Goal: Task Accomplishment & Management: Manage account settings

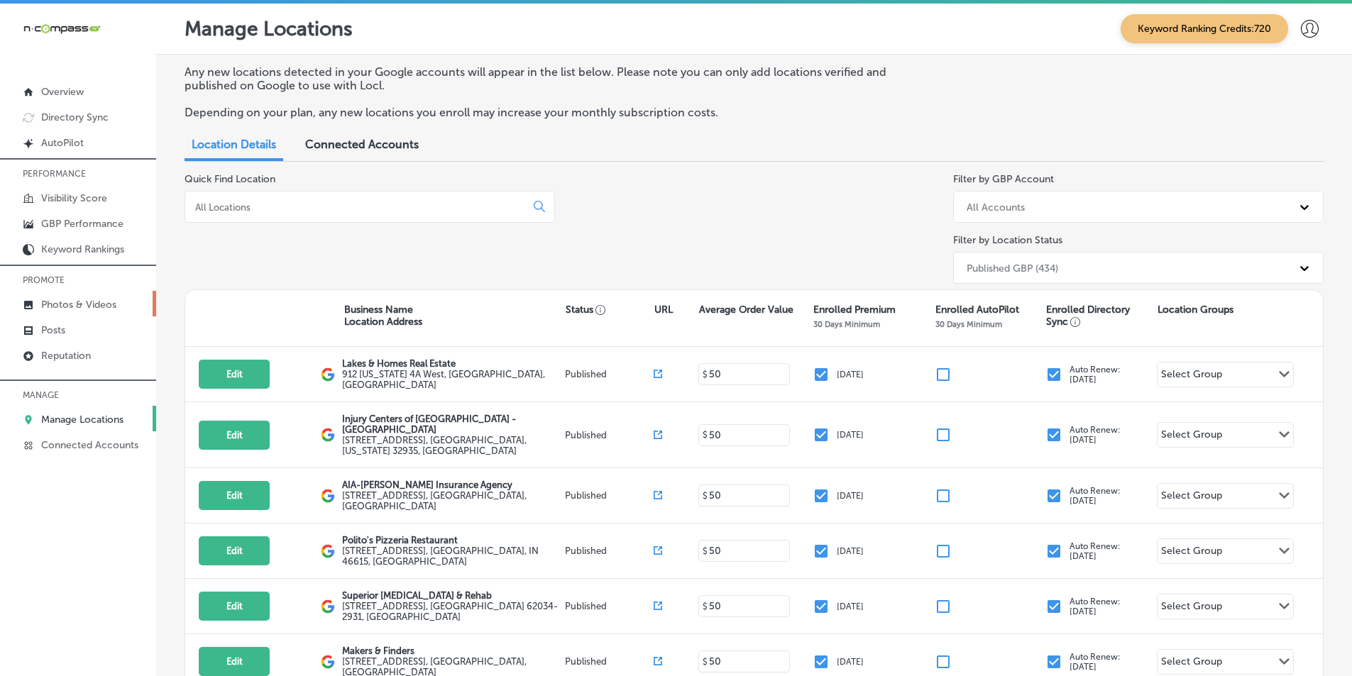
click at [69, 299] on p "Photos & Videos" at bounding box center [78, 305] width 75 height 12
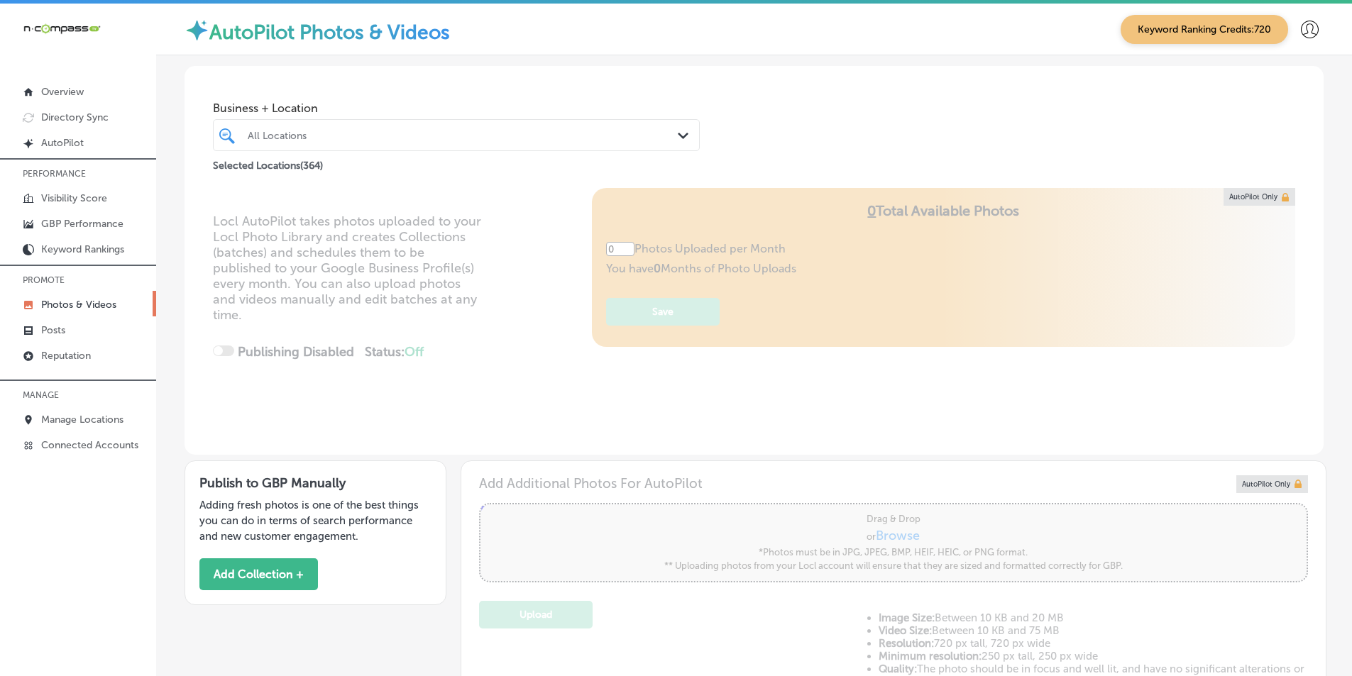
click at [306, 132] on div "All Locations" at bounding box center [463, 135] width 431 height 12
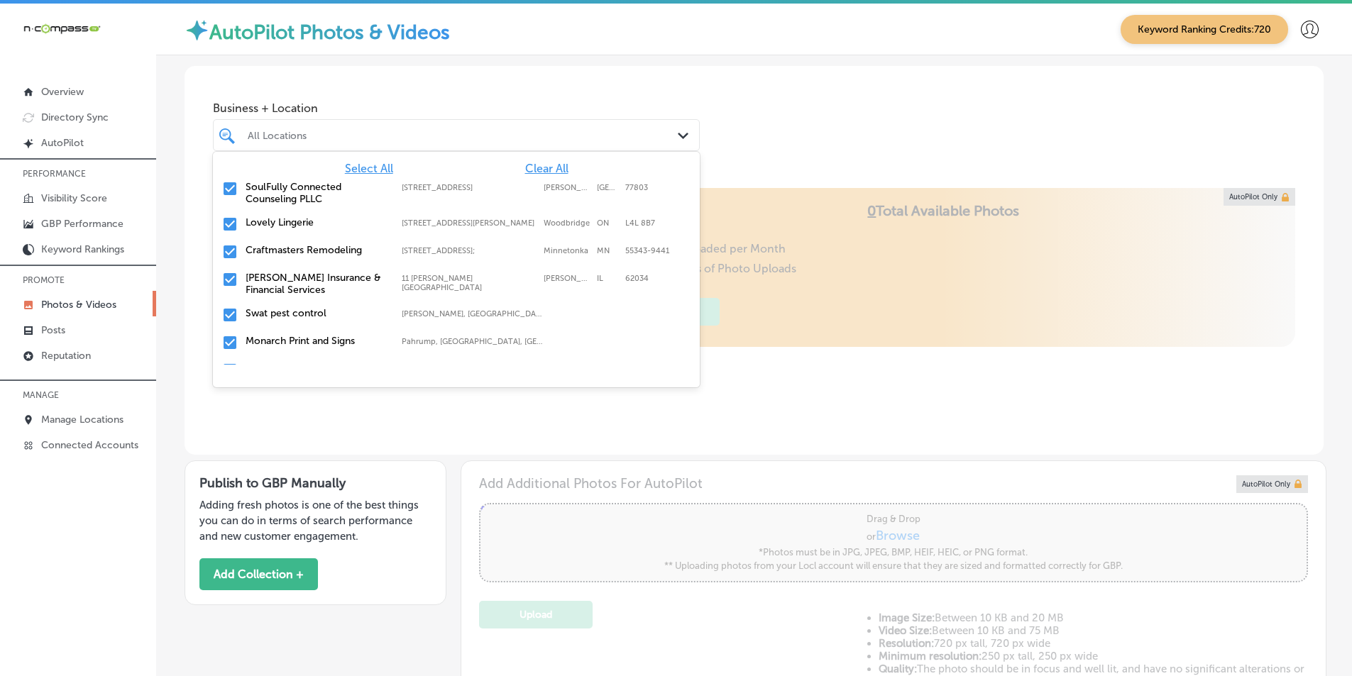
type input "5"
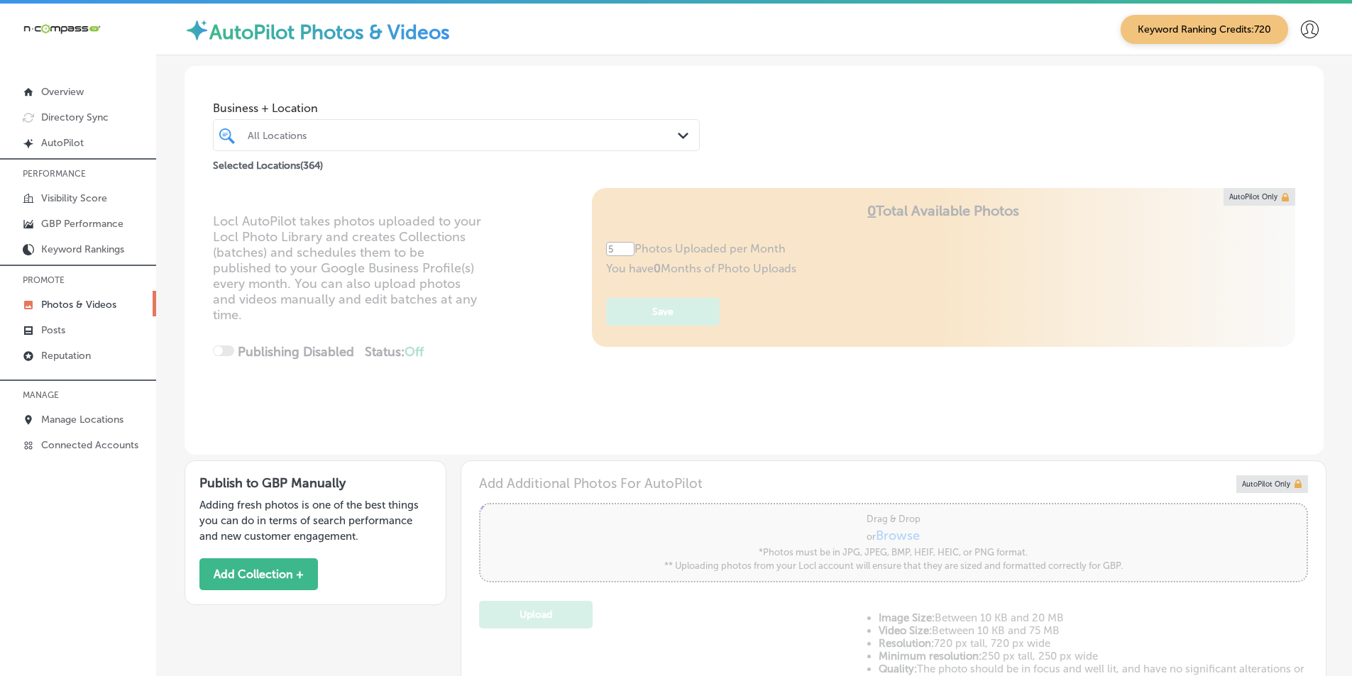
click at [292, 134] on div "All Locations" at bounding box center [463, 135] width 431 height 12
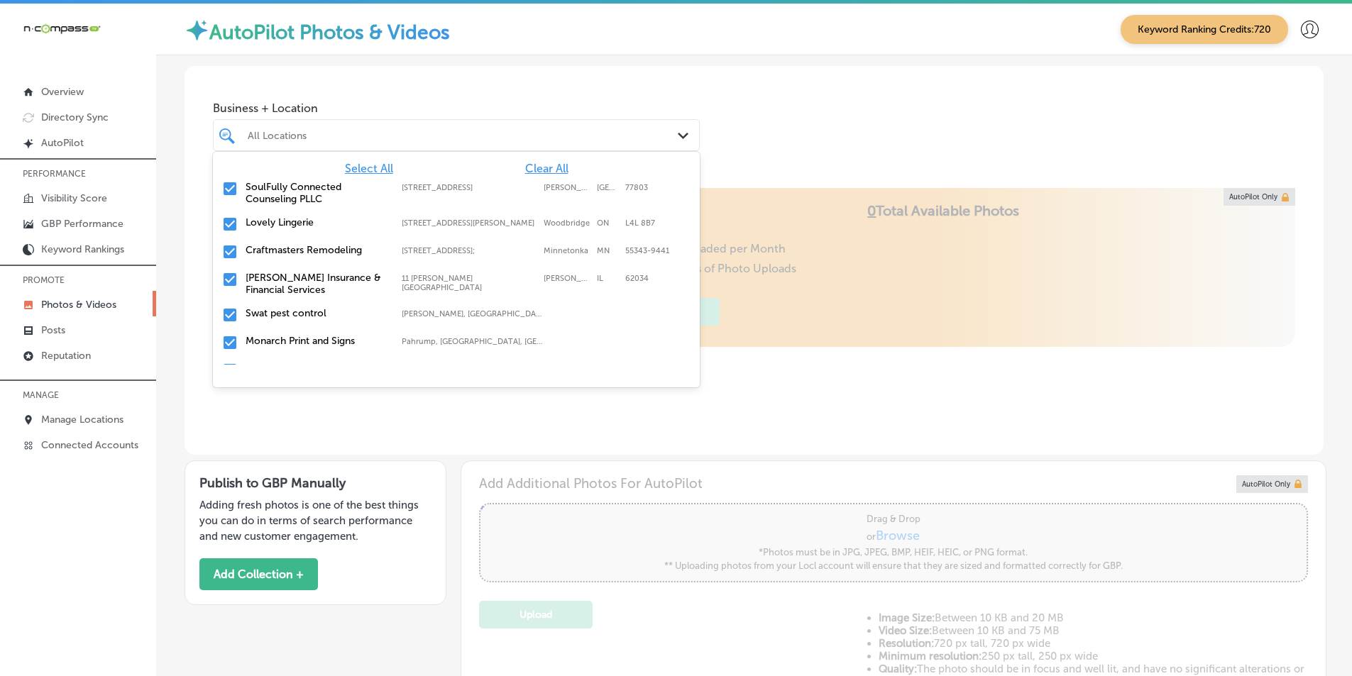
click at [532, 167] on span "Clear All" at bounding box center [546, 168] width 43 height 13
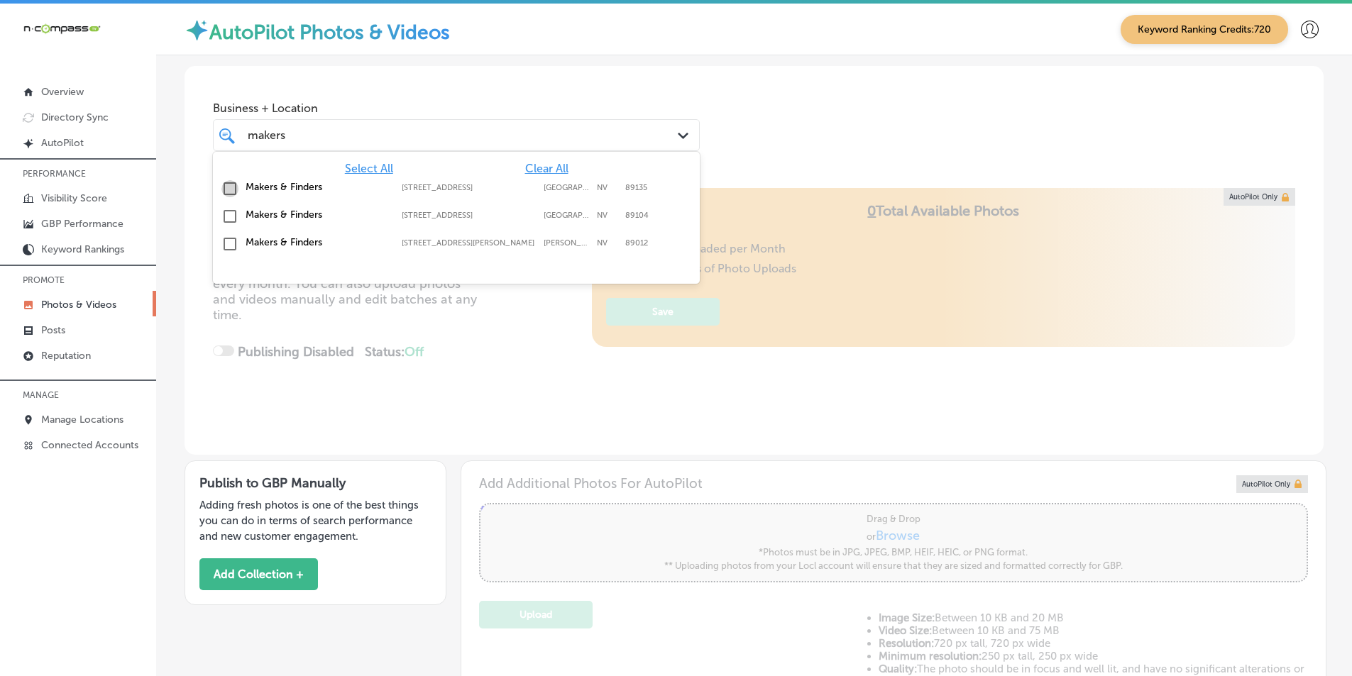
click at [229, 187] on input "checkbox" at bounding box center [229, 188] width 17 height 17
type input "makers"
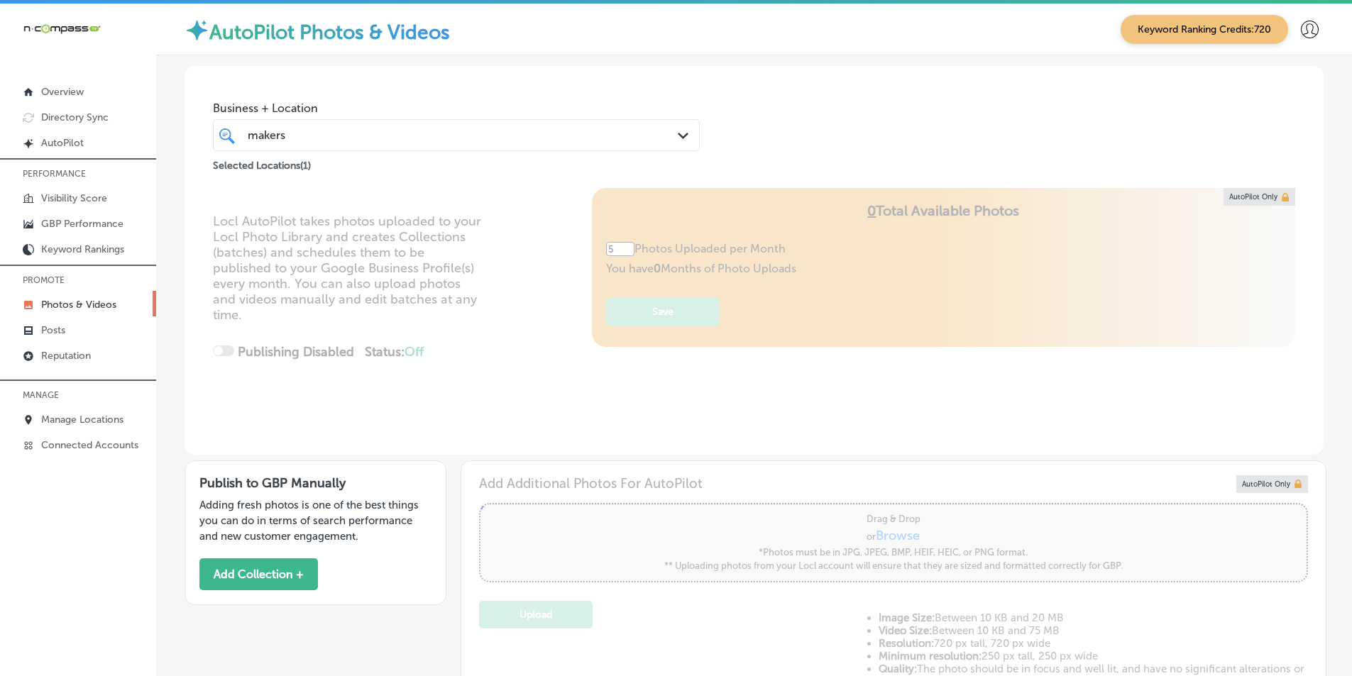
click at [190, 224] on div "Locl AutoPilot takes photos uploaded to your Locl Photo Library and creates Col…" at bounding box center [754, 321] width 1139 height 267
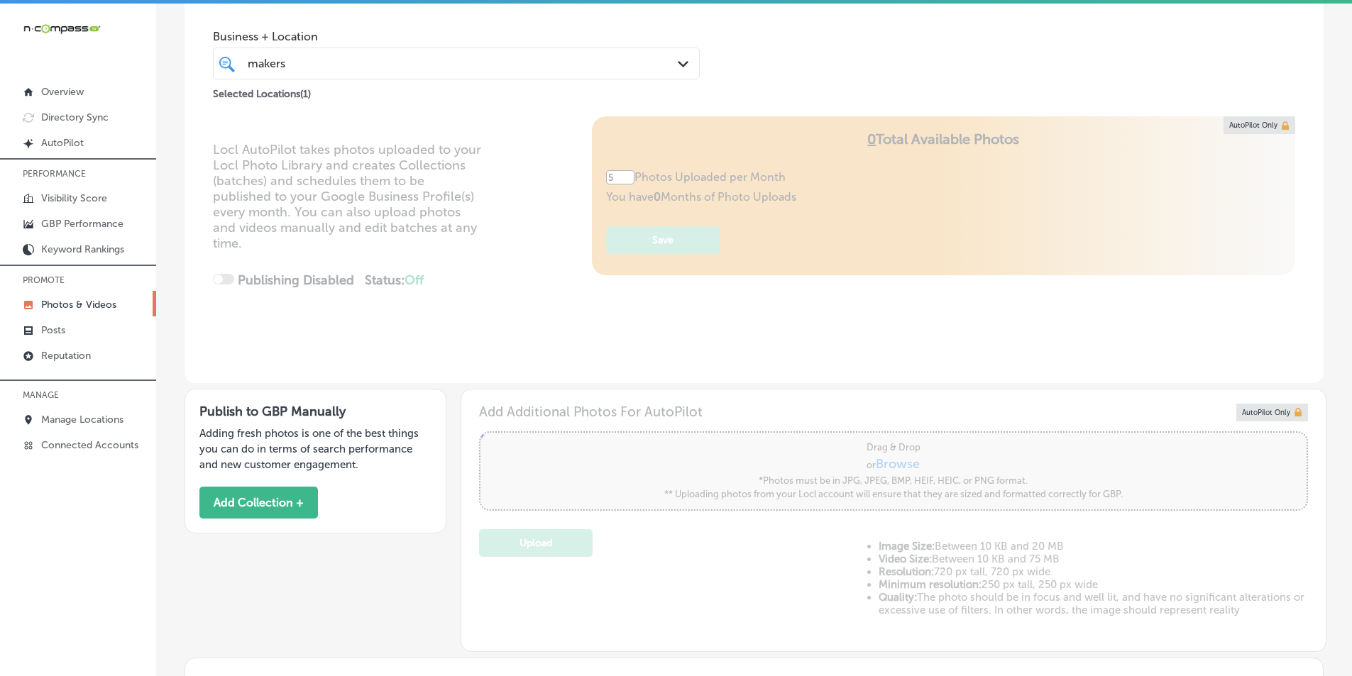
scroll to position [71, 0]
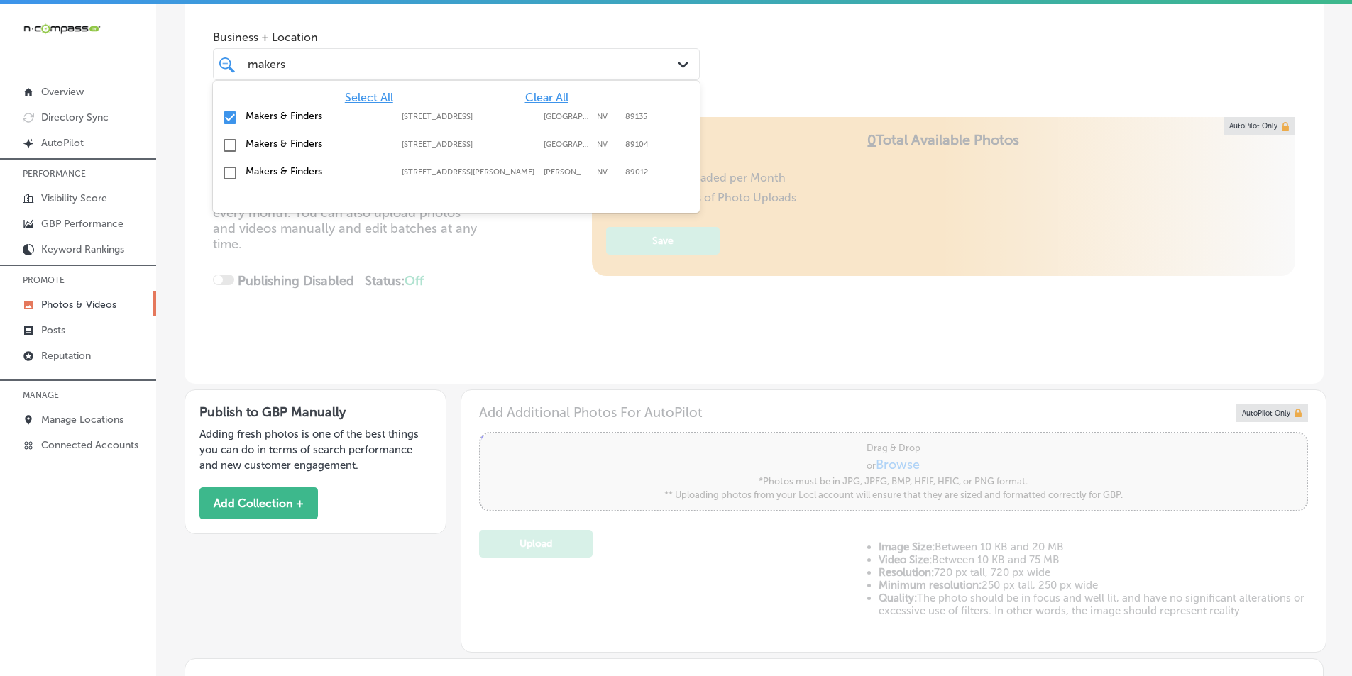
click at [365, 57] on div "makers makers" at bounding box center [435, 64] width 378 height 19
click at [390, 69] on div "makers makers" at bounding box center [435, 64] width 378 height 19
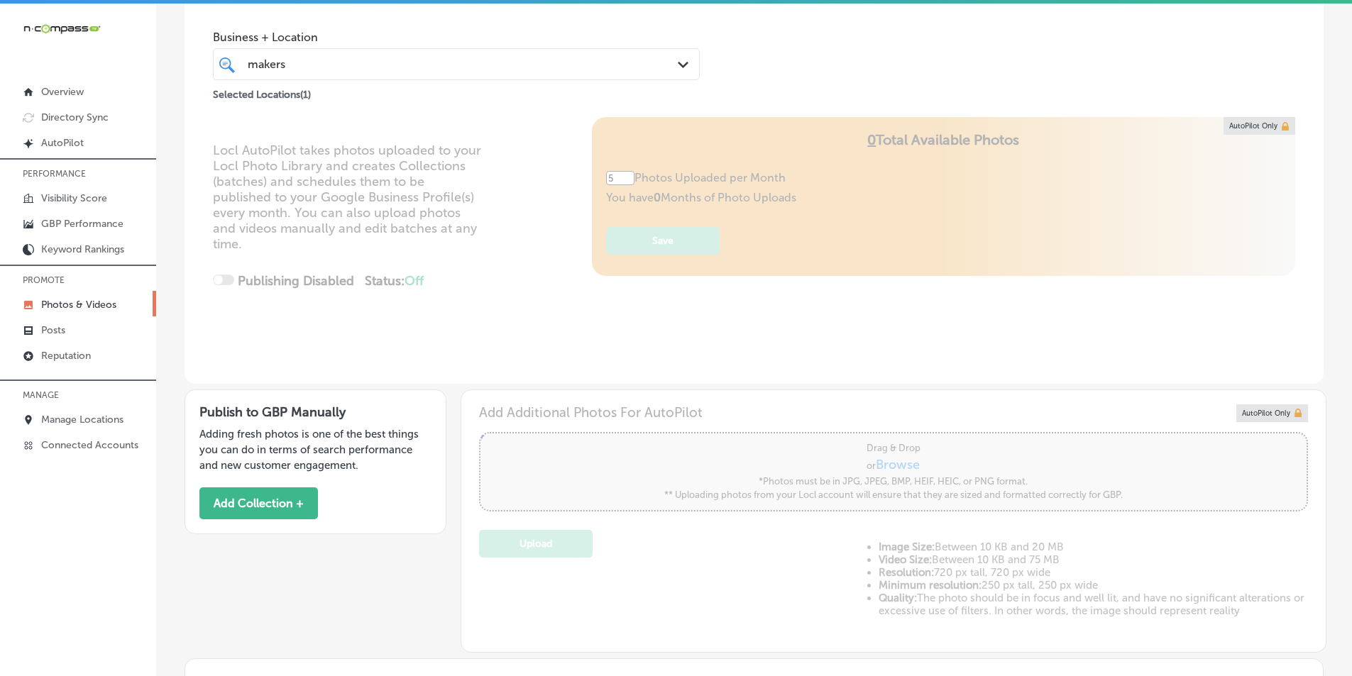
click at [501, 336] on div "Locl AutoPilot takes photos uploaded to your Locl Photo Library and creates Col…" at bounding box center [754, 250] width 1139 height 267
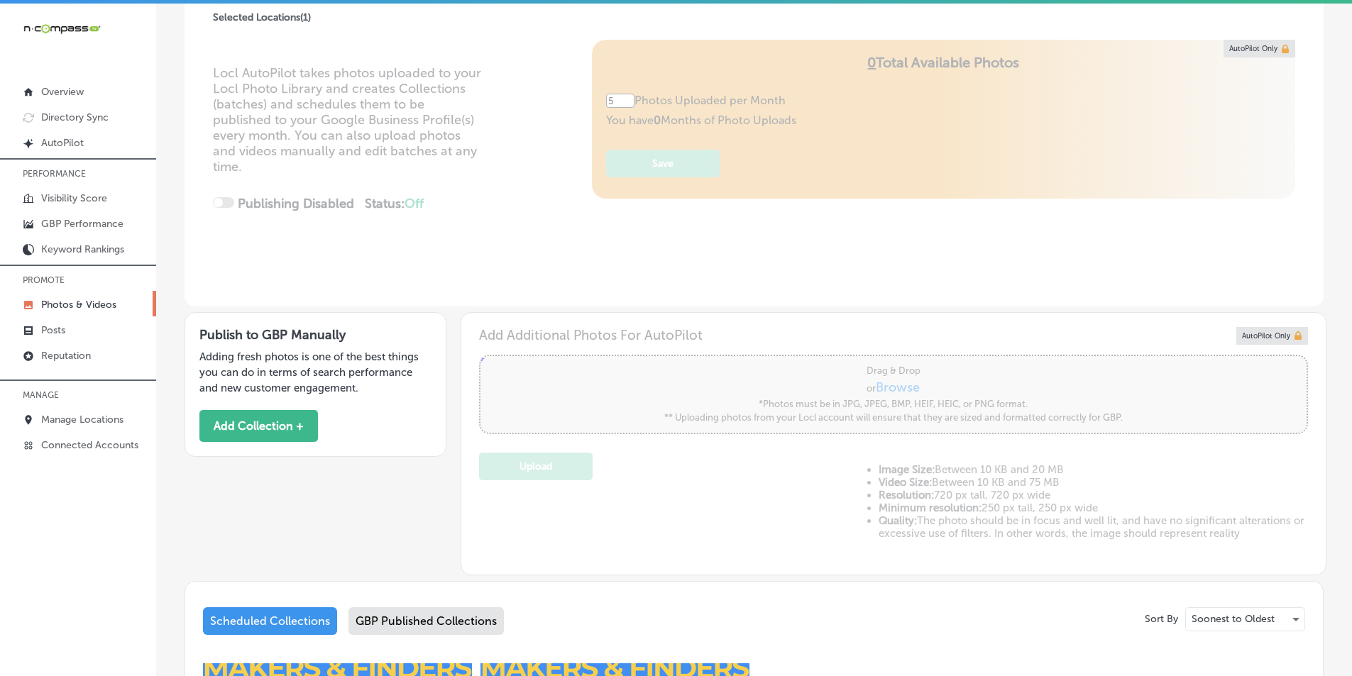
scroll to position [142, 0]
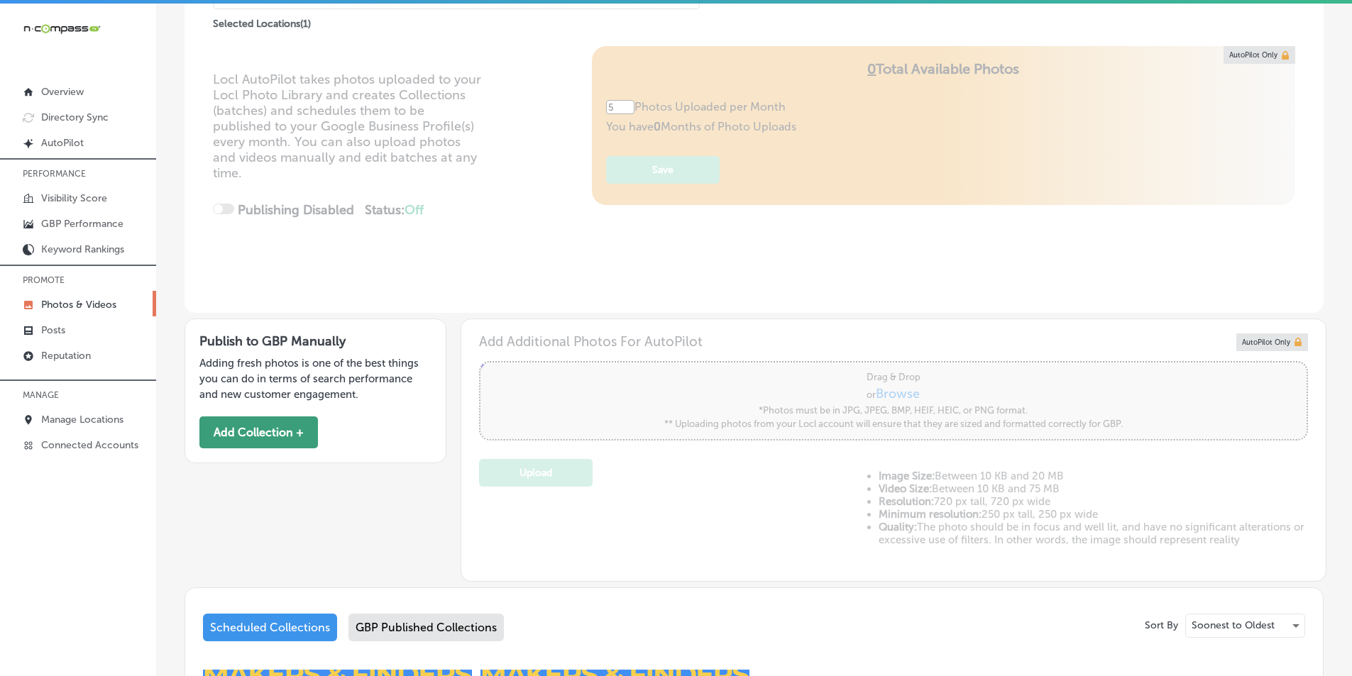
click at [277, 430] on button "Add Collection +" at bounding box center [258, 433] width 119 height 32
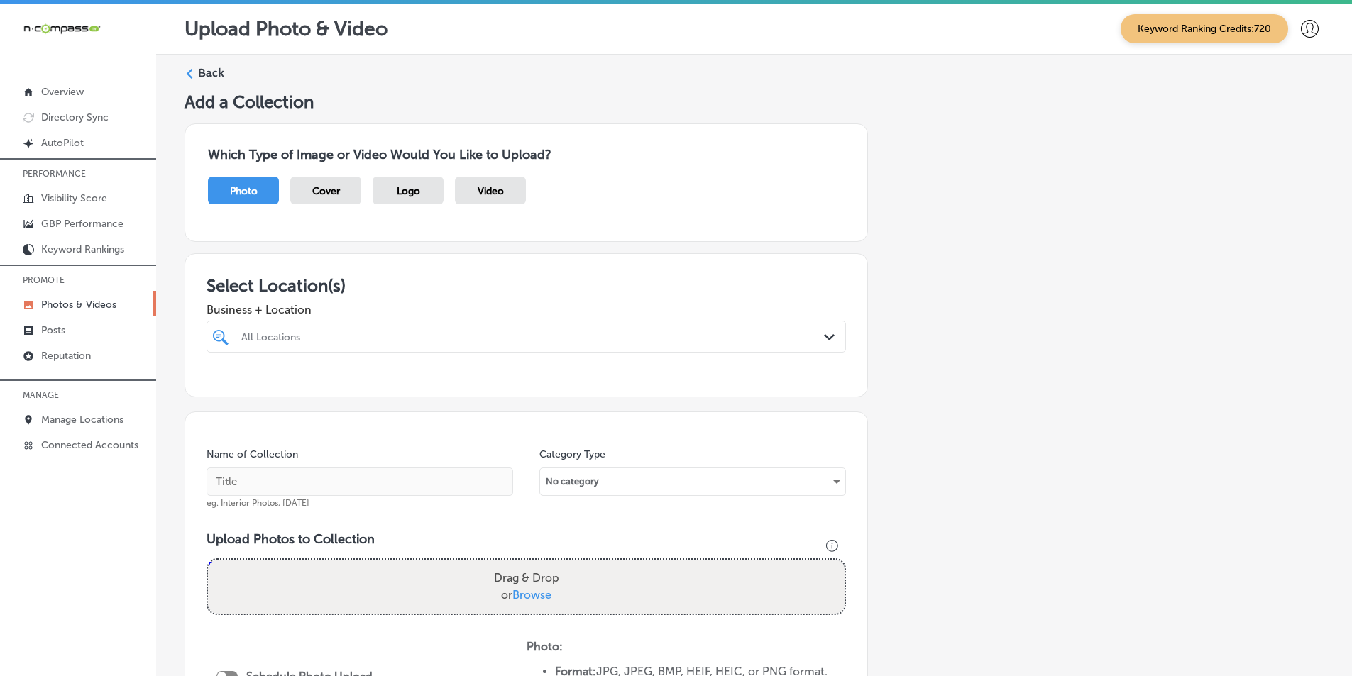
click at [328, 337] on div "All Locations" at bounding box center [533, 337] width 584 height 12
click at [1267, 163] on div "Which Type of Image or Video Would You Like to Upload? Photo Cover Logo Video" at bounding box center [754, 182] width 1139 height 141
click at [417, 329] on div at bounding box center [497, 336] width 515 height 19
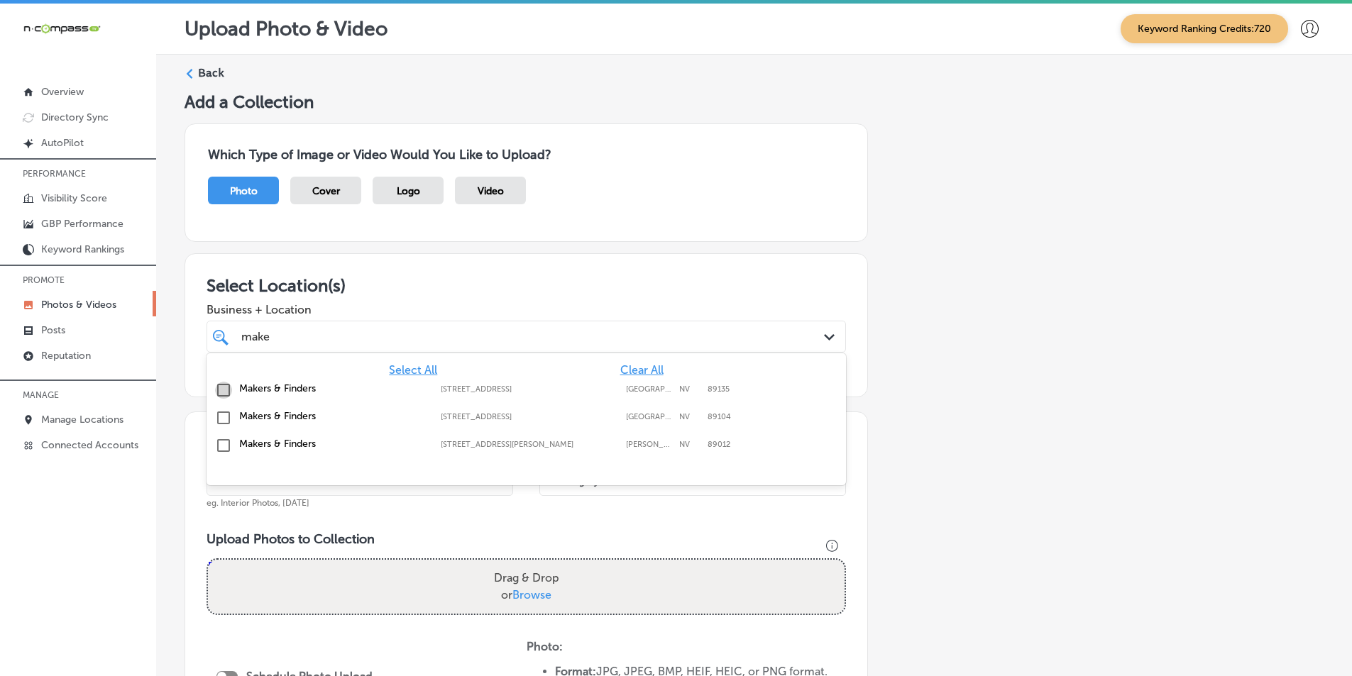
click at [224, 387] on input "checkbox" at bounding box center [223, 390] width 17 height 17
type input "make"
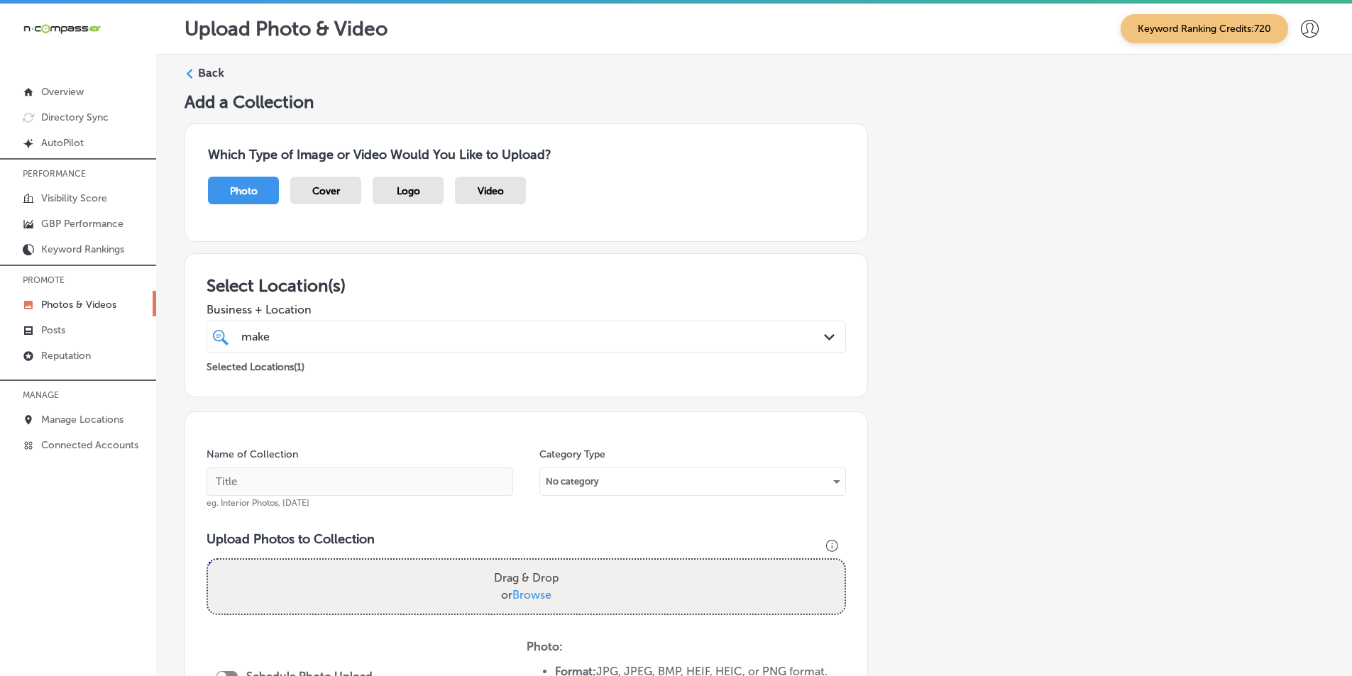
click at [702, 515] on div "Name of Collection eg. Interior Photos, [DATE] Category Type No category Upload…" at bounding box center [526, 629] width 683 height 435
click at [332, 480] on input "text" at bounding box center [360, 482] width 307 height 28
click at [356, 480] on input "text" at bounding box center [360, 482] width 307 height 28
paste input "restaurants"
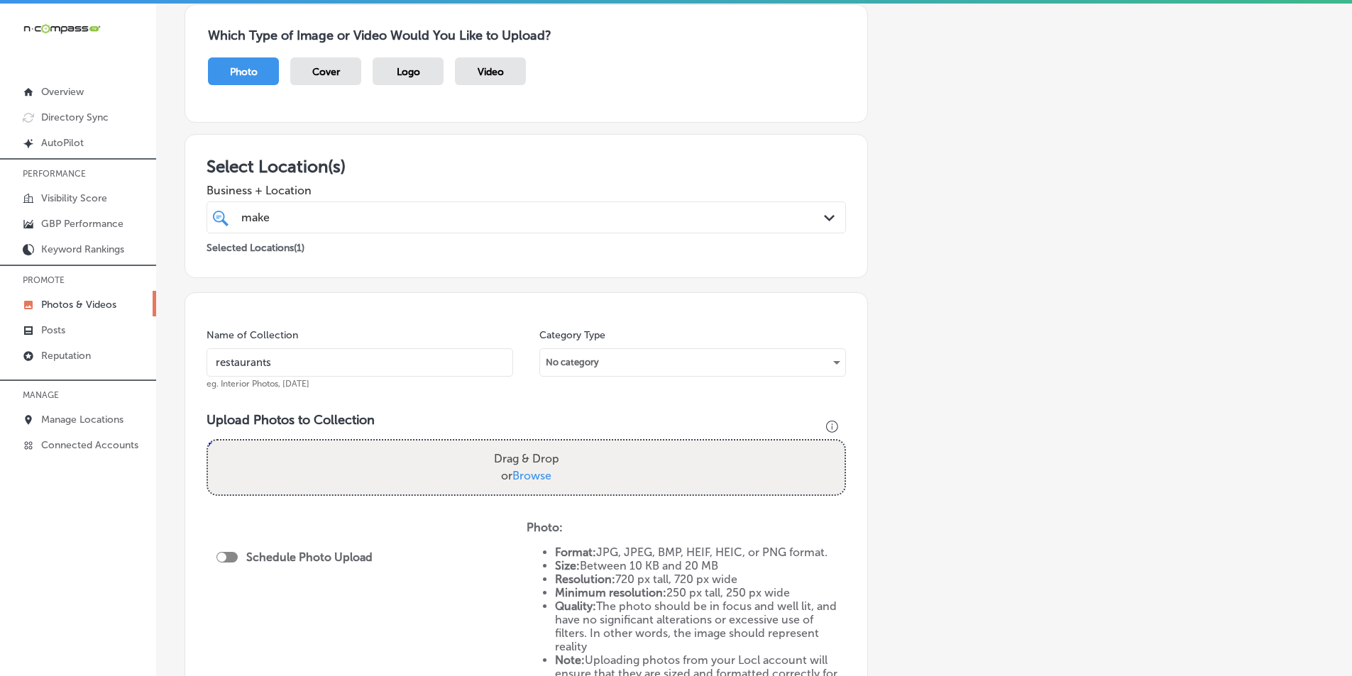
scroll to position [142, 0]
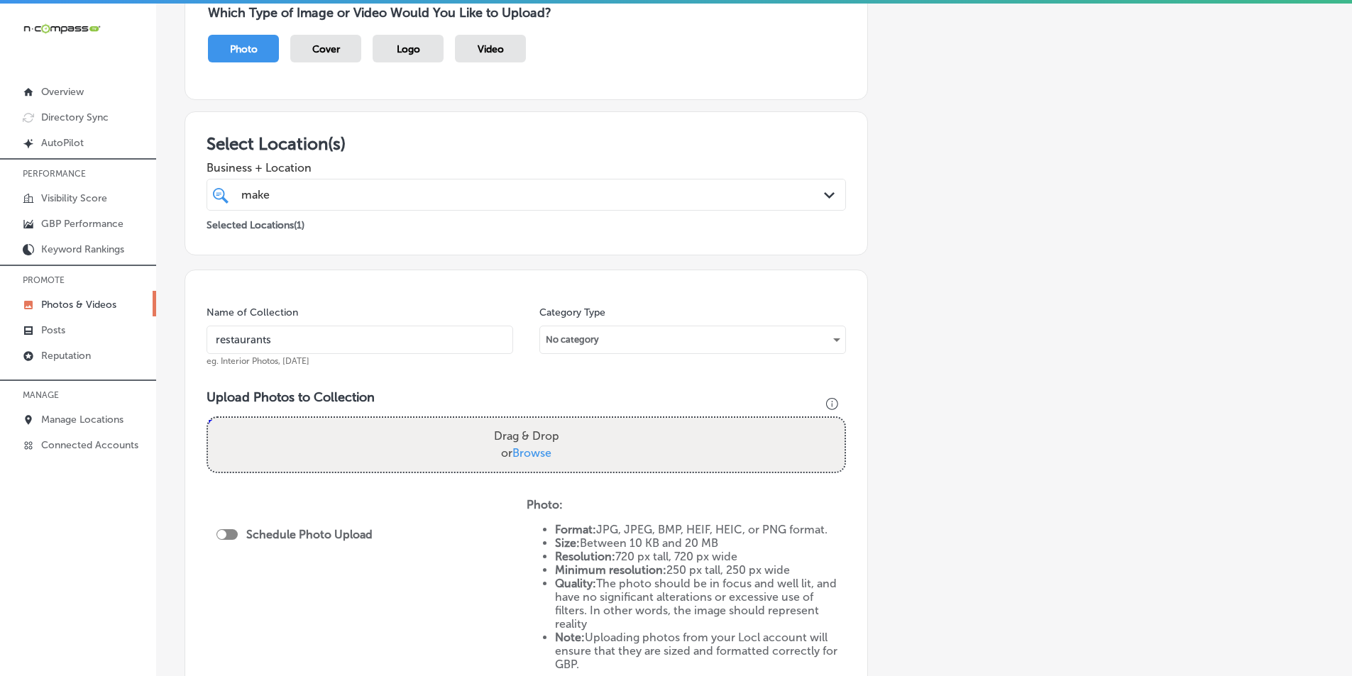
type input "restaurants"
click at [339, 444] on div "Drag & Drop or Browse" at bounding box center [526, 445] width 637 height 54
click at [208, 418] on input "Drag & Drop or Browse" at bounding box center [526, 420] width 637 height 4
type input "C:\fakepath\2.png"
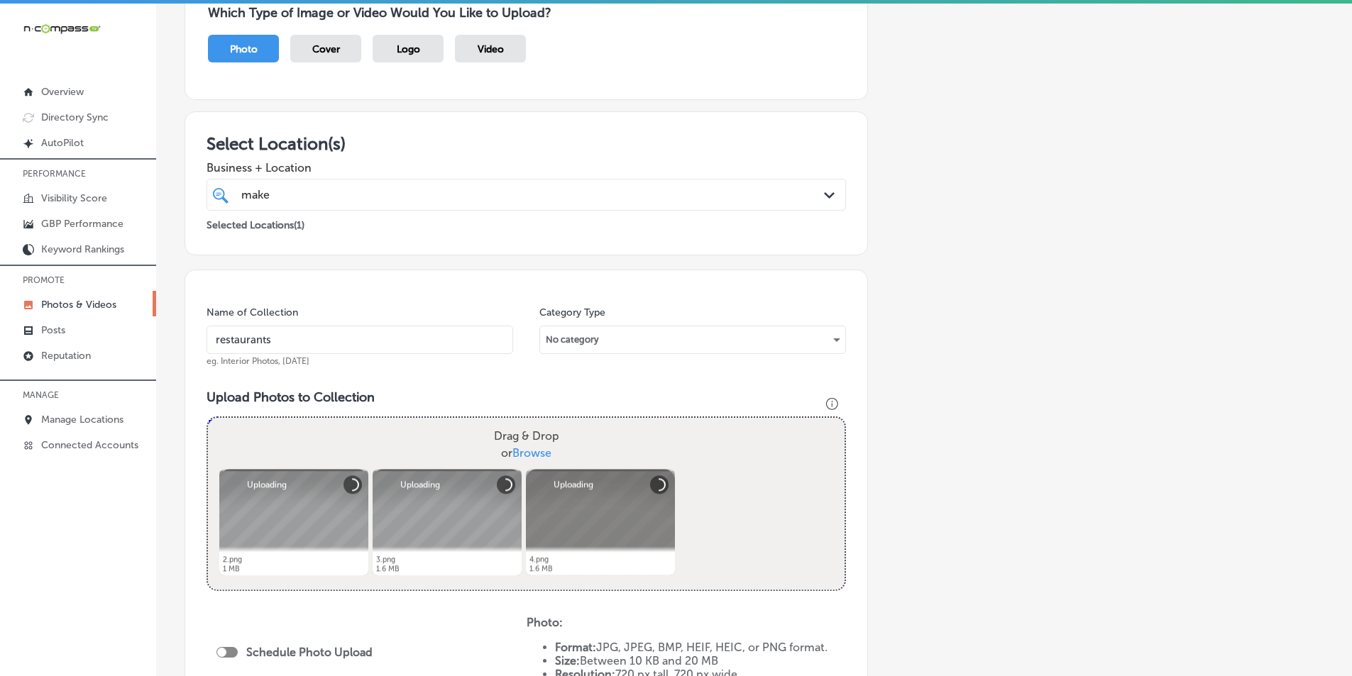
click at [397, 424] on div "Drag & Drop or Browse" at bounding box center [526, 445] width 637 height 54
click at [208, 418] on input "Drag & Drop or Browse" at bounding box center [526, 420] width 637 height 4
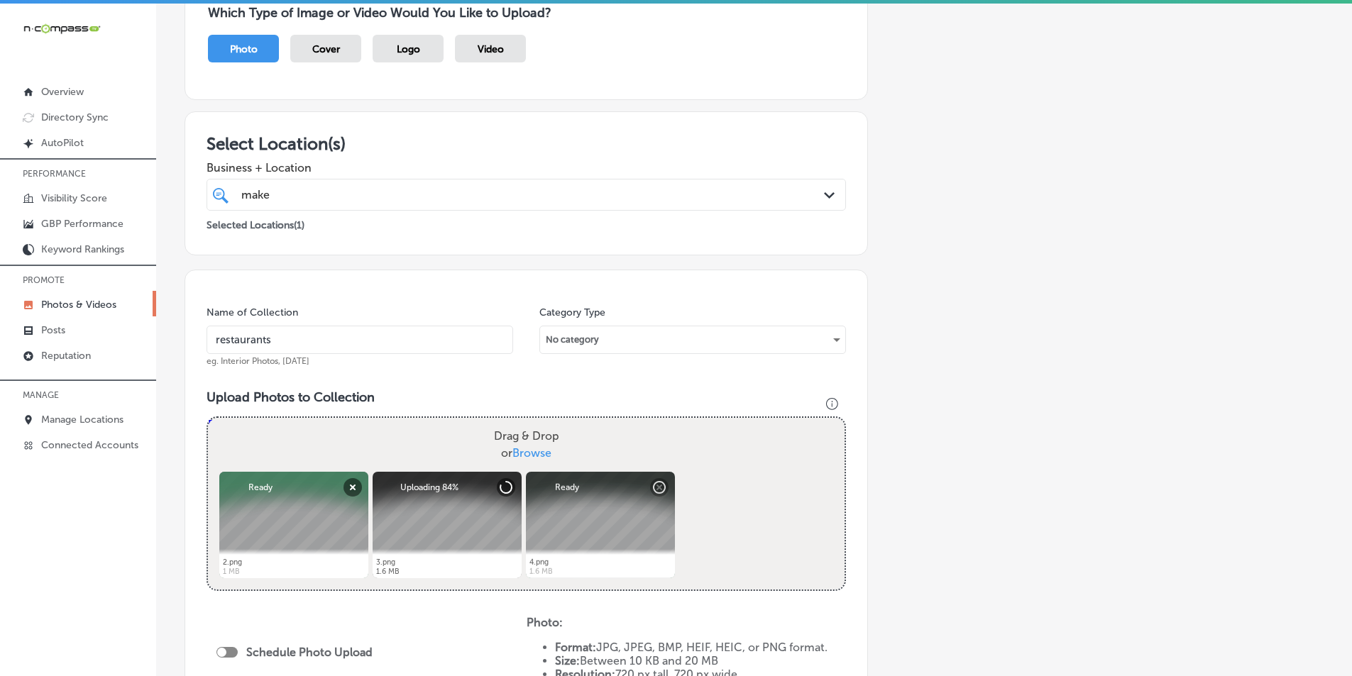
type input "C:\fakepath\5.png"
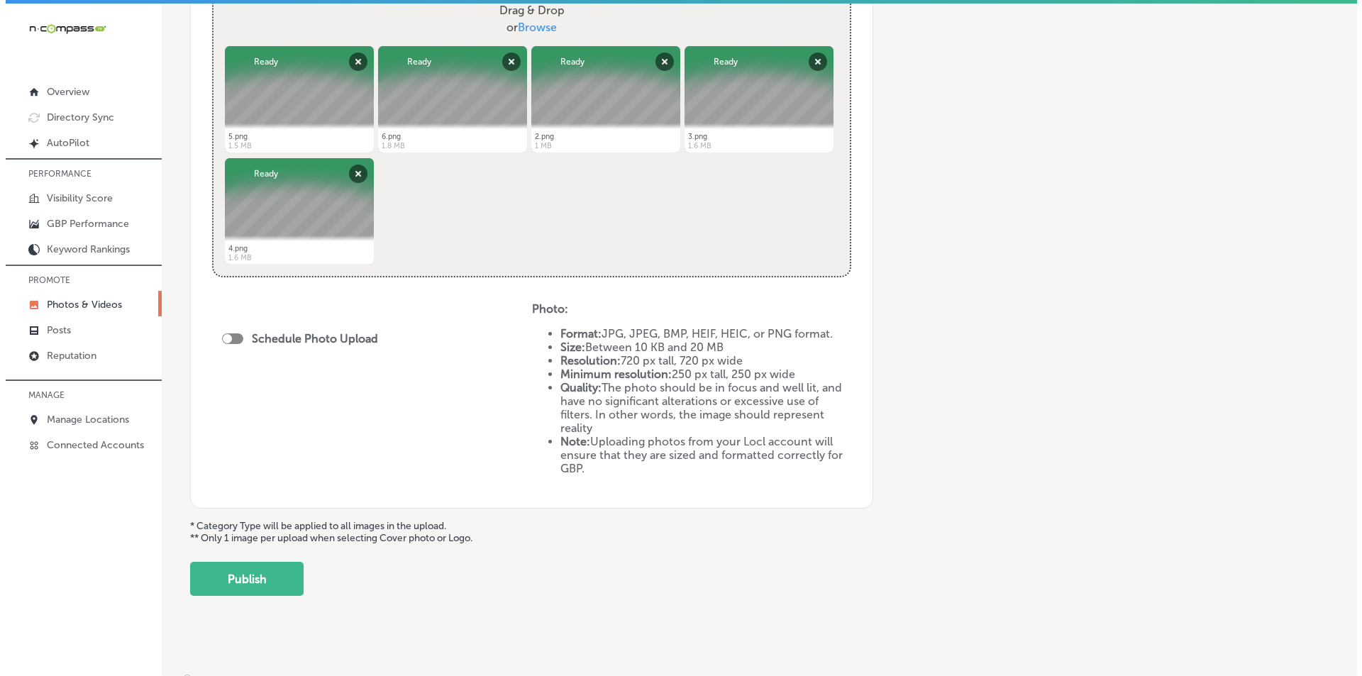
scroll to position [580, 0]
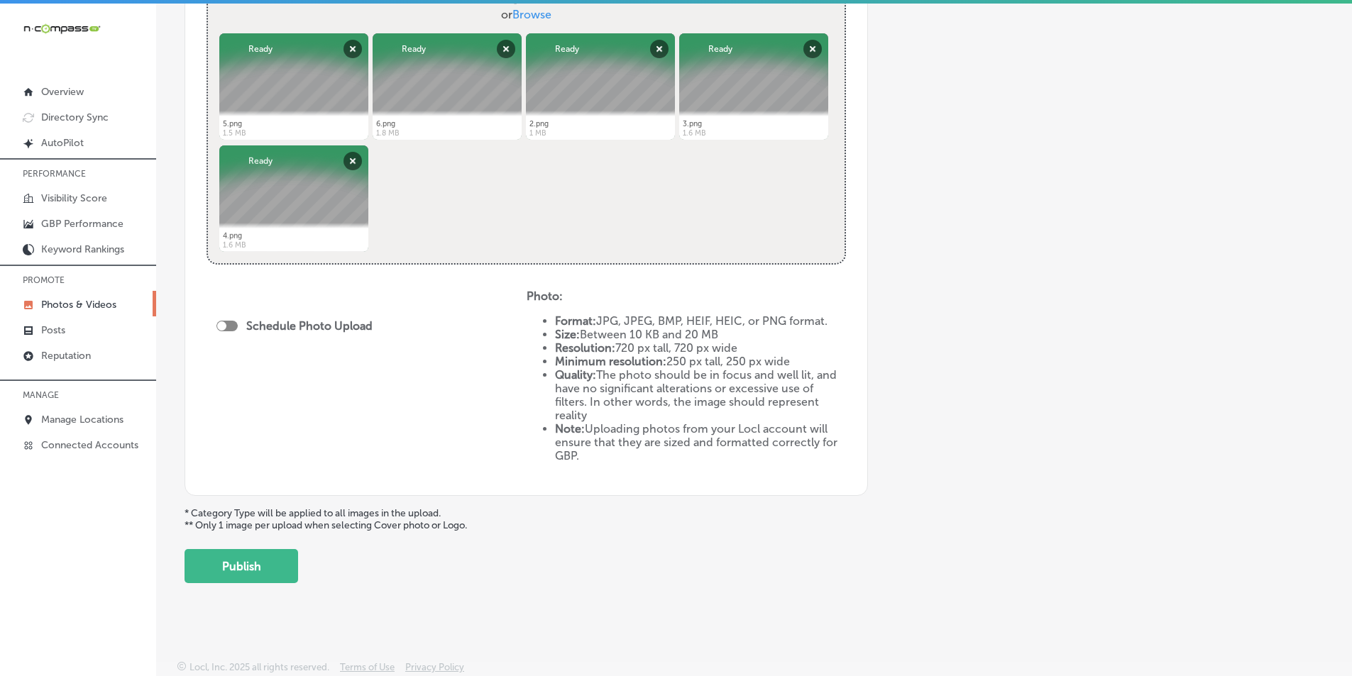
click at [229, 324] on div at bounding box center [226, 326] width 21 height 11
checkbox input "true"
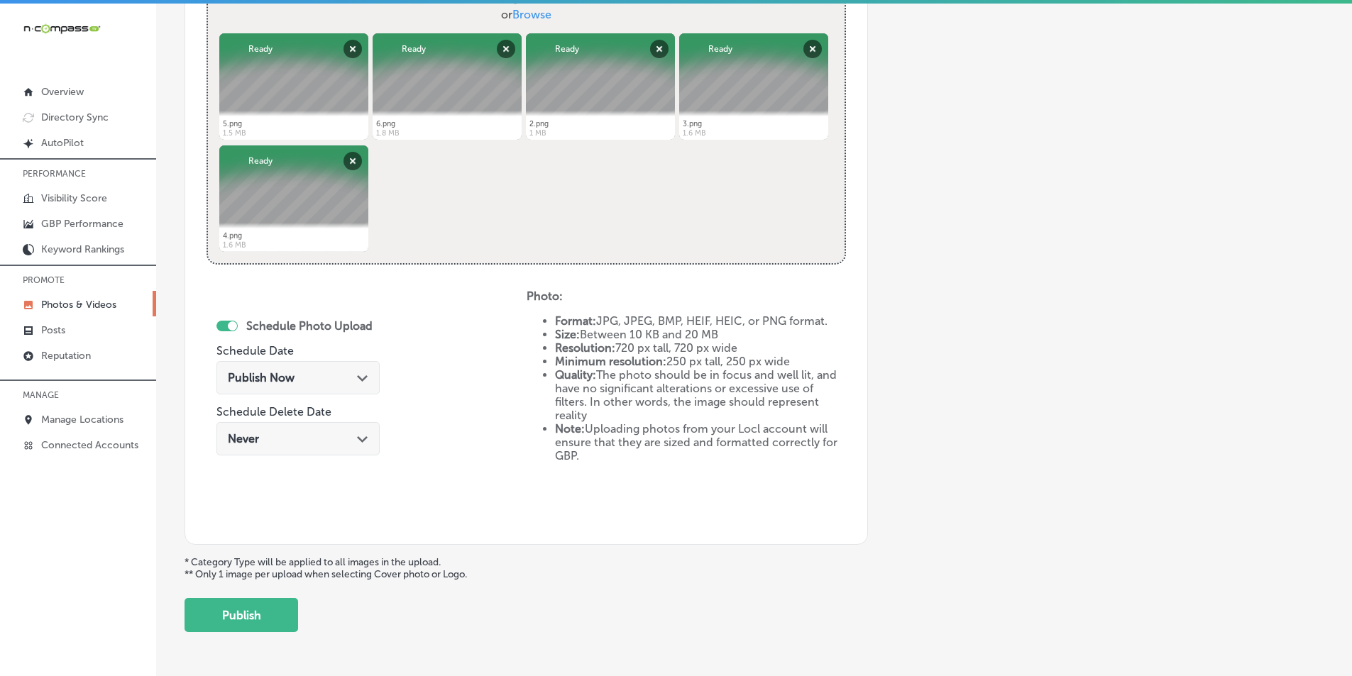
click at [285, 378] on span "Publish Now" at bounding box center [261, 377] width 67 height 13
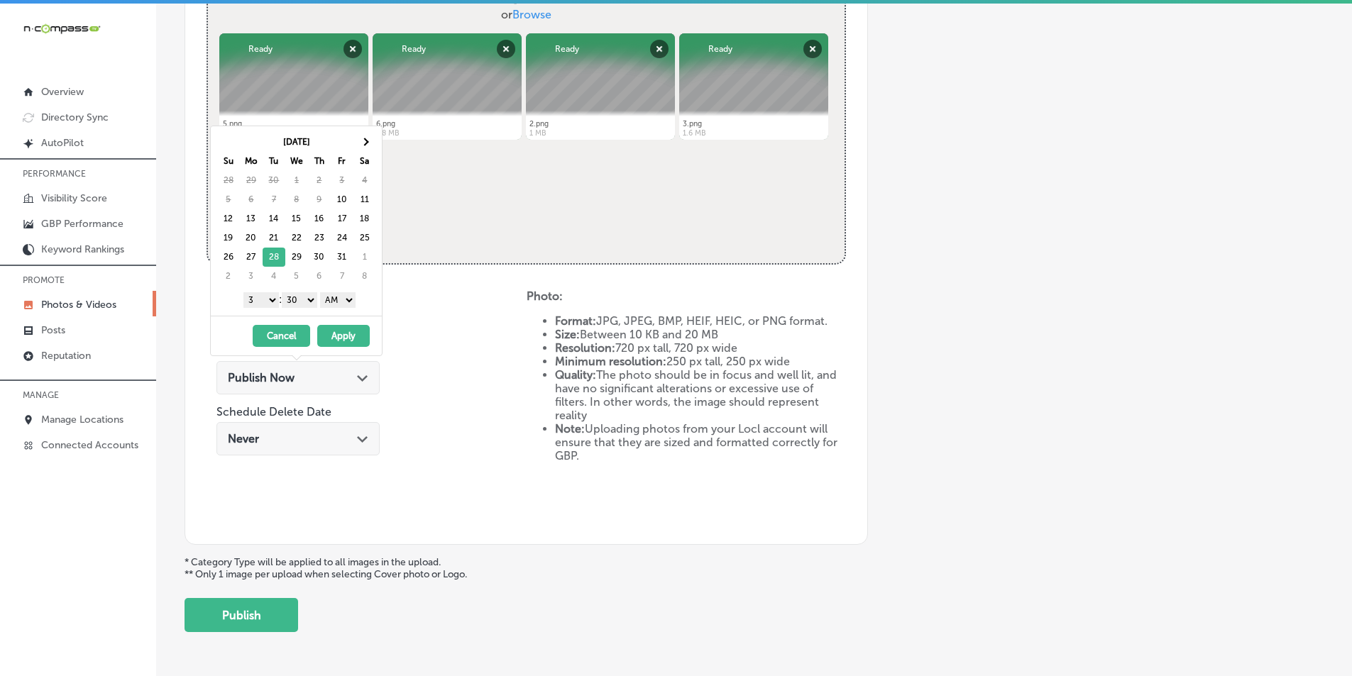
click at [268, 298] on select "1 2 3 4 5 6 7 8 9 10 11 12" at bounding box center [260, 300] width 35 height 16
click at [313, 302] on select "00 10 20 30 40 50" at bounding box center [299, 300] width 35 height 16
click at [353, 299] on select "AM PM" at bounding box center [337, 300] width 35 height 16
click at [347, 333] on button "Apply" at bounding box center [343, 336] width 53 height 22
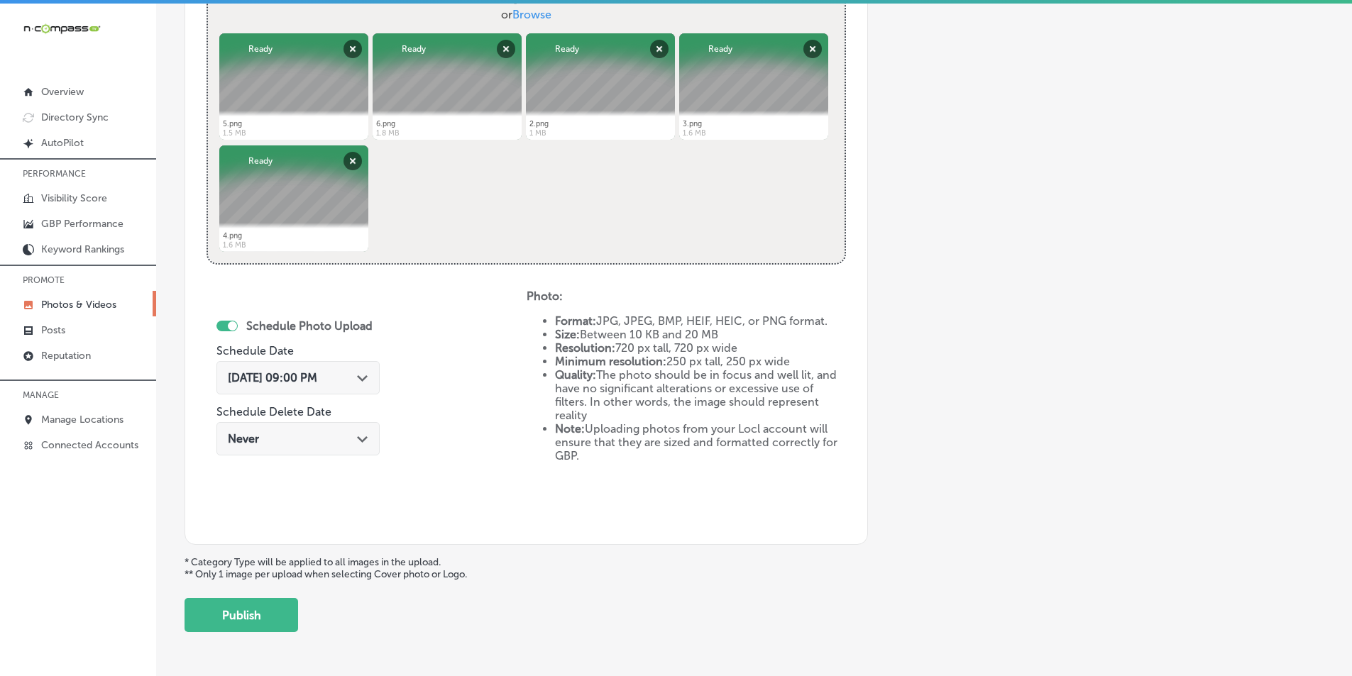
drag, startPoint x: 247, startPoint y: 614, endPoint x: 258, endPoint y: 607, distance: 13.4
click at [248, 614] on button "Publish" at bounding box center [242, 615] width 114 height 34
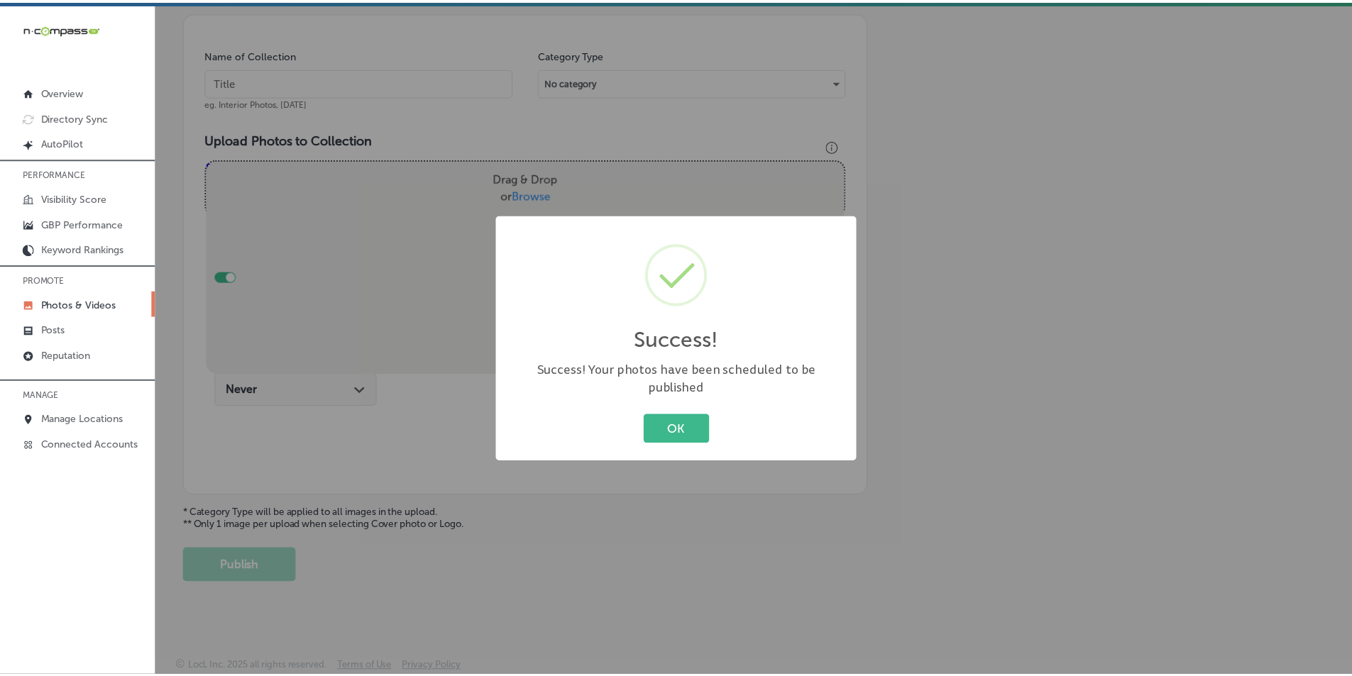
scroll to position [400, 0]
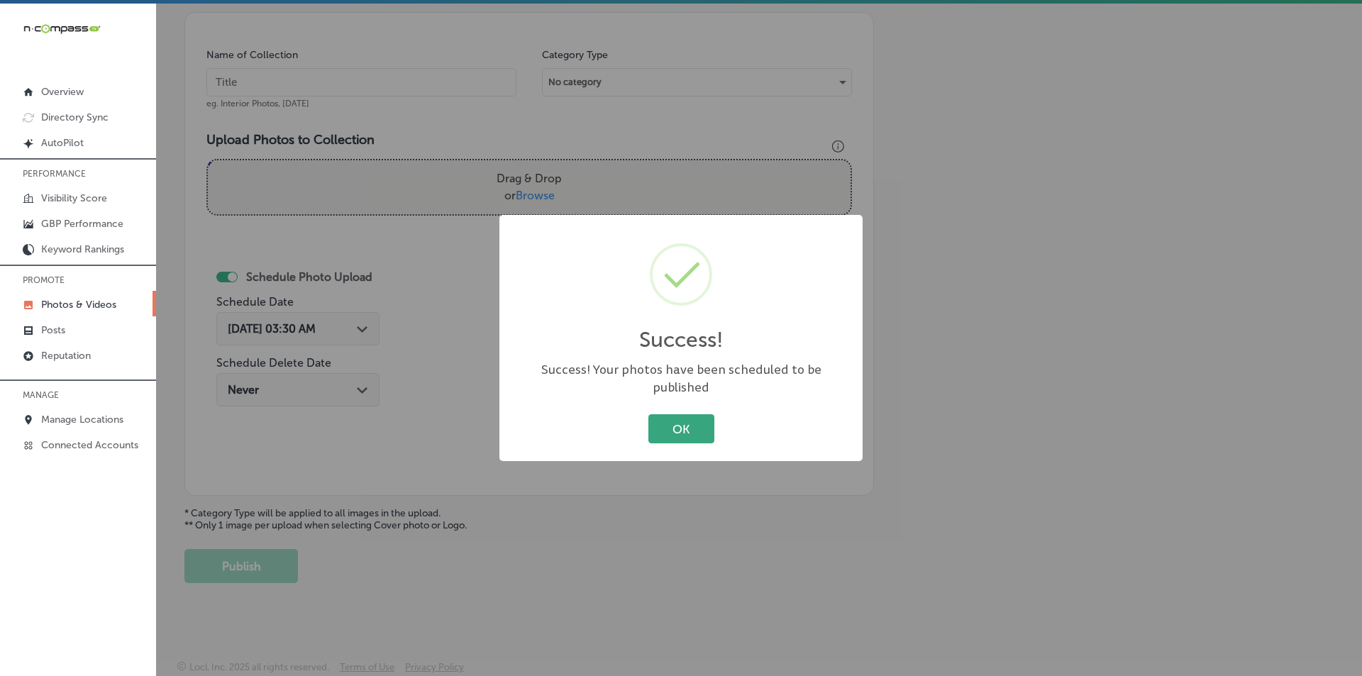
drag, startPoint x: 681, startPoint y: 421, endPoint x: 669, endPoint y: 422, distance: 12.1
click at [680, 422] on button "OK" at bounding box center [682, 428] width 66 height 29
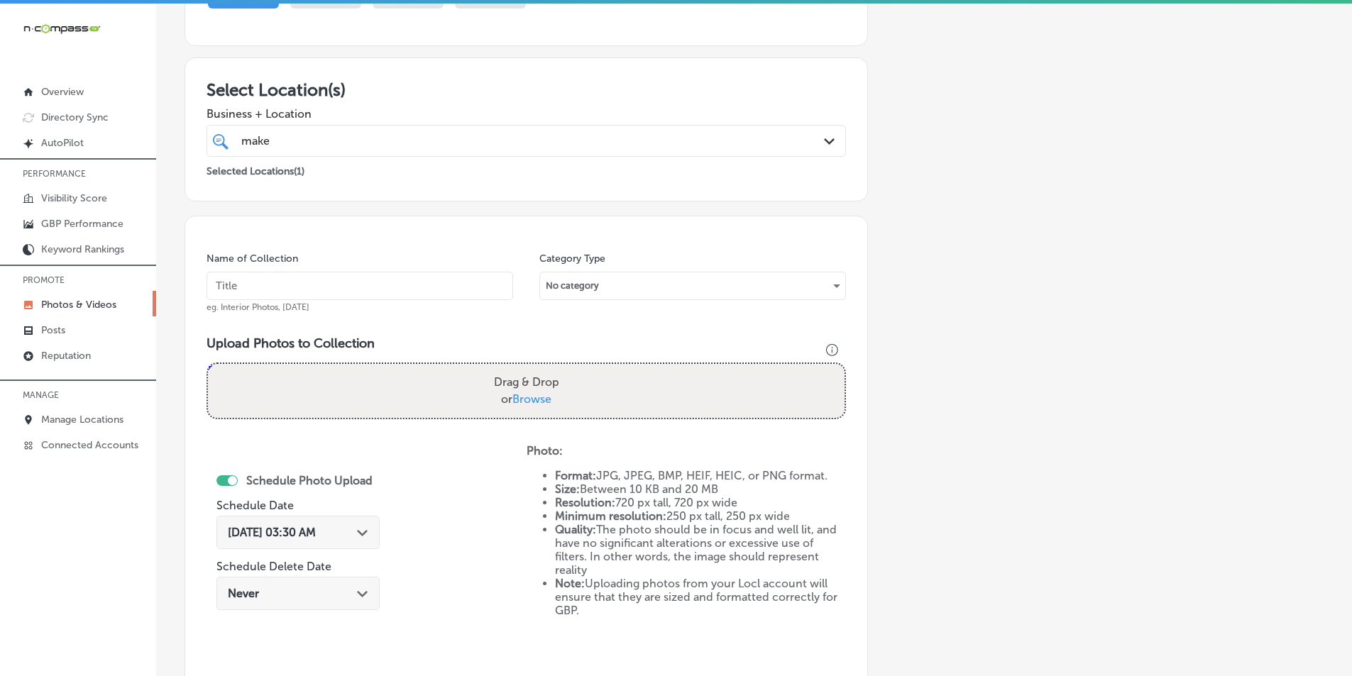
scroll to position [187, 0]
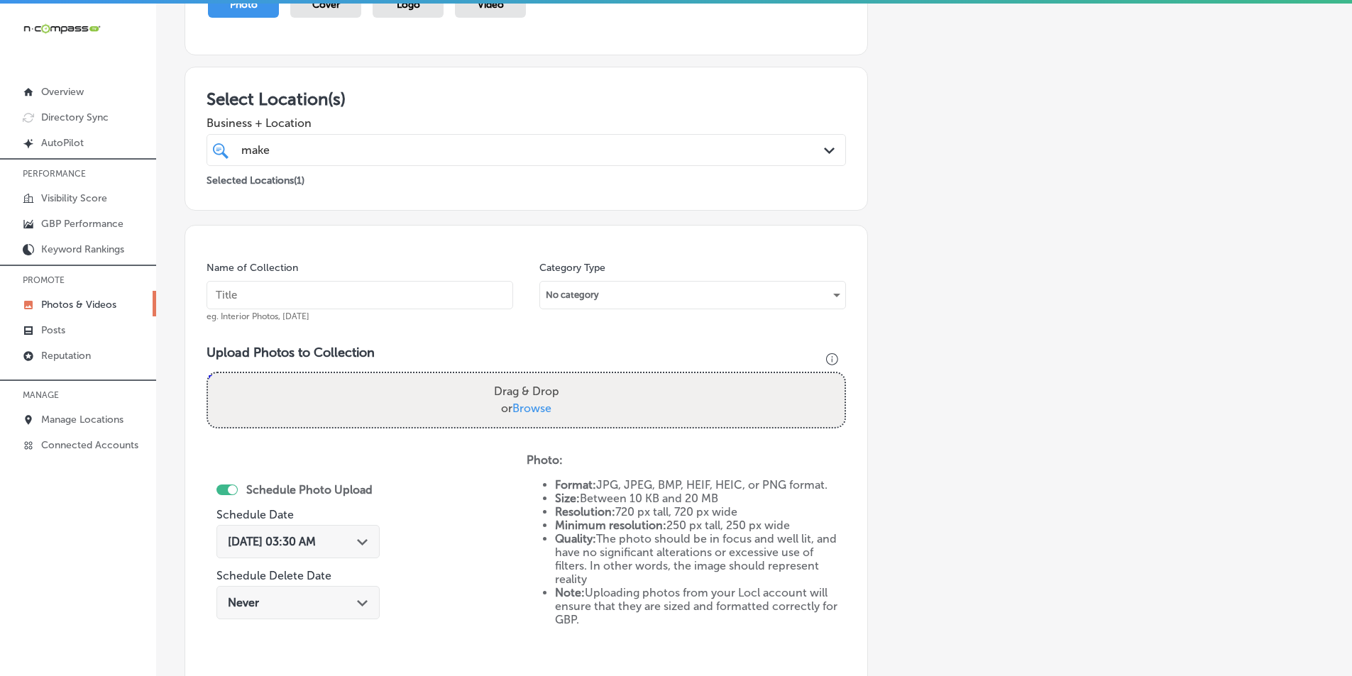
click at [261, 292] on input "text" at bounding box center [360, 295] width 307 height 28
paste input "makers and finders"
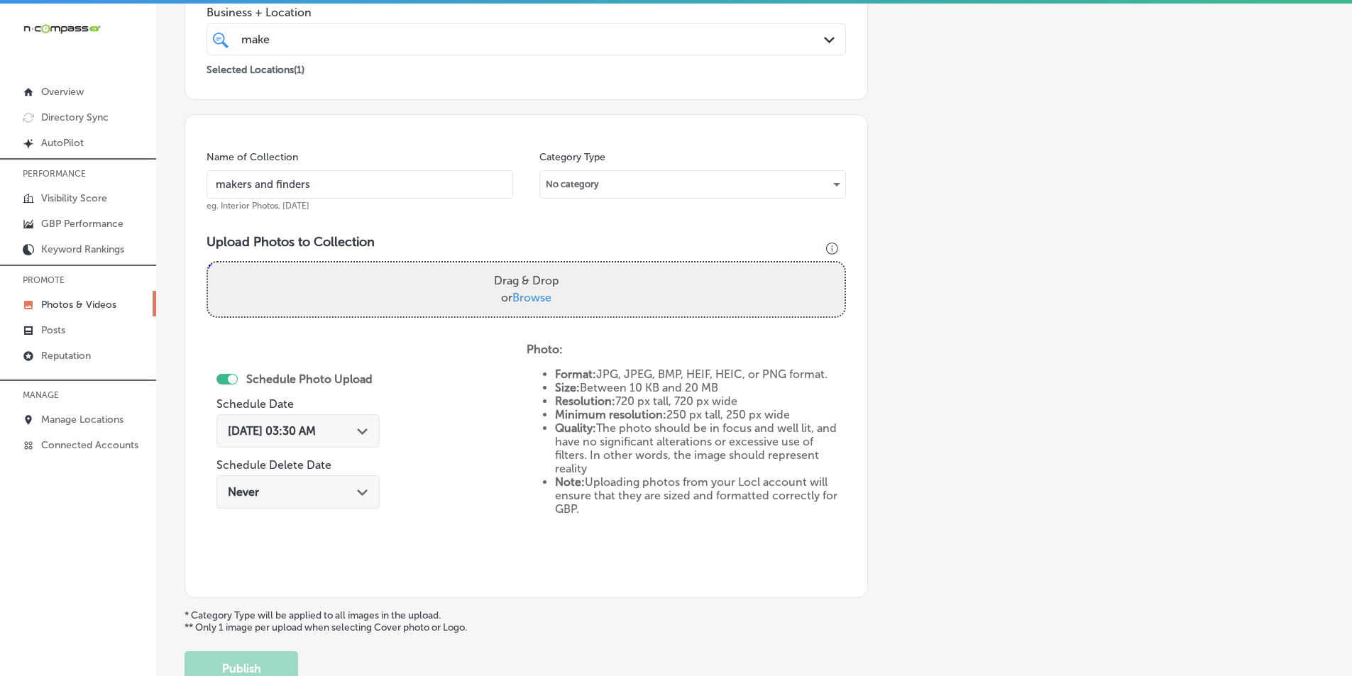
scroll to position [329, 0]
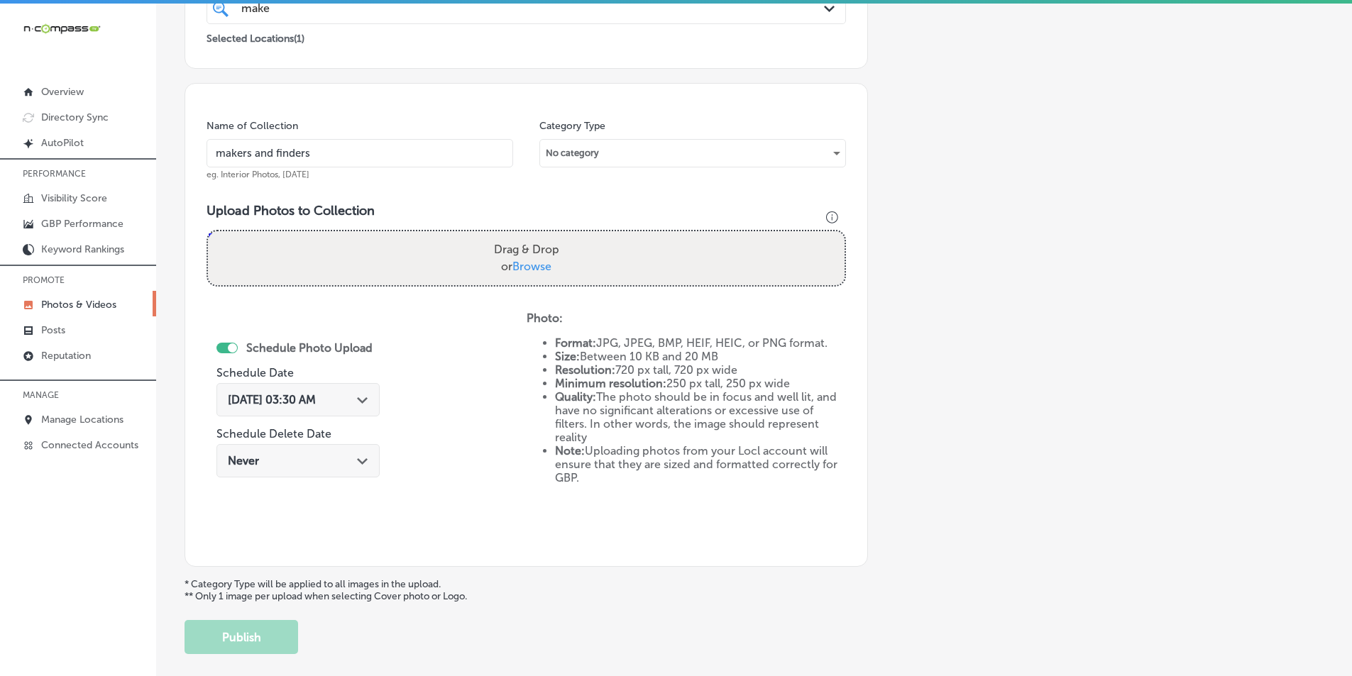
type input "makers and finders"
click at [364, 256] on div "Drag & Drop or Browse" at bounding box center [526, 258] width 637 height 54
click at [208, 231] on input "Drag & Drop or Browse" at bounding box center [526, 233] width 637 height 4
type input "C:\fakepath\7.png"
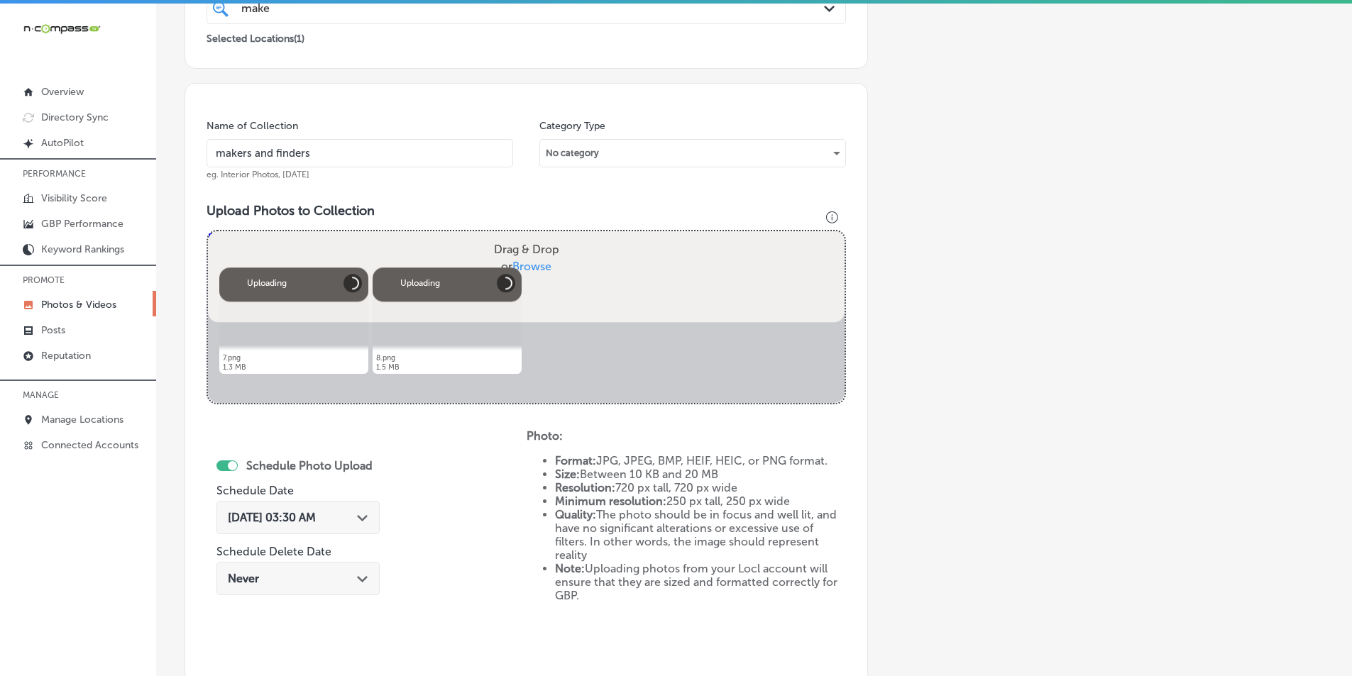
click at [329, 242] on div "Drag & Drop or Browse" at bounding box center [526, 258] width 637 height 54
click at [208, 231] on input "Drag & Drop or Browse" at bounding box center [526, 233] width 637 height 4
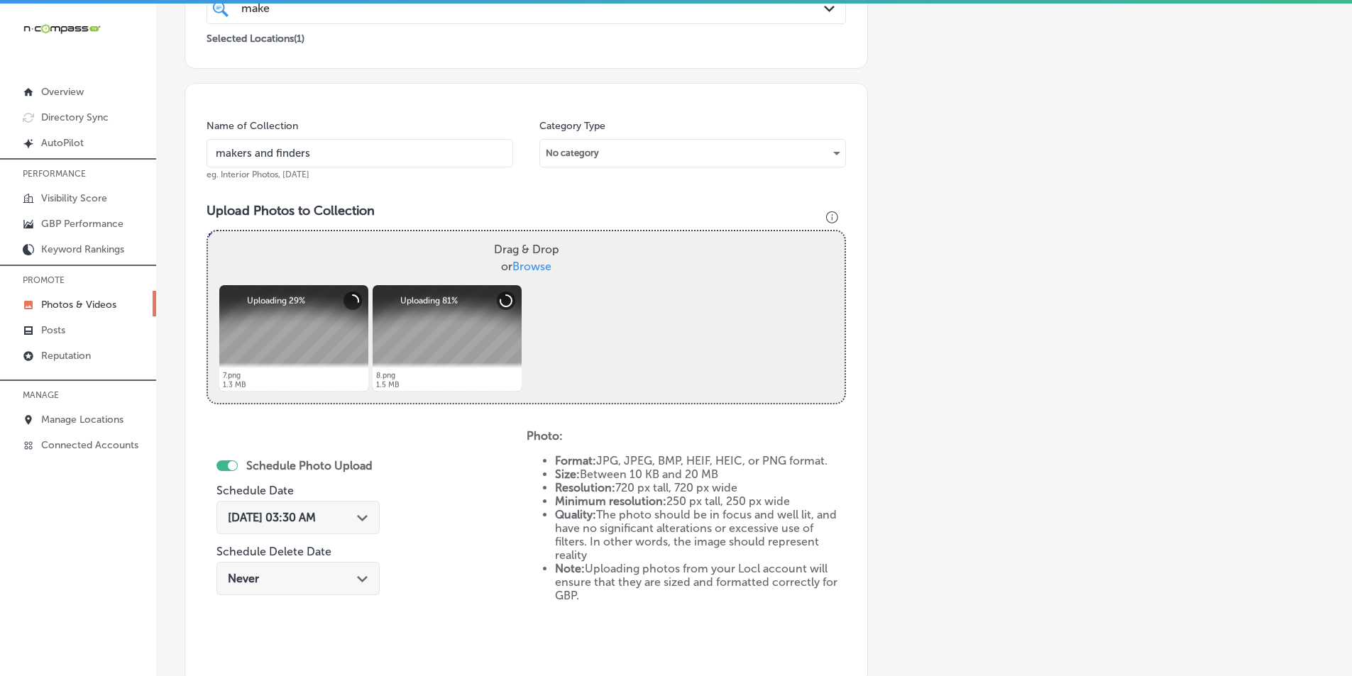
type input "C:\fakepath\9.png"
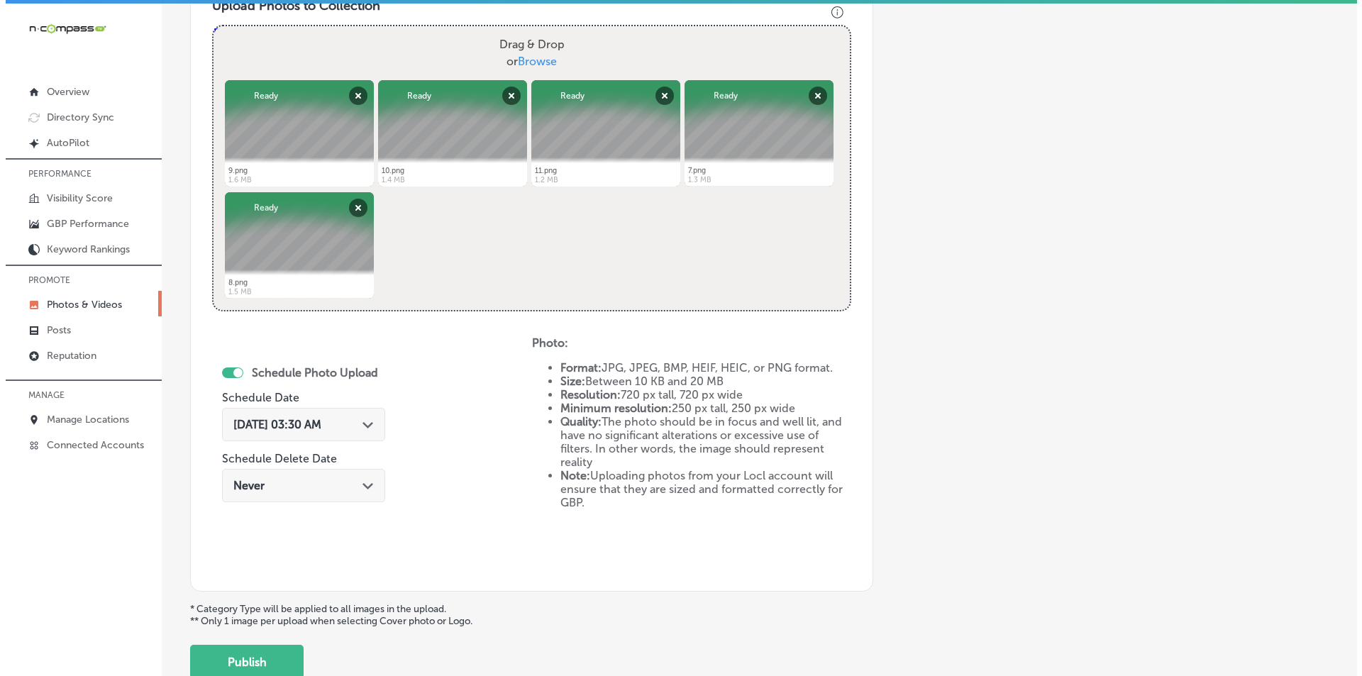
scroll to position [541, 0]
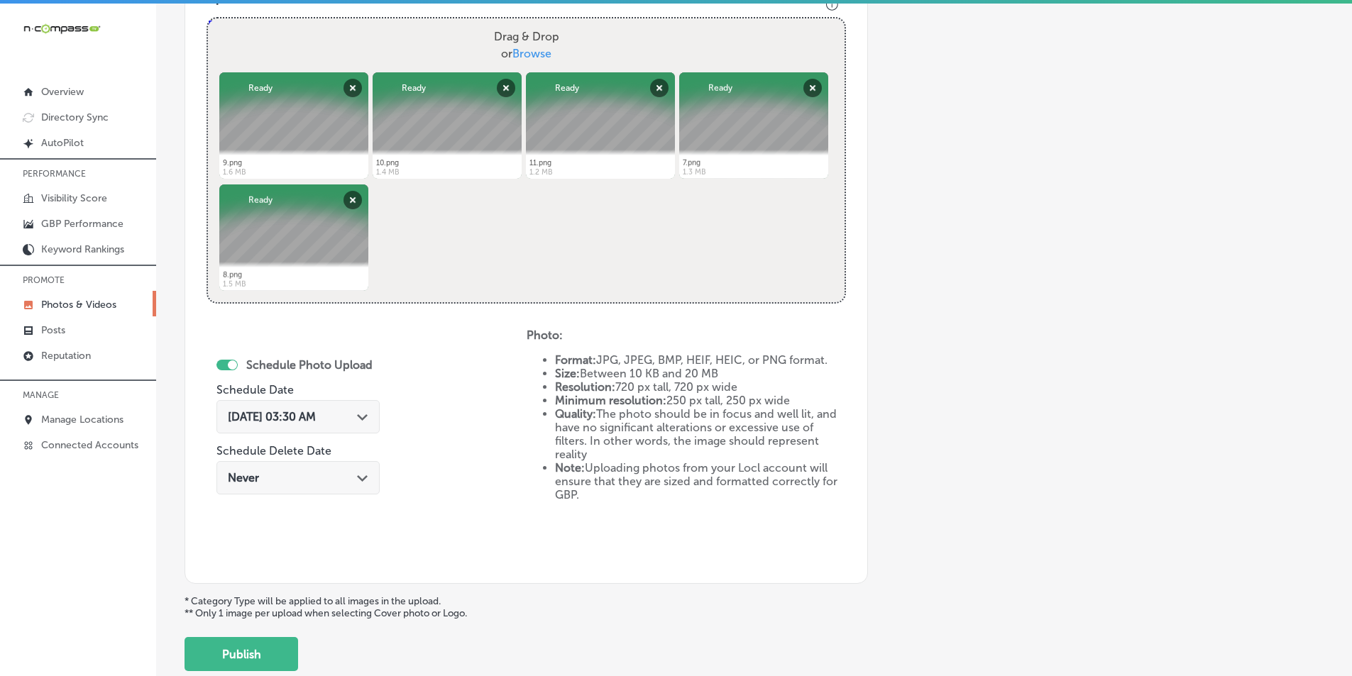
click at [294, 418] on span "[DATE] 03:30 AM" at bounding box center [272, 416] width 88 height 13
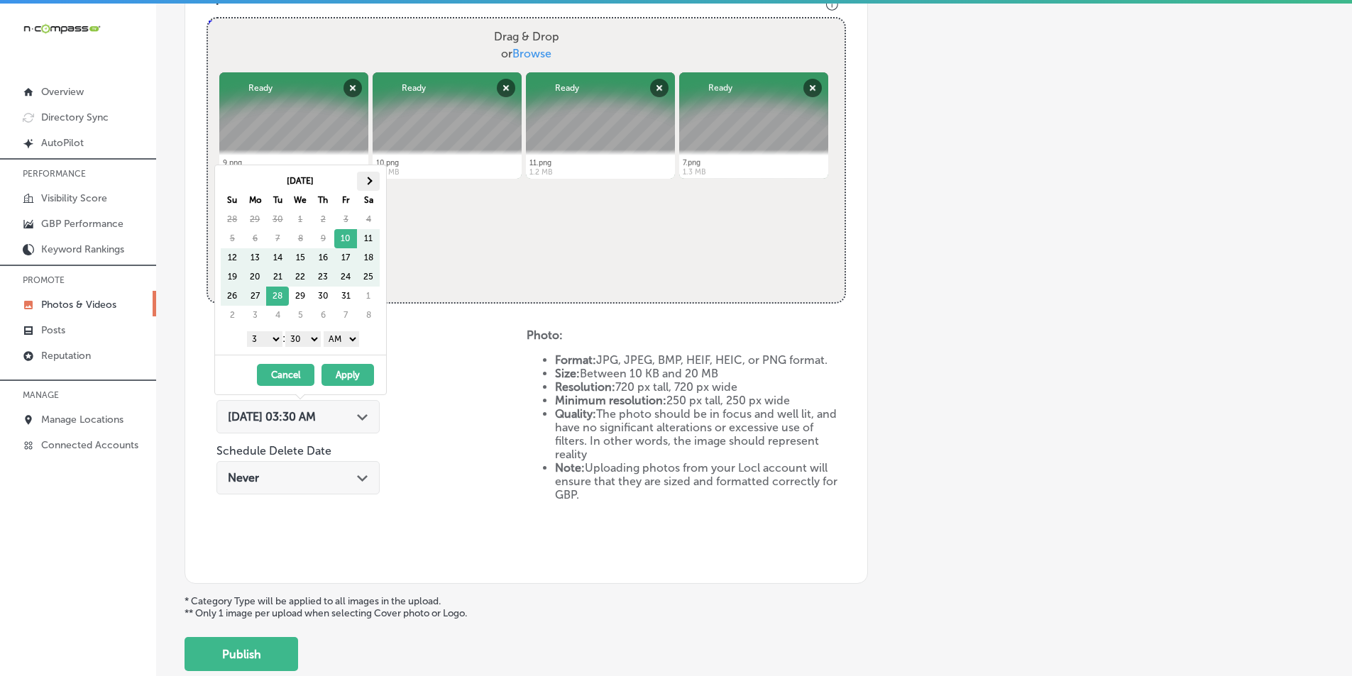
click at [368, 180] on span at bounding box center [369, 181] width 8 height 8
click at [272, 336] on select "1 2 3 4 5 6 7 8 9 10 11 12" at bounding box center [264, 339] width 35 height 16
click at [316, 340] on select "00 10 20 30 40 50" at bounding box center [302, 339] width 35 height 16
click at [354, 340] on select "AM PM" at bounding box center [341, 339] width 35 height 16
click at [351, 377] on button "Apply" at bounding box center [347, 375] width 53 height 22
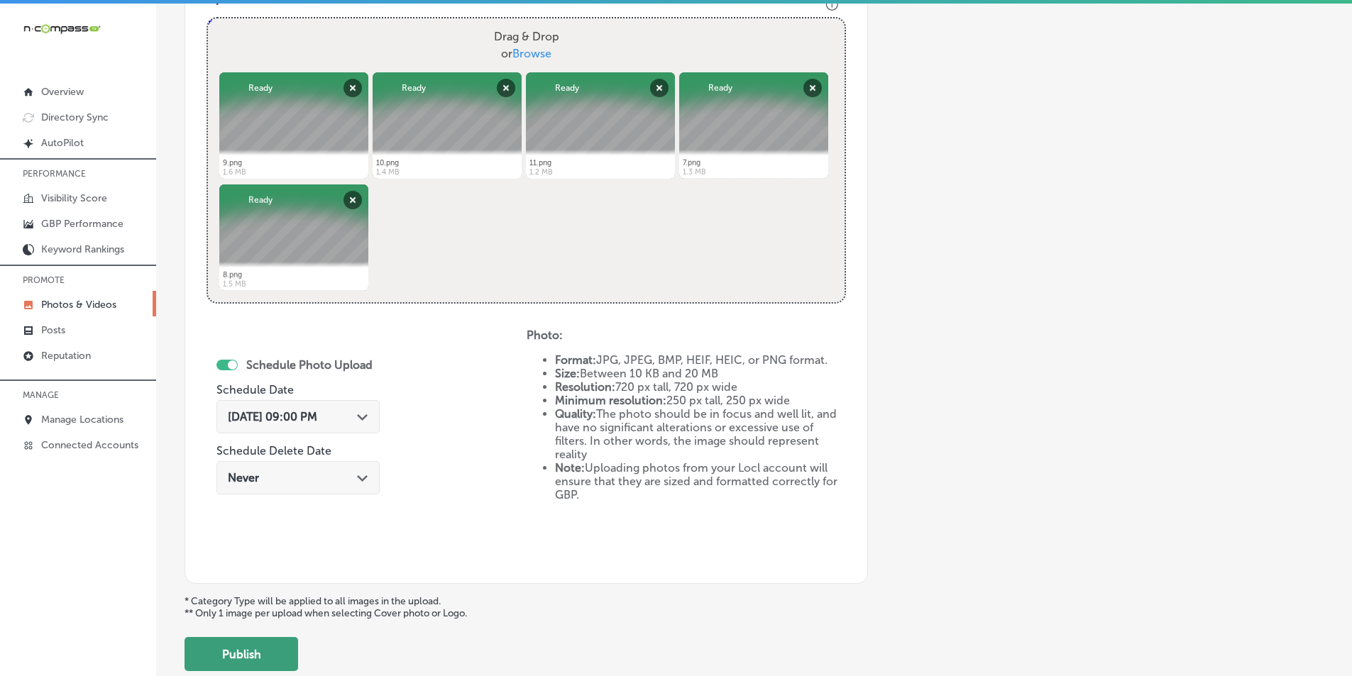
click at [259, 647] on button "Publish" at bounding box center [242, 654] width 114 height 34
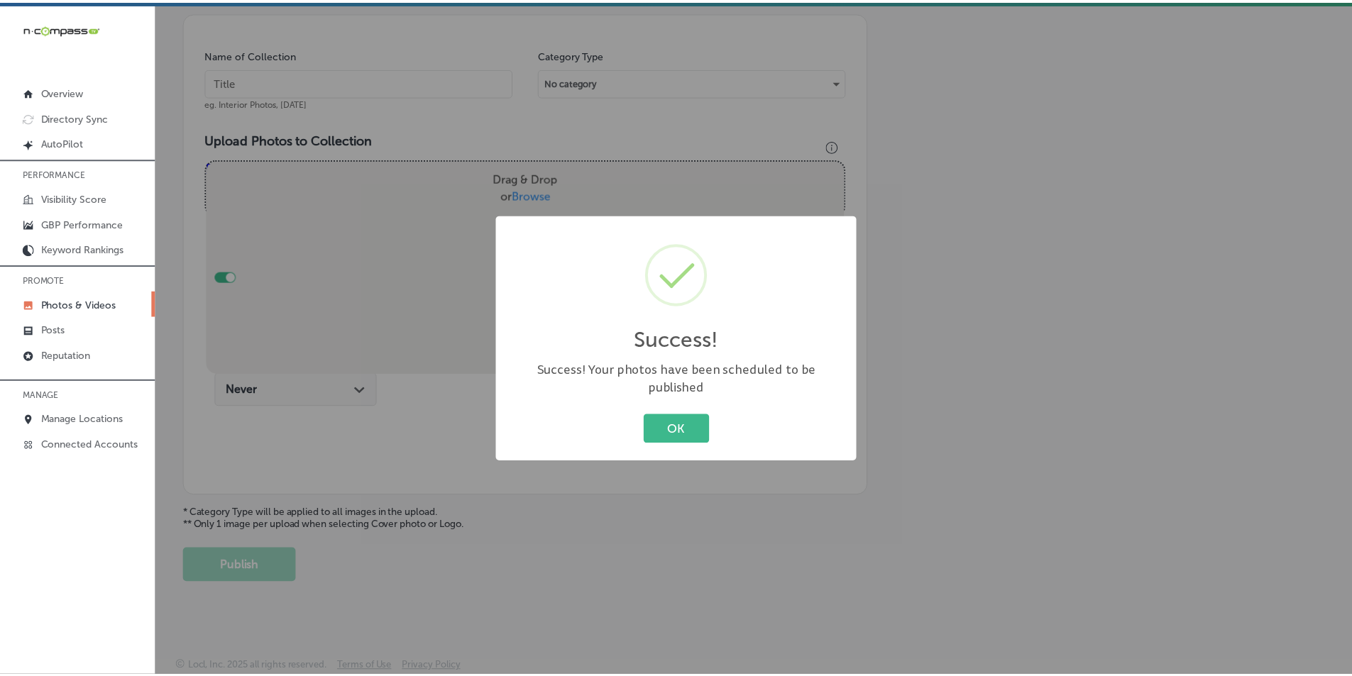
scroll to position [400, 0]
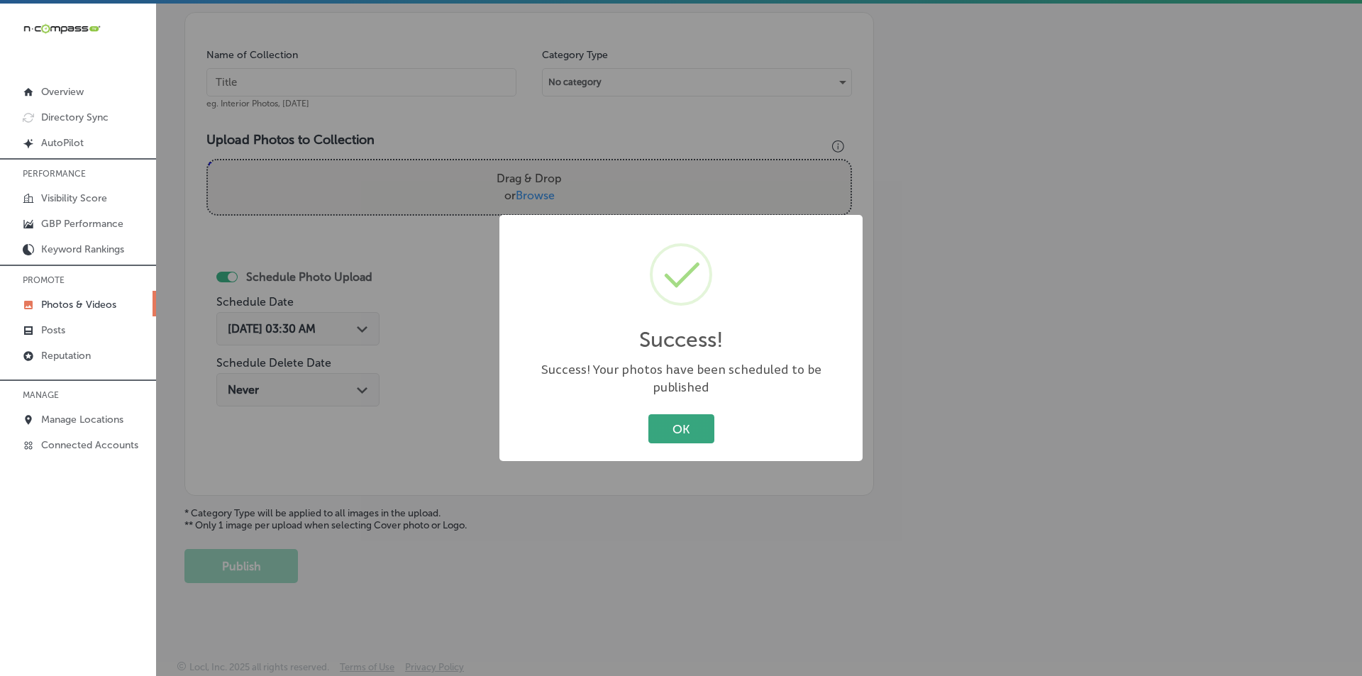
click at [698, 415] on button "OK" at bounding box center [682, 428] width 66 height 29
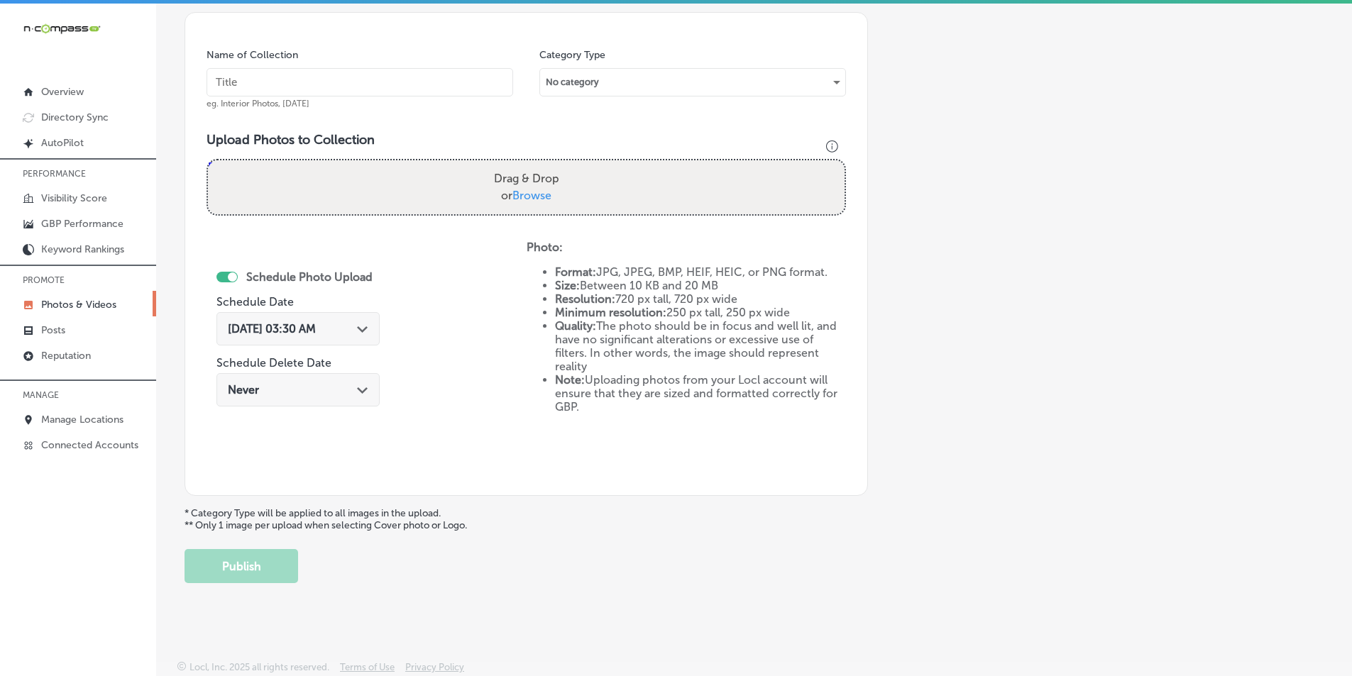
click at [272, 86] on input "text" at bounding box center [360, 82] width 307 height 28
paste input "coffee"
type input "coffee"
click at [363, 187] on div "Drag & Drop or Browse" at bounding box center [526, 187] width 637 height 54
click at [208, 160] on input "Drag & Drop or Browse" at bounding box center [526, 162] width 637 height 4
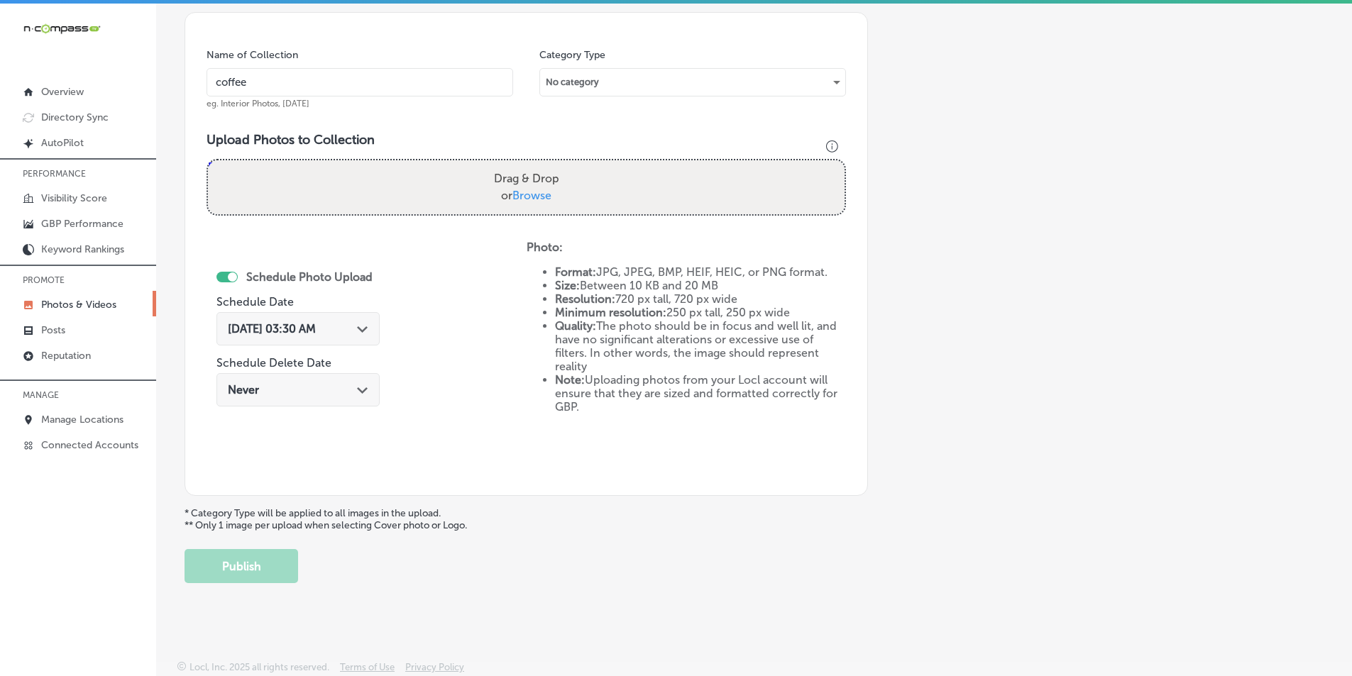
type input "C:\fakepath\13.png"
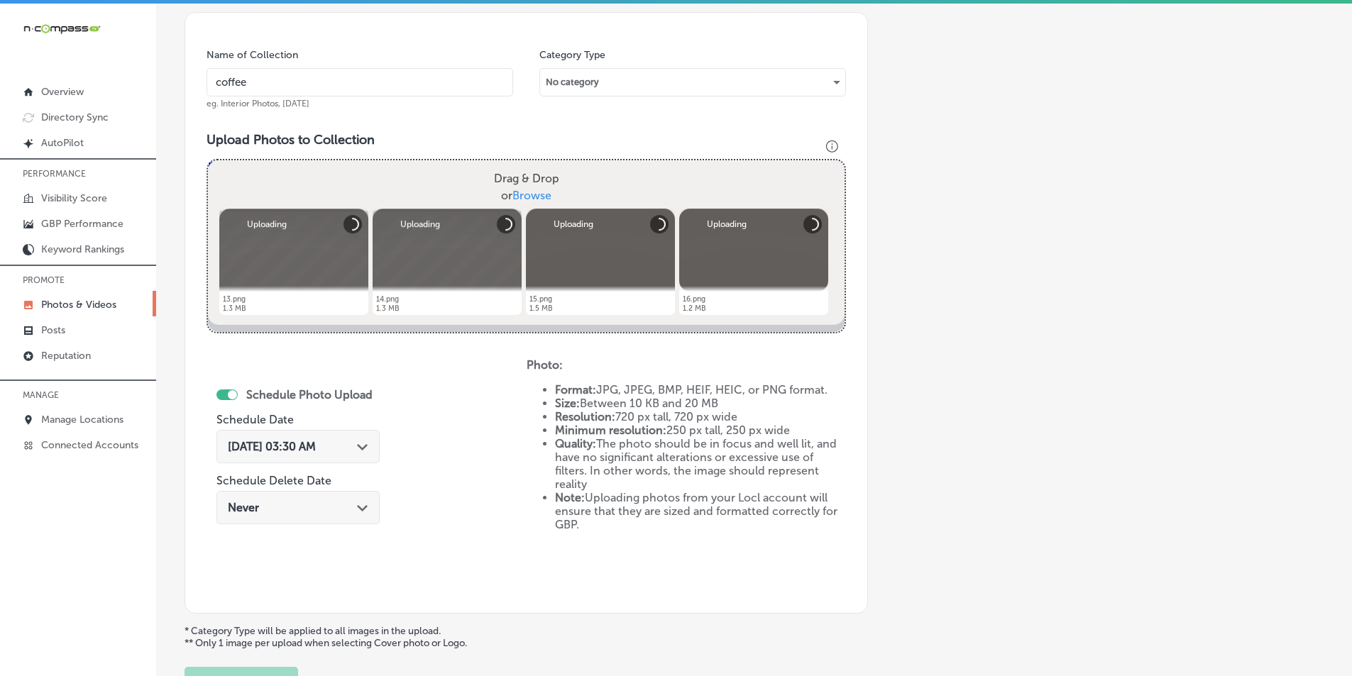
click at [368, 181] on div "Drag & Drop or Browse" at bounding box center [526, 187] width 637 height 54
click at [208, 160] on input "Drag & Drop or Browse" at bounding box center [526, 162] width 637 height 4
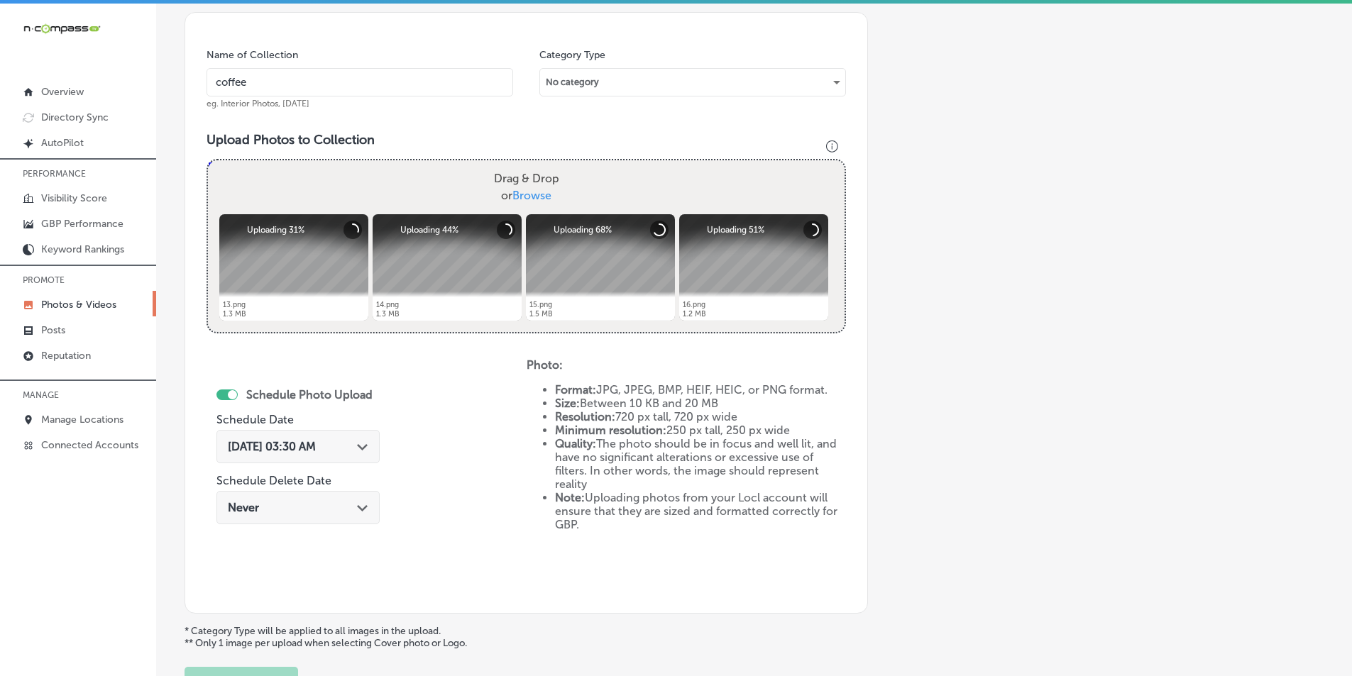
type input "C:\fakepath\12.png"
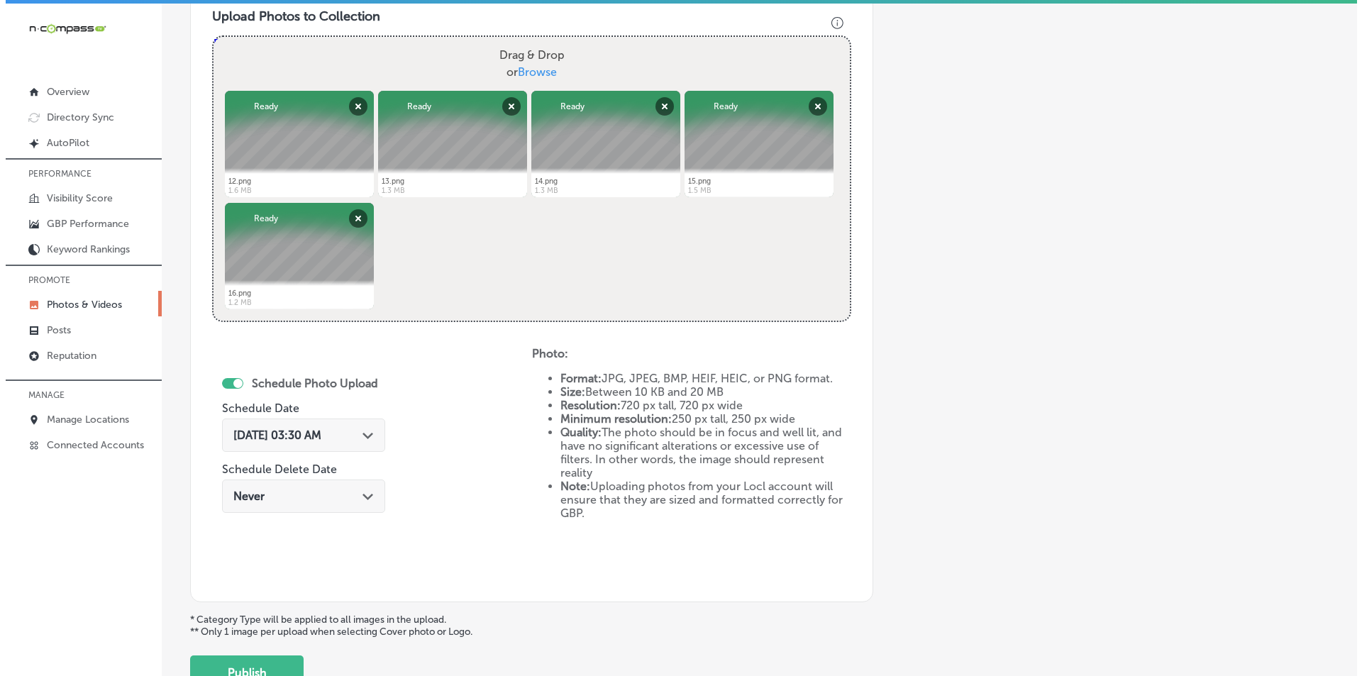
scroll to position [541, 0]
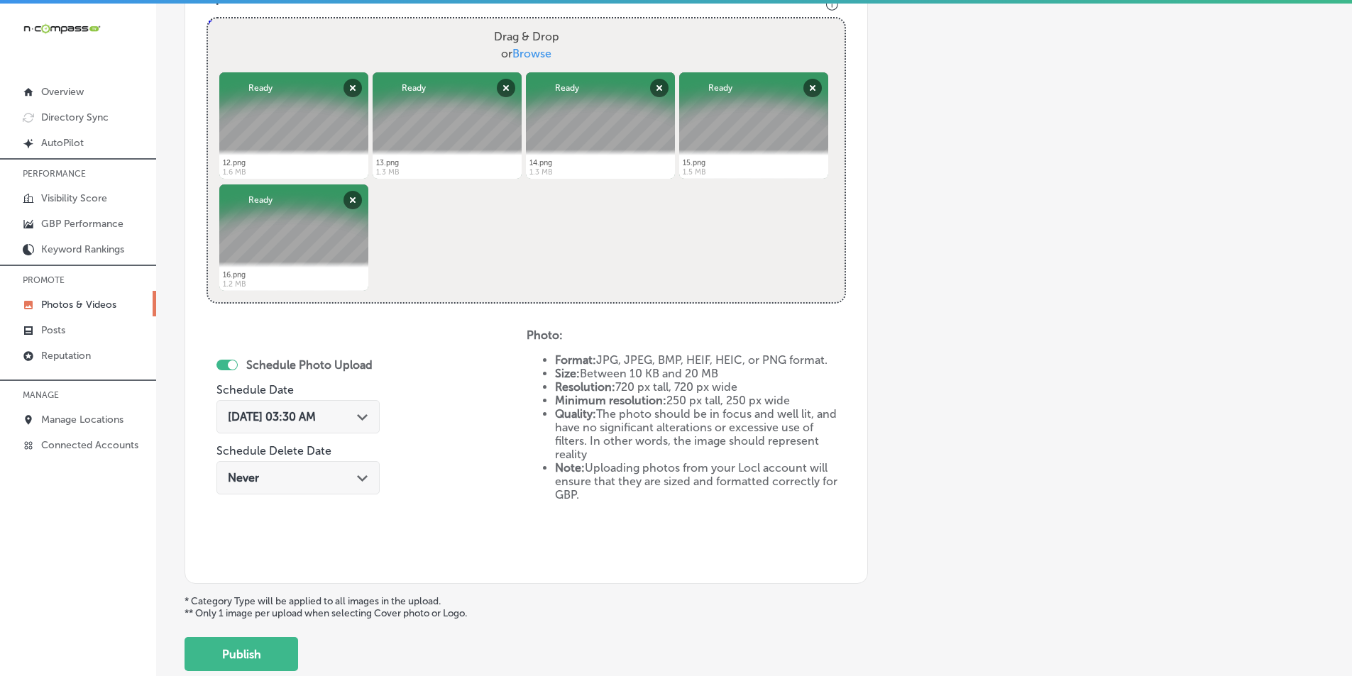
click at [363, 417] on polygon at bounding box center [362, 417] width 11 height 6
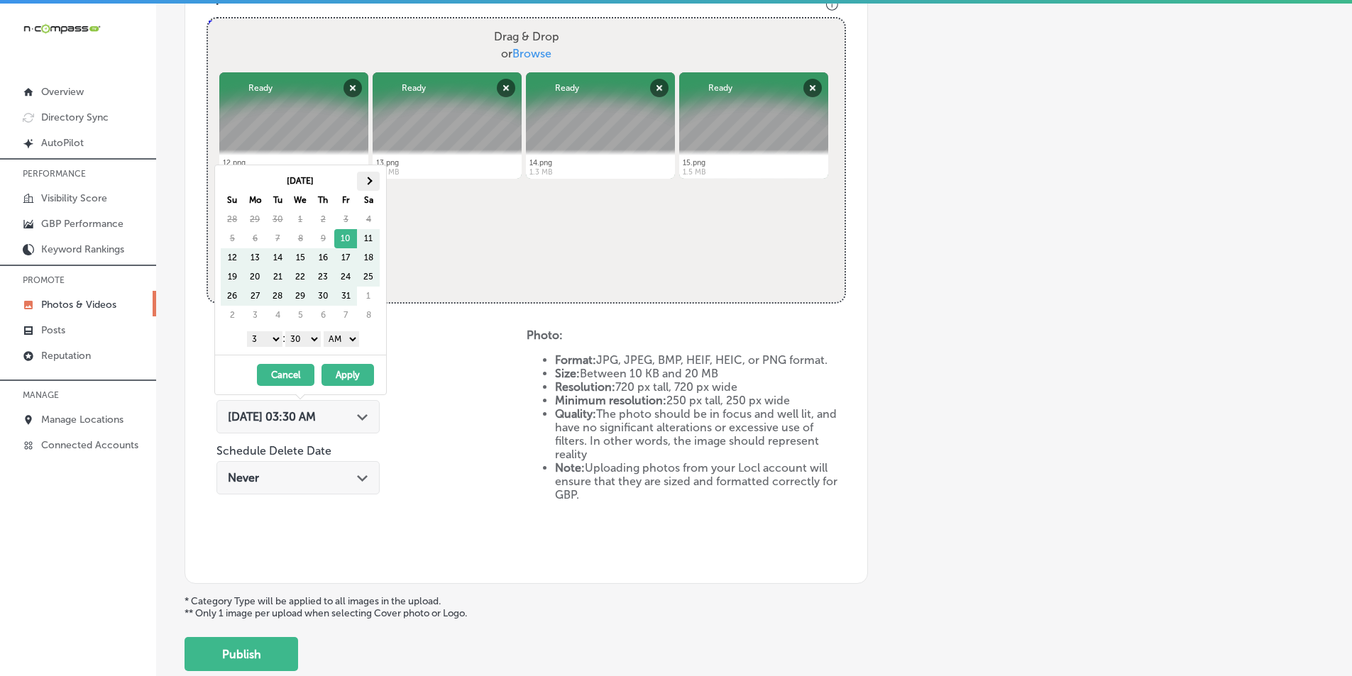
click at [368, 181] on span at bounding box center [369, 181] width 8 height 8
click at [270, 338] on select "1 2 3 4 5 6 7 8 9 10 11 12" at bounding box center [264, 339] width 35 height 16
click at [317, 340] on select "00 10 20 30 40 50" at bounding box center [302, 339] width 35 height 16
click at [348, 338] on select "AM PM" at bounding box center [341, 339] width 35 height 16
click at [341, 374] on button "Apply" at bounding box center [347, 375] width 53 height 22
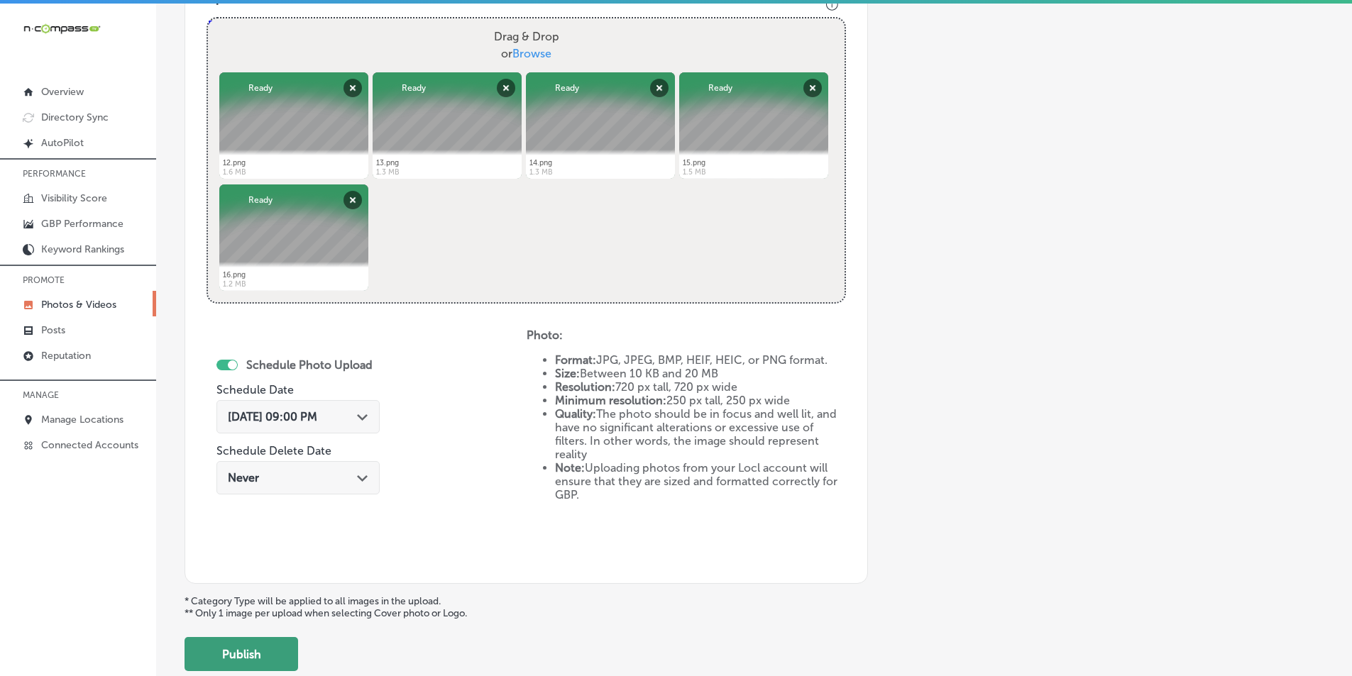
click at [234, 655] on button "Publish" at bounding box center [242, 654] width 114 height 34
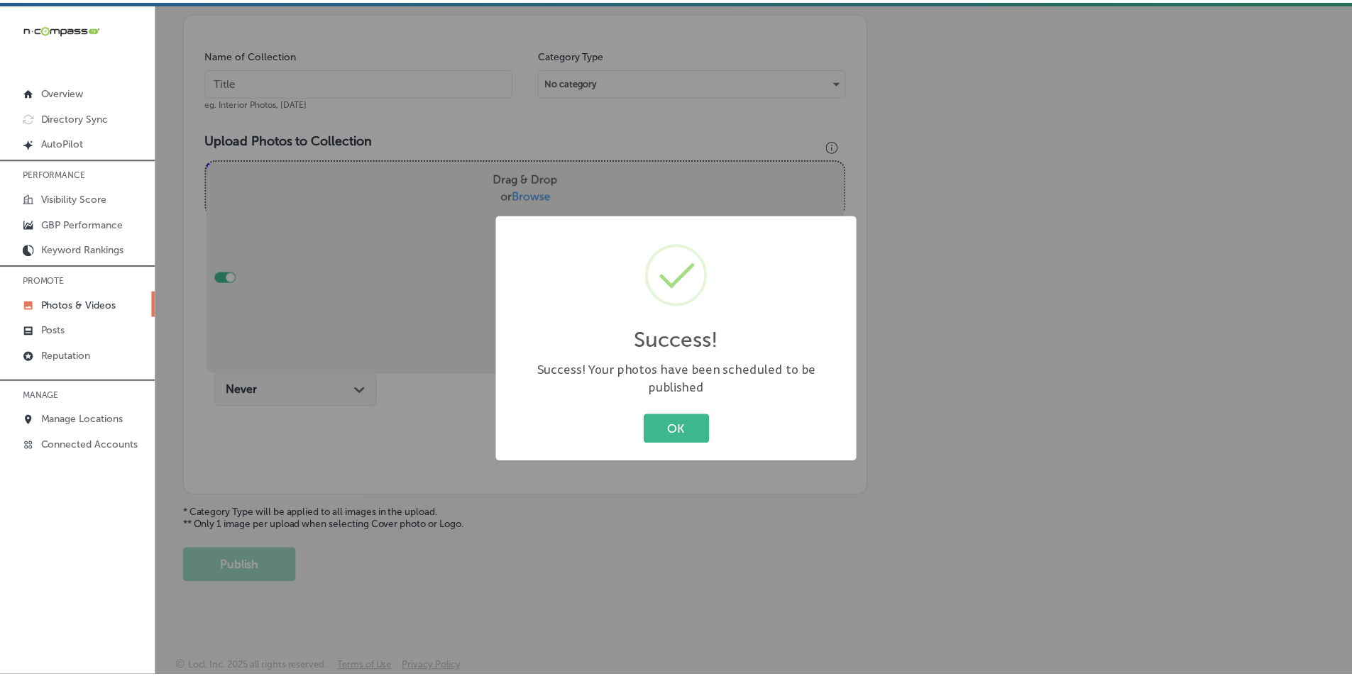
scroll to position [400, 0]
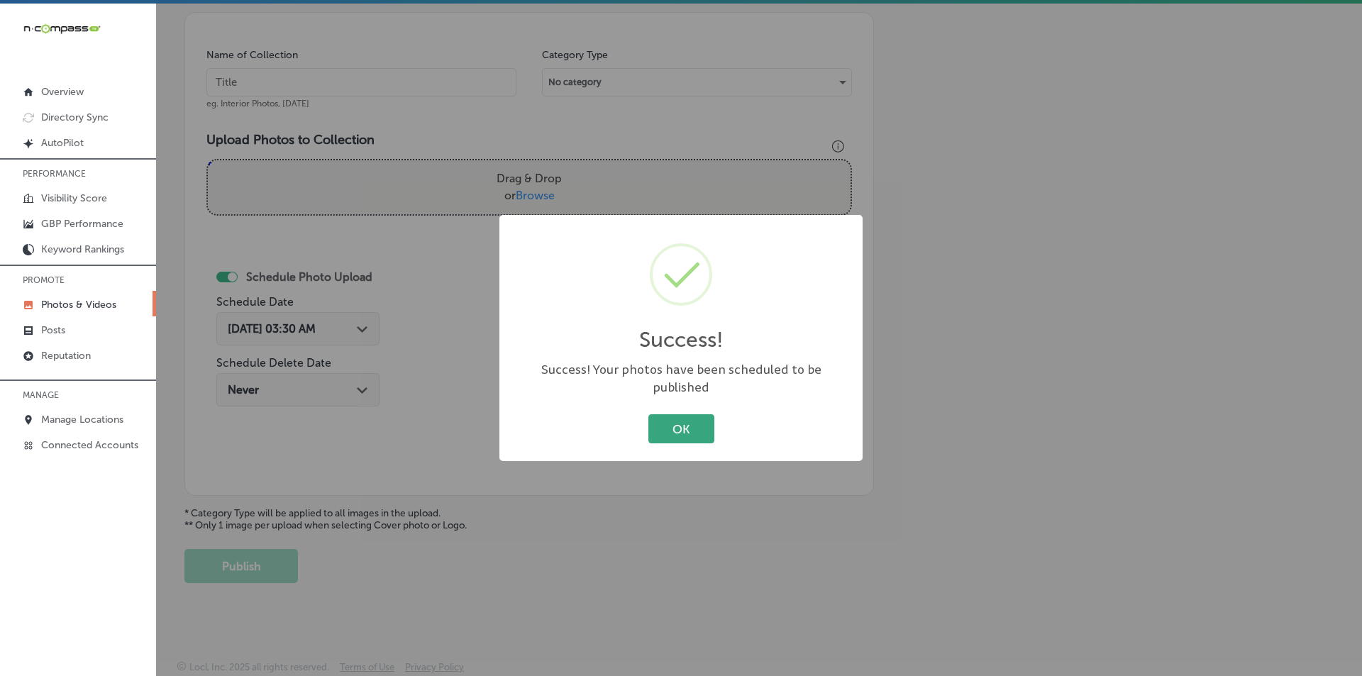
click at [691, 420] on button "OK" at bounding box center [682, 428] width 66 height 29
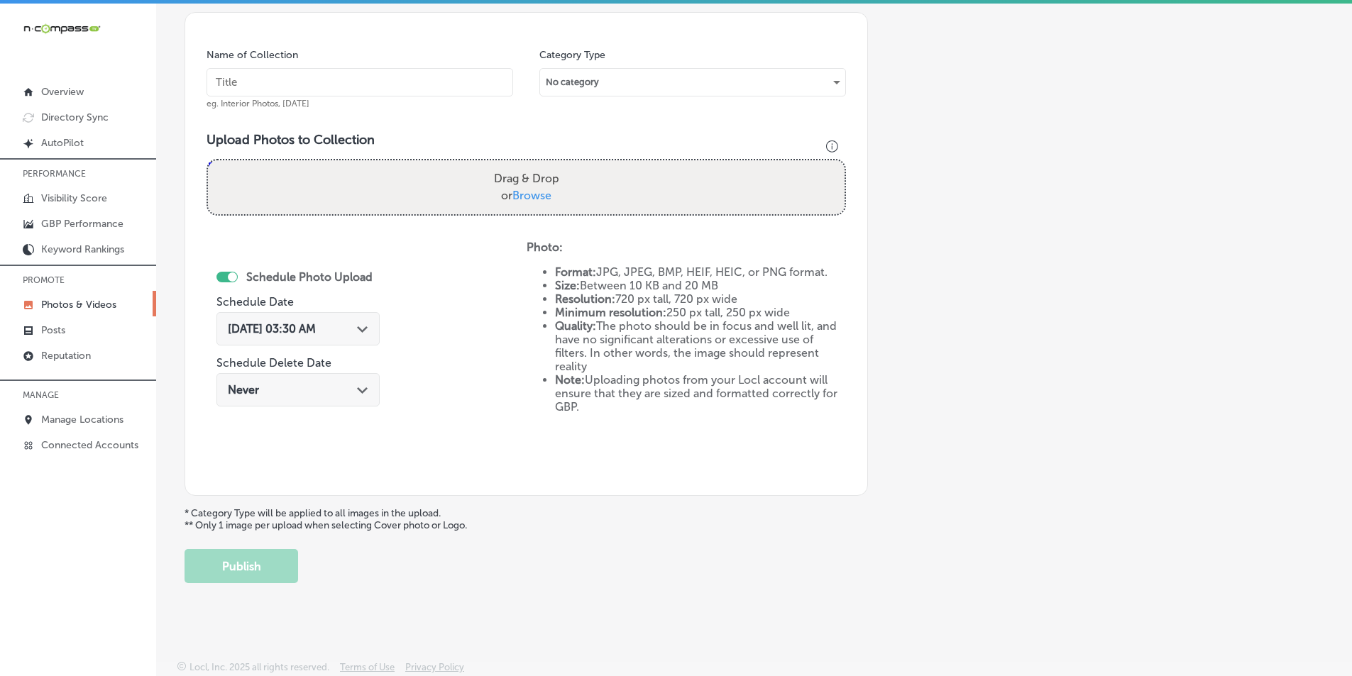
click at [224, 79] on input "text" at bounding box center [360, 82] width 307 height 28
paste input "downtown [PERSON_NAME] resta"
type input "downtown [PERSON_NAME] resta"
click at [311, 187] on div "Drag & Drop or Browse" at bounding box center [526, 187] width 637 height 54
click at [208, 160] on input "Drag & Drop or Browse" at bounding box center [526, 162] width 637 height 4
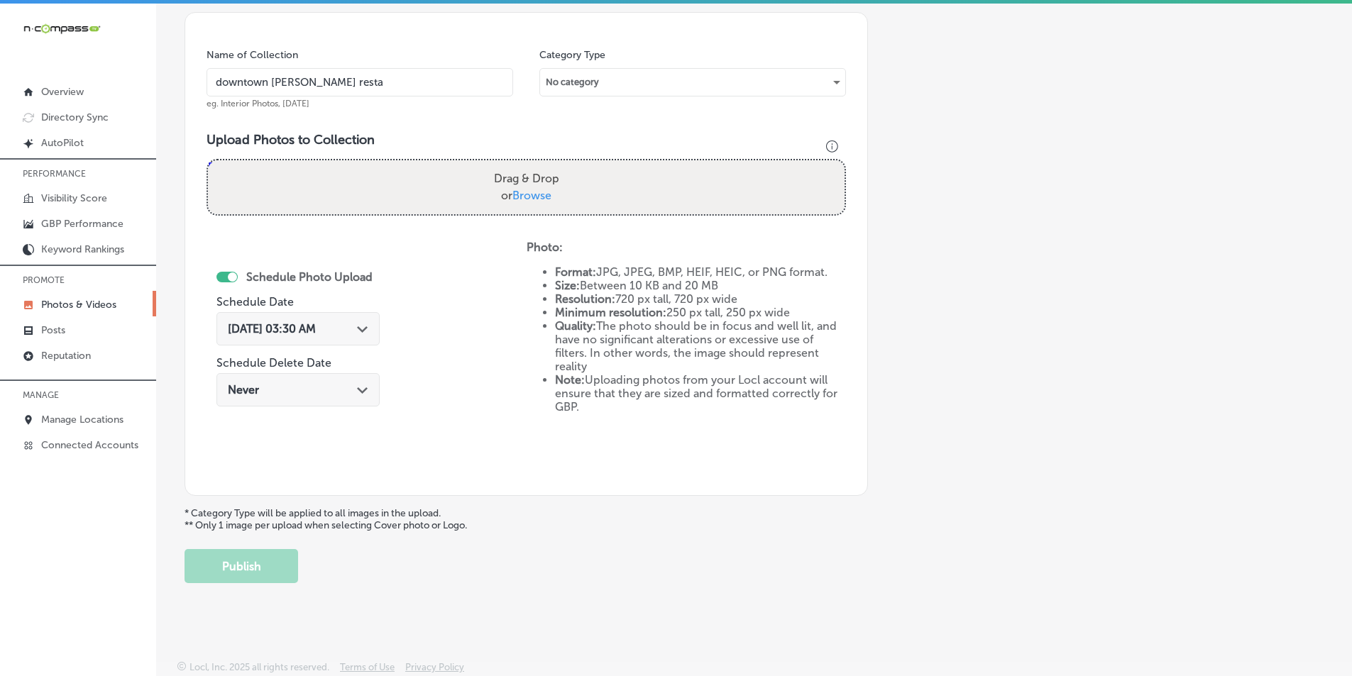
type input "C:\fakepath\23.png"
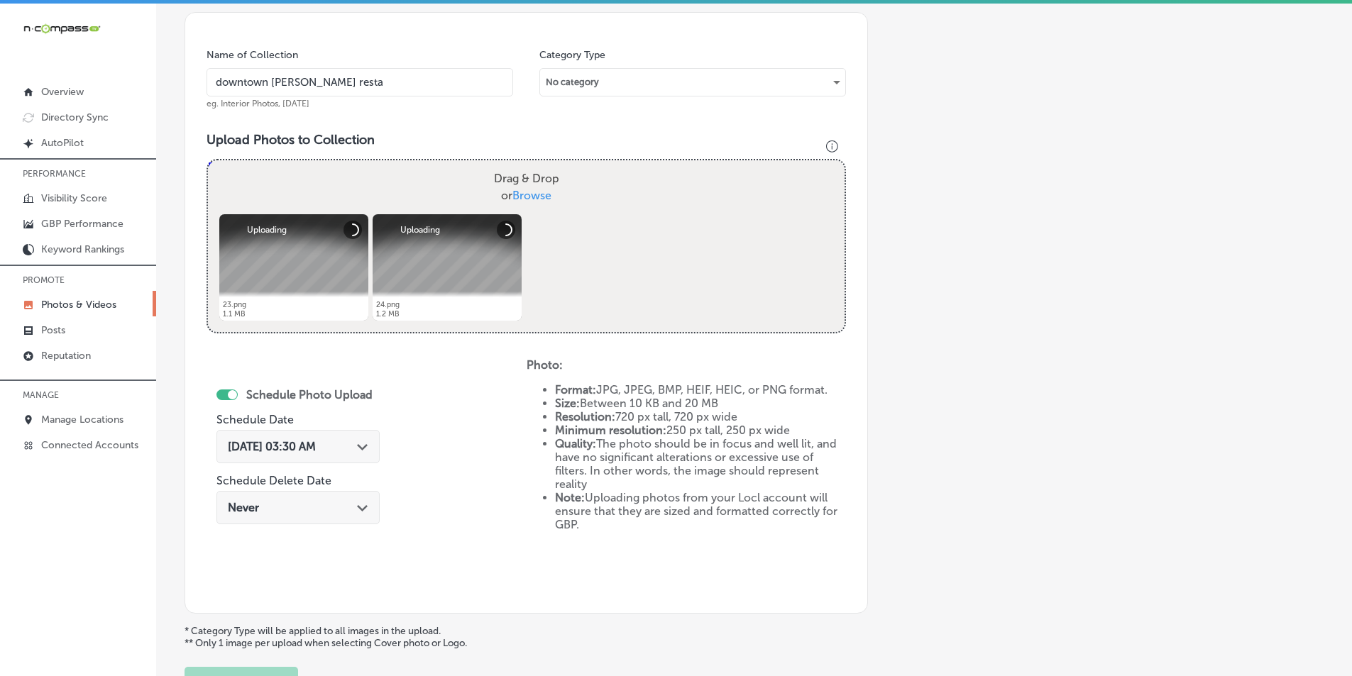
click at [353, 179] on div "Drag & Drop or Browse" at bounding box center [526, 187] width 637 height 54
click at [208, 160] on input "Drag & Drop or Browse" at bounding box center [526, 162] width 637 height 4
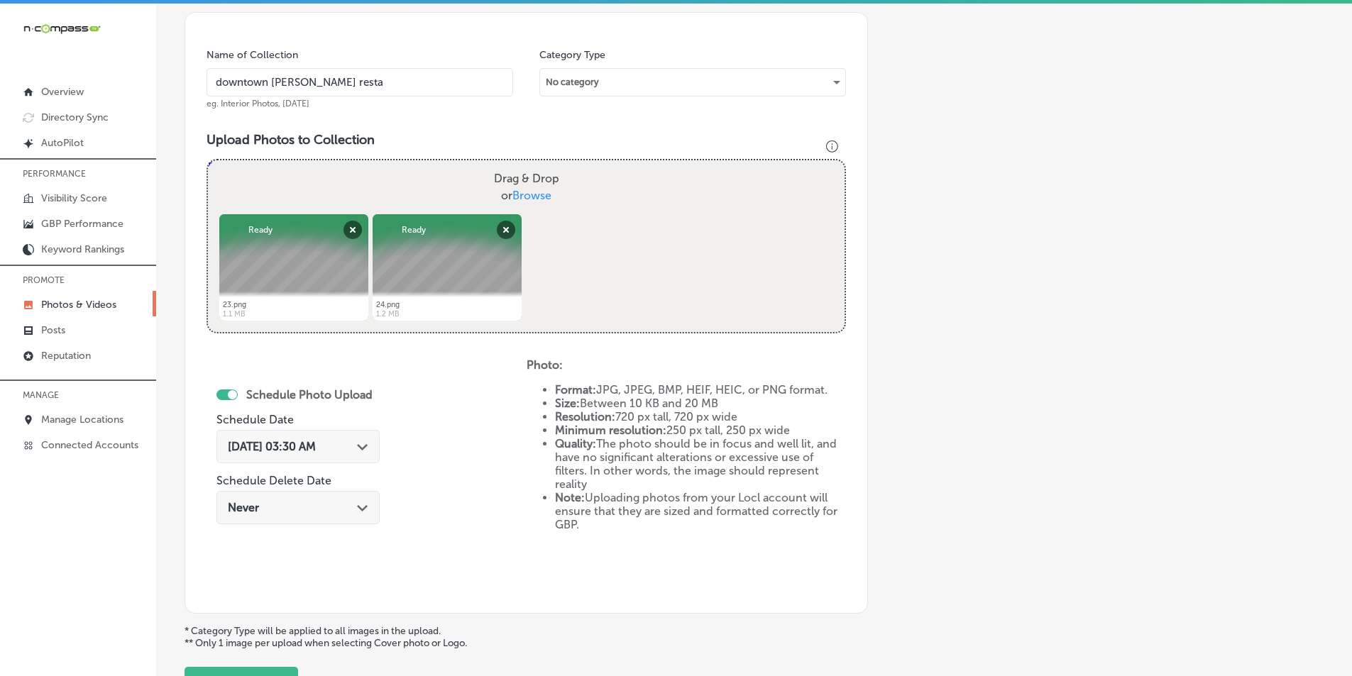
type input "C:\fakepath\25.png"
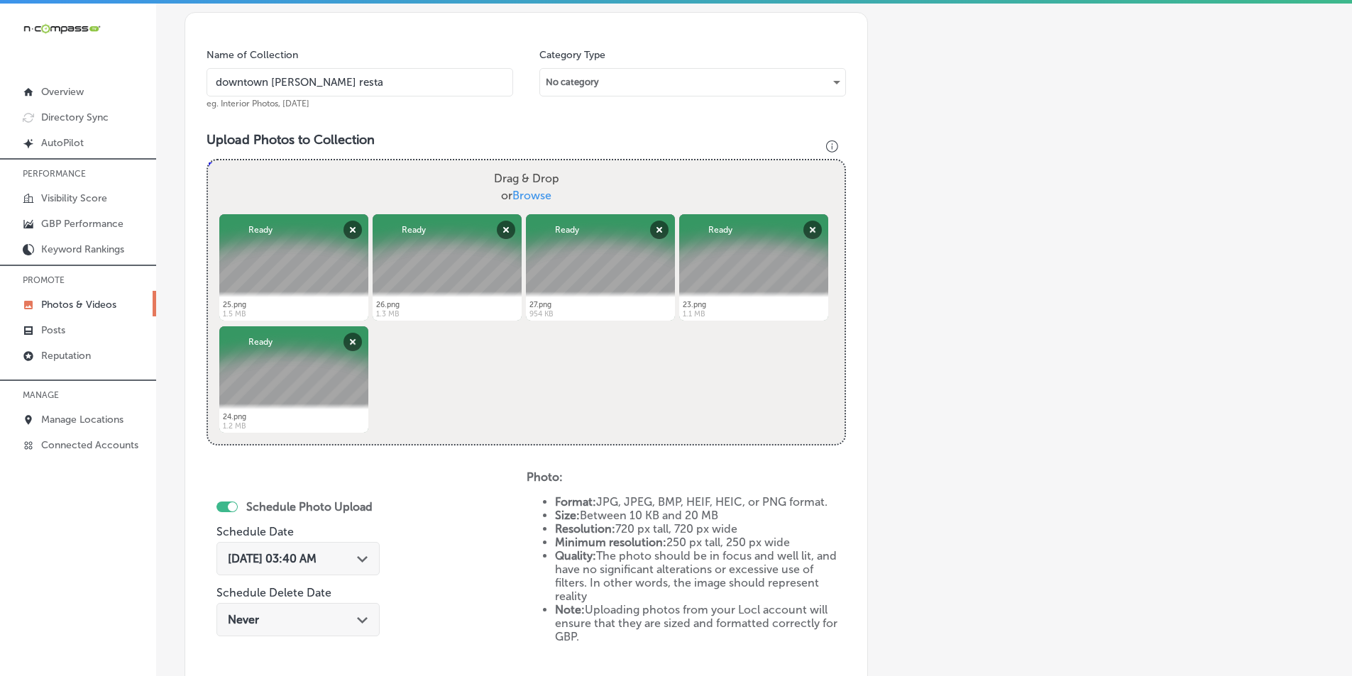
click at [357, 551] on div "[DATE] 03:40 AM Path Created with Sketch." at bounding box center [297, 558] width 163 height 33
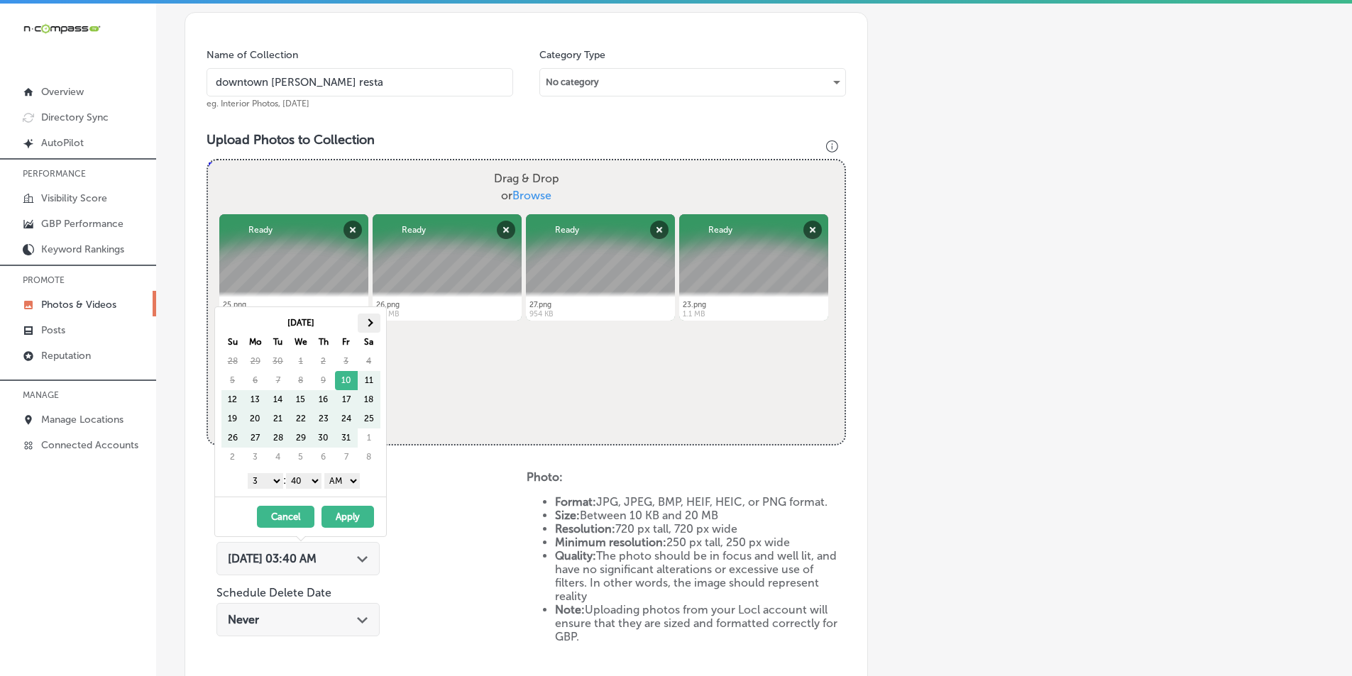
click at [370, 321] on span at bounding box center [369, 323] width 8 height 8
click at [275, 478] on select "1 2 3 4 5 6 7 8 9 10 11 12" at bounding box center [265, 481] width 35 height 16
click at [317, 480] on select "00 10 20 30 40 50" at bounding box center [303, 481] width 35 height 16
click at [353, 480] on select "AM PM" at bounding box center [341, 481] width 35 height 16
click at [346, 518] on button "Apply" at bounding box center [347, 517] width 53 height 22
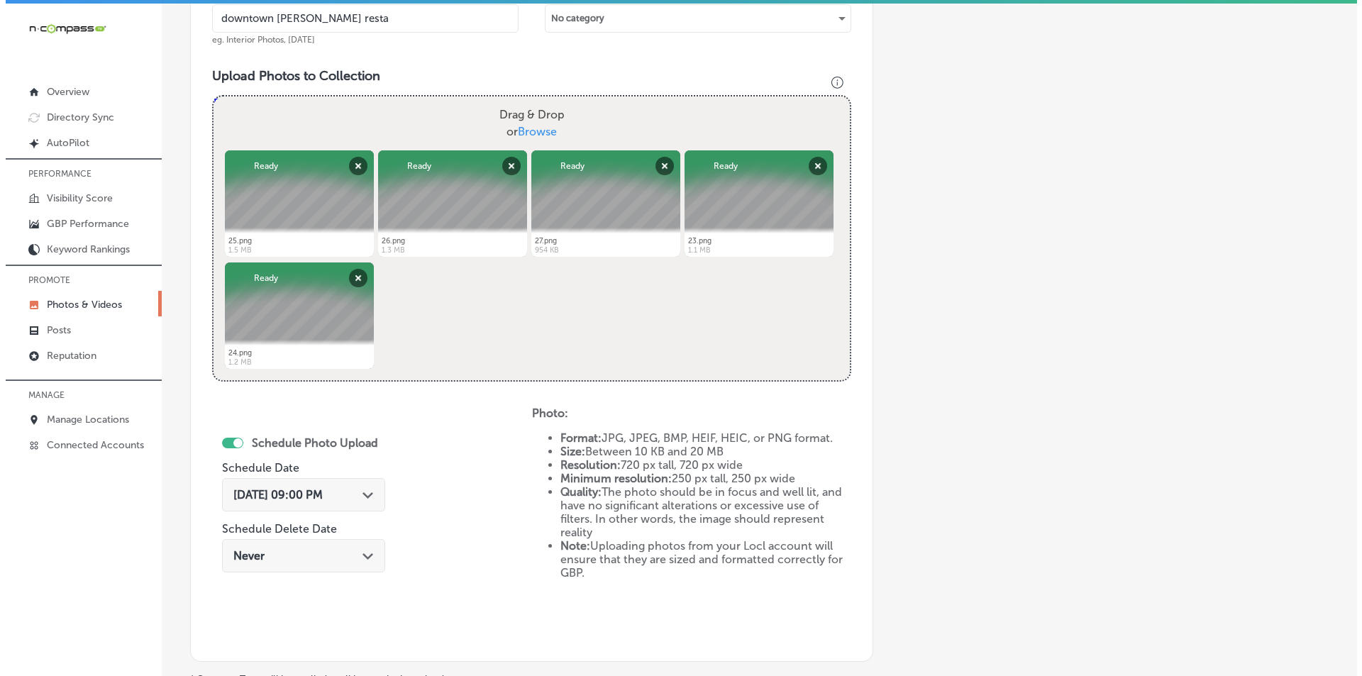
scroll to position [612, 0]
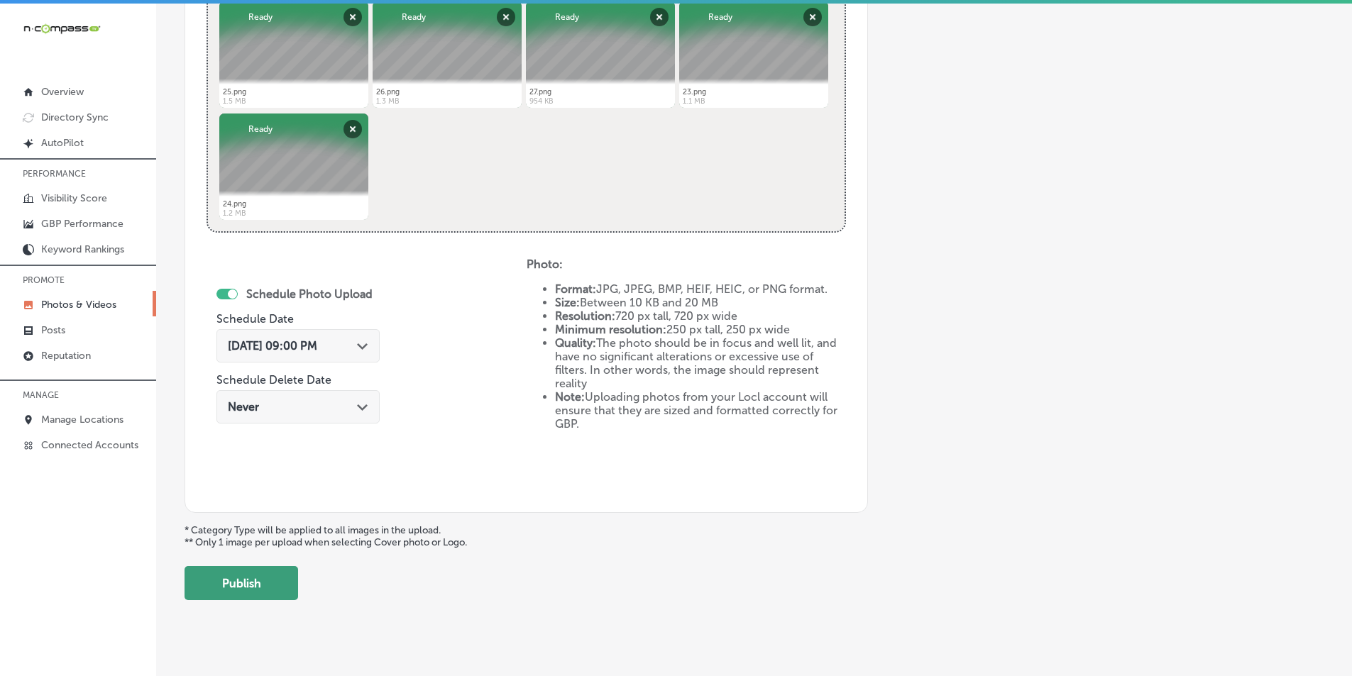
click at [248, 580] on button "Publish" at bounding box center [242, 583] width 114 height 34
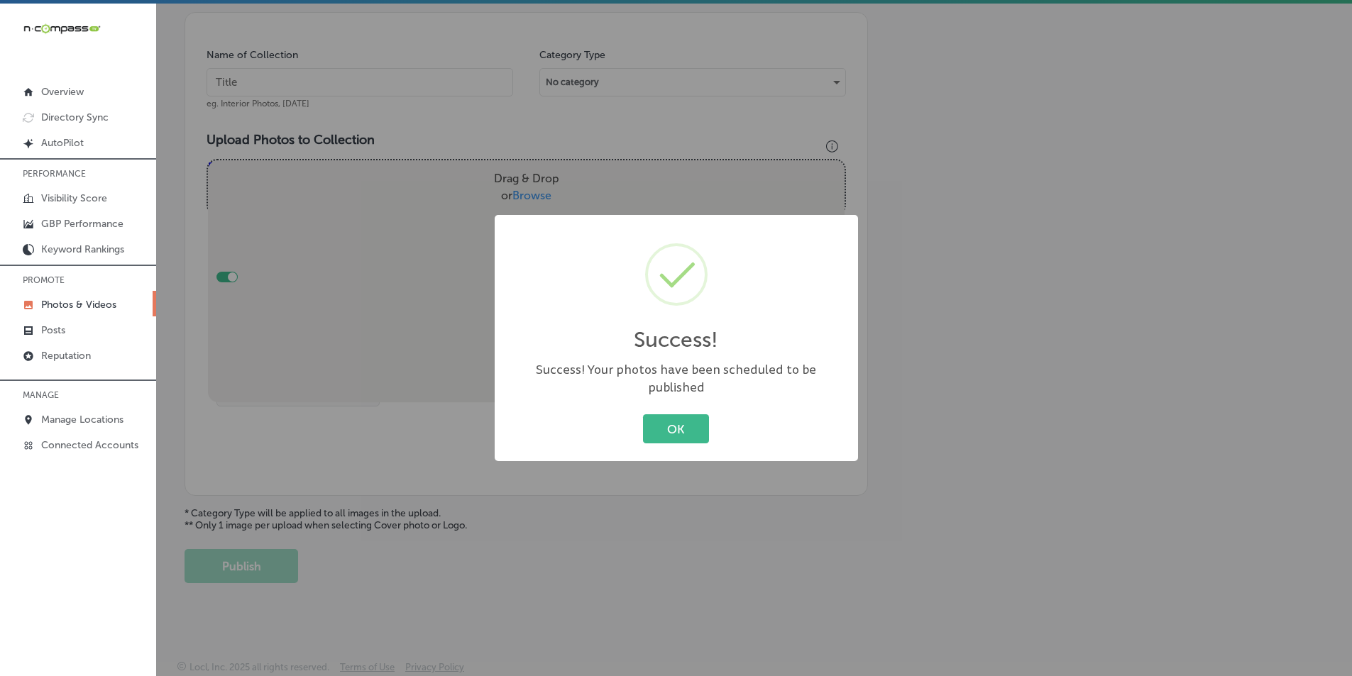
scroll to position [400, 0]
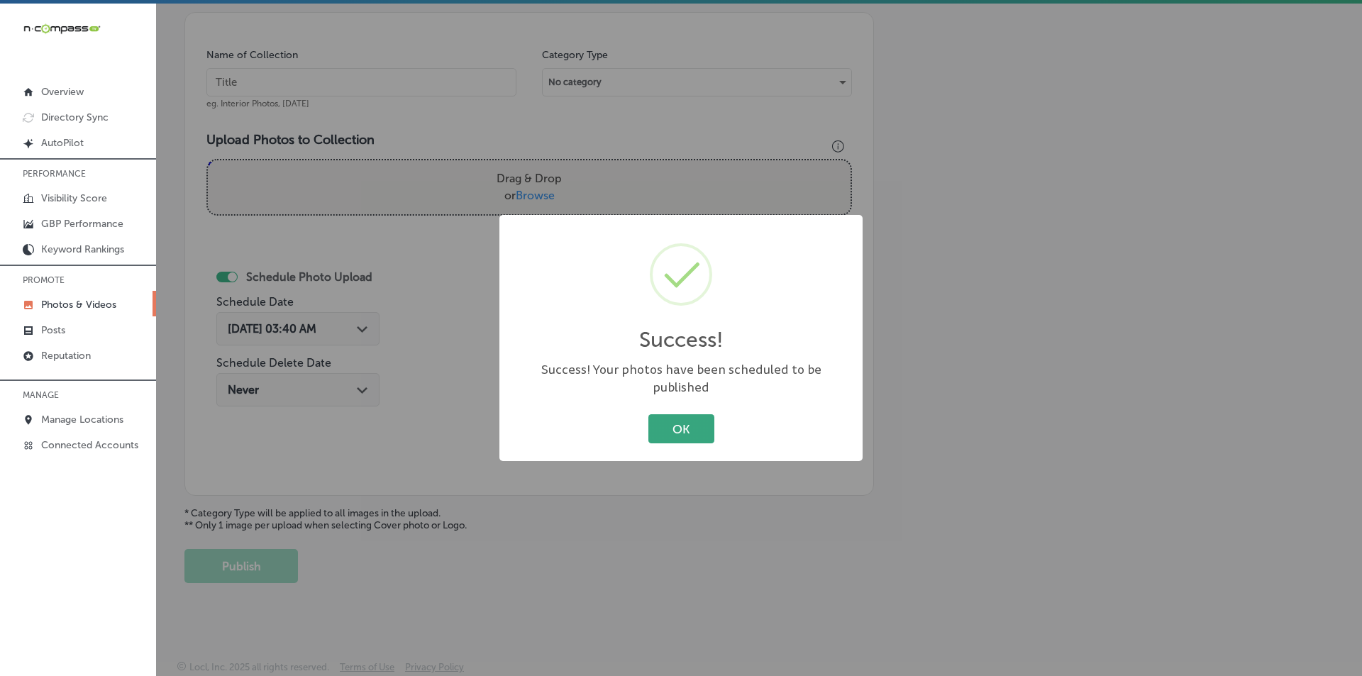
click at [677, 417] on button "OK" at bounding box center [682, 428] width 66 height 29
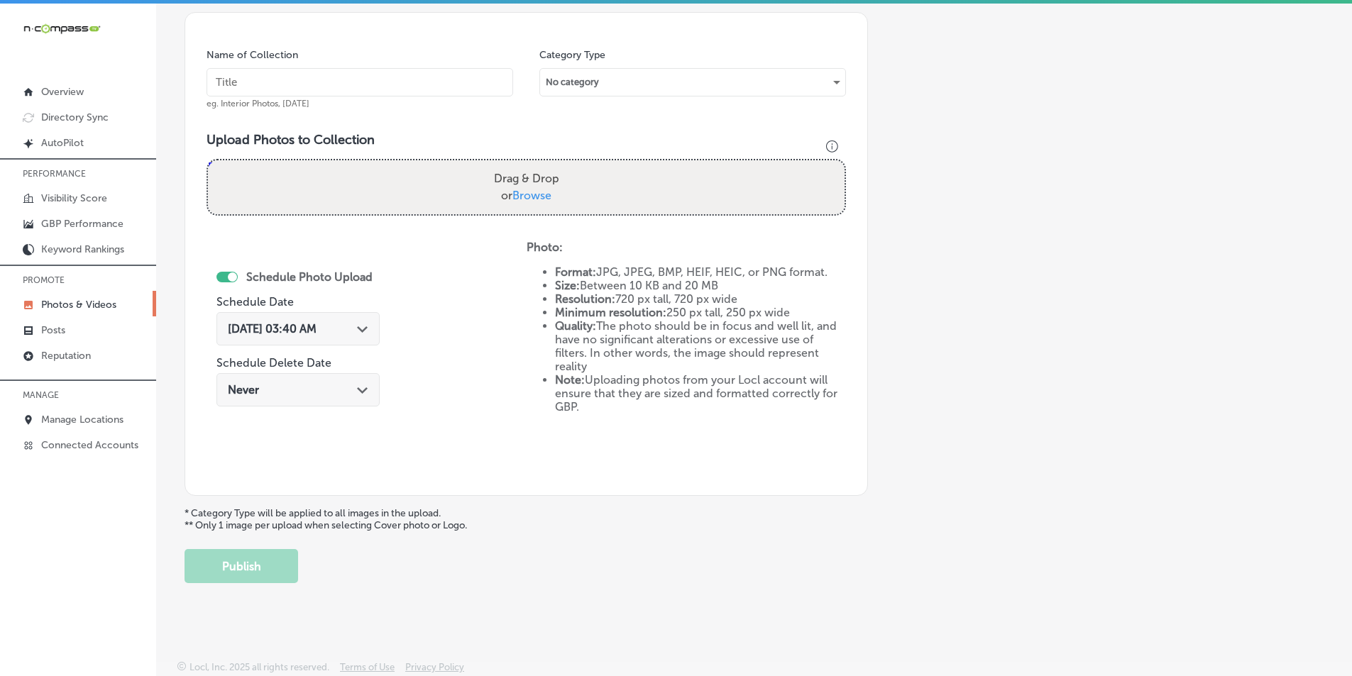
click at [291, 84] on input "text" at bounding box center [360, 82] width 307 height 28
paste input "breakfast"
type input "breakfast"
click at [302, 173] on div "Drag & Drop or Browse" at bounding box center [526, 187] width 637 height 54
click at [208, 160] on input "Drag & Drop or Browse" at bounding box center [526, 162] width 637 height 4
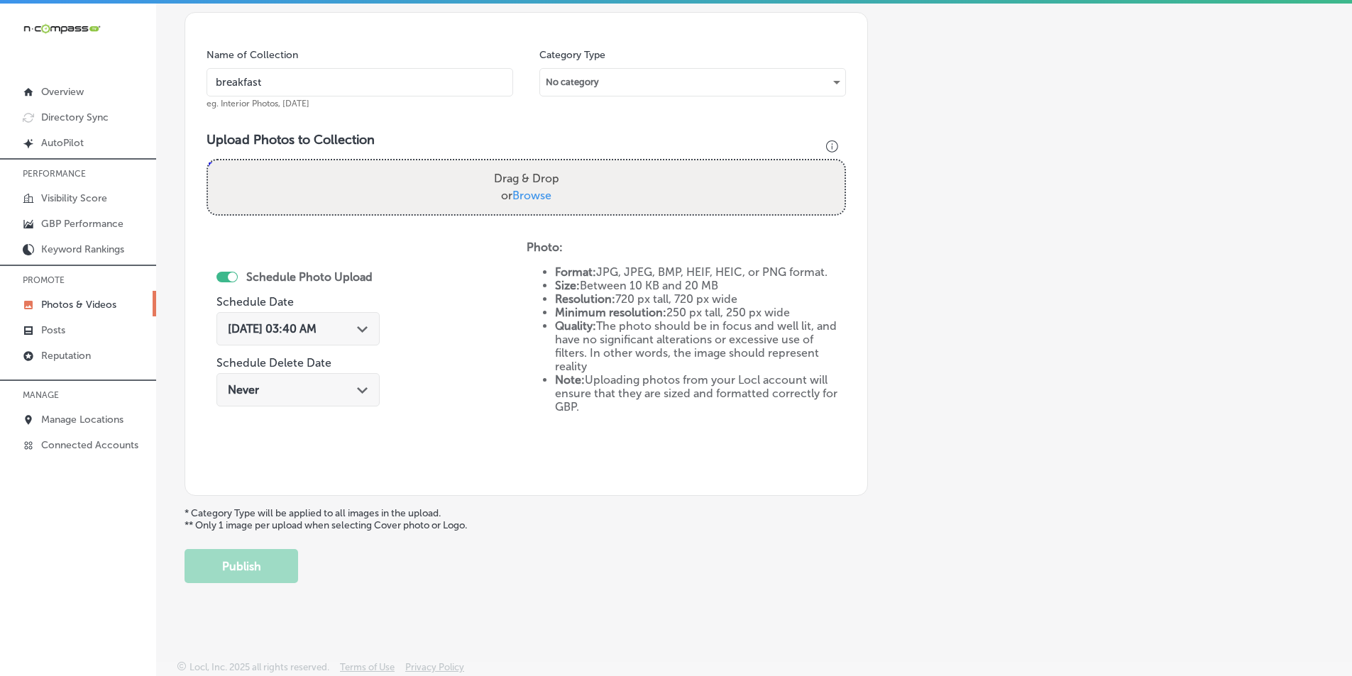
type input "C:\fakepath\28.png"
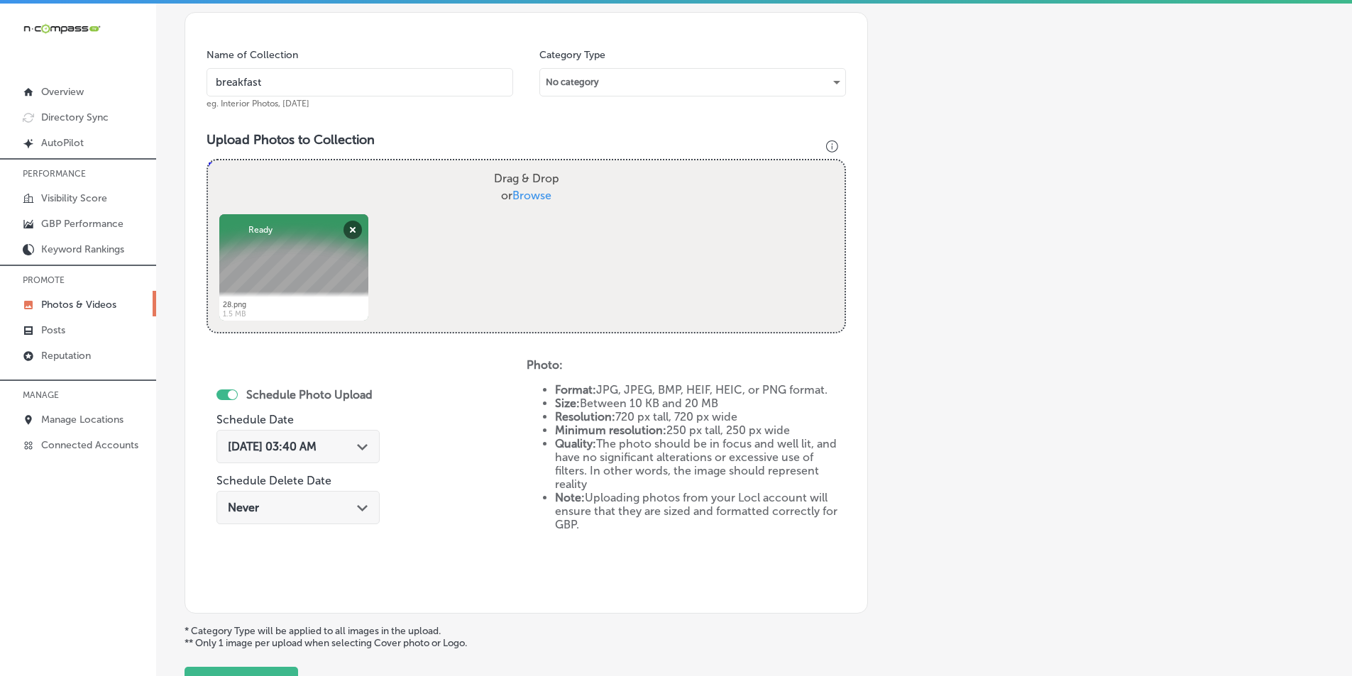
click at [413, 229] on div "Powered by PQINA Drag & Drop or Browse 28.png Abort Retry Remove Upload Cancel …" at bounding box center [526, 246] width 637 height 172
click at [302, 189] on div "Drag & Drop or Browse" at bounding box center [526, 187] width 637 height 54
click at [208, 160] on input "Drag & Drop or Browse" at bounding box center [526, 162] width 637 height 4
type input "C:\fakepath\29.png"
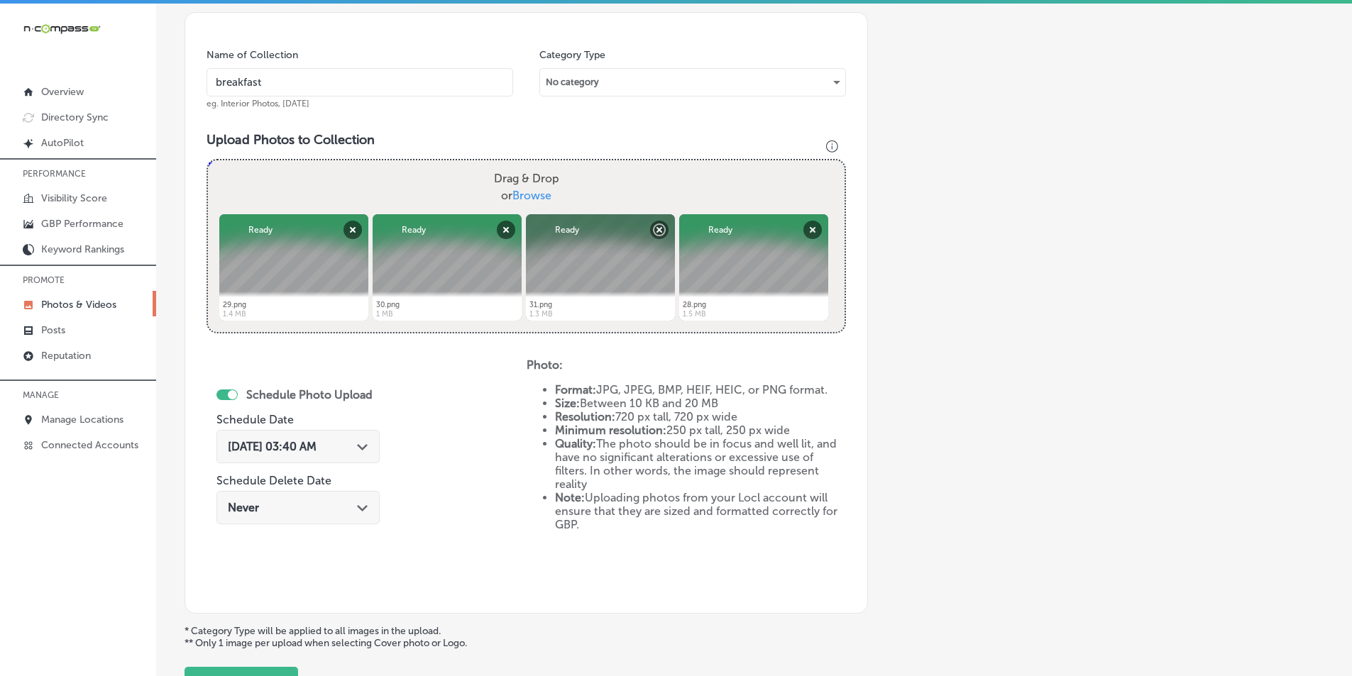
click at [373, 194] on div "Drag & Drop or Browse" at bounding box center [526, 187] width 637 height 54
click at [208, 160] on input "Drag & Drop or Browse" at bounding box center [526, 162] width 637 height 4
type input "C:\fakepath\17.png"
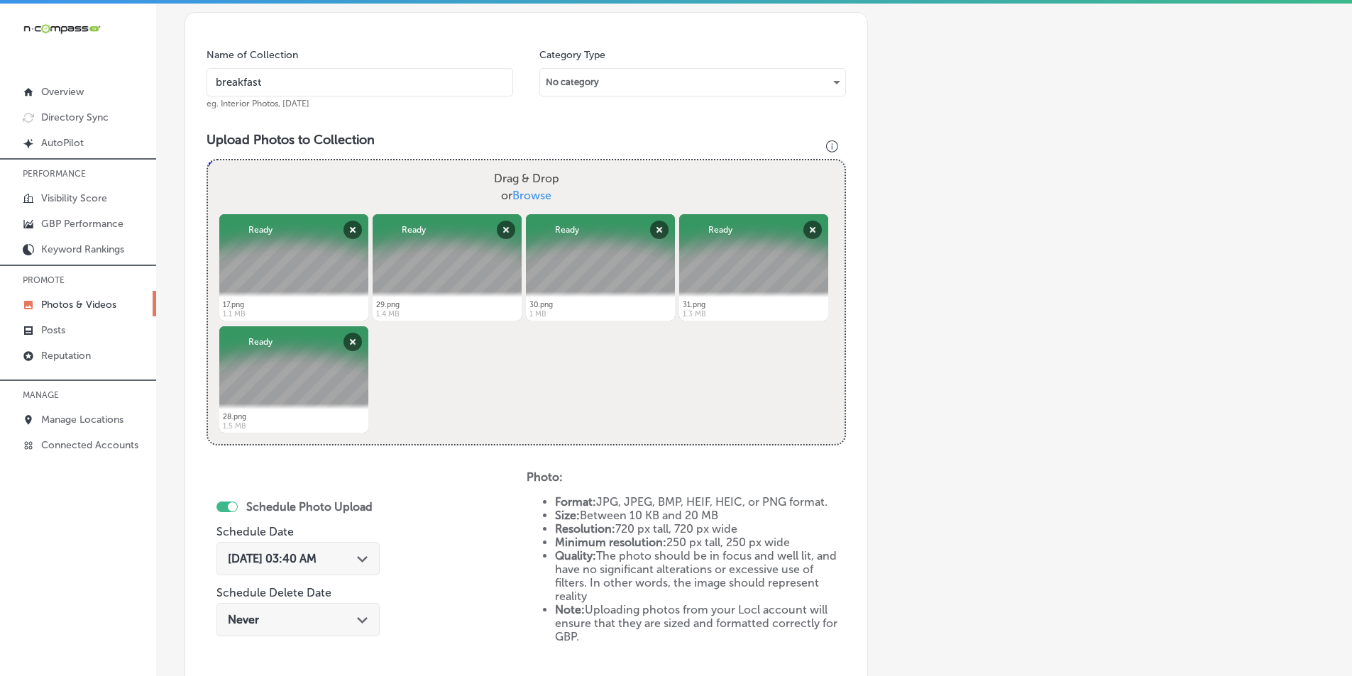
click at [316, 557] on span "[DATE] 03:40 AM" at bounding box center [272, 558] width 89 height 13
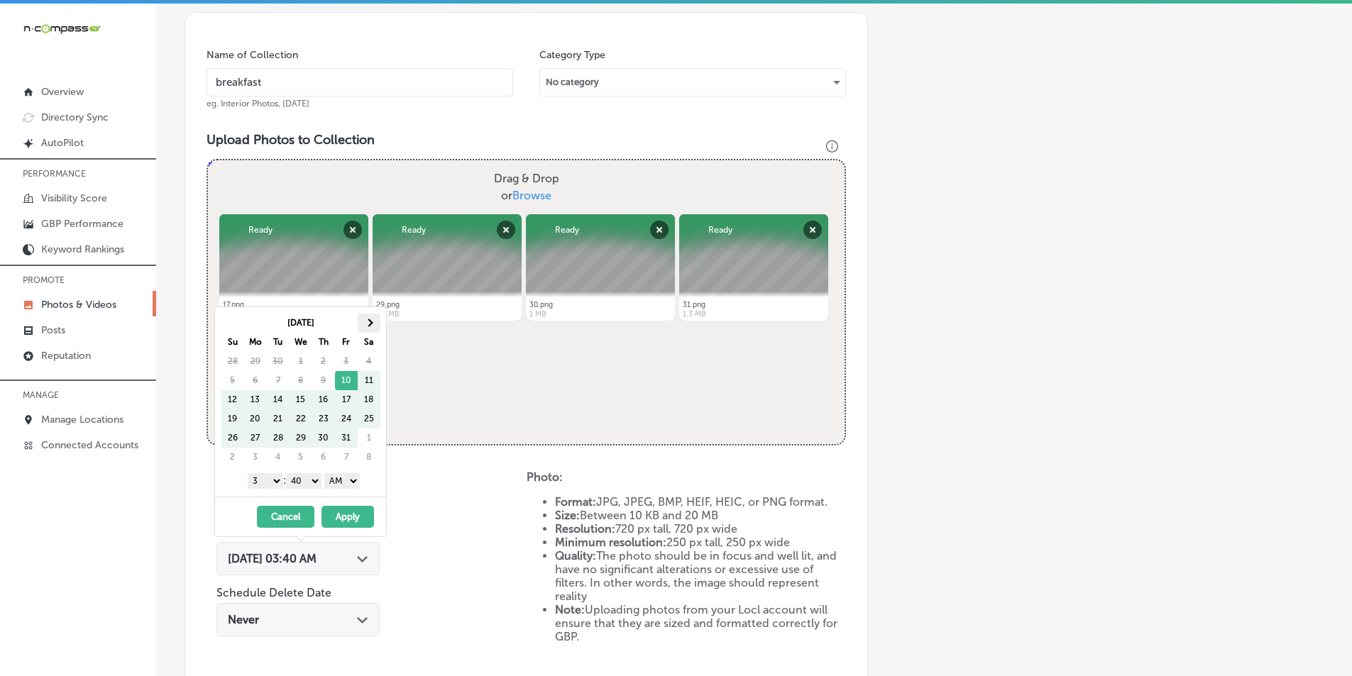
click at [369, 318] on th at bounding box center [369, 323] width 23 height 19
click at [274, 481] on select "1 2 3 4 5 6 7 8 9 10 11 12" at bounding box center [265, 481] width 35 height 16
click at [314, 478] on select "00 10 20 30 40 50" at bounding box center [303, 481] width 35 height 16
click at [353, 480] on select "AM PM" at bounding box center [341, 481] width 35 height 16
click at [346, 517] on button "Apply" at bounding box center [347, 517] width 53 height 22
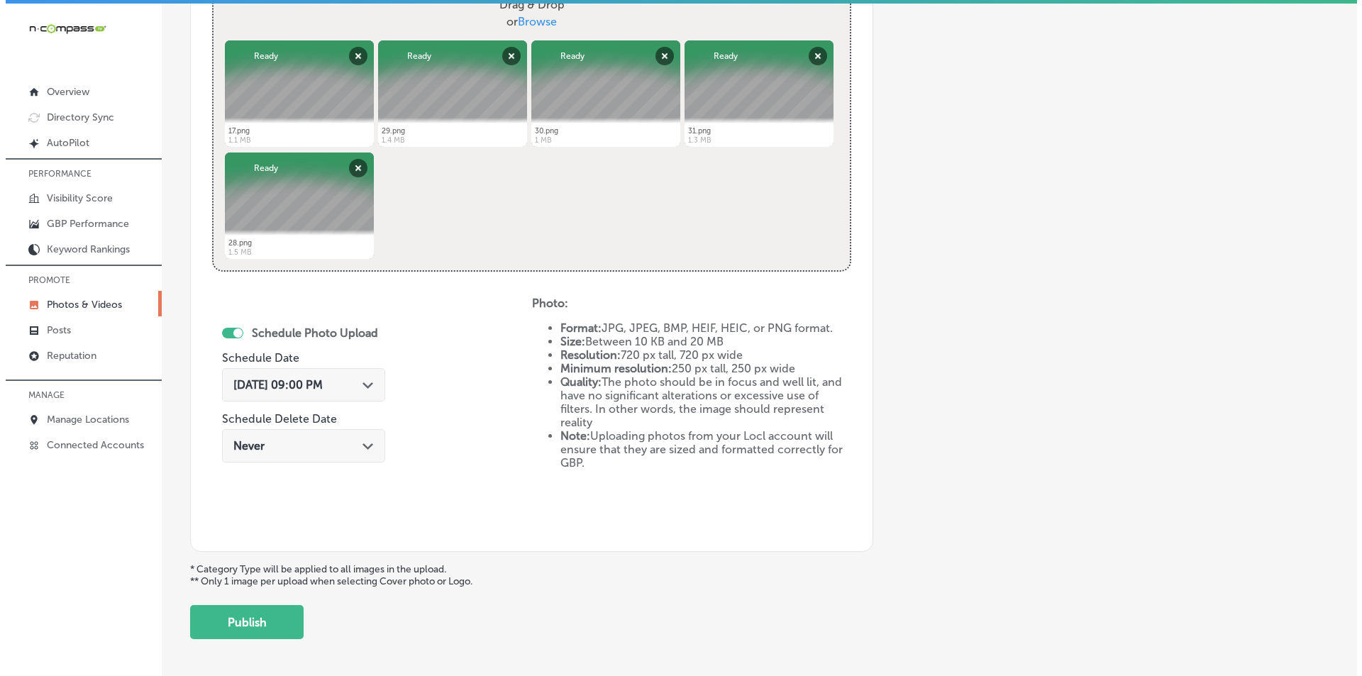
scroll to position [629, 0]
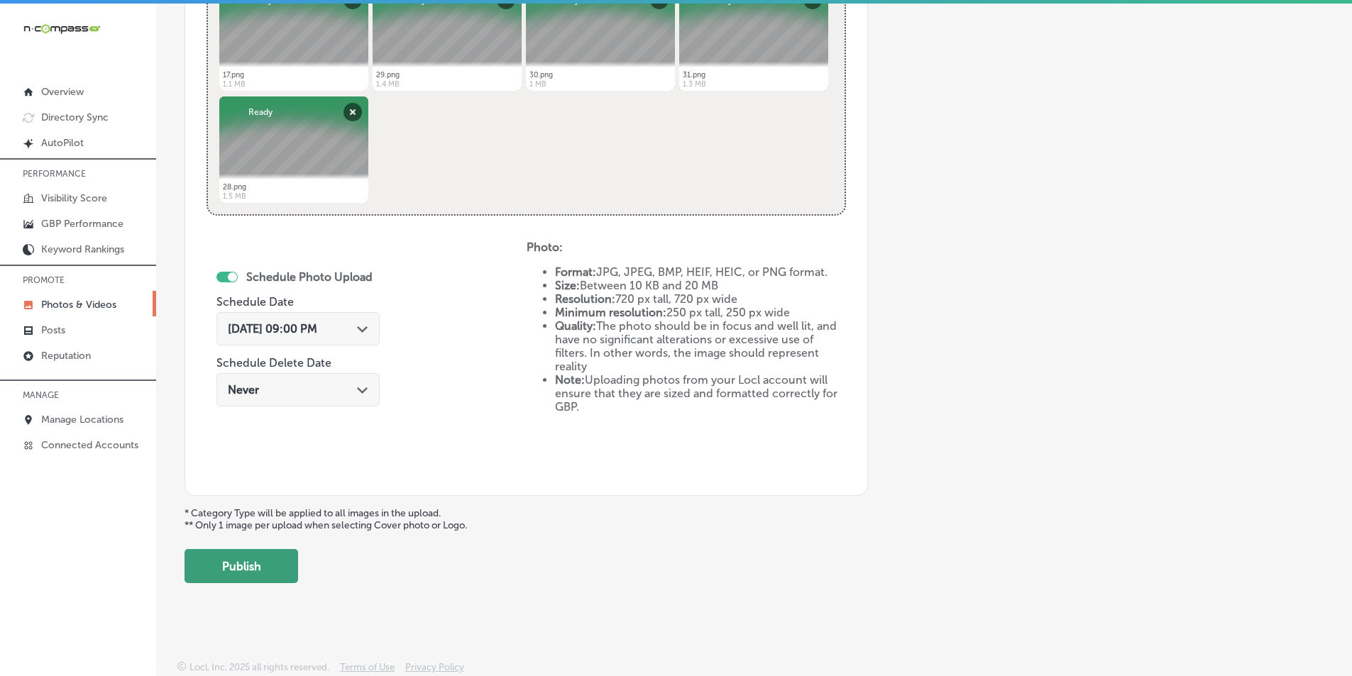
click at [271, 565] on button "Publish" at bounding box center [242, 566] width 114 height 34
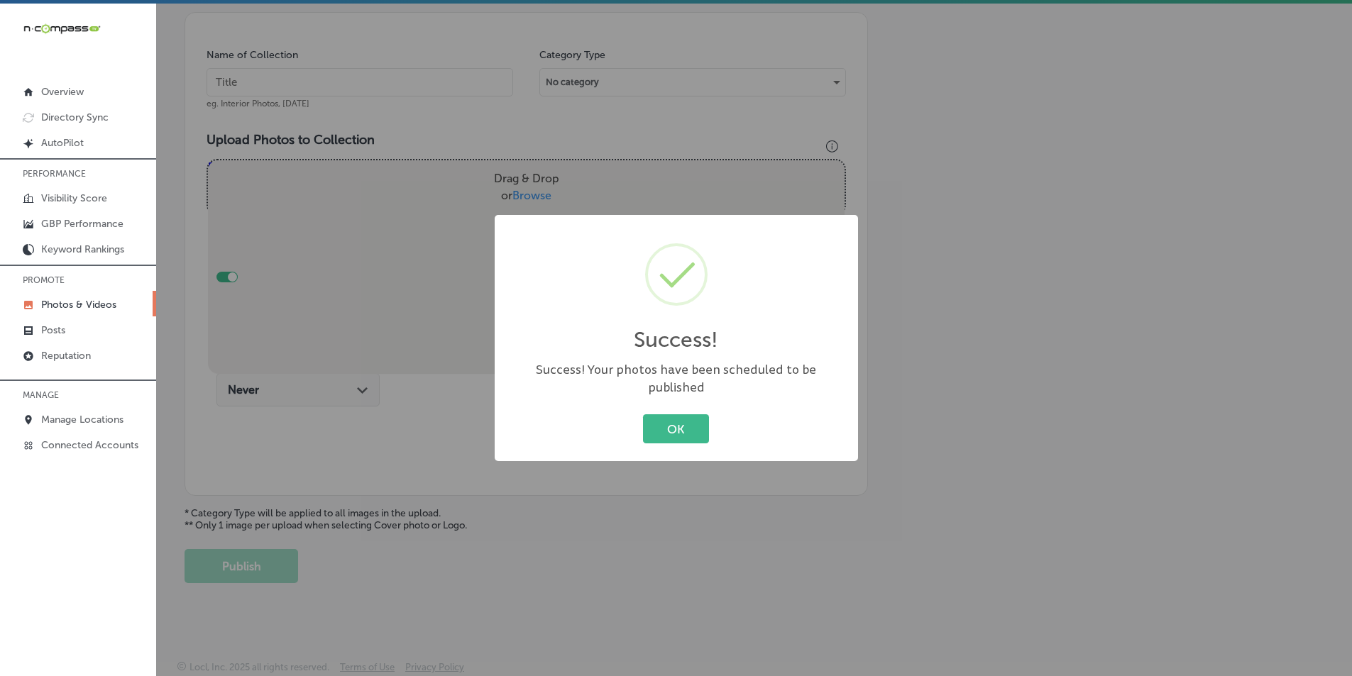
scroll to position [400, 0]
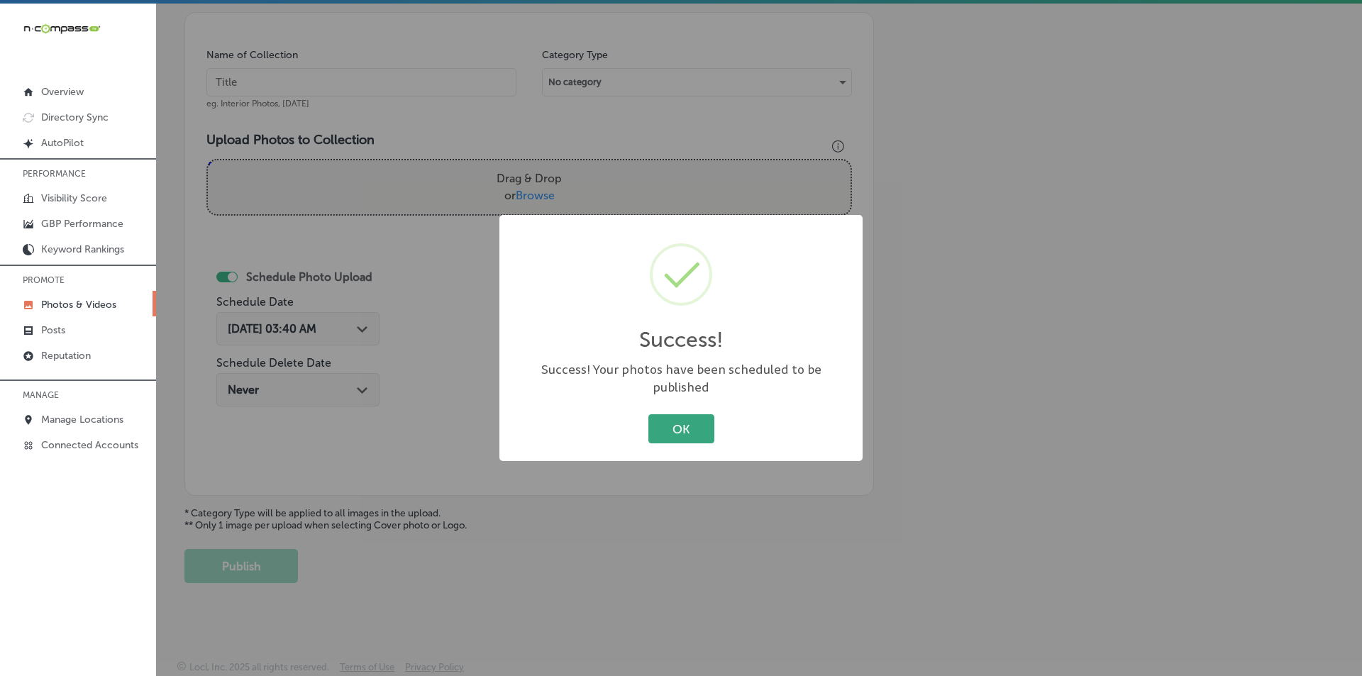
click at [684, 419] on button "OK" at bounding box center [682, 428] width 66 height 29
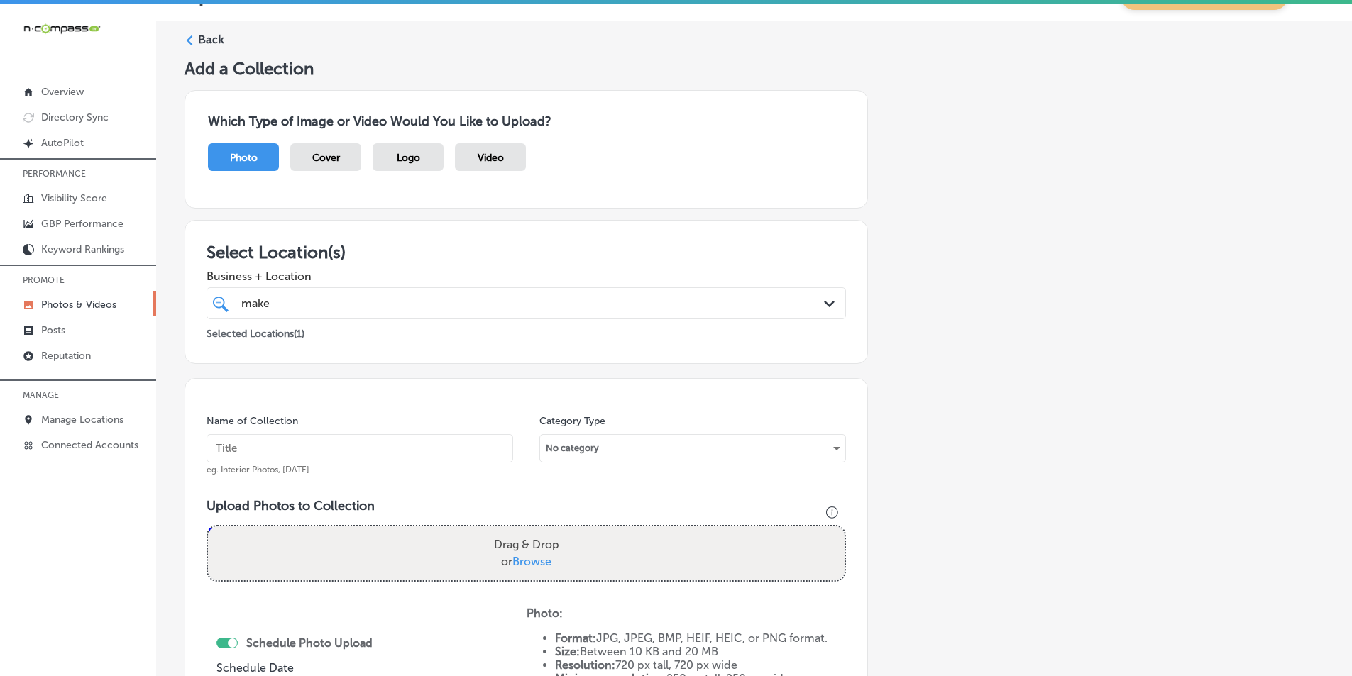
scroll to position [0, 0]
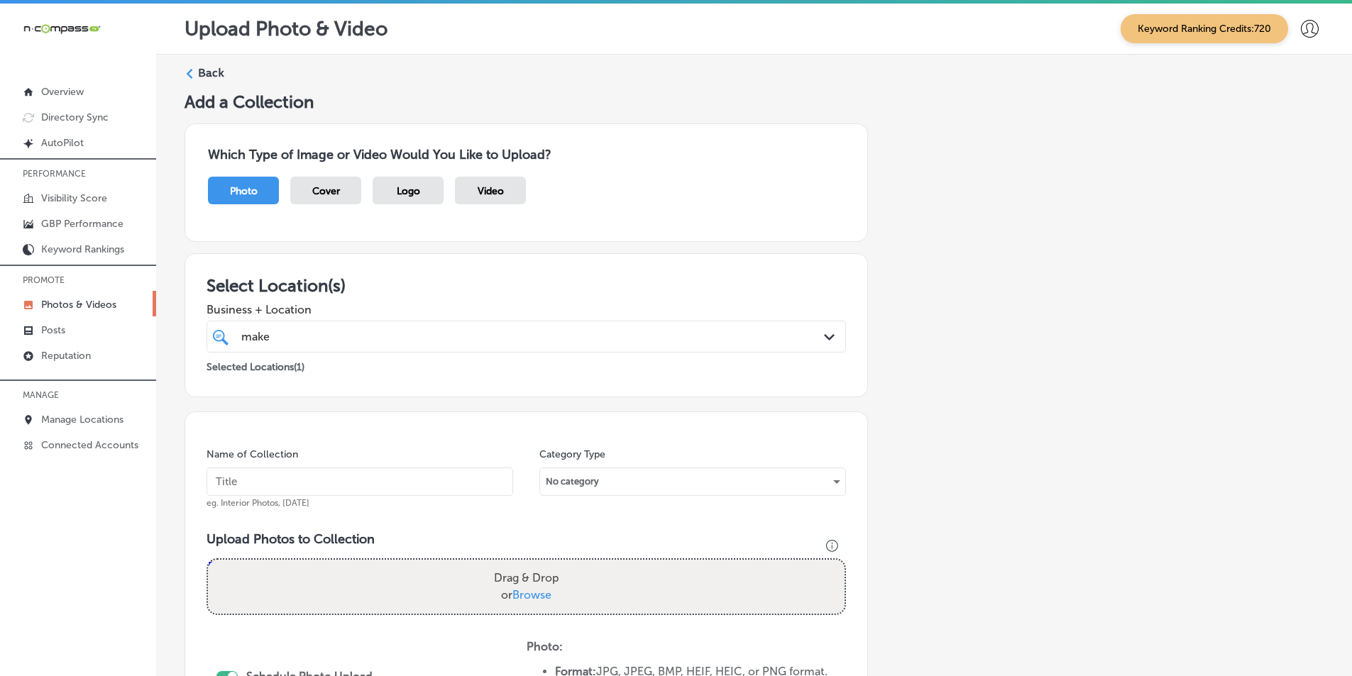
click at [194, 70] on div "Back" at bounding box center [754, 78] width 1139 height 26
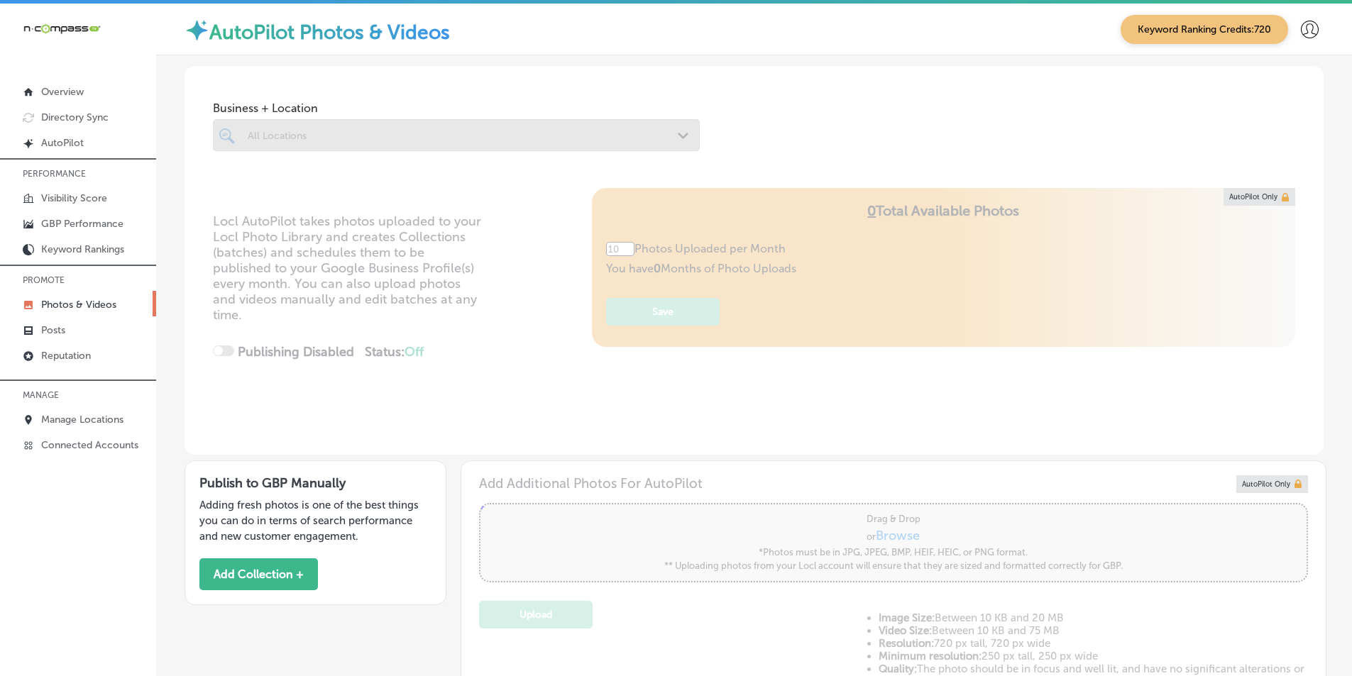
type input "5"
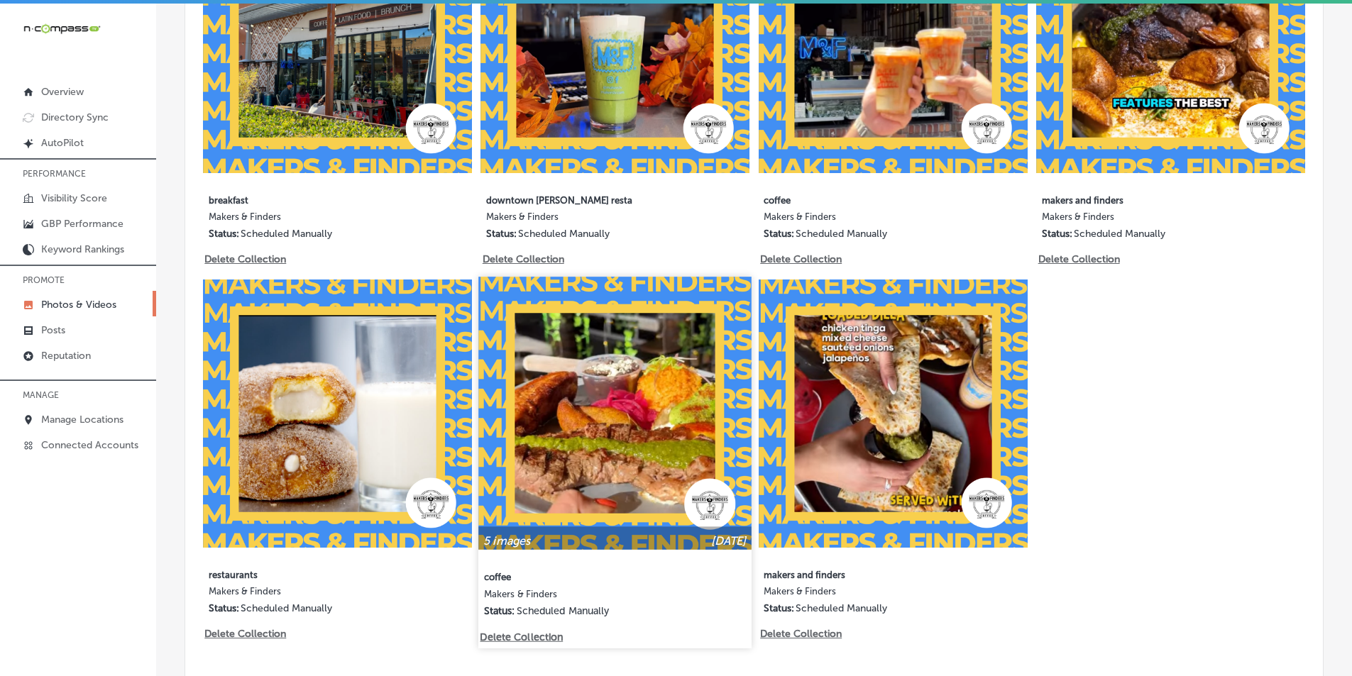
scroll to position [923, 0]
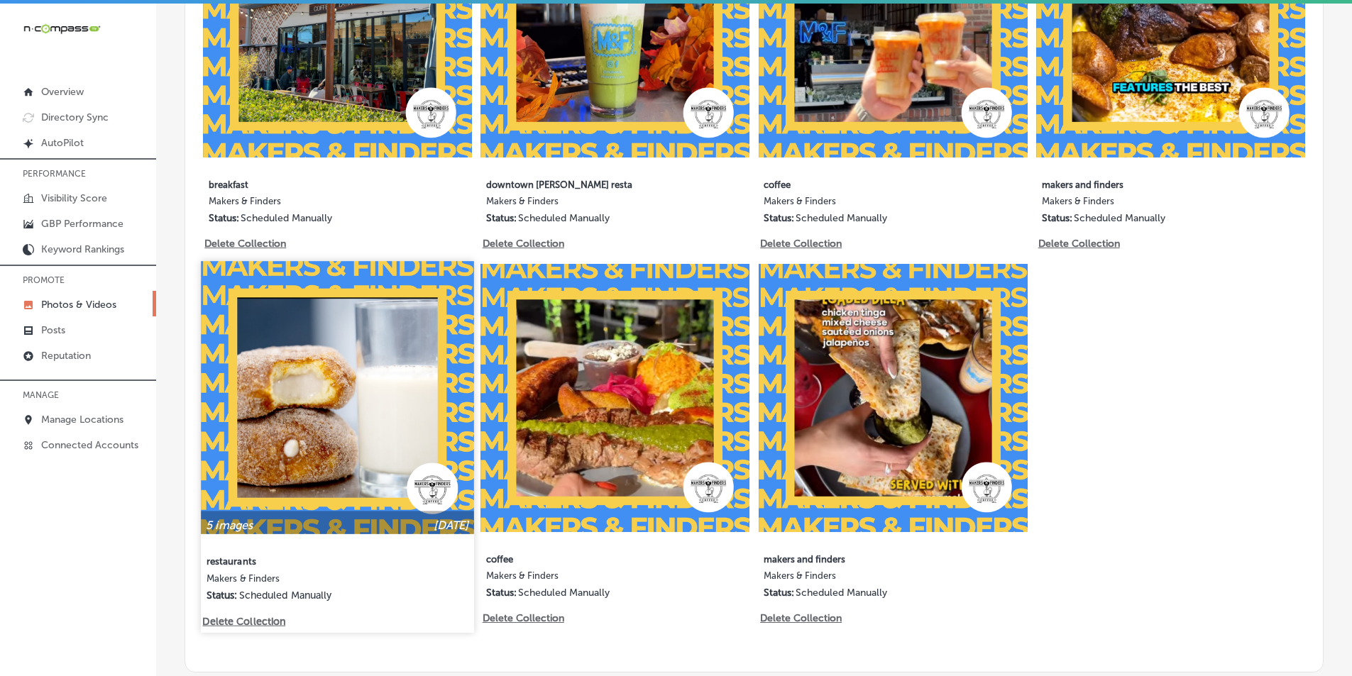
click at [384, 424] on img at bounding box center [337, 397] width 272 height 272
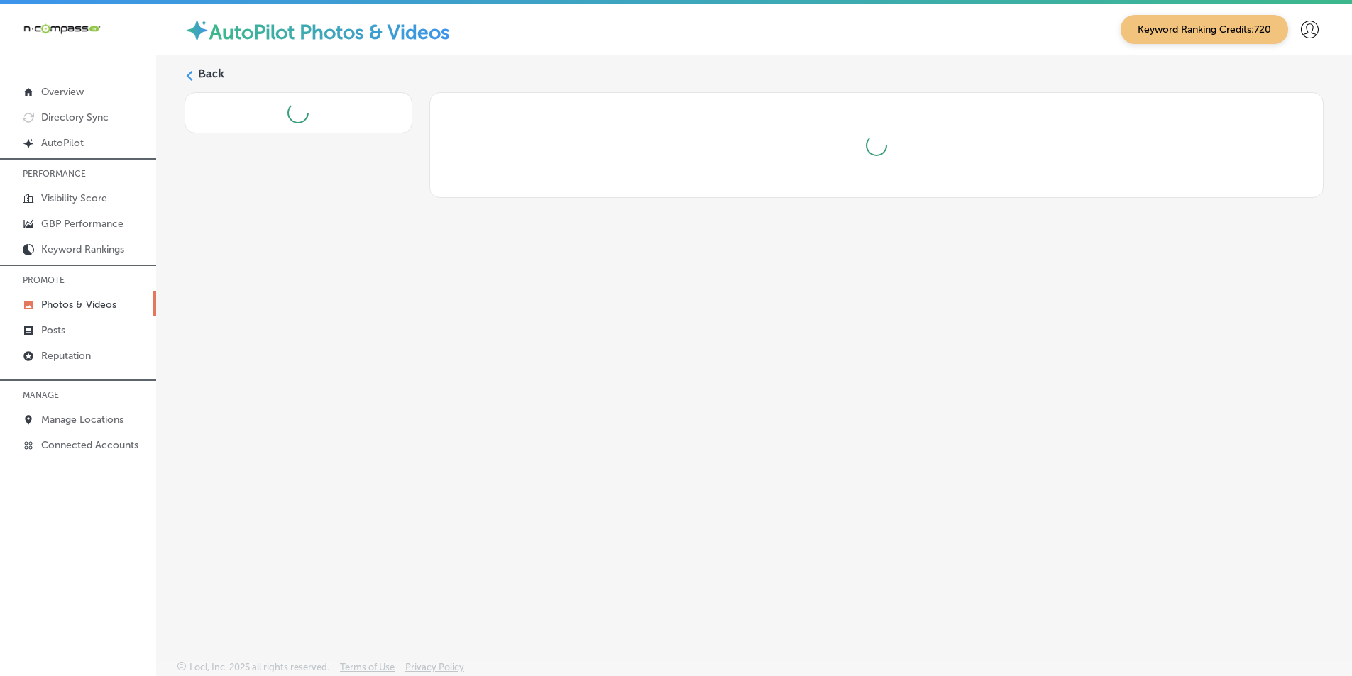
click at [384, 424] on div "Back" at bounding box center [754, 324] width 1196 height 539
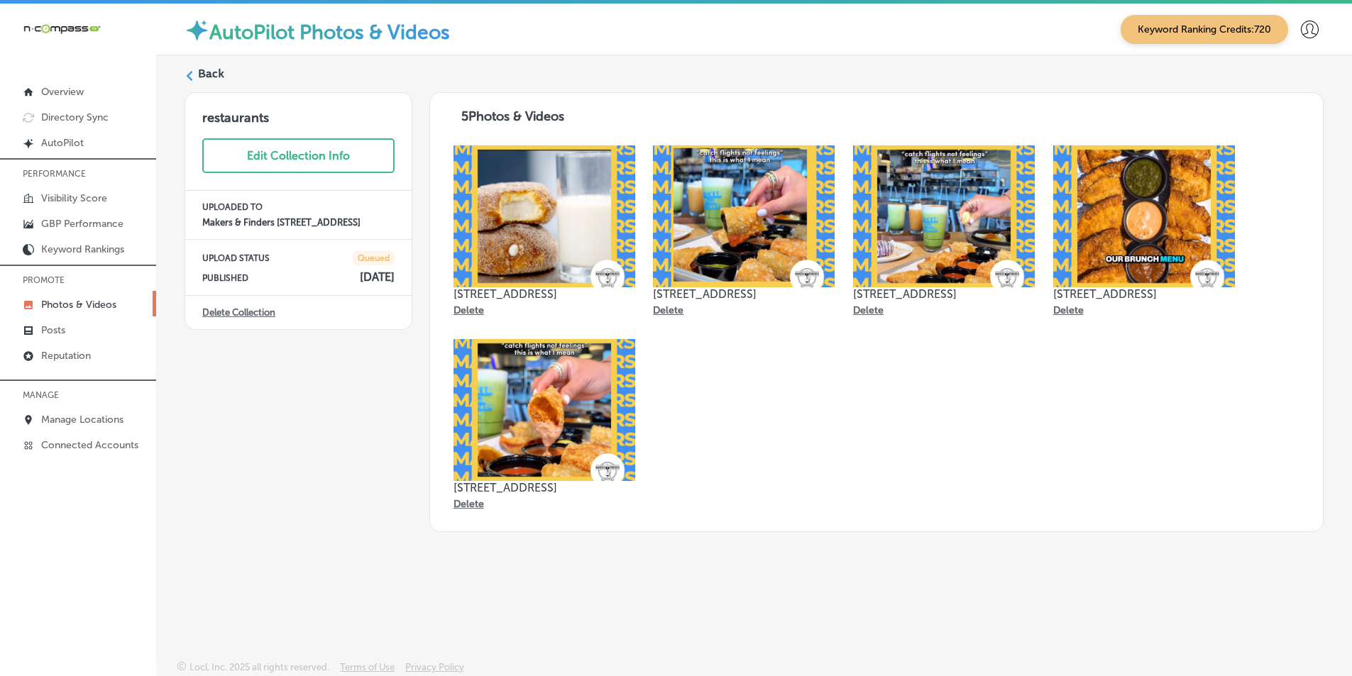
click at [185, 75] on icon at bounding box center [190, 76] width 10 height 10
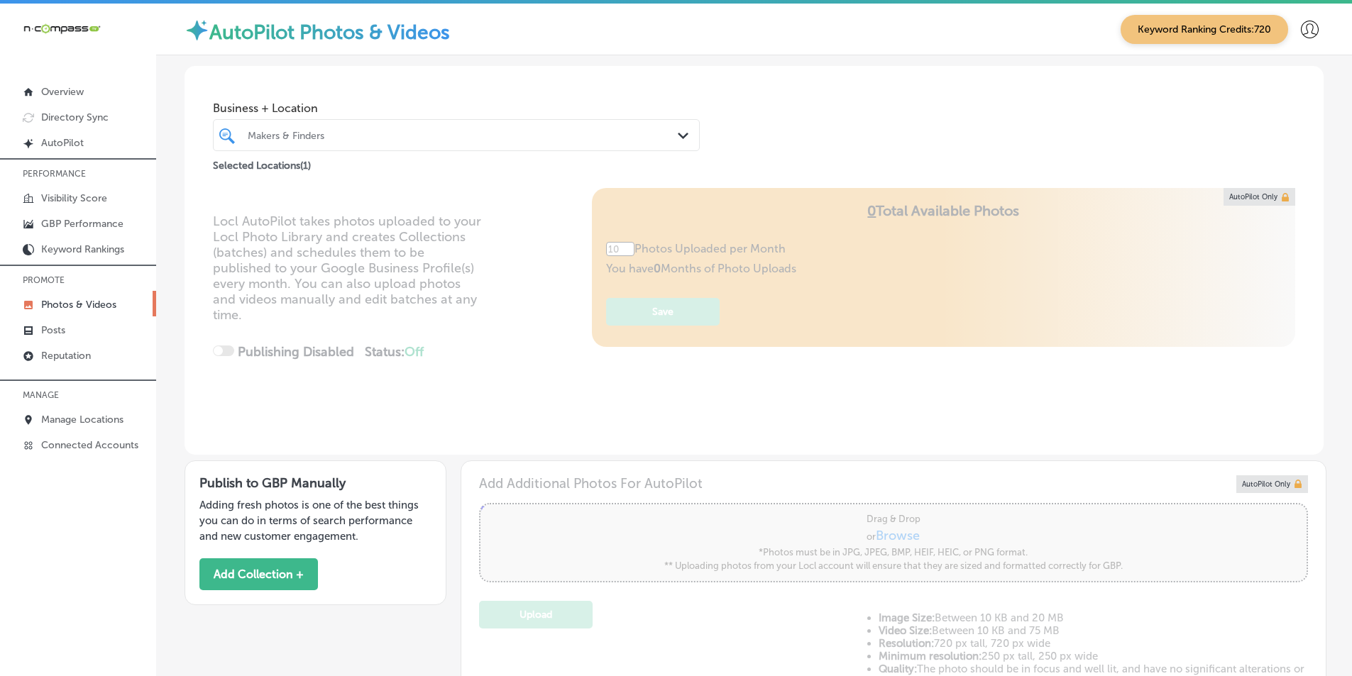
type input "5"
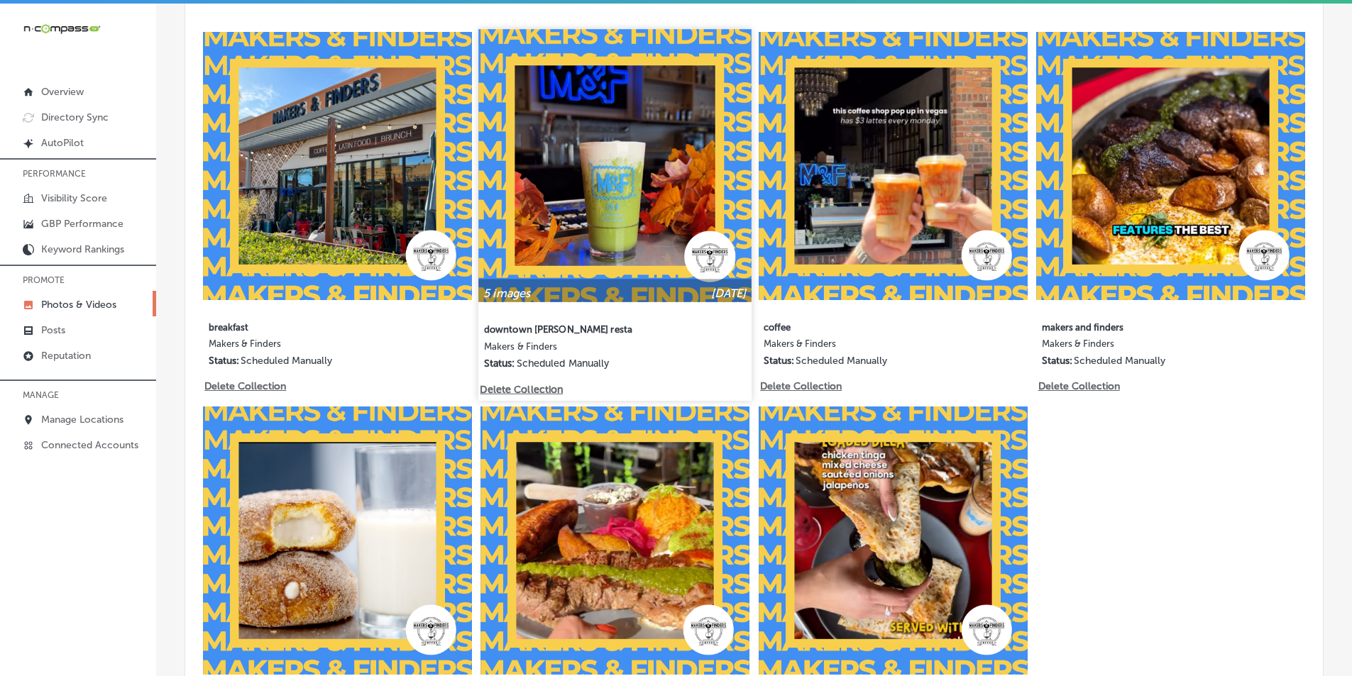
scroll to position [781, 0]
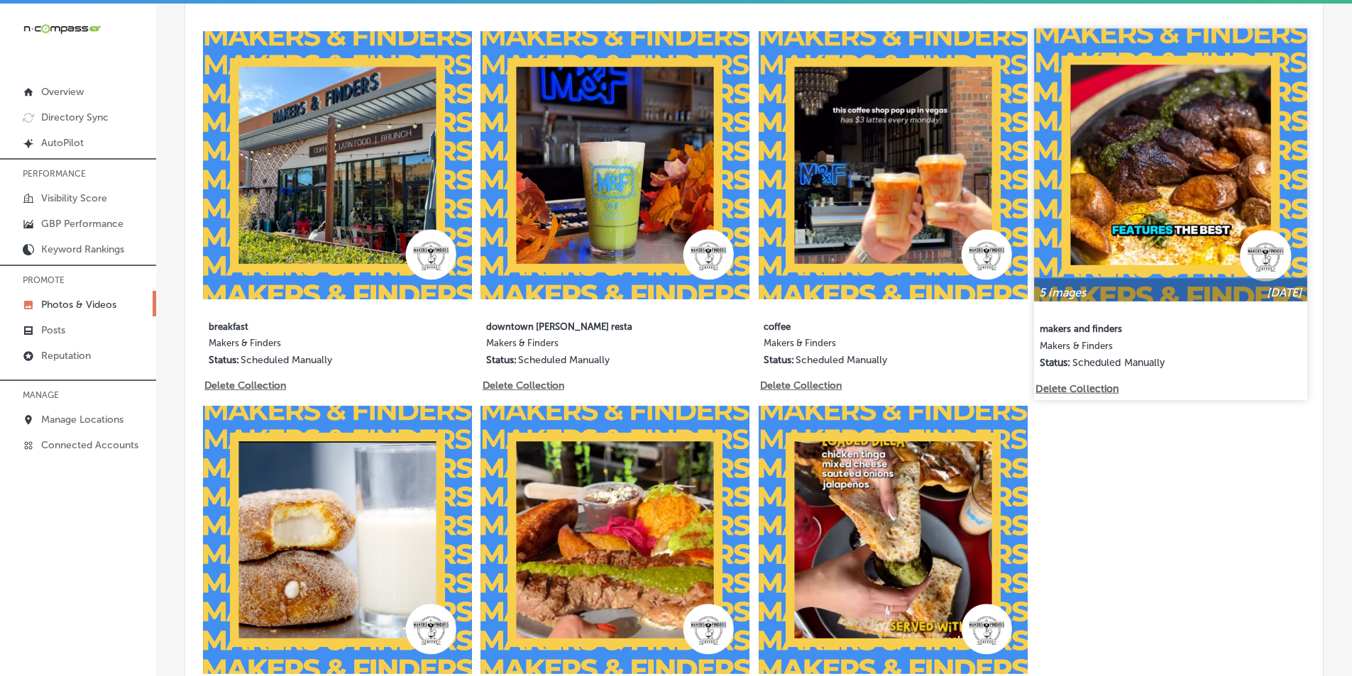
click at [1142, 186] on img at bounding box center [1171, 164] width 272 height 272
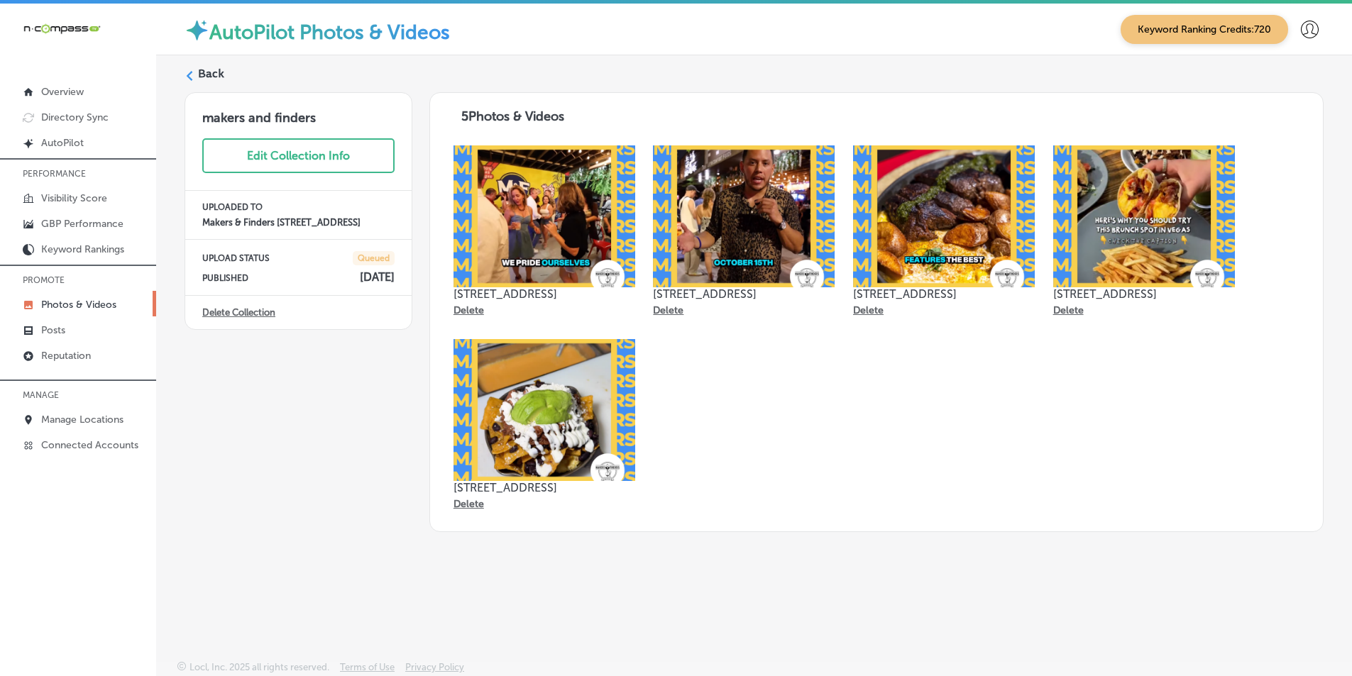
click at [200, 73] on label "Back" at bounding box center [211, 74] width 26 height 16
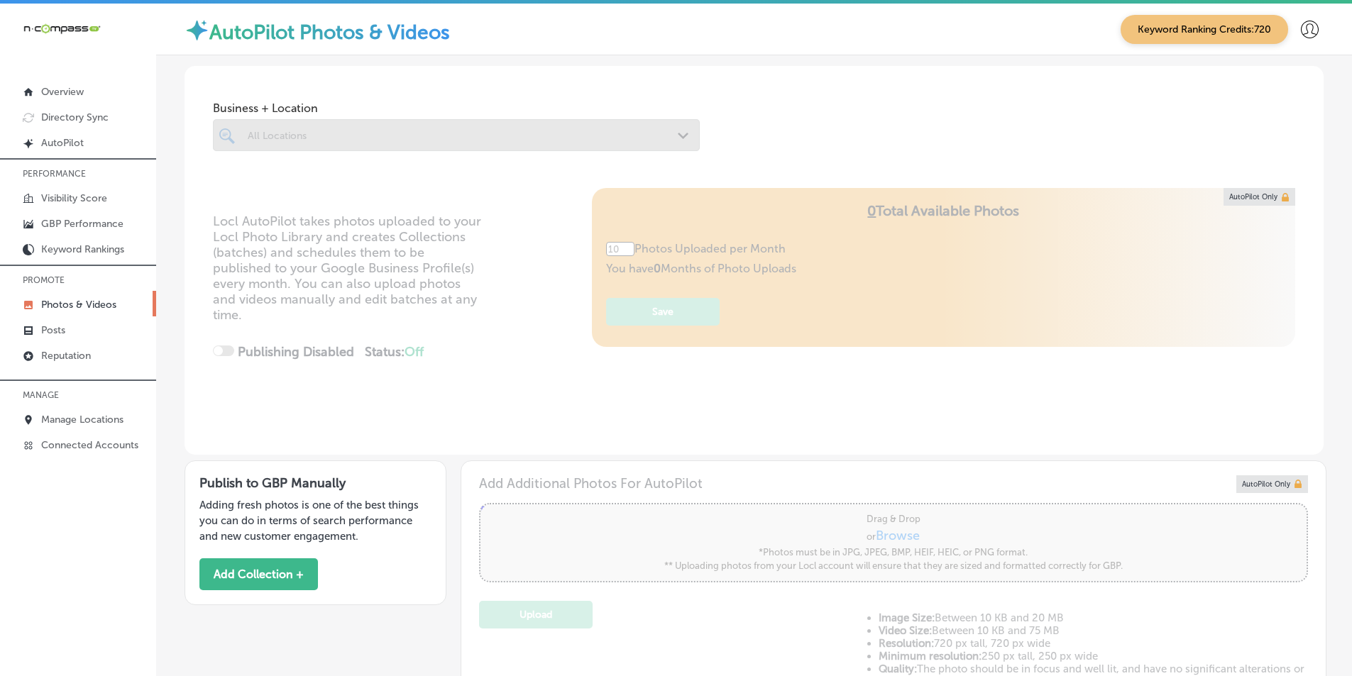
type input "5"
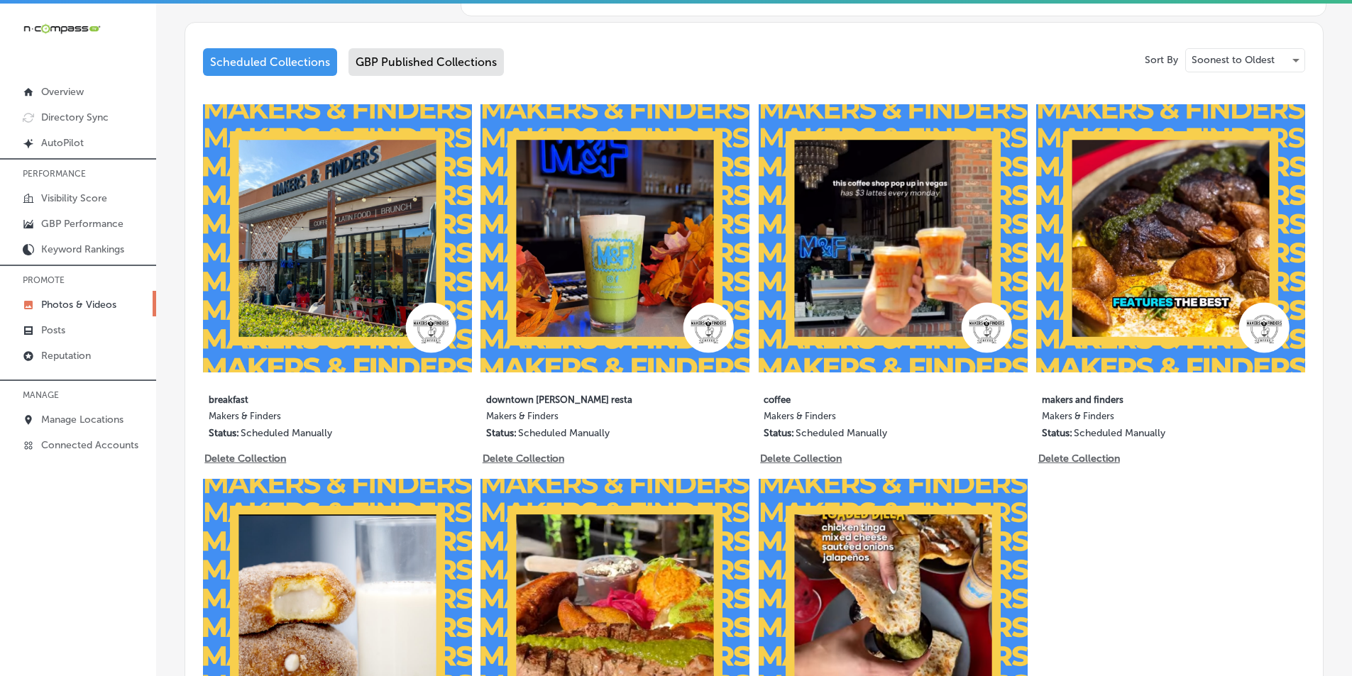
scroll to position [852, 0]
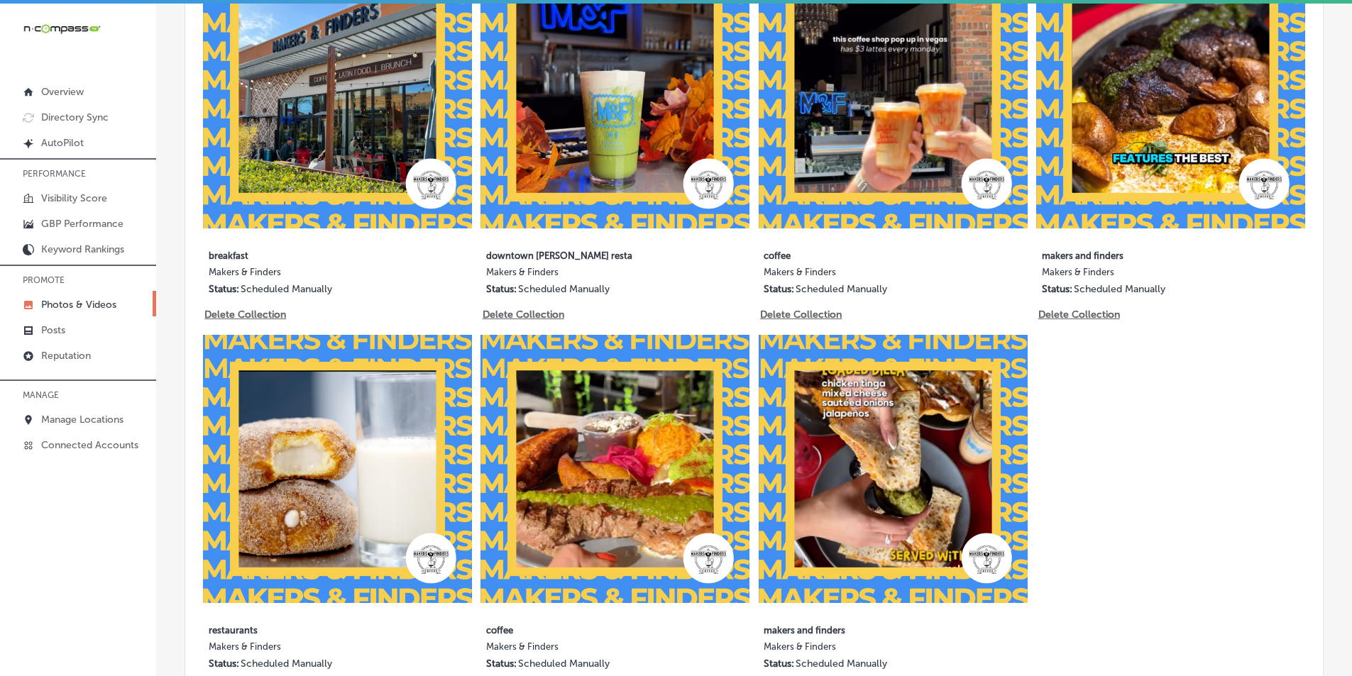
click at [319, 451] on img at bounding box center [337, 469] width 269 height 269
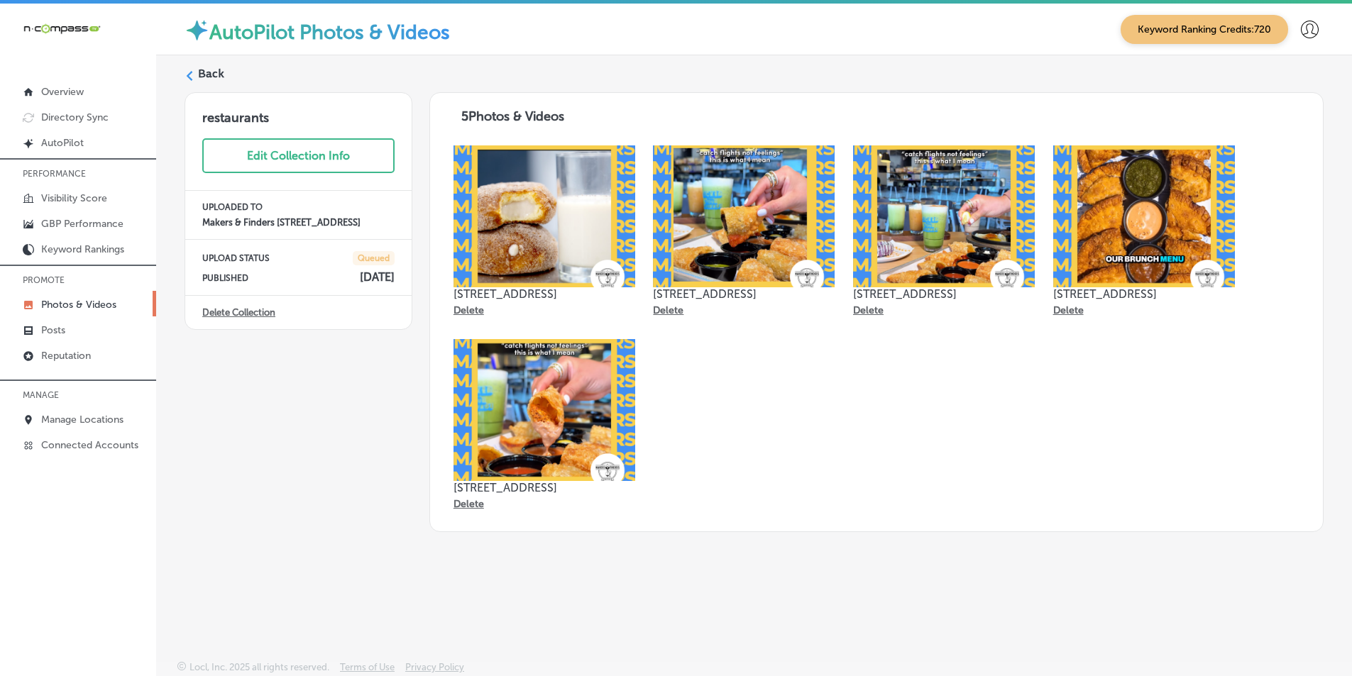
scroll to position [4, 0]
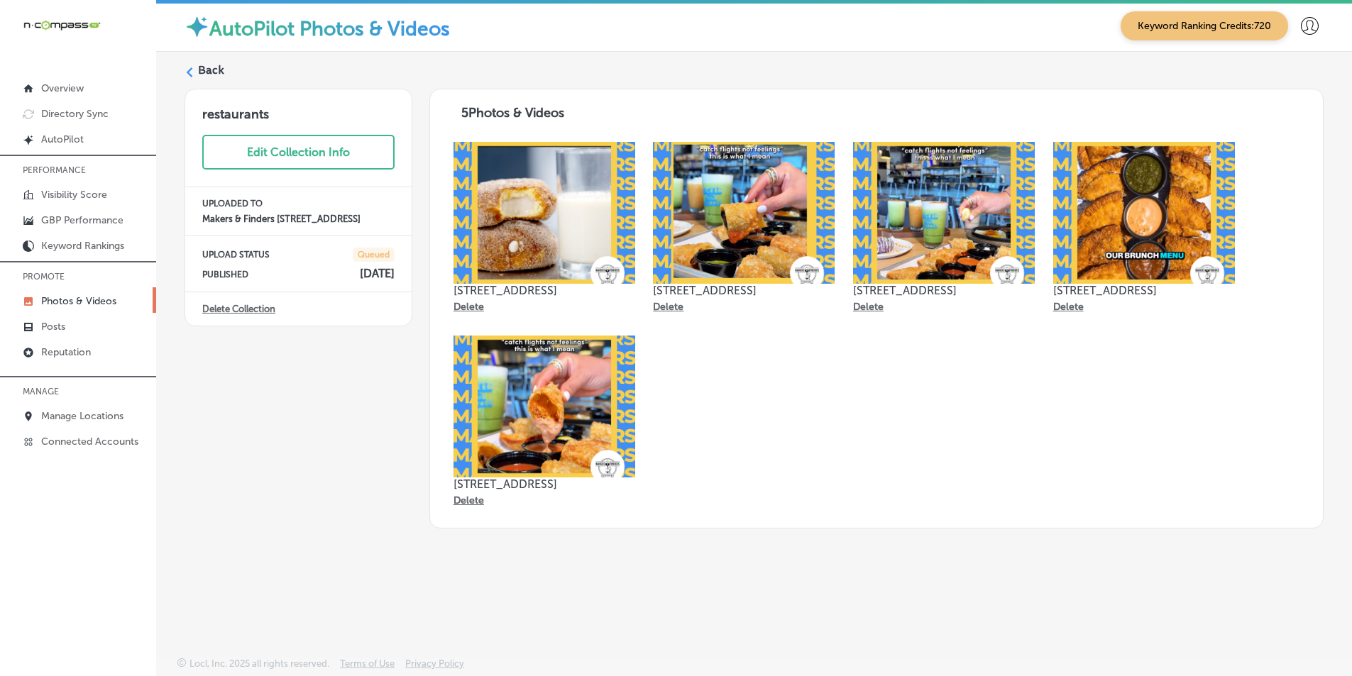
click at [188, 75] on icon at bounding box center [190, 72] width 10 height 10
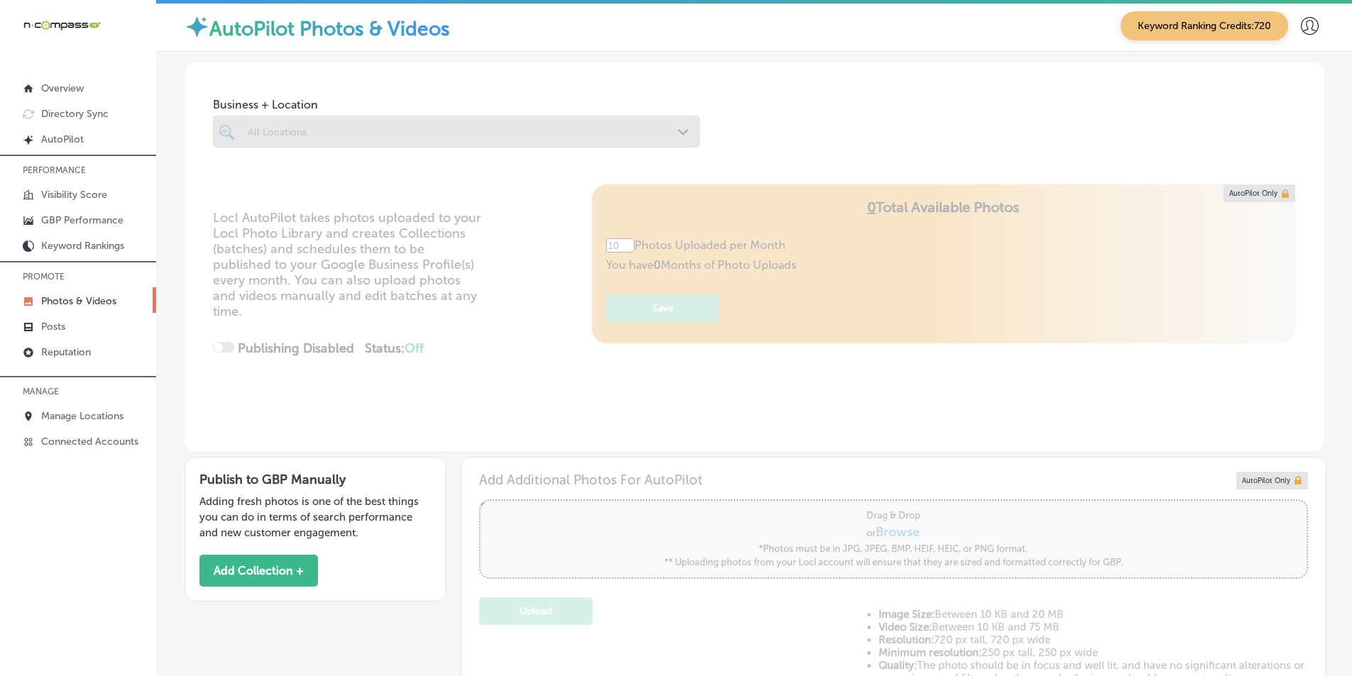
scroll to position [1006, 0]
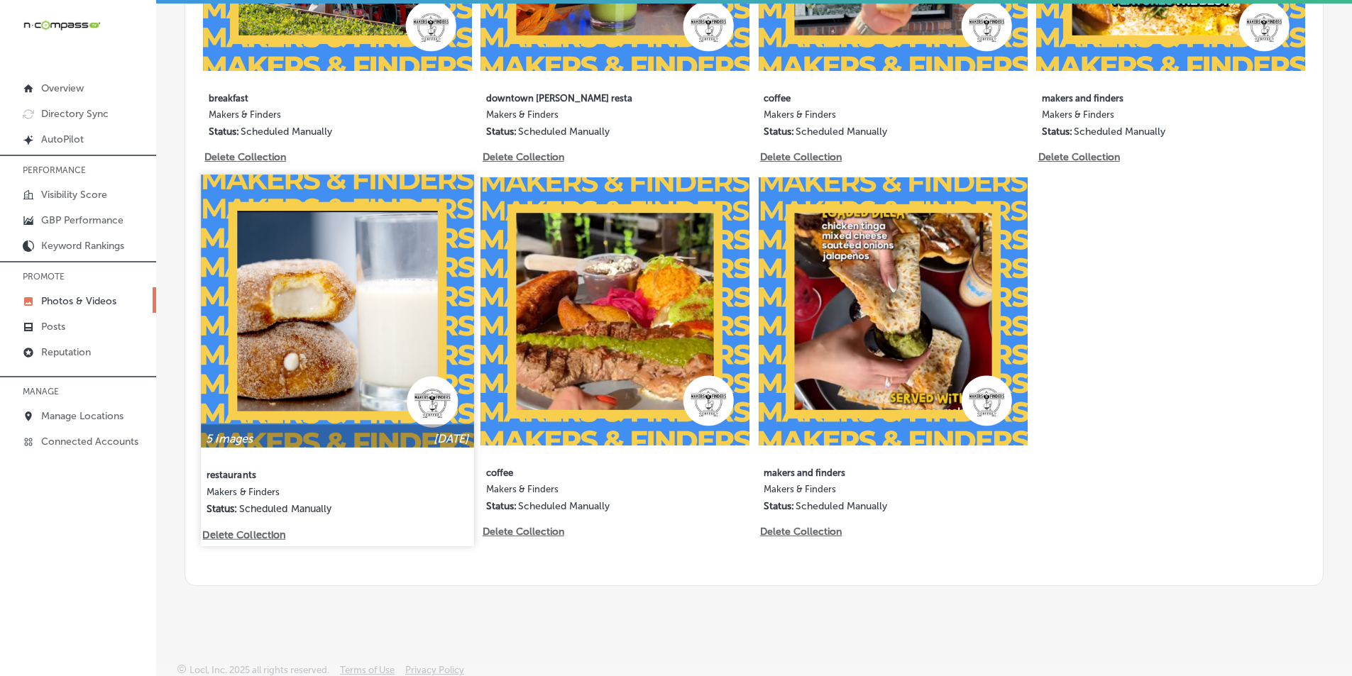
type input "5"
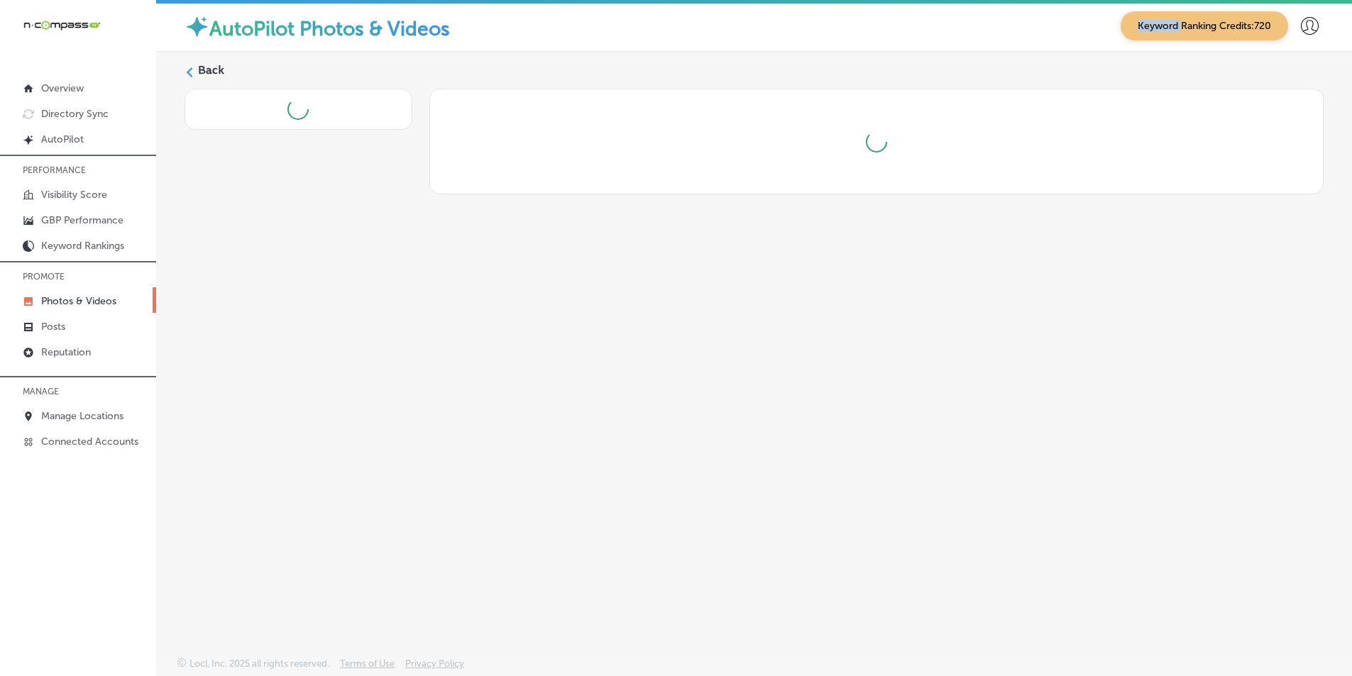
click at [927, 41] on div "AutoPilot Photos & Videos Keyword Ranking Credits: 720" at bounding box center [754, 26] width 1196 height 52
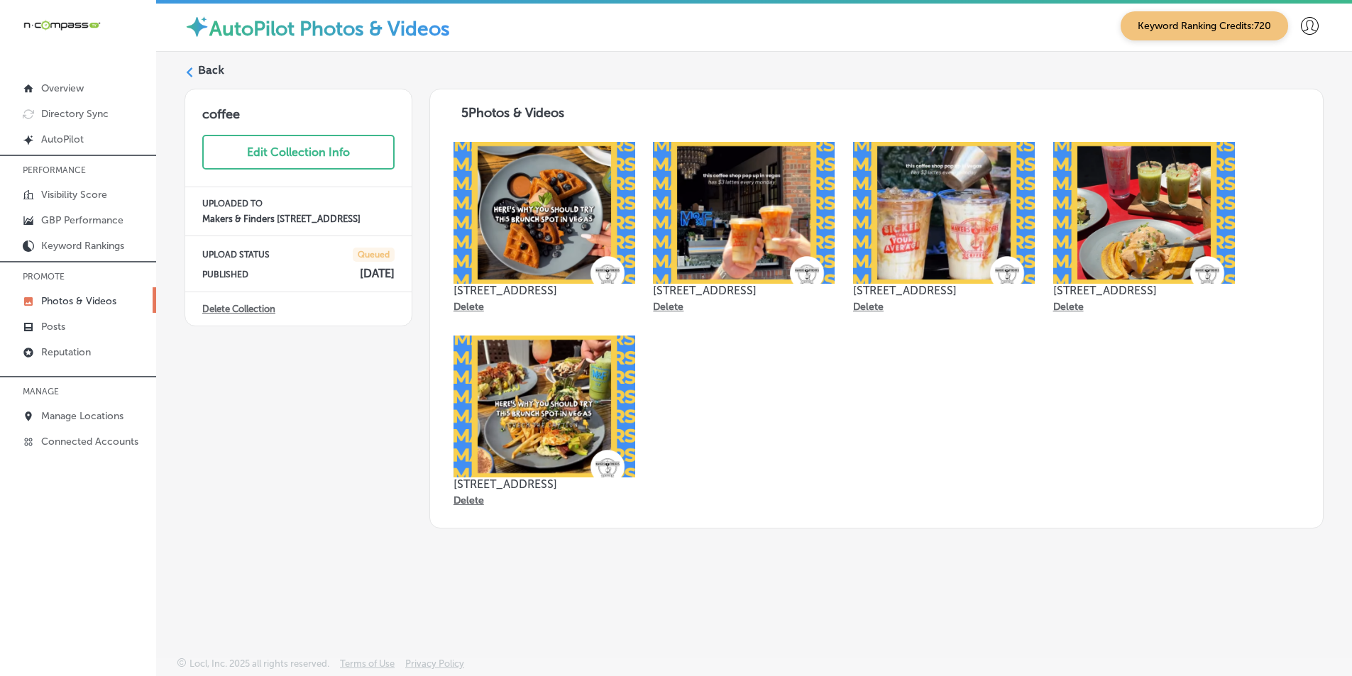
click at [187, 73] on icon at bounding box center [190, 72] width 10 height 10
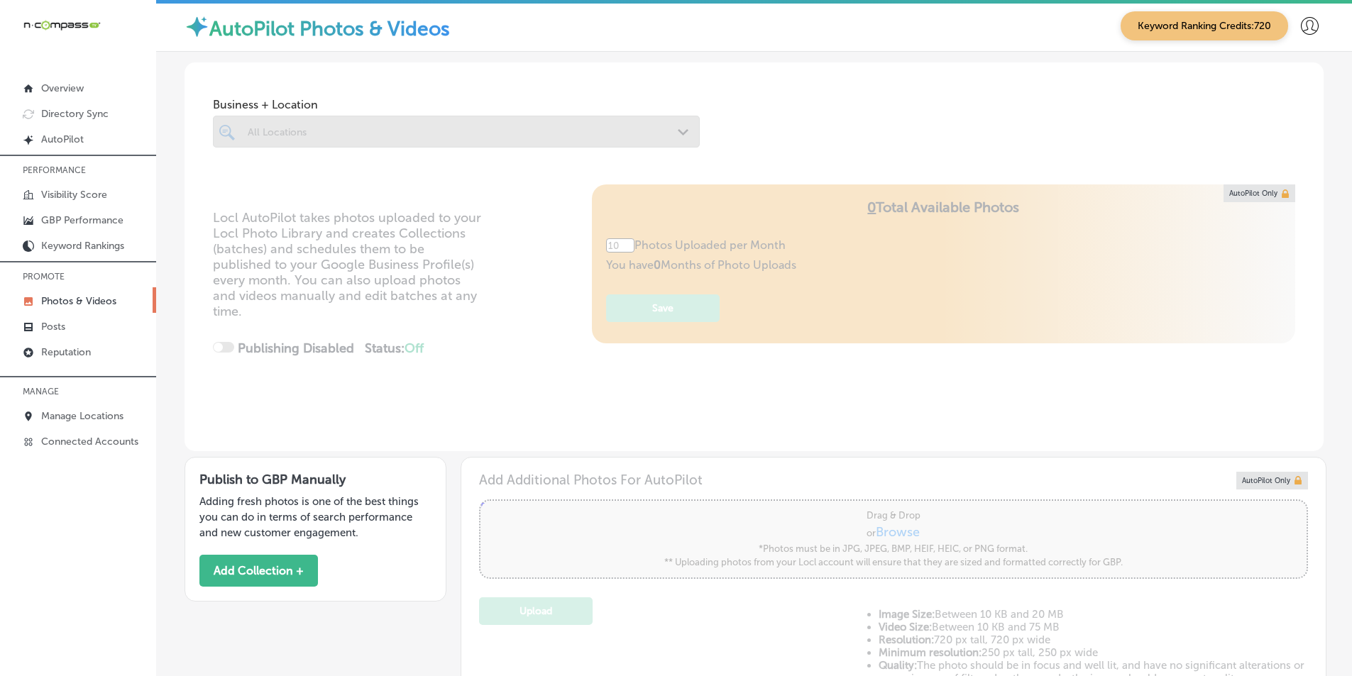
type input "5"
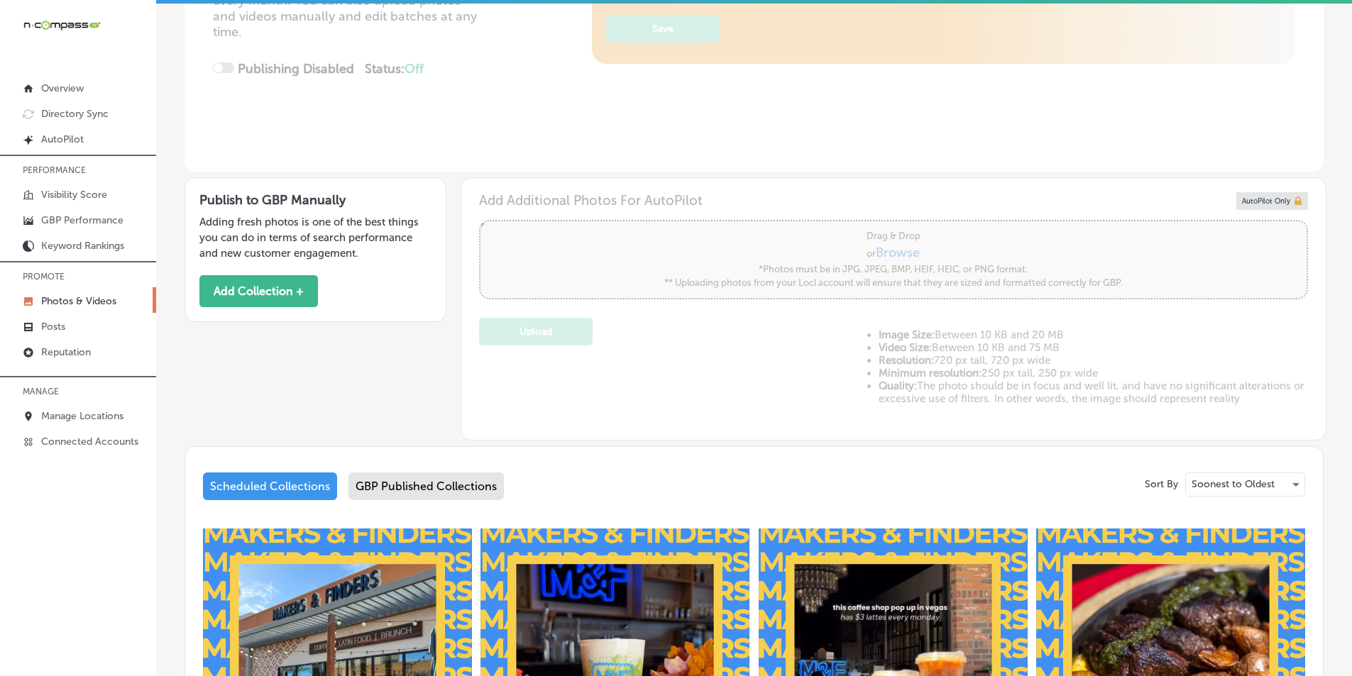
scroll to position [284, 0]
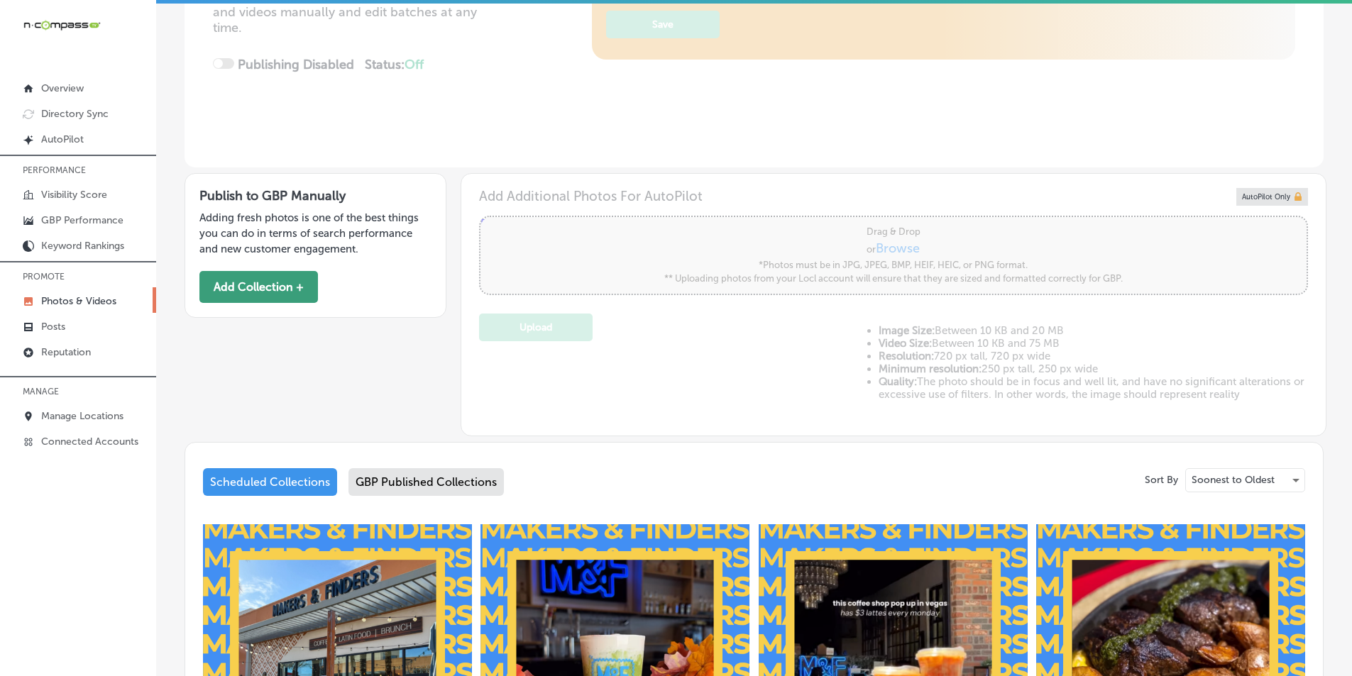
click at [275, 282] on button "Add Collection +" at bounding box center [258, 287] width 119 height 32
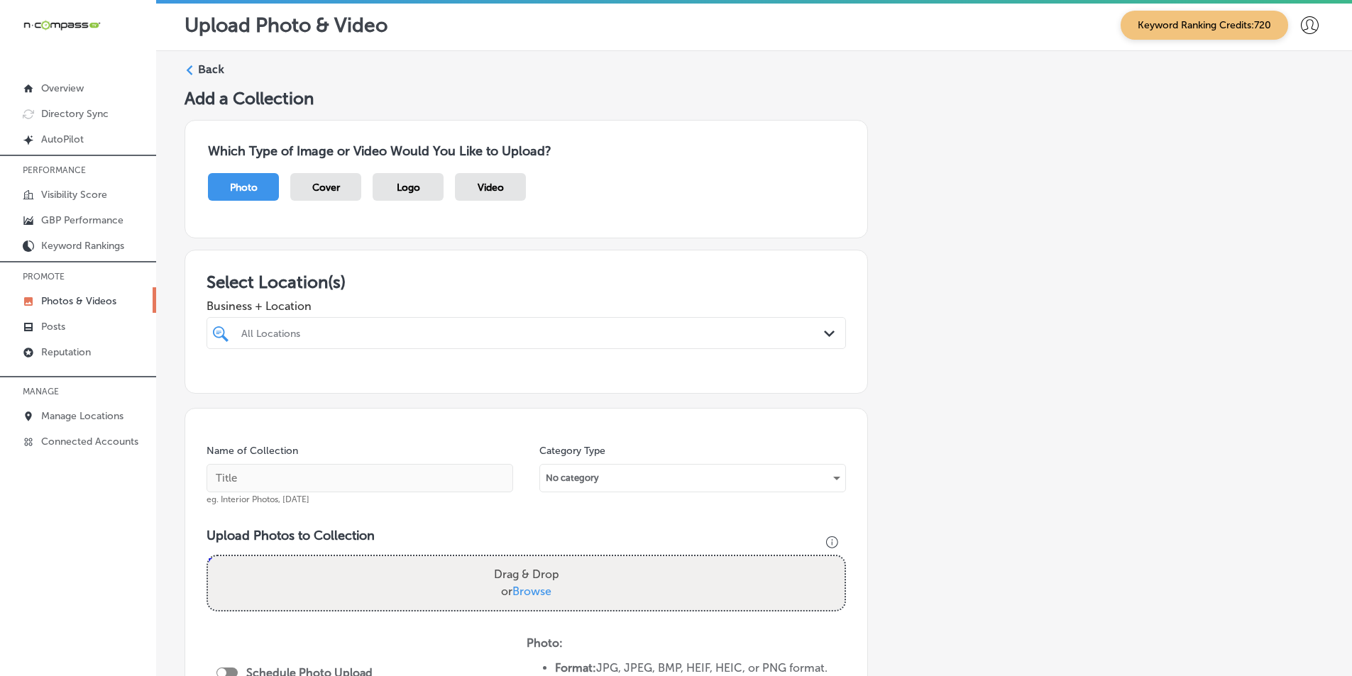
click at [309, 333] on div "All Locations" at bounding box center [533, 333] width 584 height 12
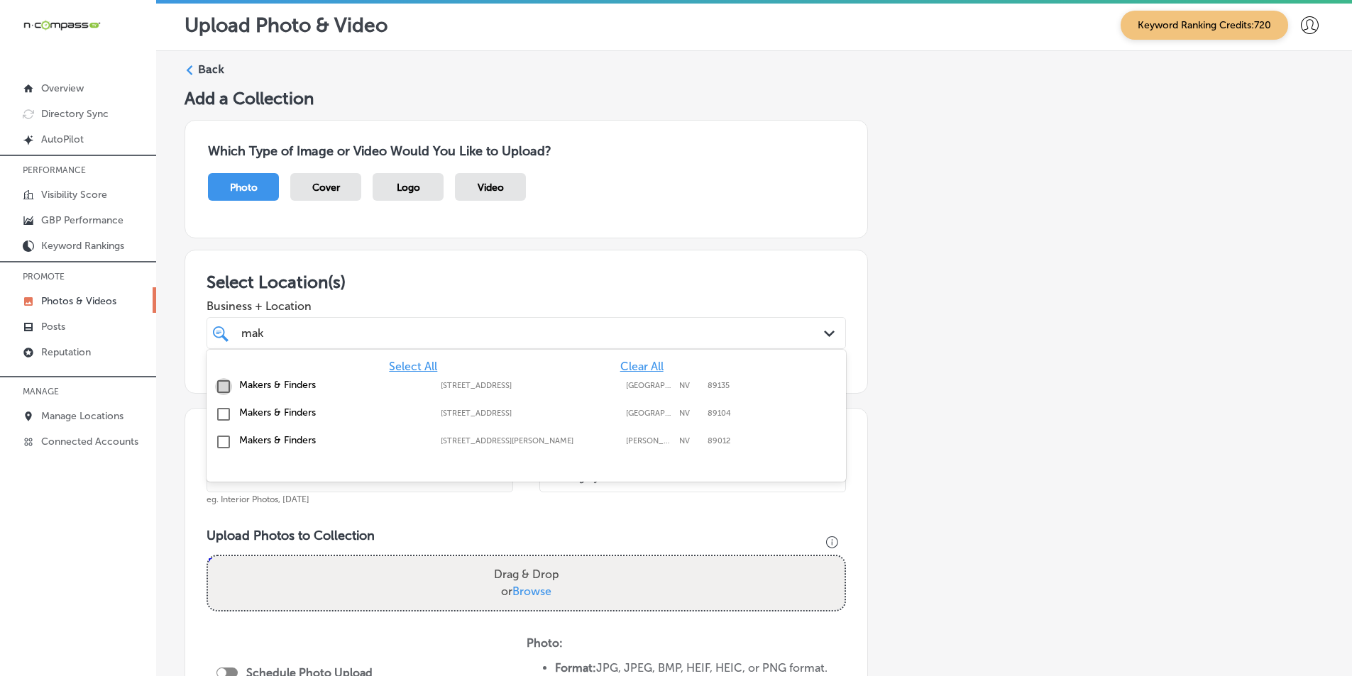
click at [224, 383] on input "checkbox" at bounding box center [223, 386] width 17 height 17
type input "mak"
click at [375, 513] on div "Name of Collection eg. Interior Photos, [DATE] Category Type No category Upload…" at bounding box center [526, 625] width 683 height 435
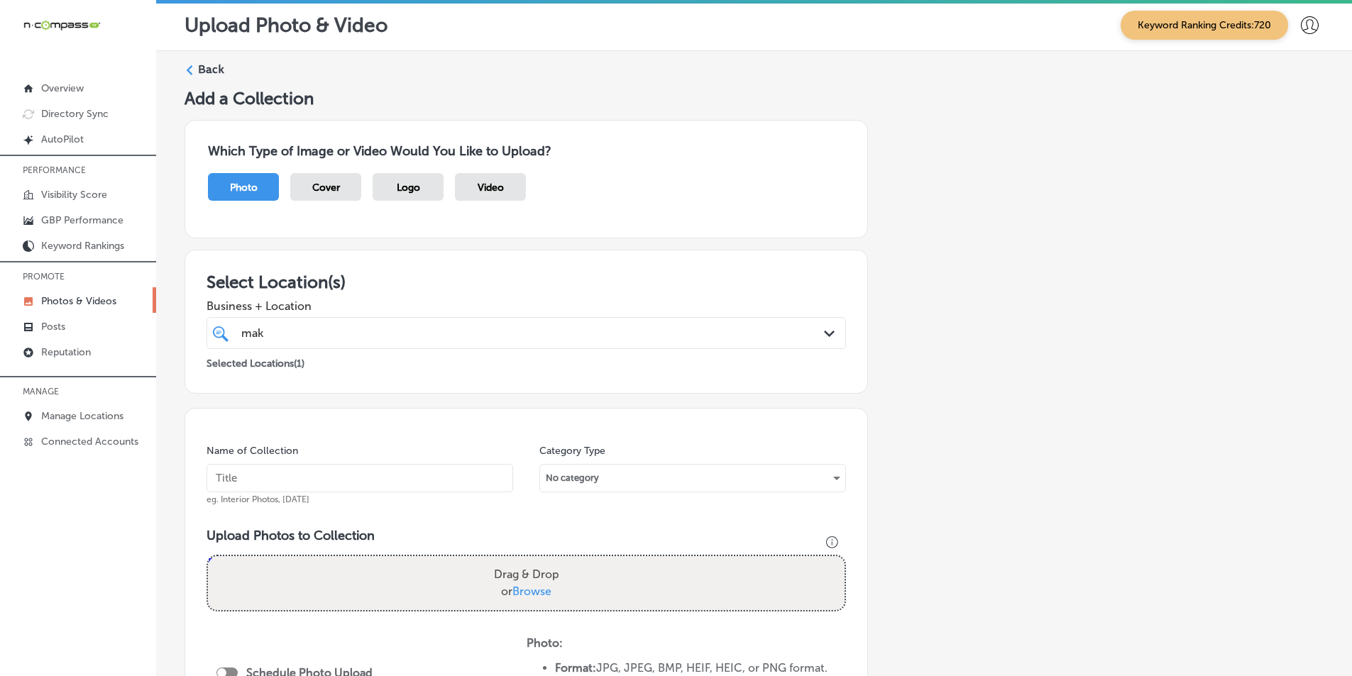
drag, startPoint x: 359, startPoint y: 480, endPoint x: 365, endPoint y: 491, distance: 12.7
click at [360, 480] on input "text" at bounding box center [360, 478] width 307 height 28
click at [268, 480] on input "text" at bounding box center [360, 478] width 307 height 28
paste input "restaurants"
type input "restaurants"
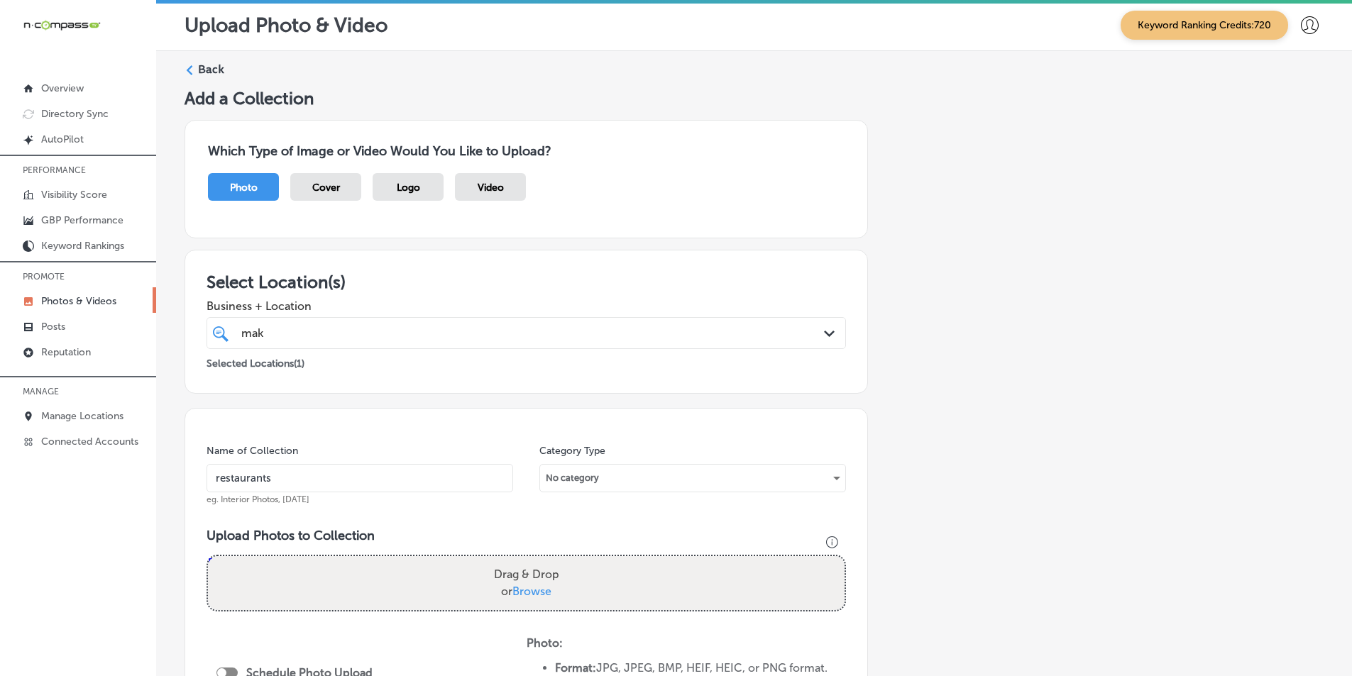
click at [275, 590] on div "Drag & Drop or Browse" at bounding box center [526, 583] width 637 height 54
click at [208, 556] on input "Drag & Drop or Browse" at bounding box center [526, 558] width 637 height 4
click at [192, 70] on icon at bounding box center [190, 70] width 10 height 10
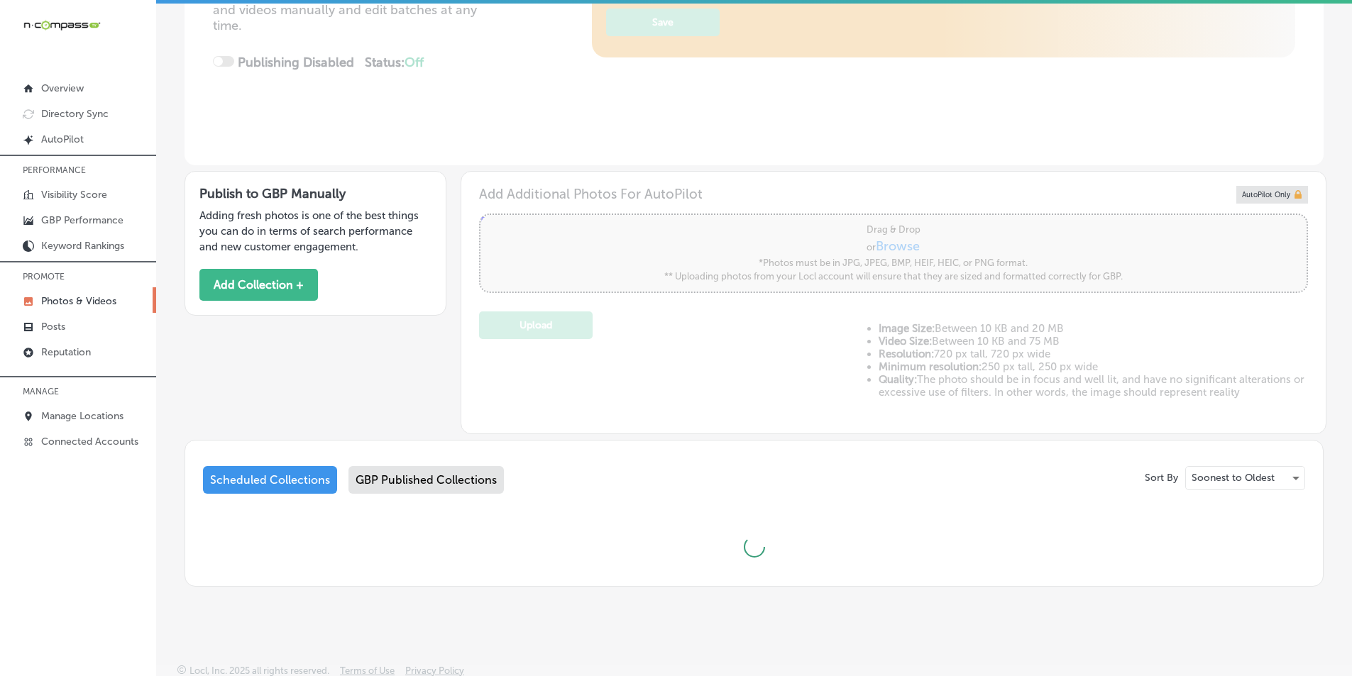
scroll to position [292, 0]
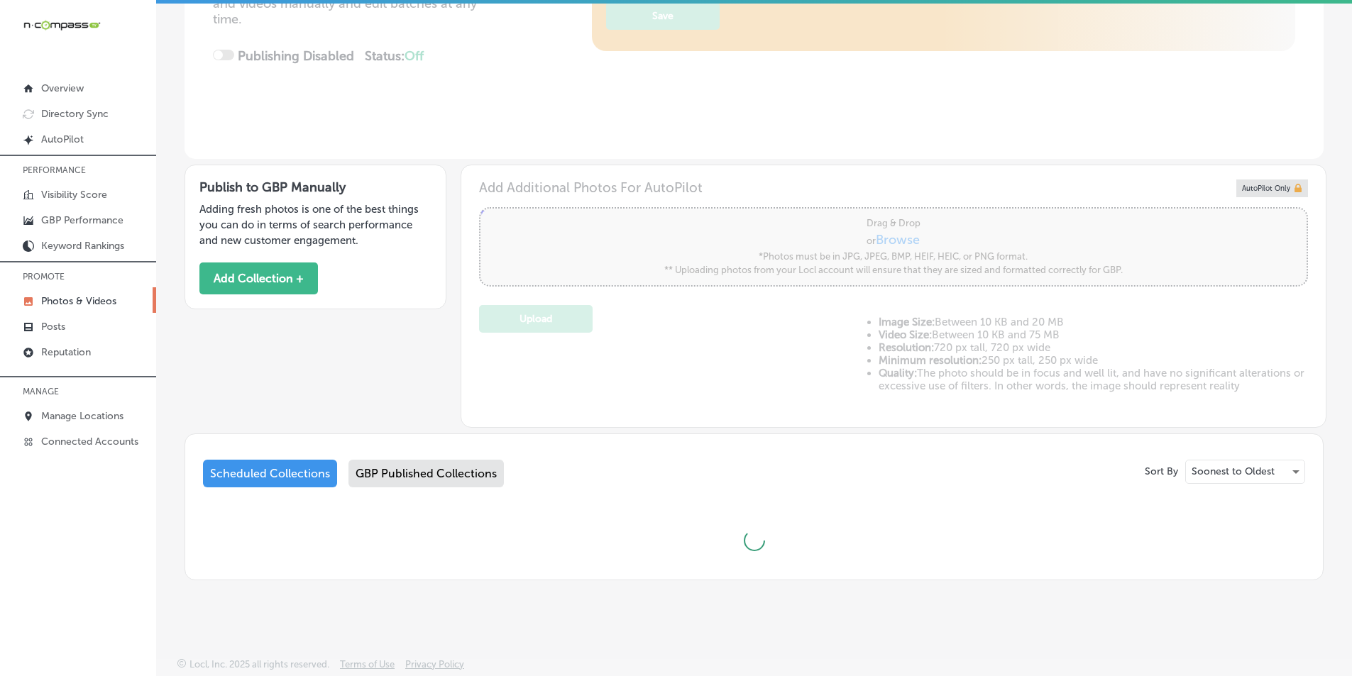
type input "0"
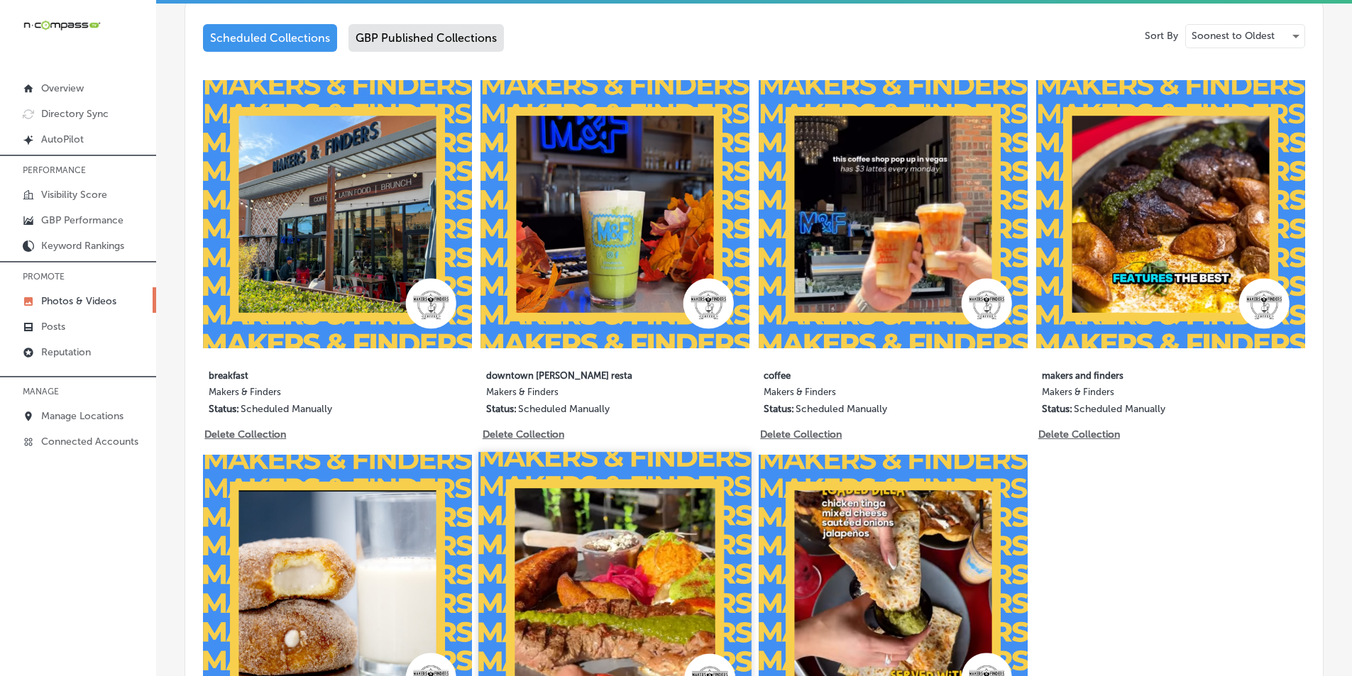
scroll to position [789, 0]
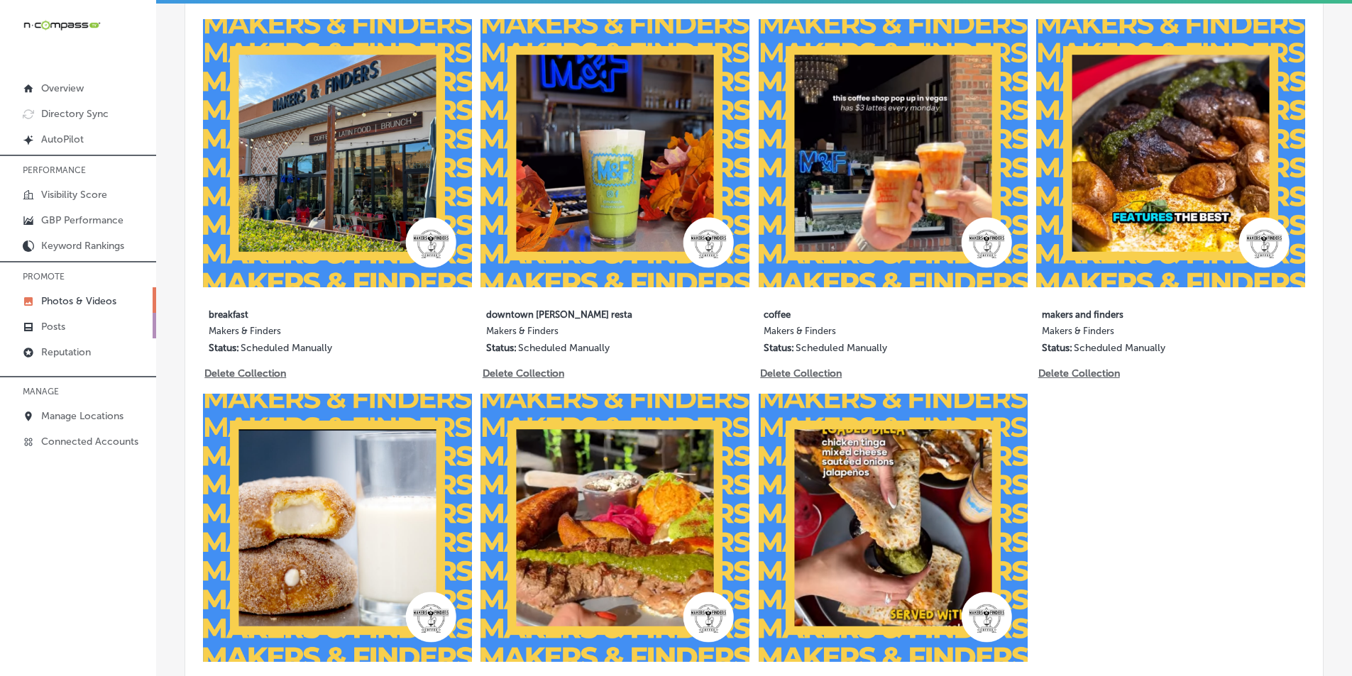
click at [72, 319] on link "Posts" at bounding box center [78, 326] width 156 height 26
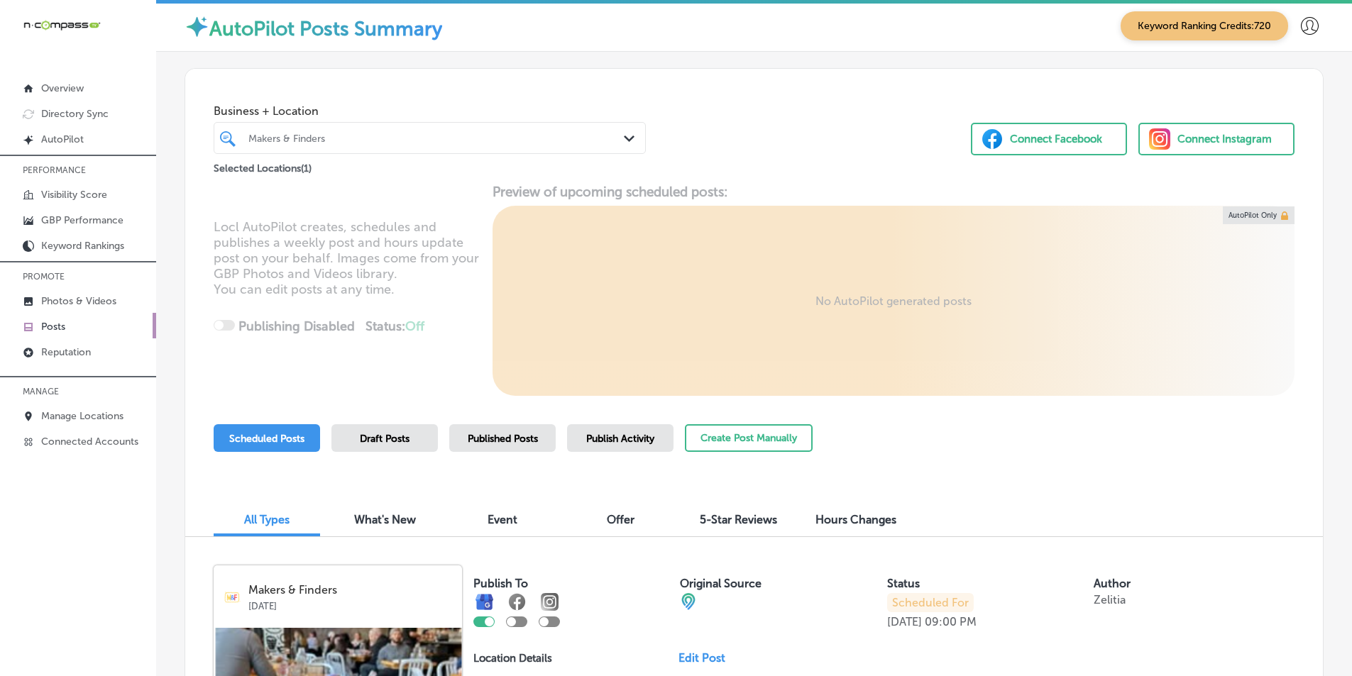
click at [336, 133] on div "Makers & Finders" at bounding box center [436, 138] width 377 height 12
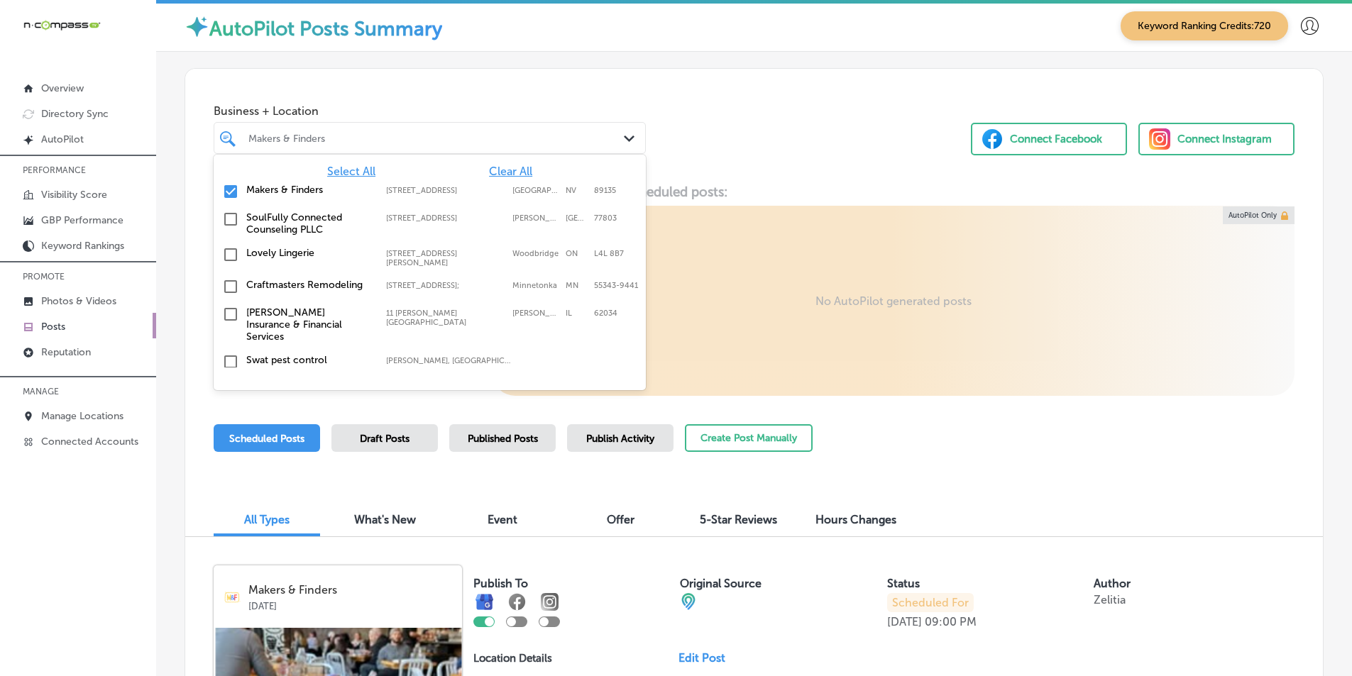
click at [229, 189] on input "checkbox" at bounding box center [230, 191] width 17 height 17
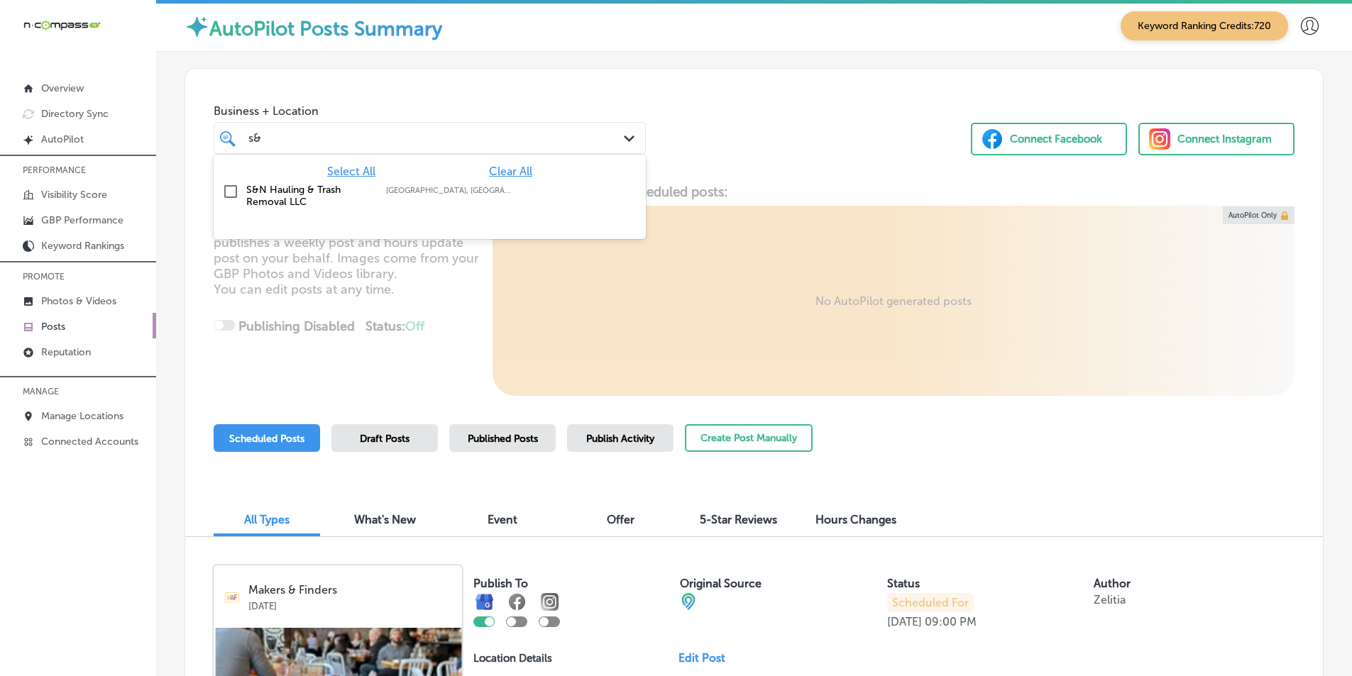
click at [233, 189] on input "checkbox" at bounding box center [230, 191] width 17 height 17
click at [435, 307] on div "Locl AutoPilot creates, schedules and publishes a weekly post and hours update …" at bounding box center [754, 290] width 1138 height 212
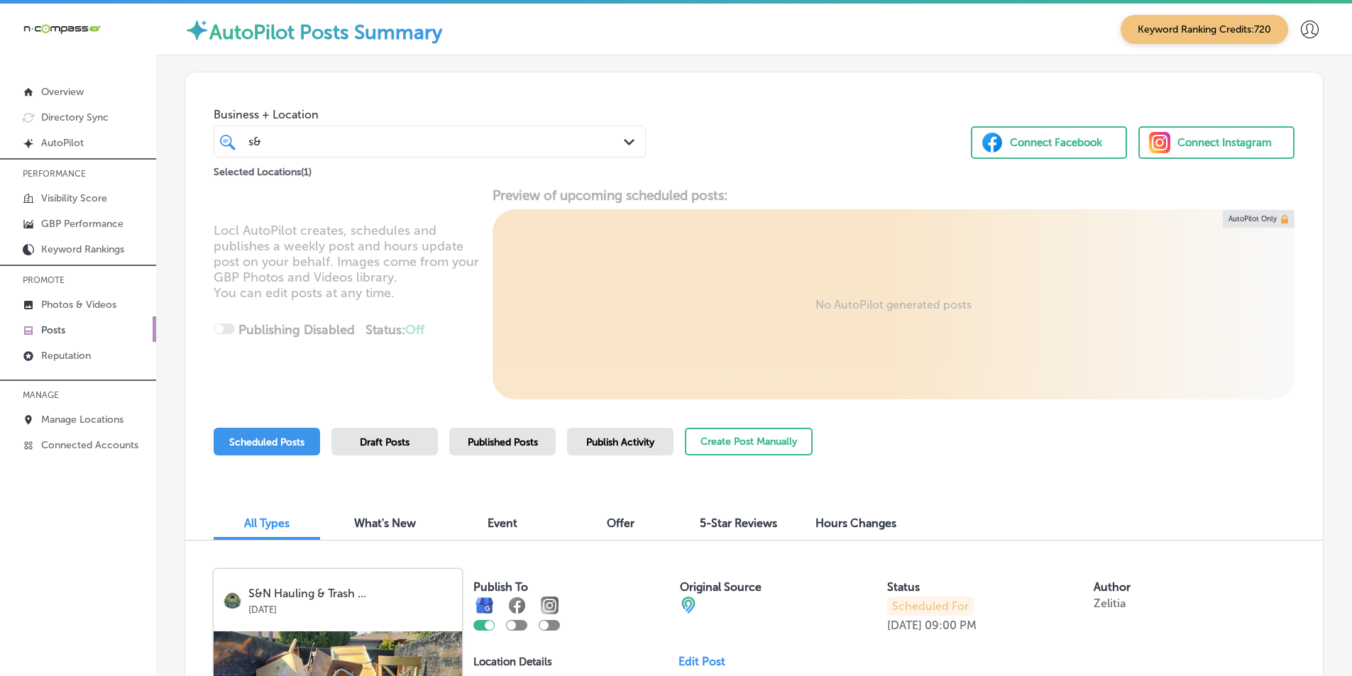
click at [267, 141] on div "s& s&" at bounding box center [411, 141] width 329 height 19
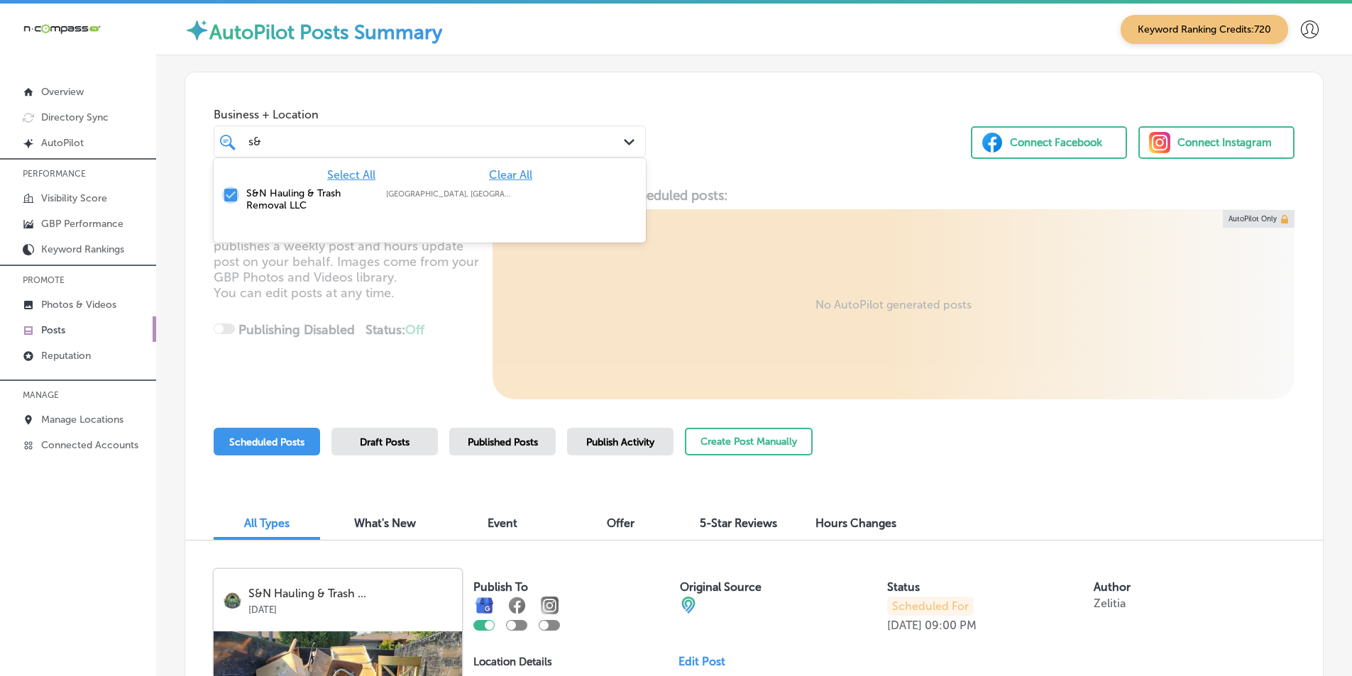
click at [229, 194] on input "checkbox" at bounding box center [230, 195] width 17 height 17
type input "s"
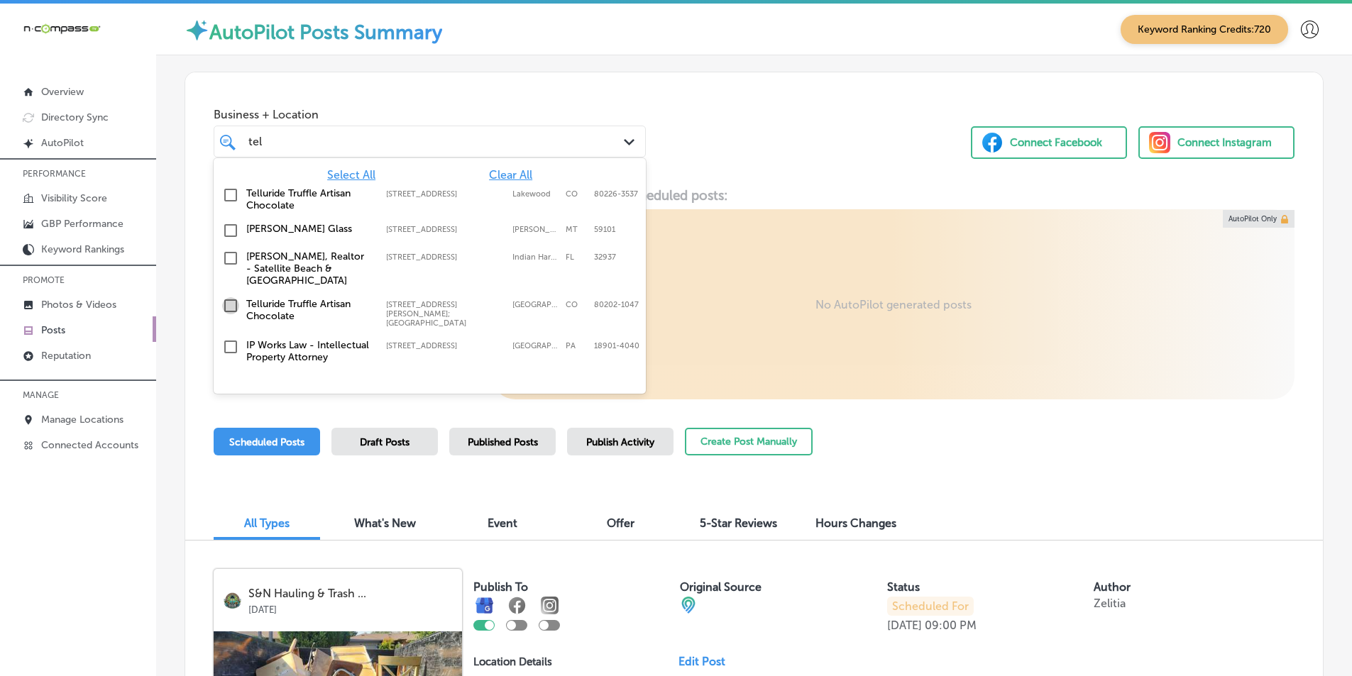
click at [230, 303] on input "checkbox" at bounding box center [230, 305] width 17 height 17
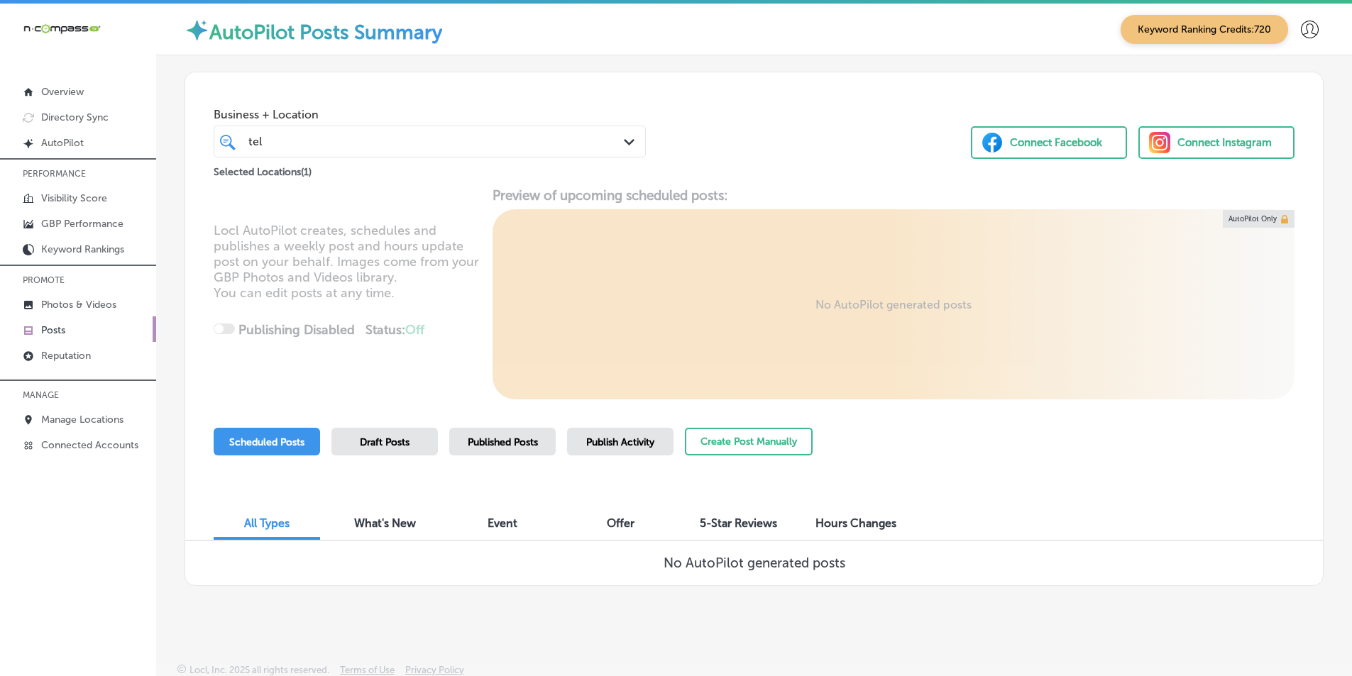
scroll to position [3, 0]
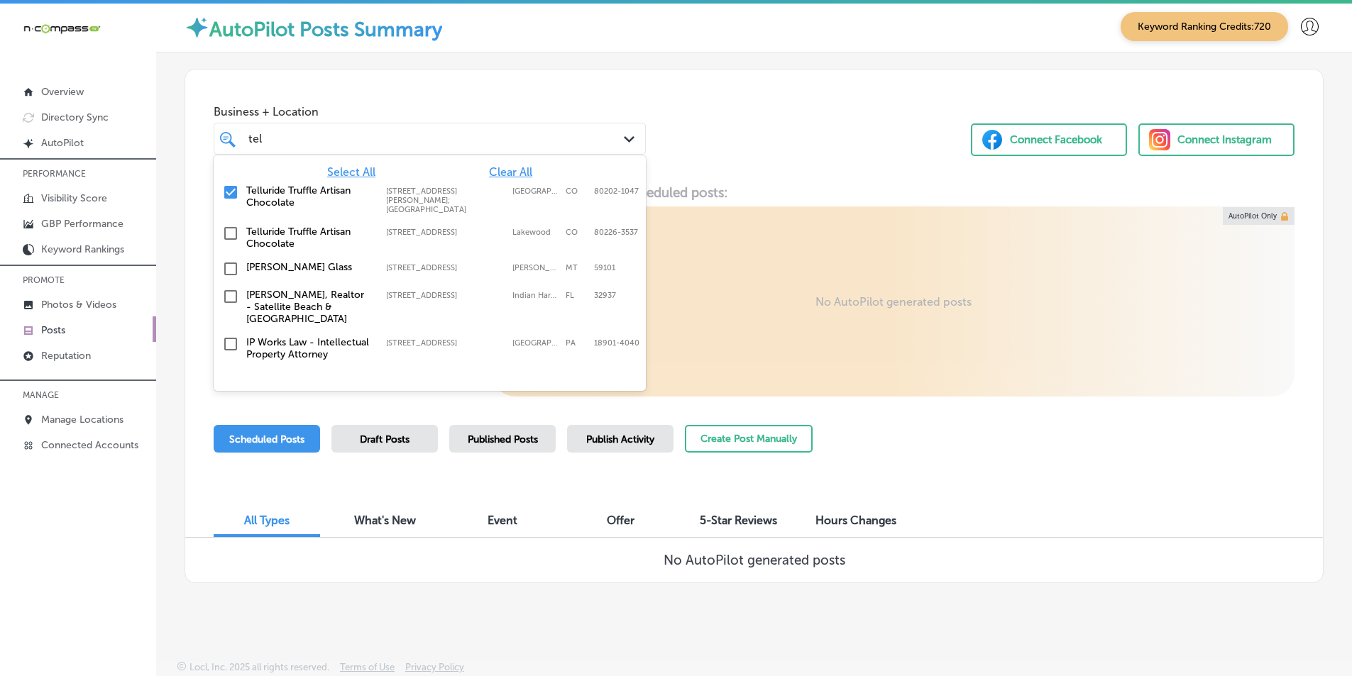
click at [289, 139] on div "tel tel" at bounding box center [411, 138] width 329 height 19
click at [406, 395] on div "Locl AutoPilot creates, schedules and publishes a weekly post and hours update …" at bounding box center [754, 291] width 1138 height 212
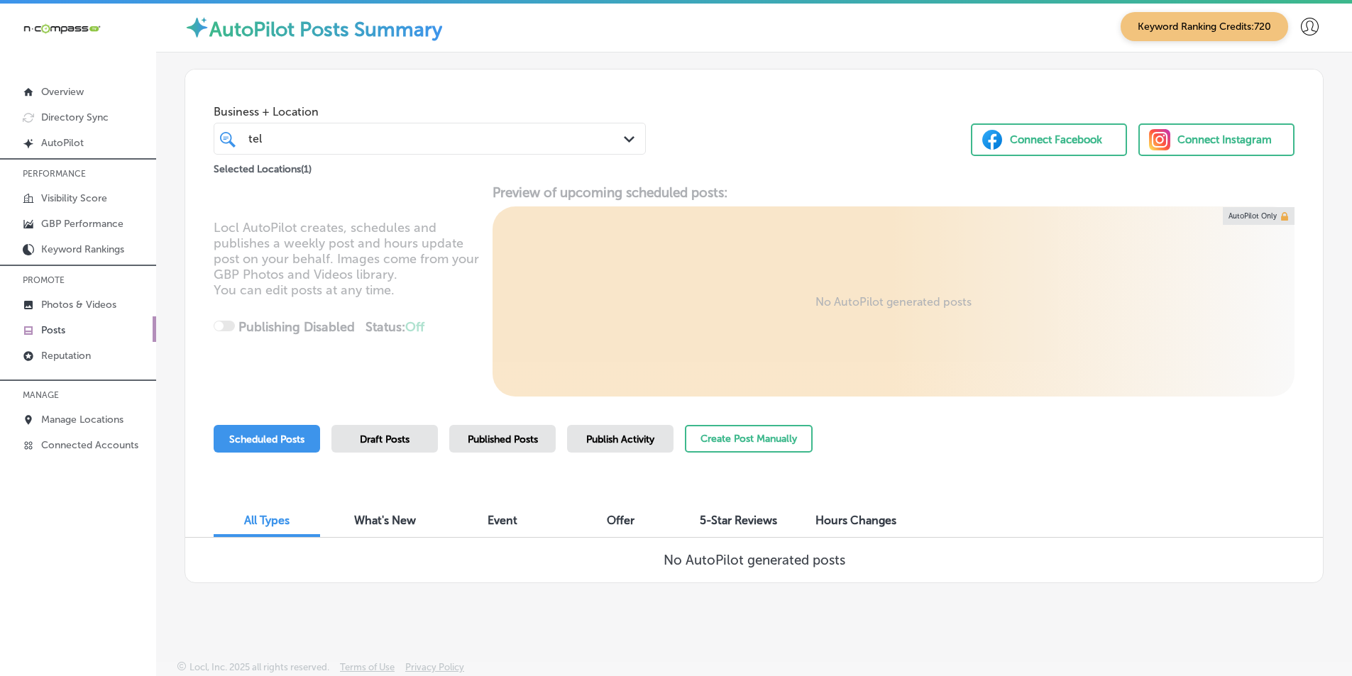
click at [480, 445] on span "Published Posts" at bounding box center [503, 440] width 70 height 12
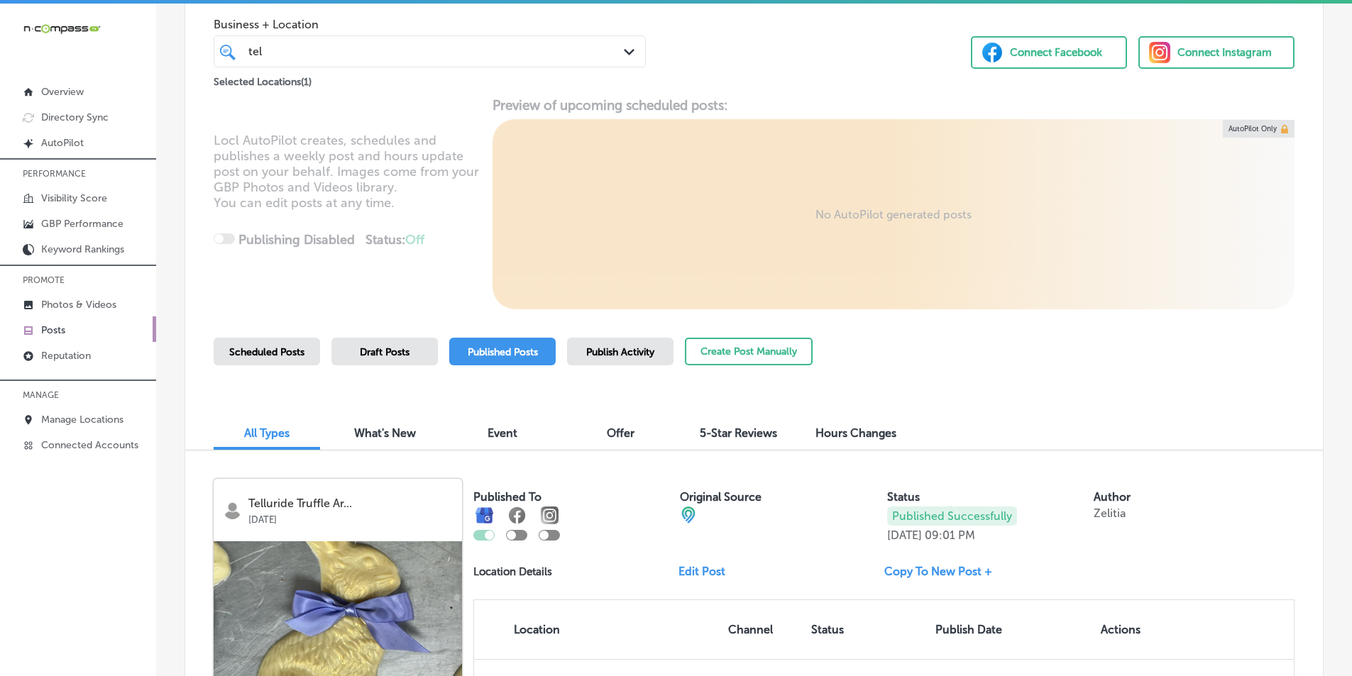
scroll to position [142, 0]
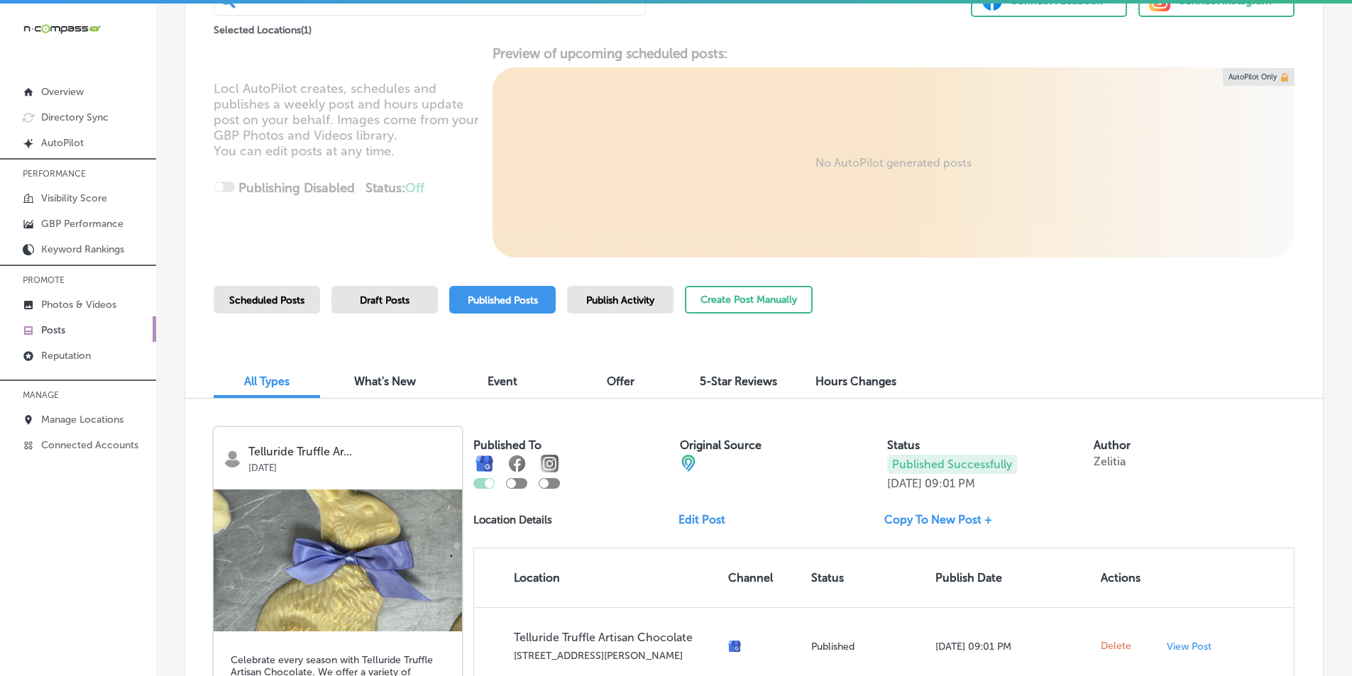
click at [277, 300] on span "Scheduled Posts" at bounding box center [266, 300] width 75 height 12
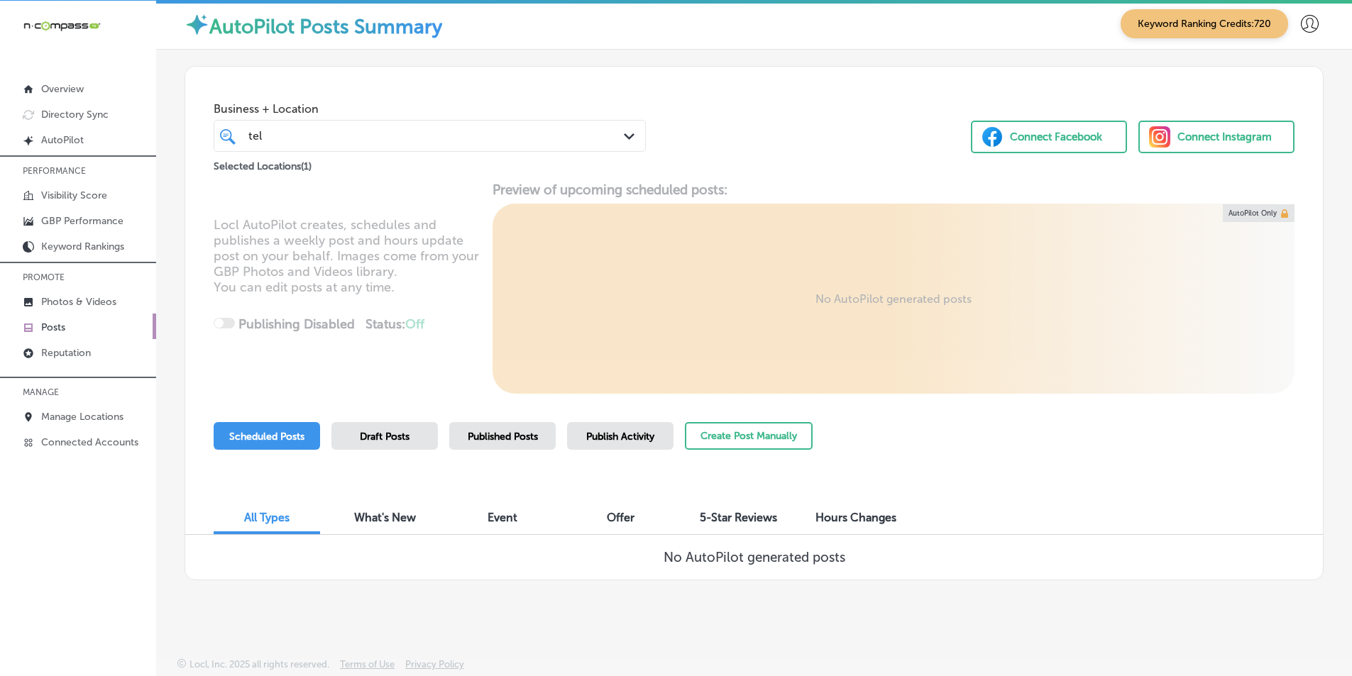
scroll to position [4, 0]
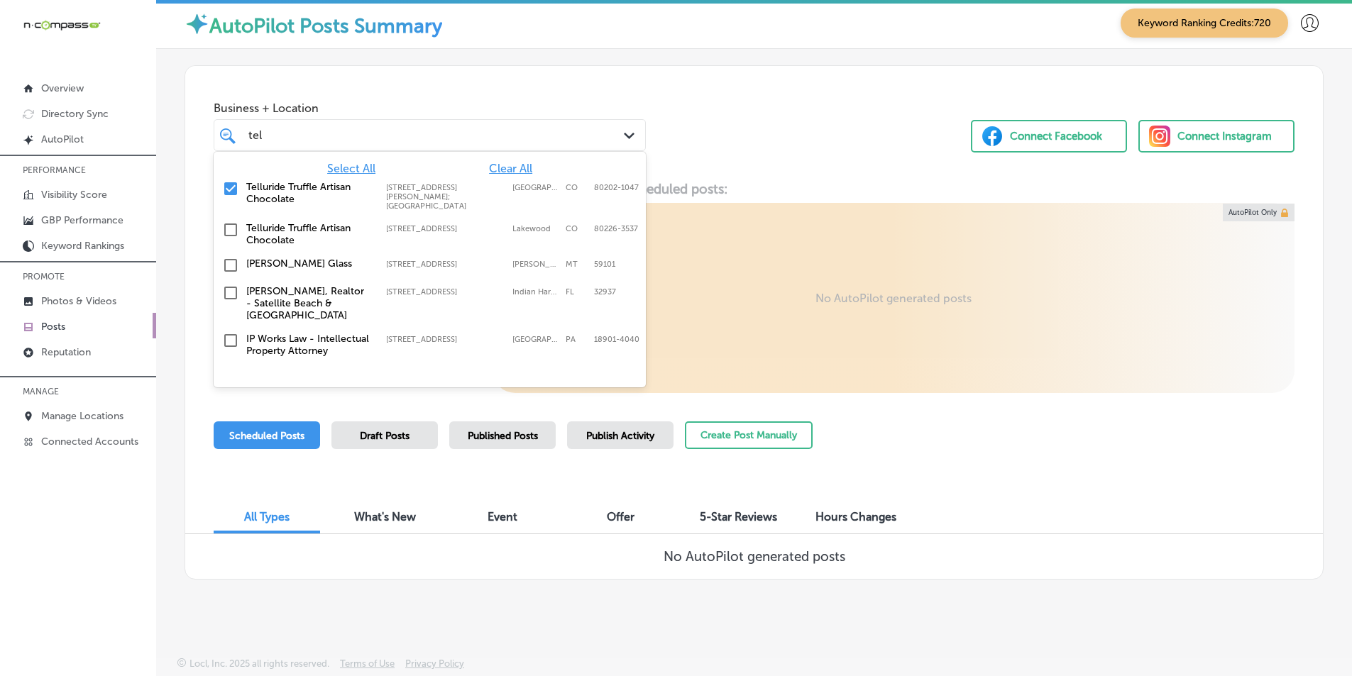
click at [280, 132] on div "tel tel" at bounding box center [411, 135] width 329 height 19
click at [228, 186] on input "checkbox" at bounding box center [230, 188] width 17 height 17
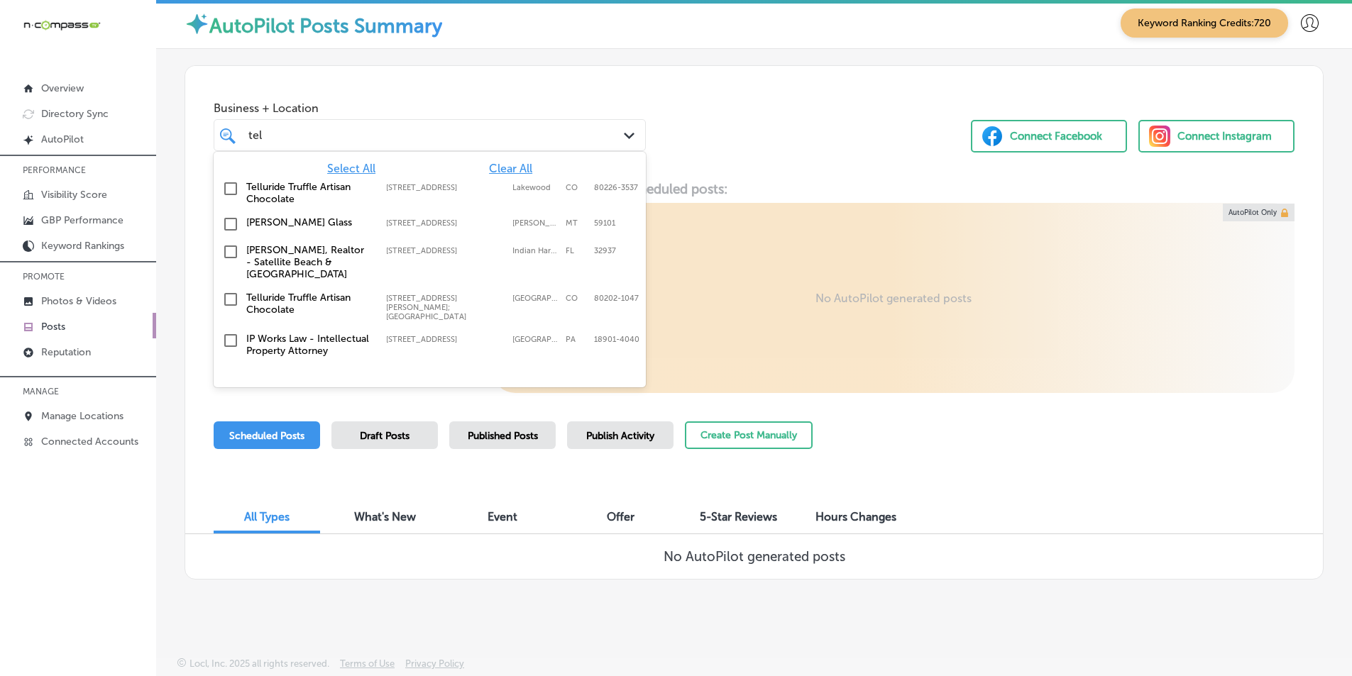
click at [291, 135] on div "tel tel" at bounding box center [411, 135] width 329 height 19
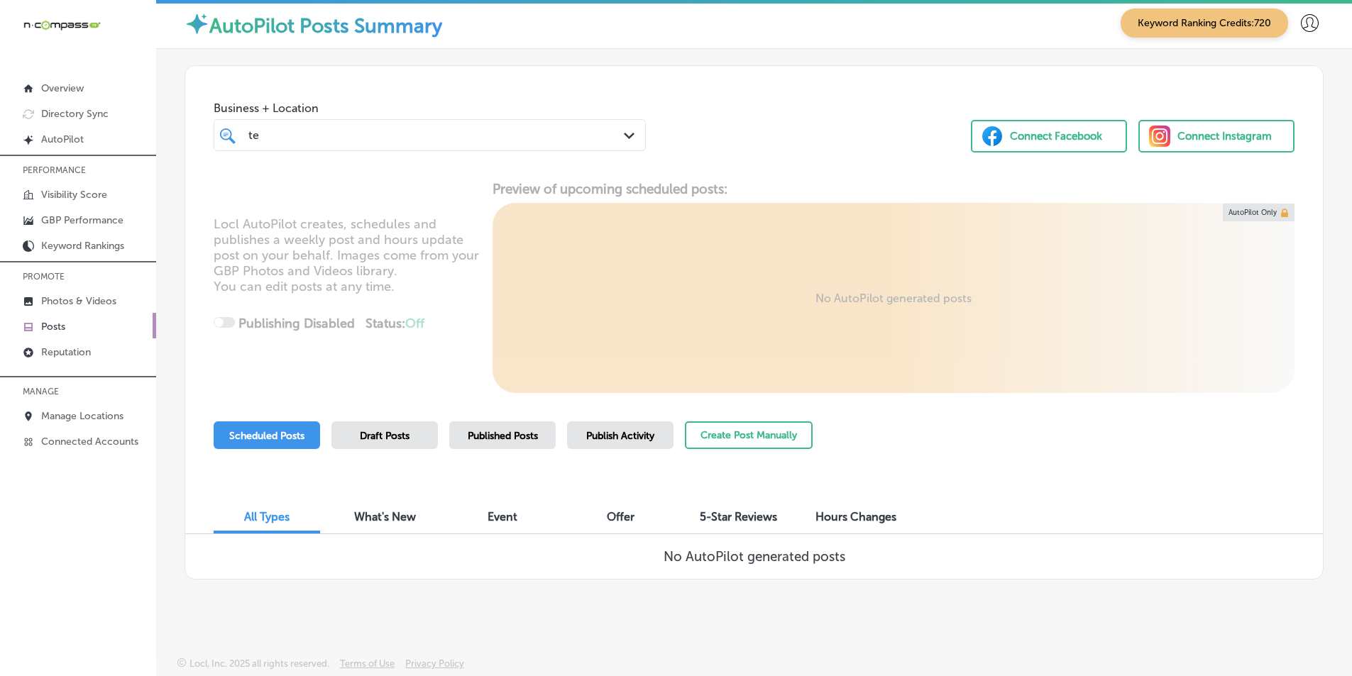
type input "t"
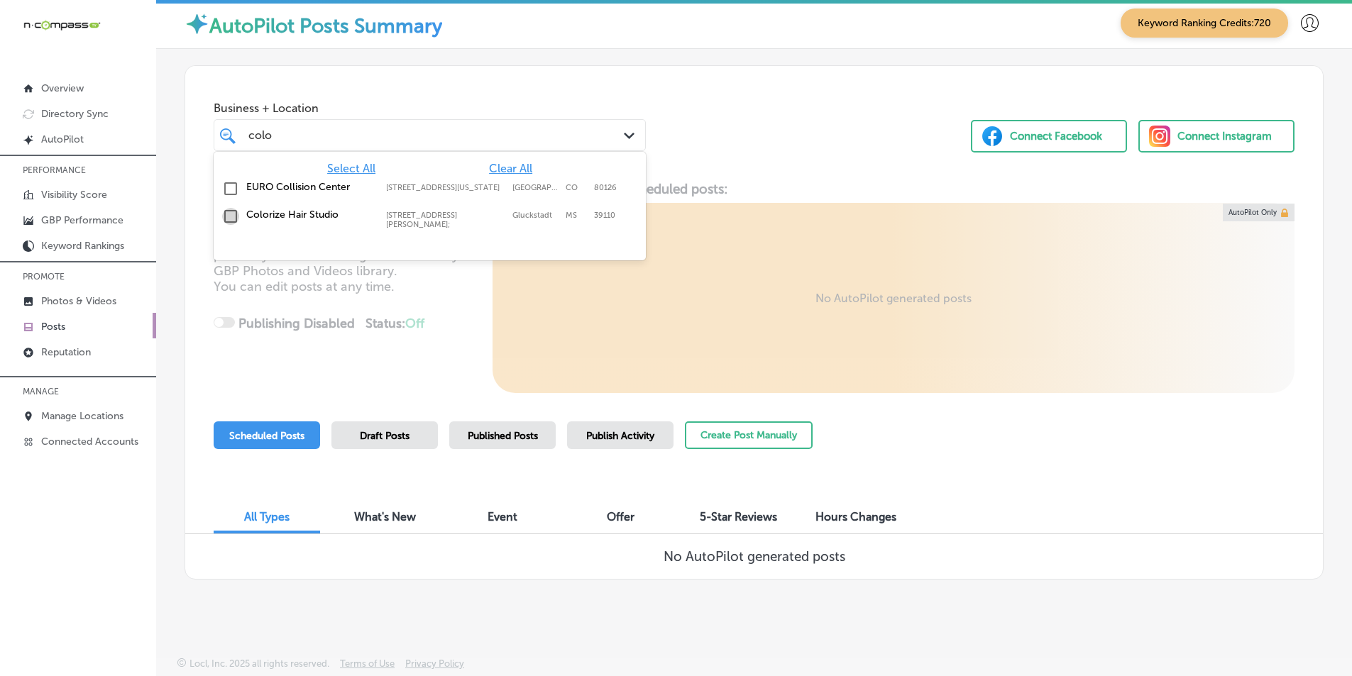
click at [230, 214] on input "checkbox" at bounding box center [230, 216] width 17 height 17
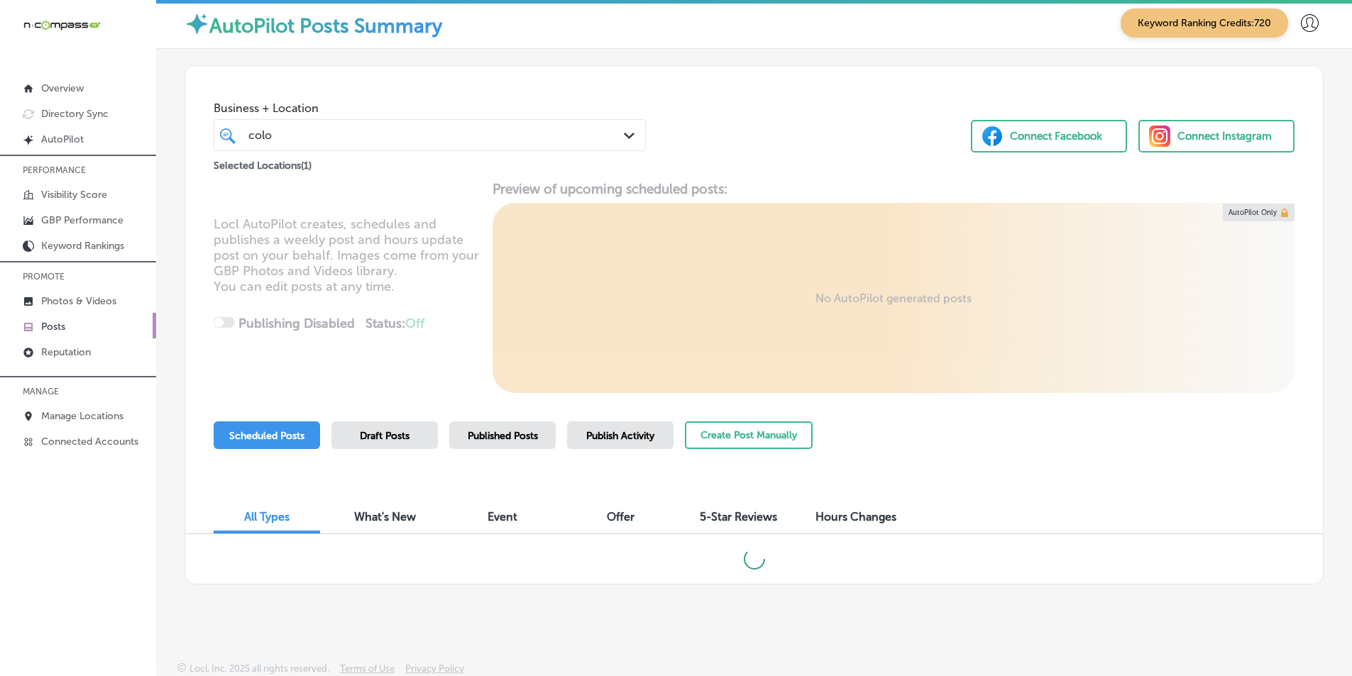
click at [448, 296] on div "Locl AutoPilot creates, schedules and publishes a weekly post and hours update …" at bounding box center [754, 287] width 1138 height 212
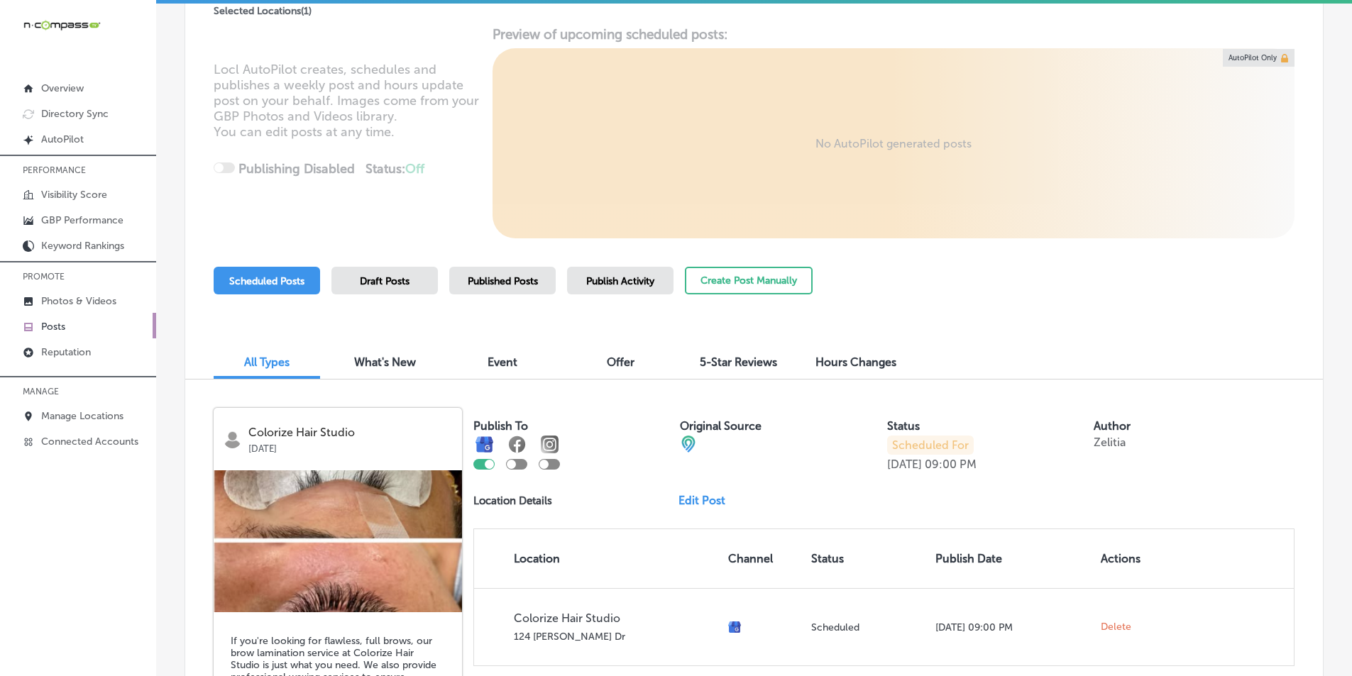
scroll to position [0, 0]
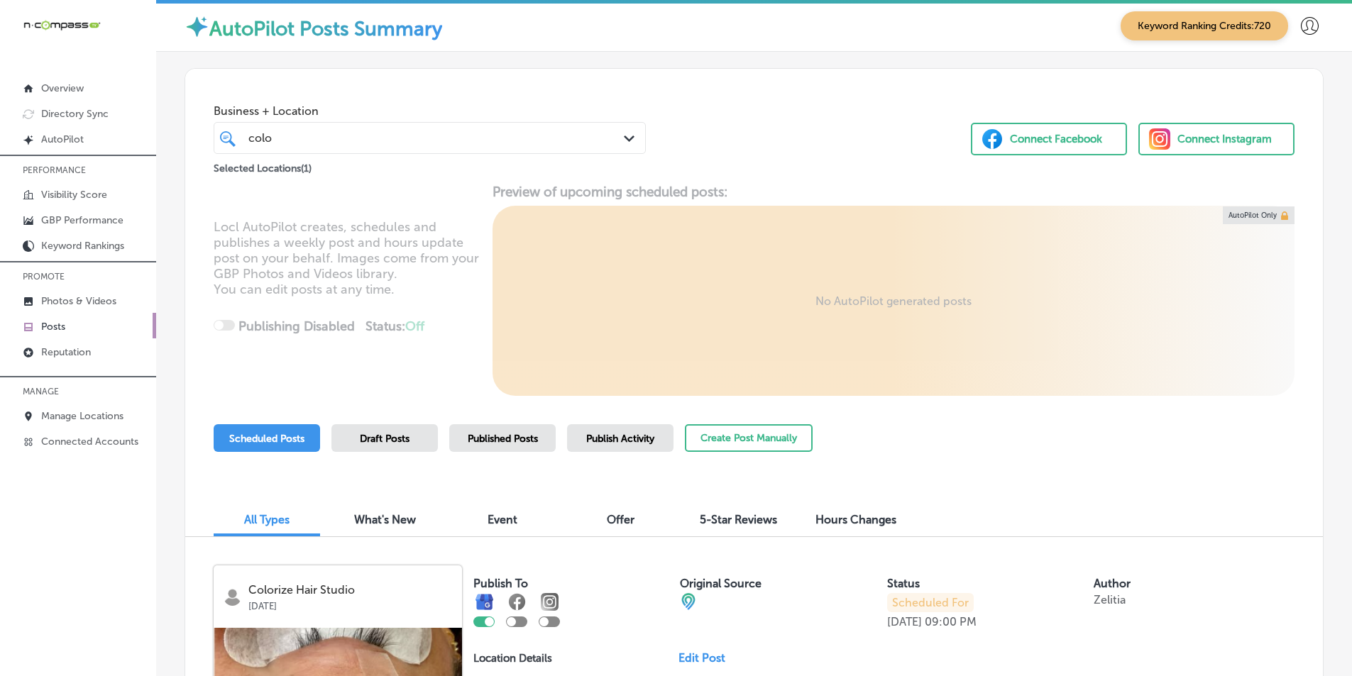
click at [316, 132] on div "colo colo" at bounding box center [411, 137] width 329 height 19
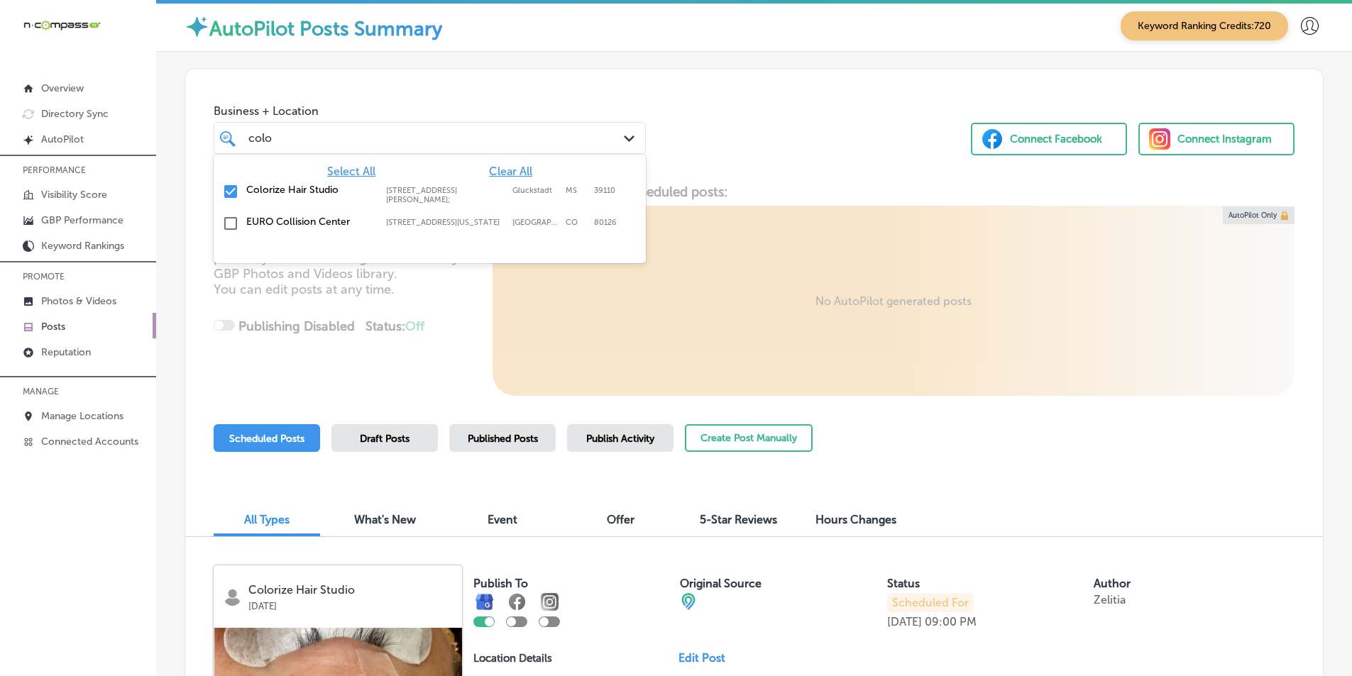
click at [229, 189] on input "checkbox" at bounding box center [230, 191] width 17 height 17
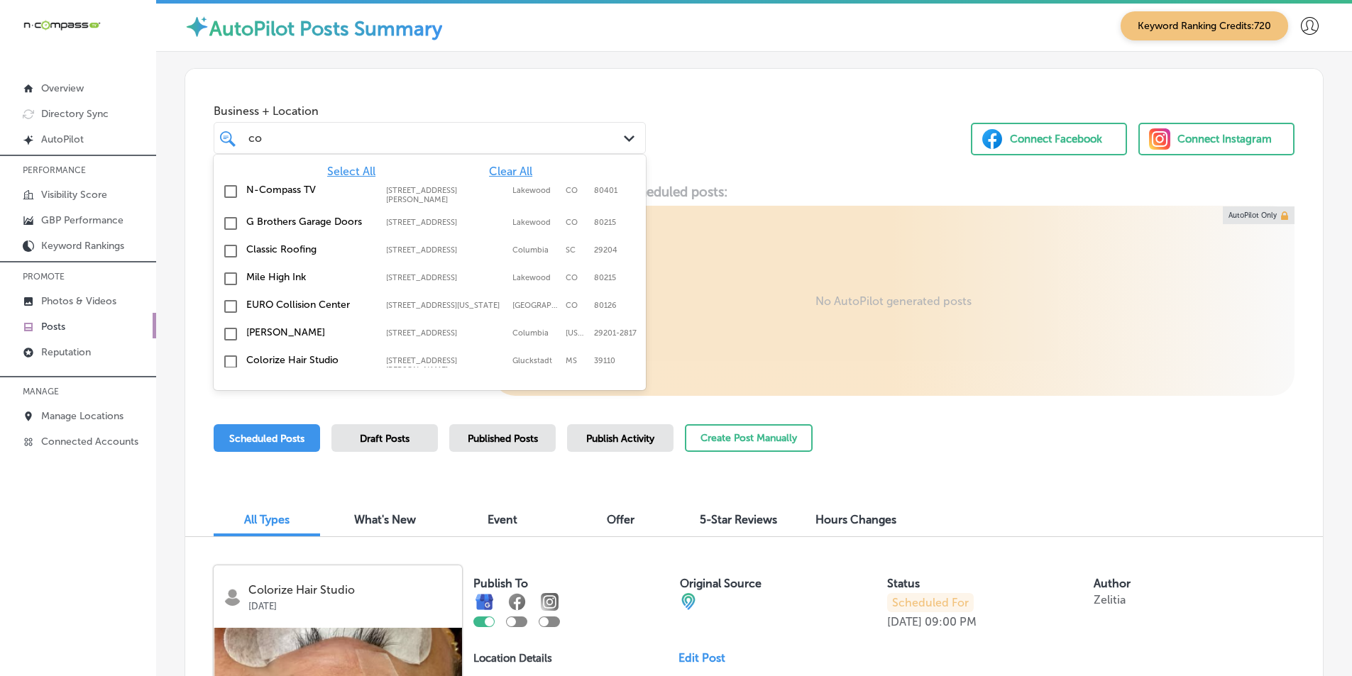
type input "c"
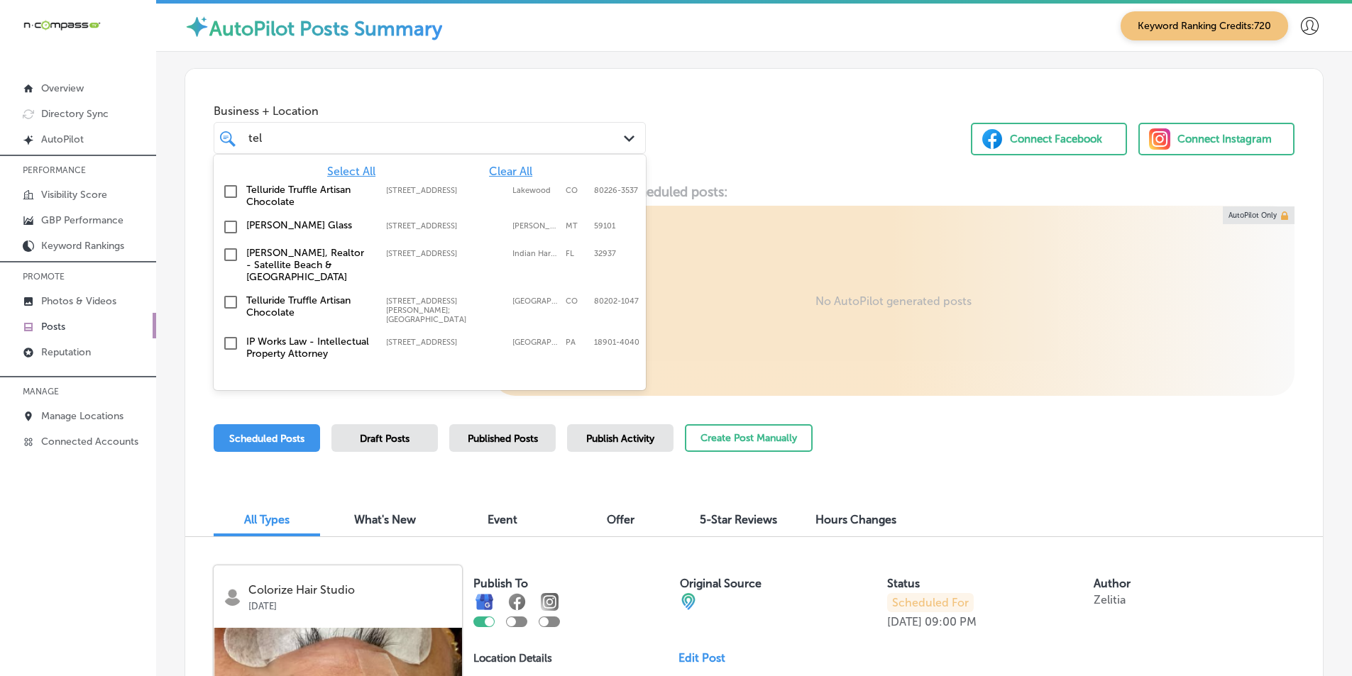
click at [231, 299] on input "checkbox" at bounding box center [230, 302] width 17 height 17
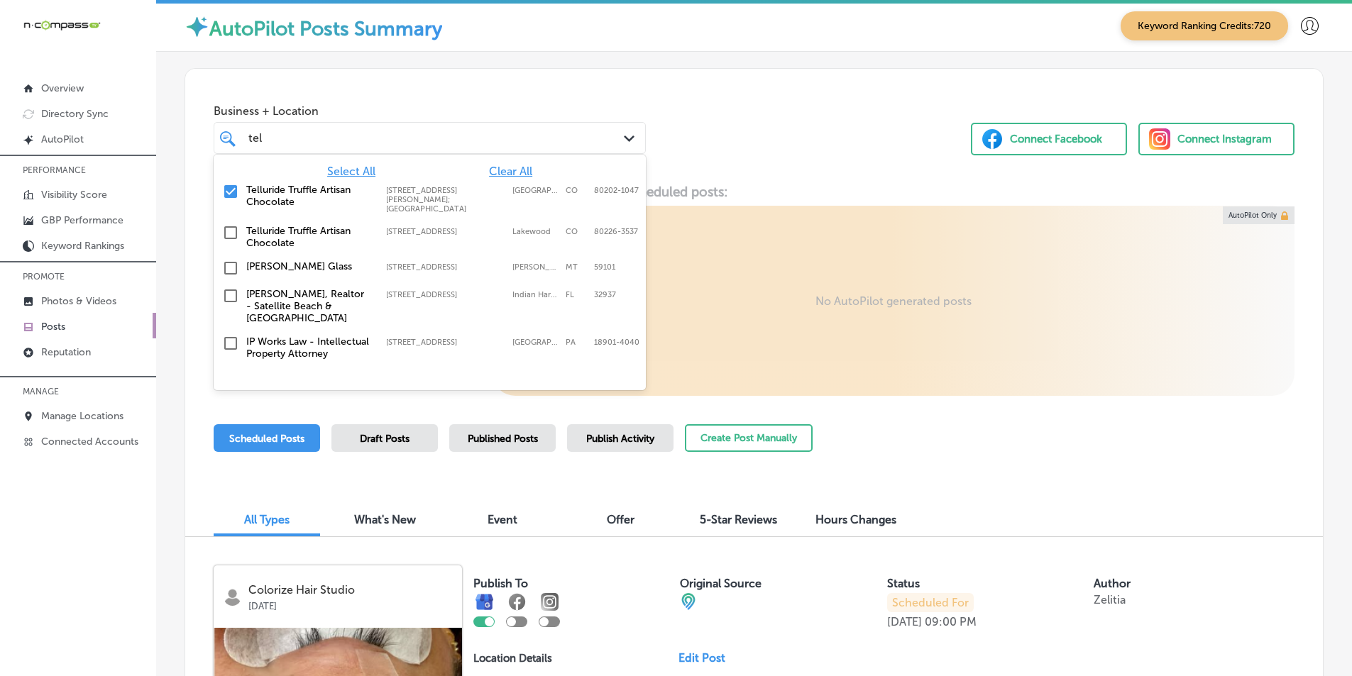
type input "tel"
click at [702, 287] on div "Locl AutoPilot creates, schedules and publishes a weekly post and hours update …" at bounding box center [754, 290] width 1138 height 212
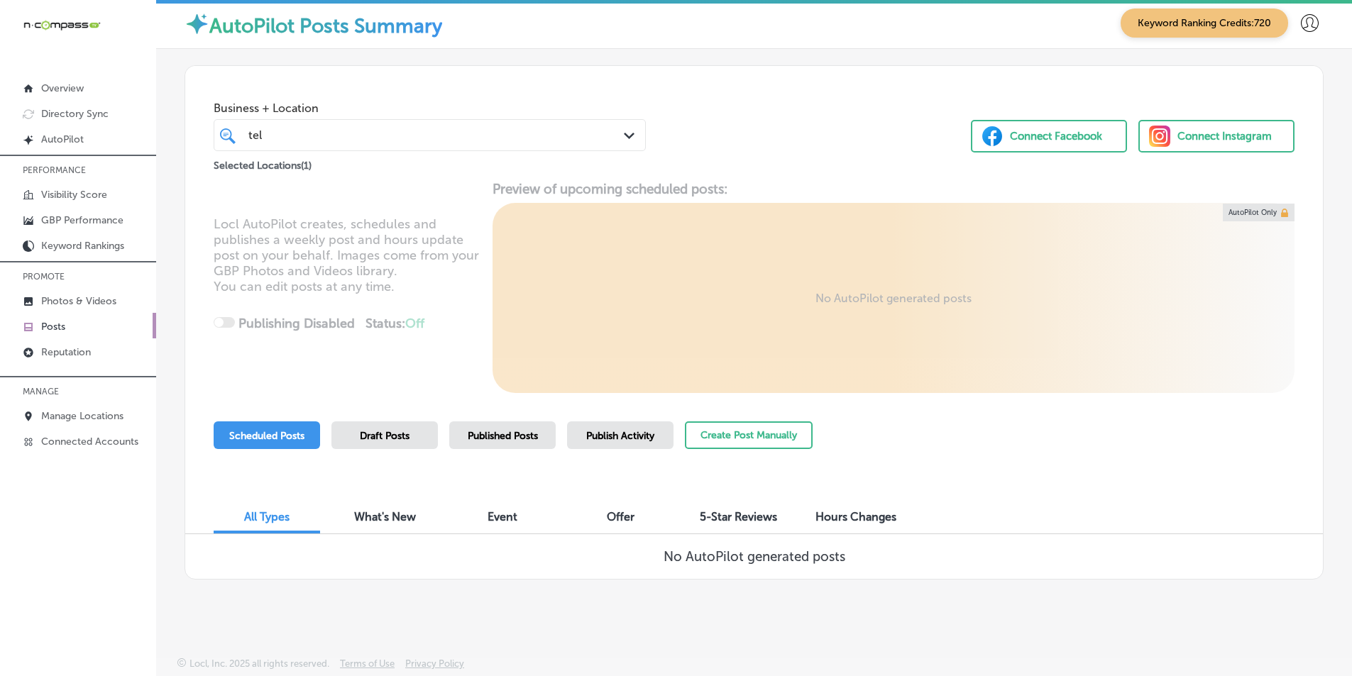
scroll to position [3, 0]
click at [725, 432] on button "Create Post Manually" at bounding box center [749, 436] width 128 height 28
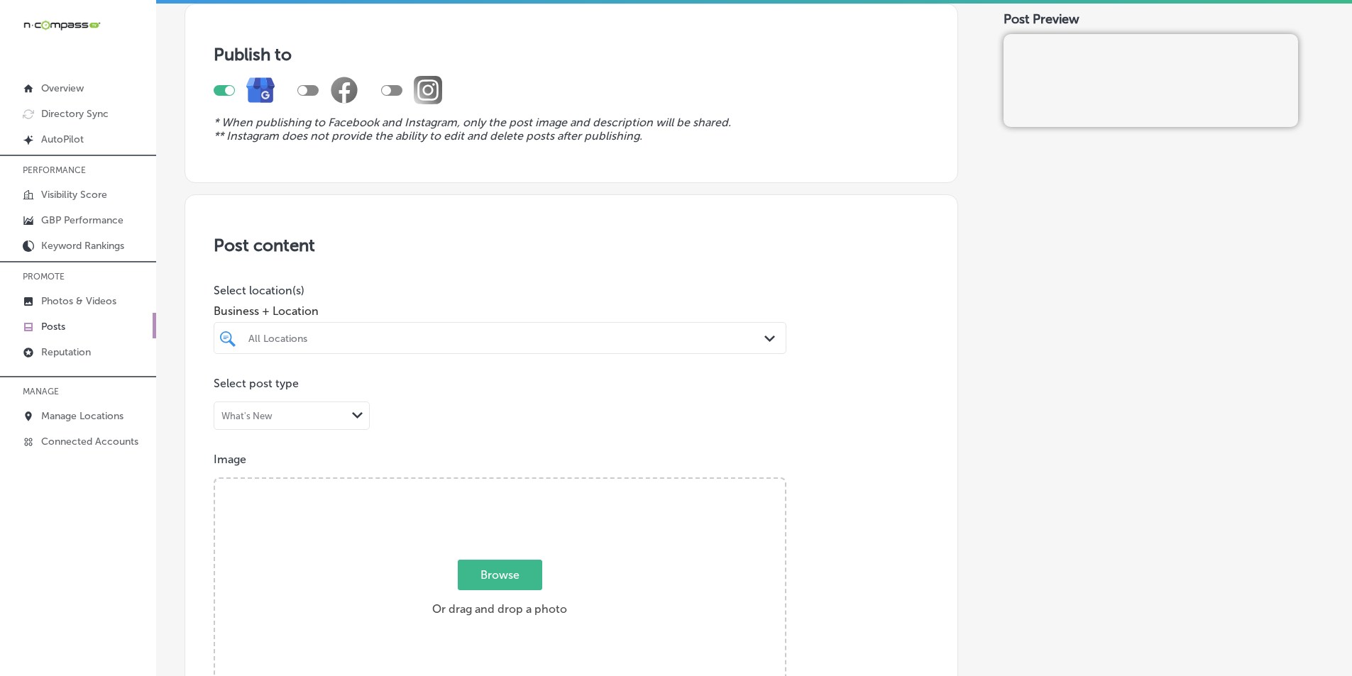
scroll to position [142, 0]
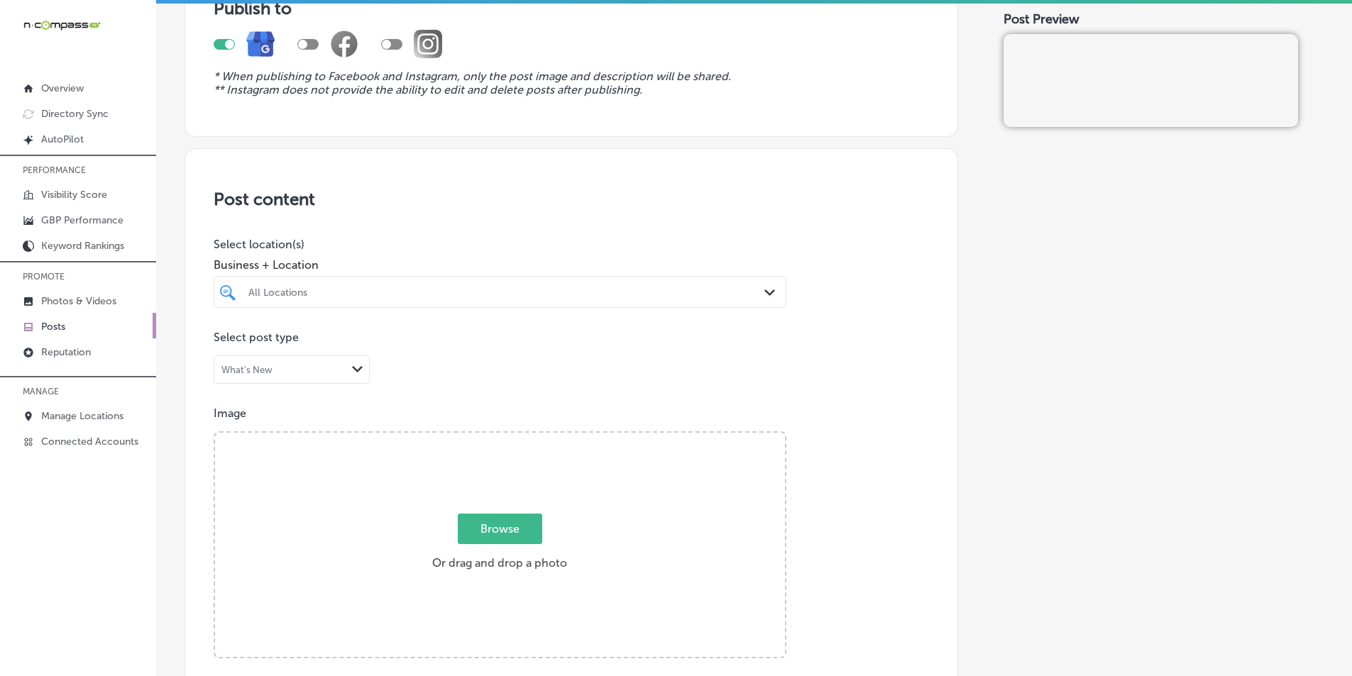
click at [322, 284] on div at bounding box center [474, 291] width 455 height 19
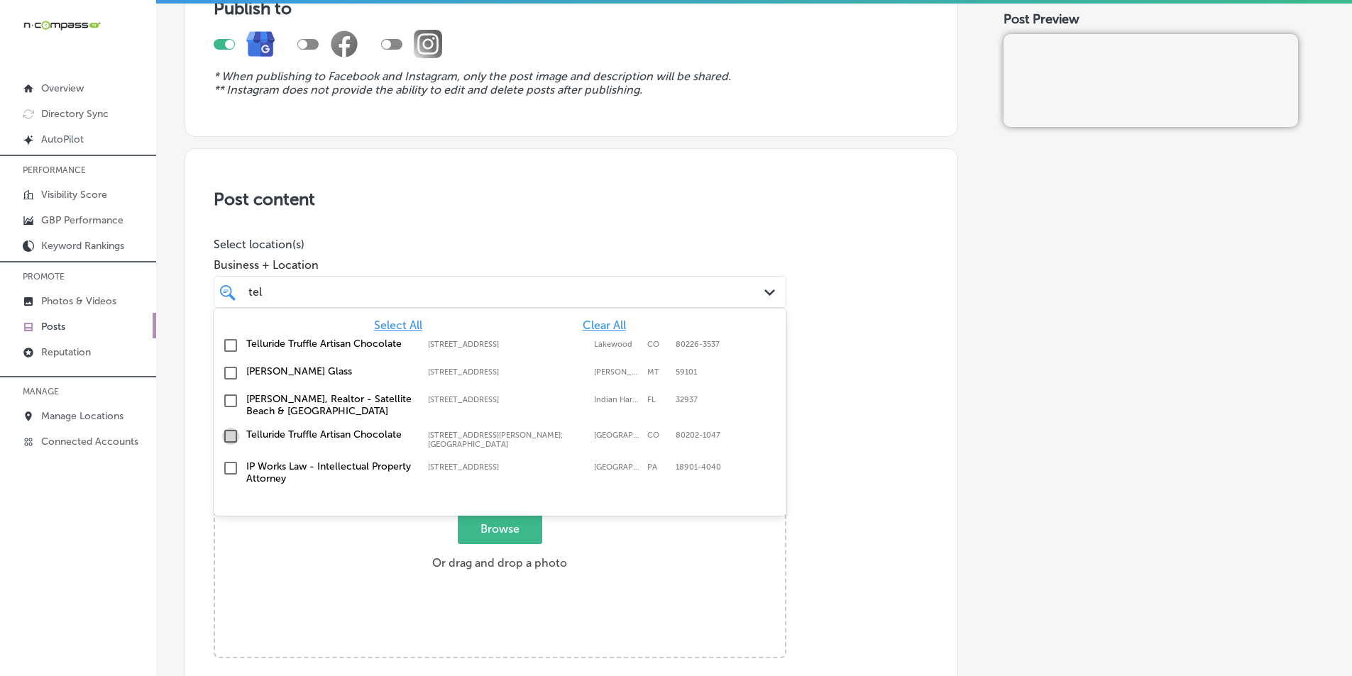
click at [226, 436] on input "checkbox" at bounding box center [230, 436] width 17 height 17
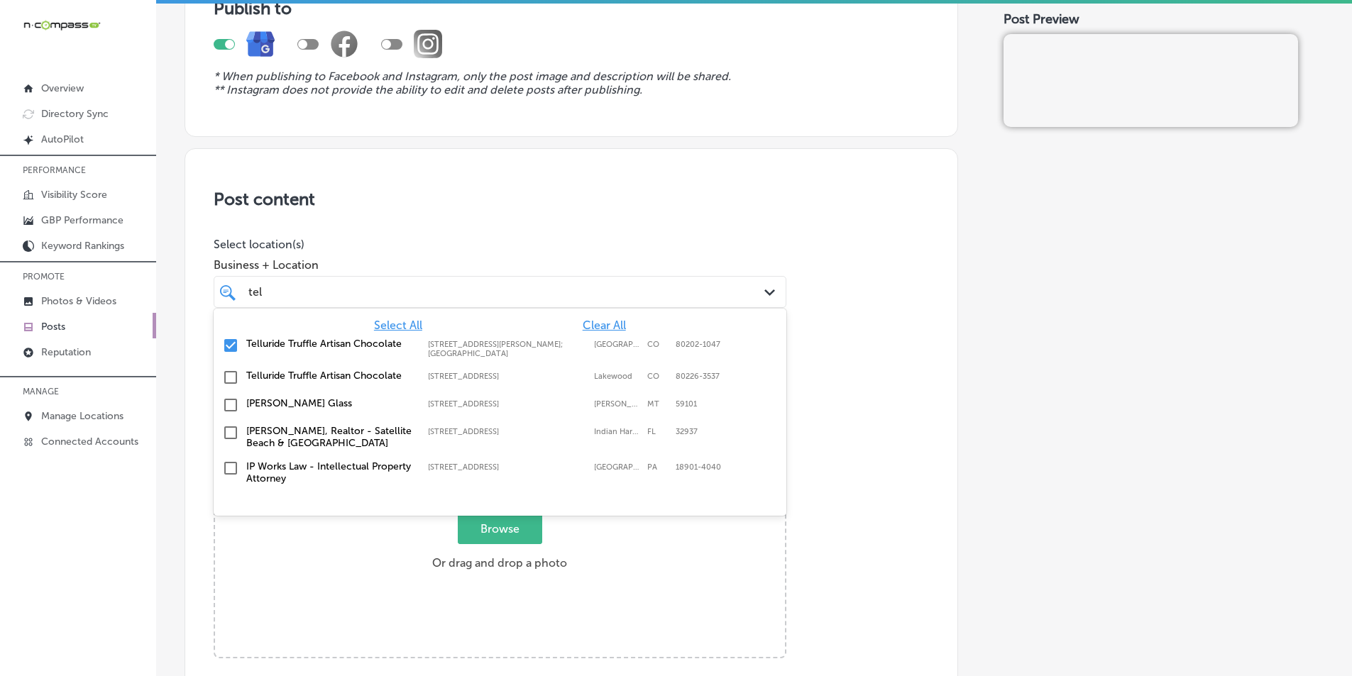
type input "tel"
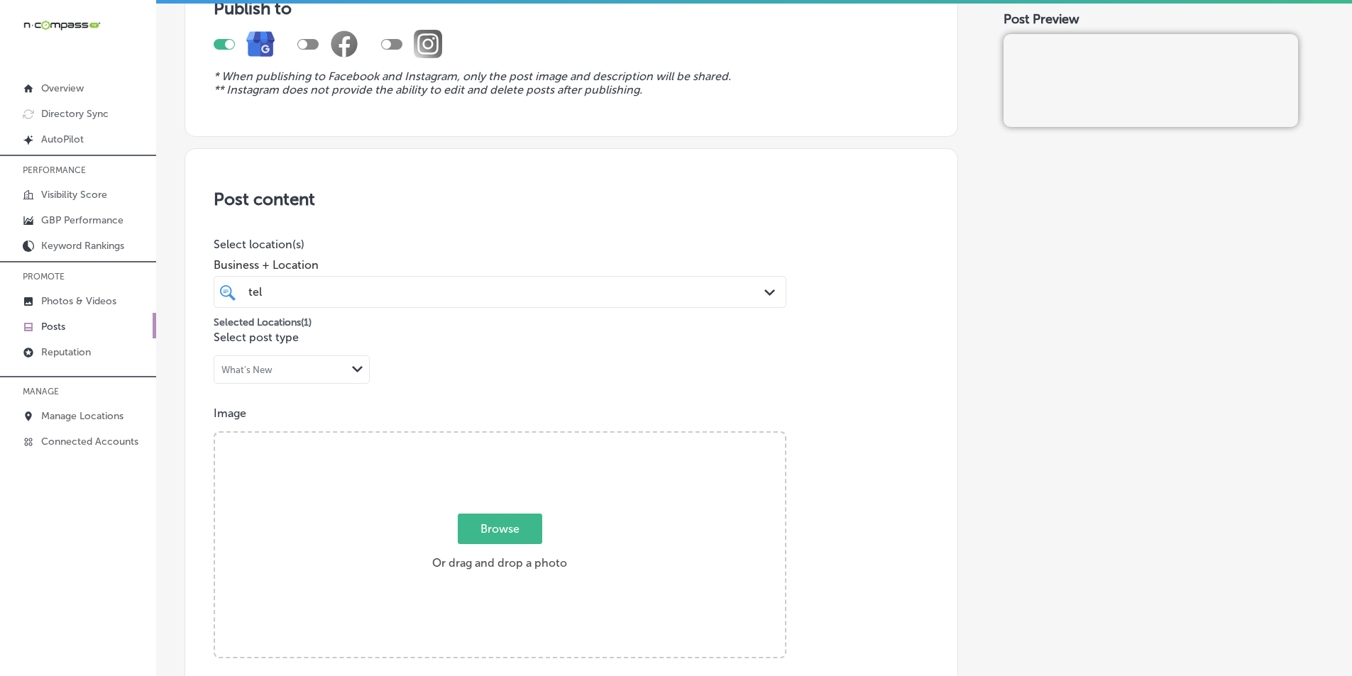
click at [304, 527] on div "Browse Or drag and drop a photo" at bounding box center [500, 546] width 570 height 227
click at [215, 433] on input "Browse Or drag and drop a photo" at bounding box center [500, 435] width 570 height 4
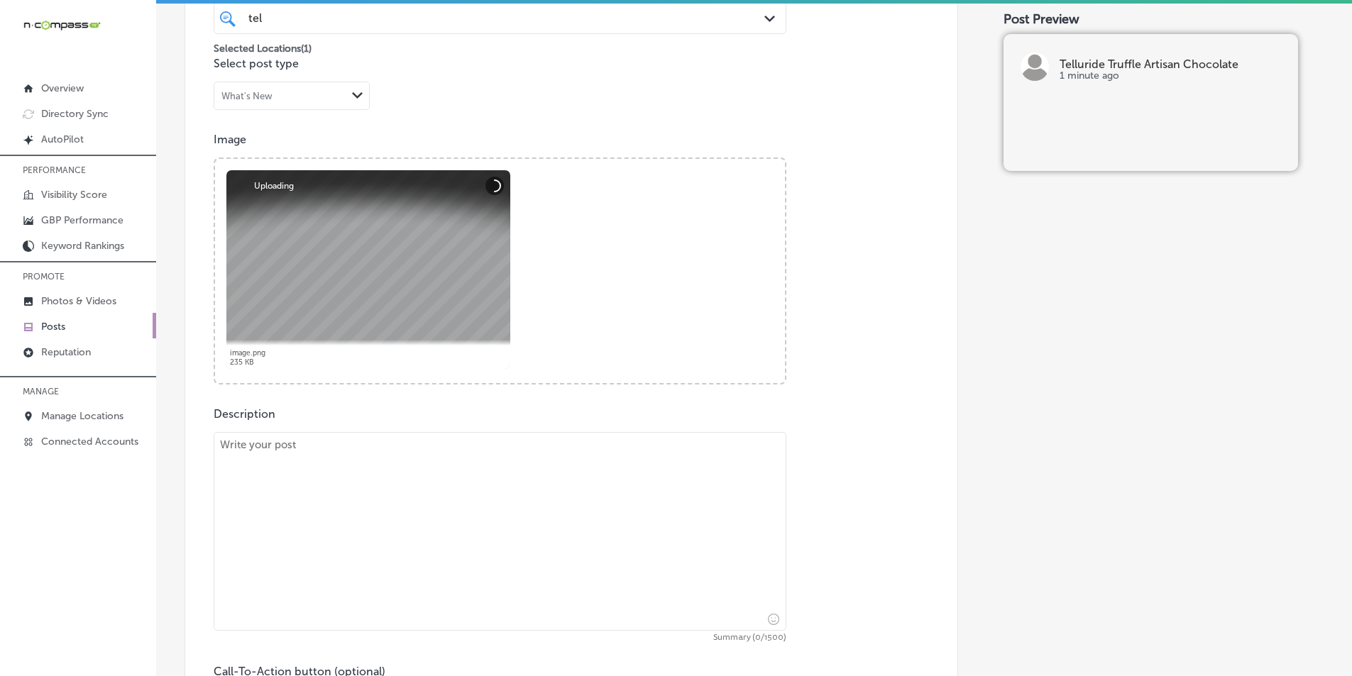
scroll to position [426, 0]
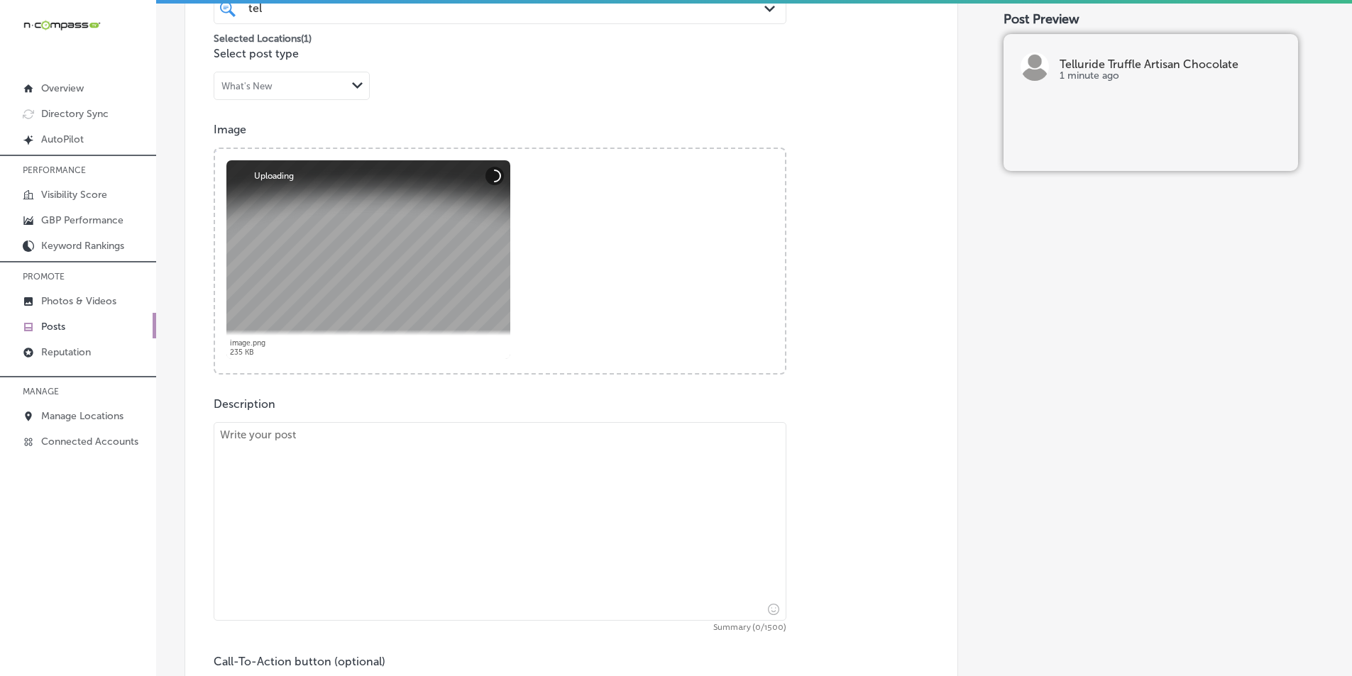
click at [328, 481] on textarea at bounding box center [500, 521] width 573 height 199
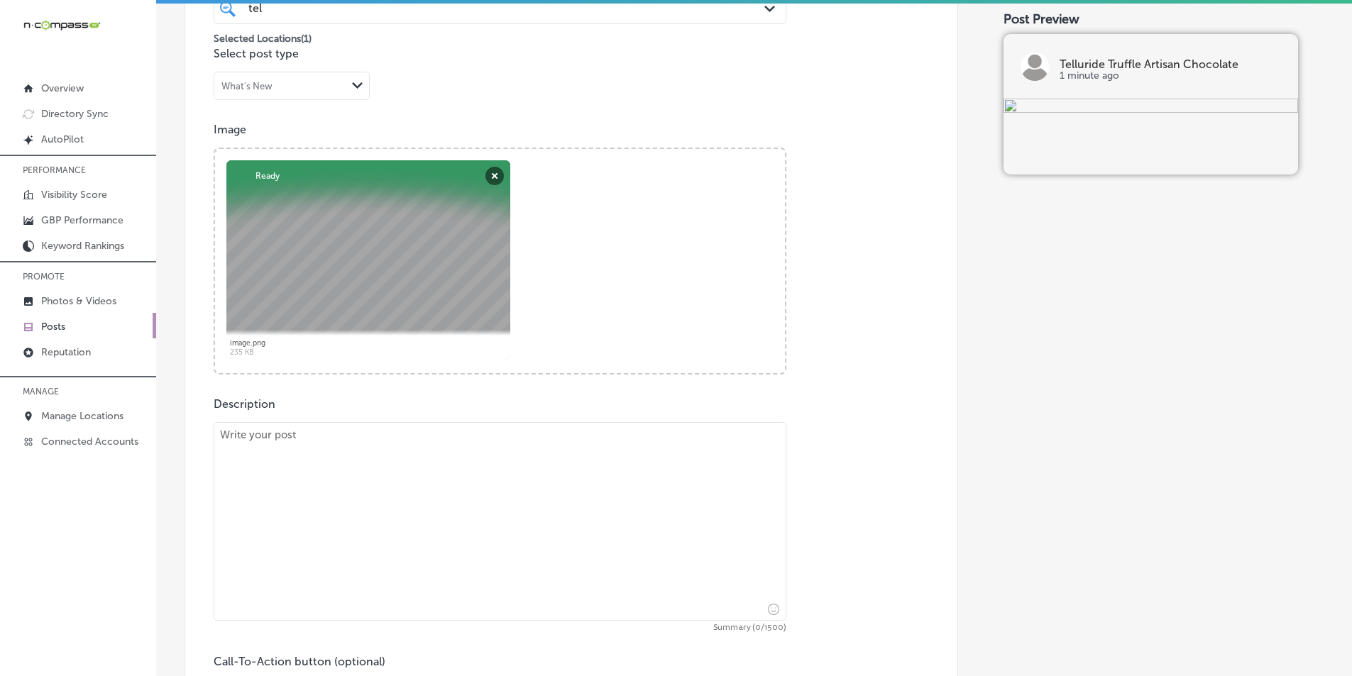
click at [272, 466] on textarea at bounding box center [500, 521] width 573 height 199
paste textarea "Loremip do sit ametco adipisc elitsedd eius Temporinc Utlabor Etdolor Magnaaliq…"
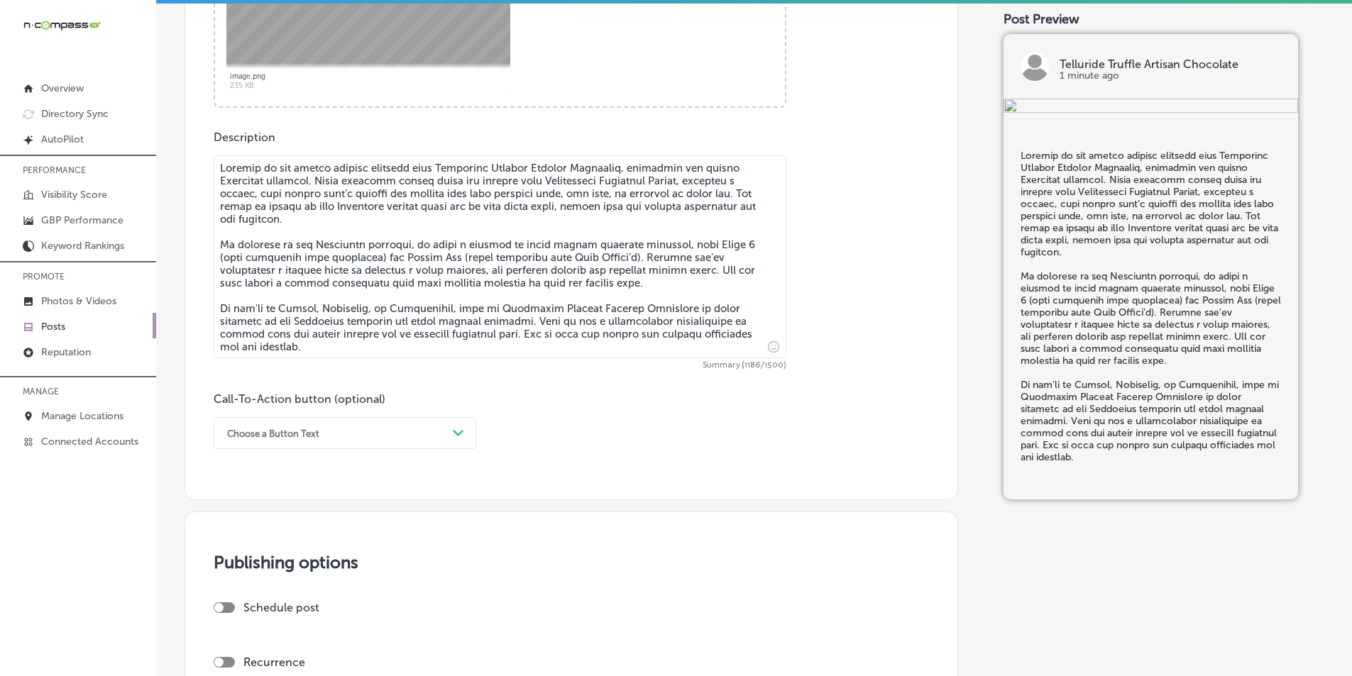
scroll to position [710, 0]
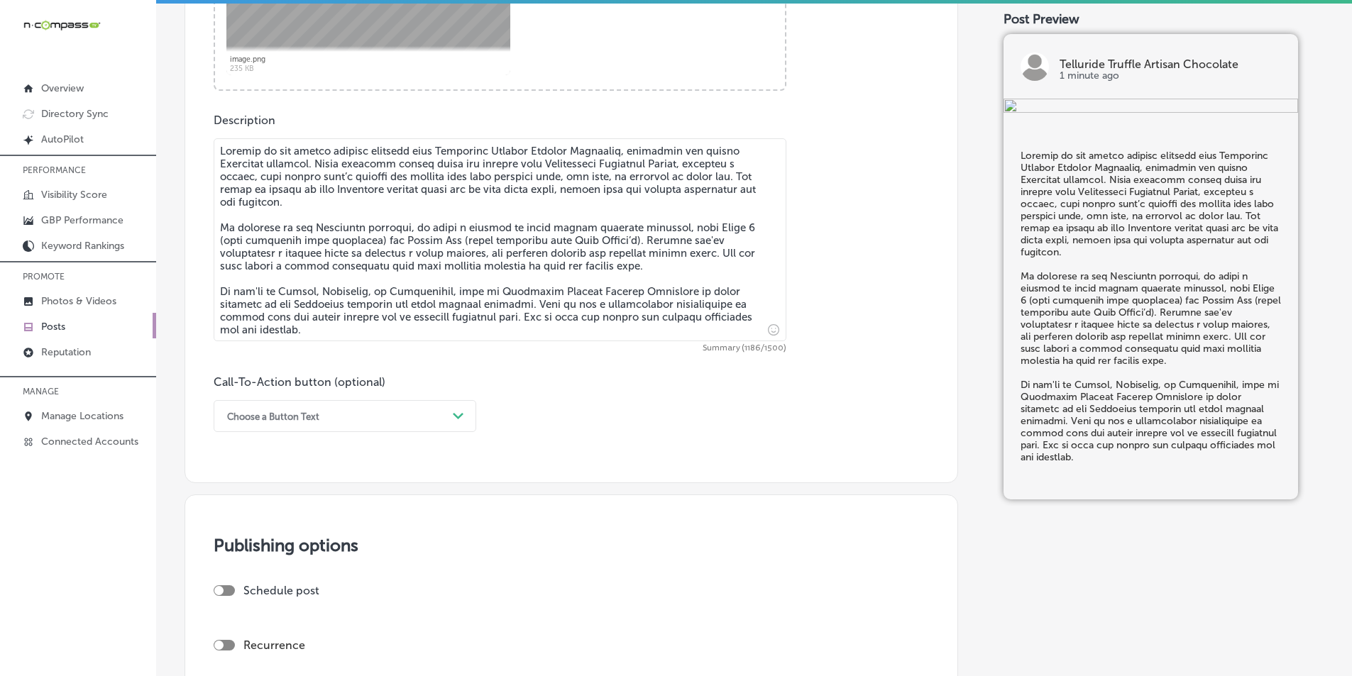
type textarea "Loremip do sit ametco adipisc elitsedd eius Temporinc Utlabor Etdolor Magnaaliq…"
drag, startPoint x: 457, startPoint y: 412, endPoint x: 453, endPoint y: 430, distance: 18.8
click at [457, 414] on div "Path Created with Sketch." at bounding box center [458, 416] width 11 height 11
click at [258, 595] on div "Call Now" at bounding box center [345, 596] width 263 height 25
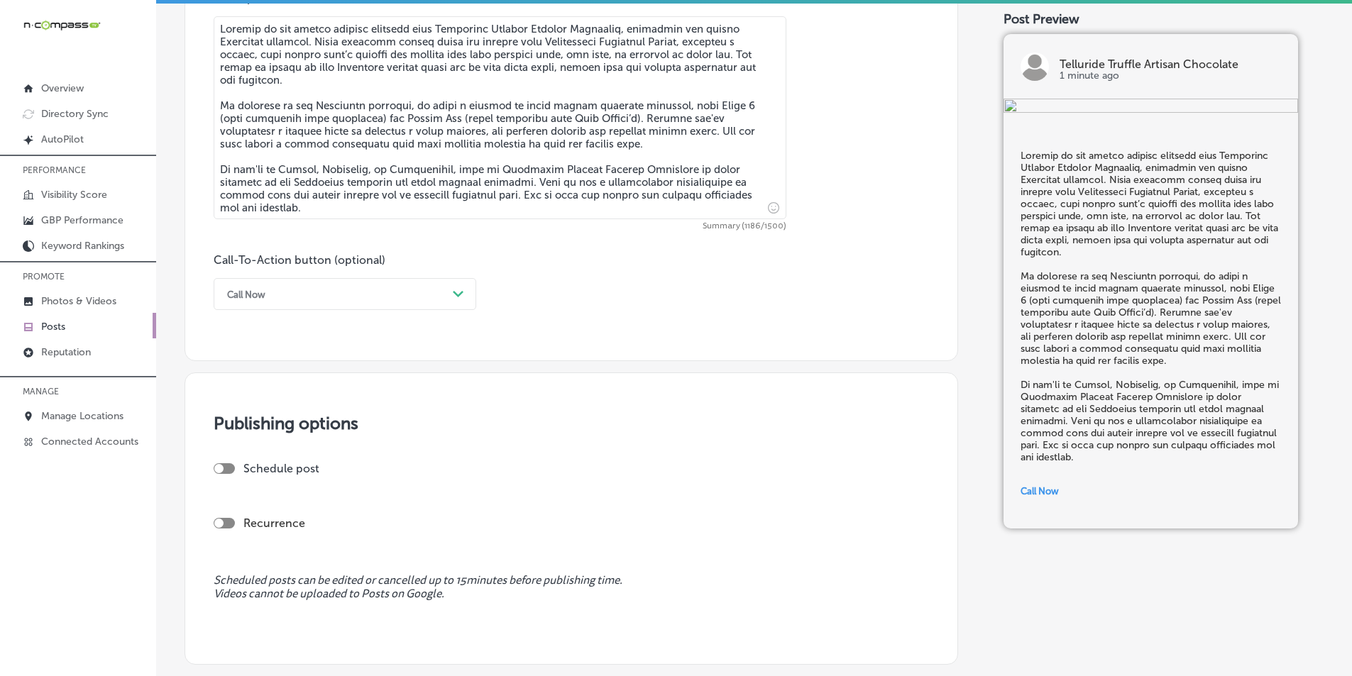
scroll to position [852, 0]
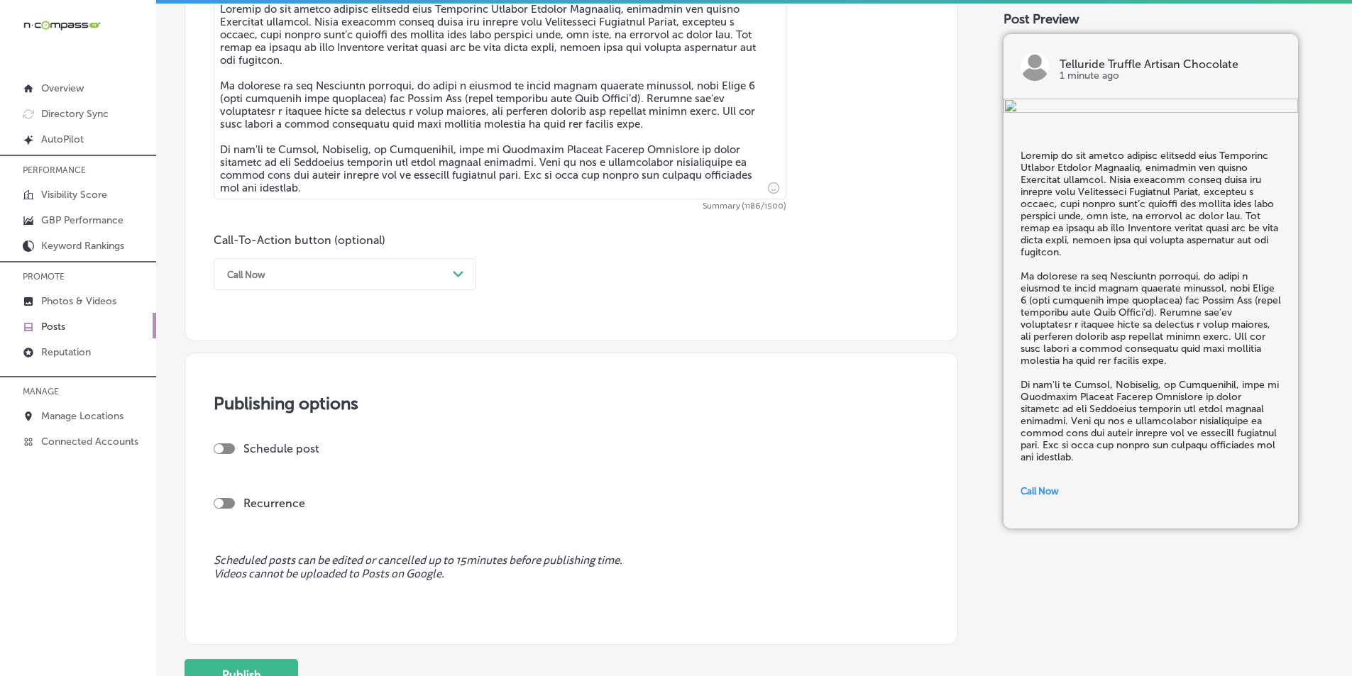
drag, startPoint x: 219, startPoint y: 449, endPoint x: 223, endPoint y: 456, distance: 7.3
click at [223, 451] on div at bounding box center [218, 448] width 9 height 9
checkbox input "true"
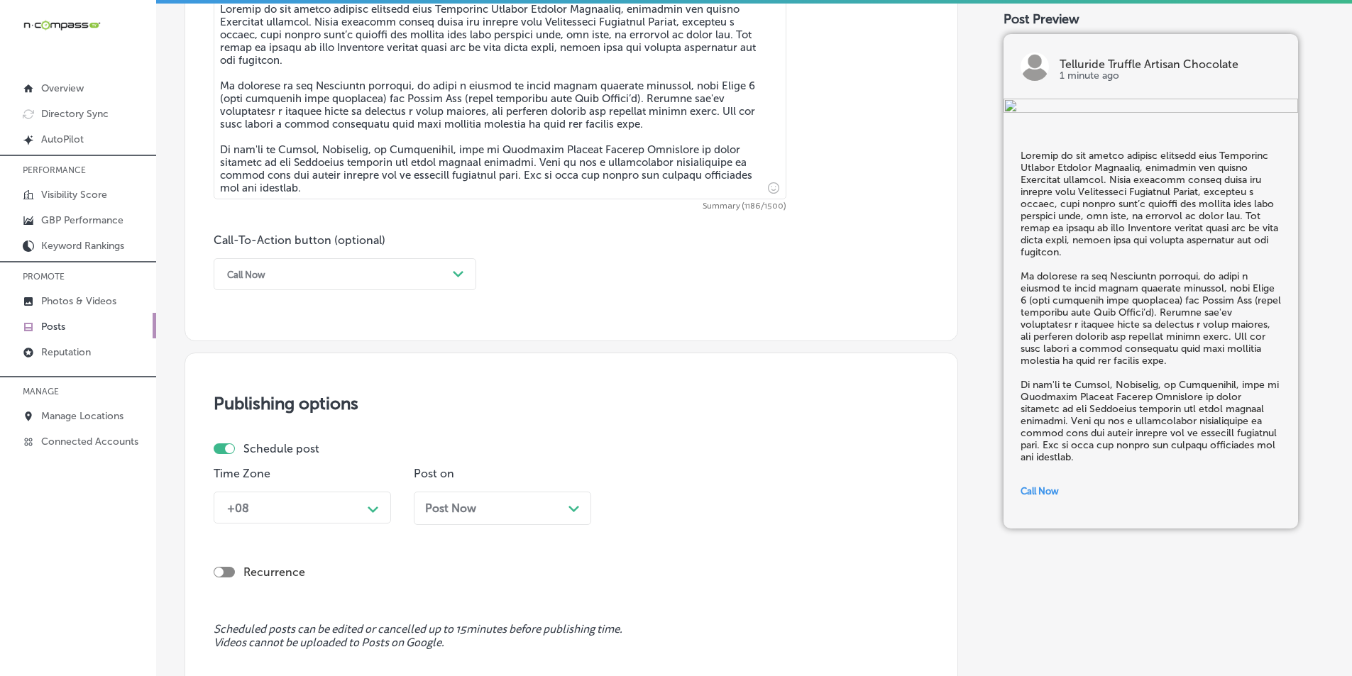
click at [372, 508] on div "+08 Path Created with Sketch." at bounding box center [302, 508] width 177 height 32
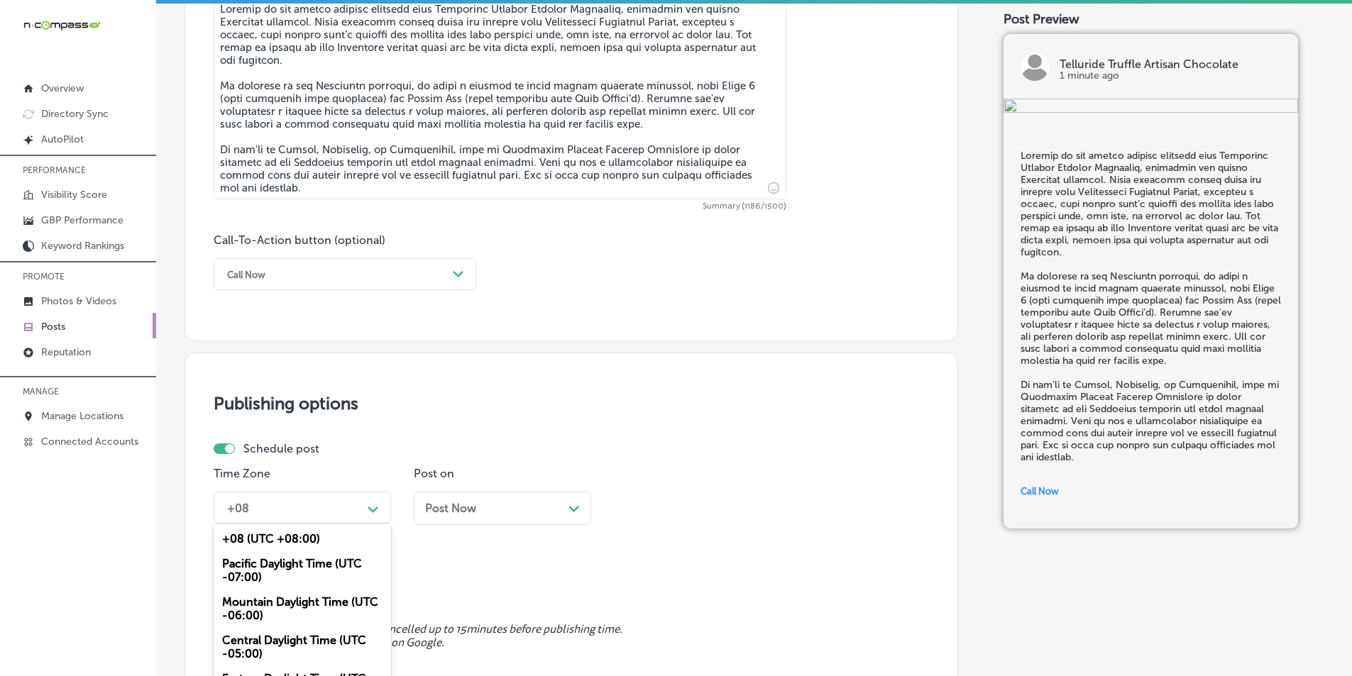
scroll to position [918, 0]
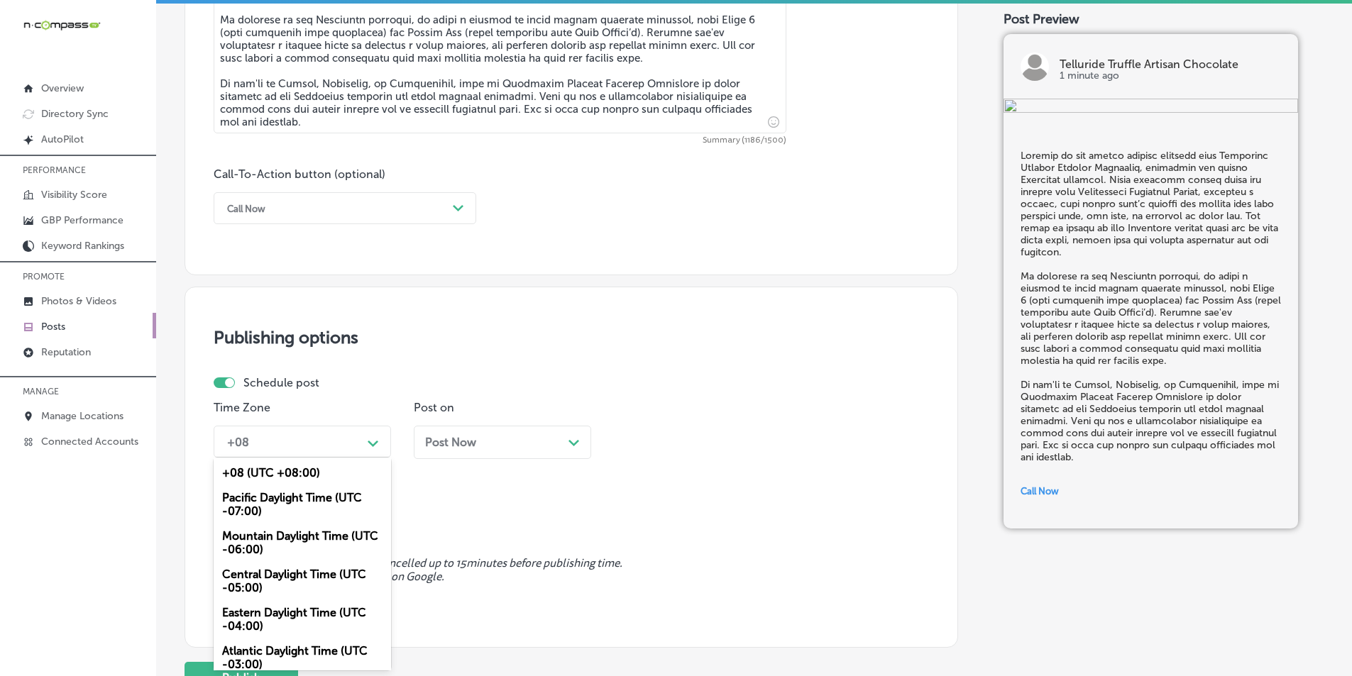
drag, startPoint x: 302, startPoint y: 539, endPoint x: 345, endPoint y: 536, distance: 43.4
click at [302, 539] on div "Mountain Daylight Time (UTC -06:00)" at bounding box center [302, 543] width 177 height 38
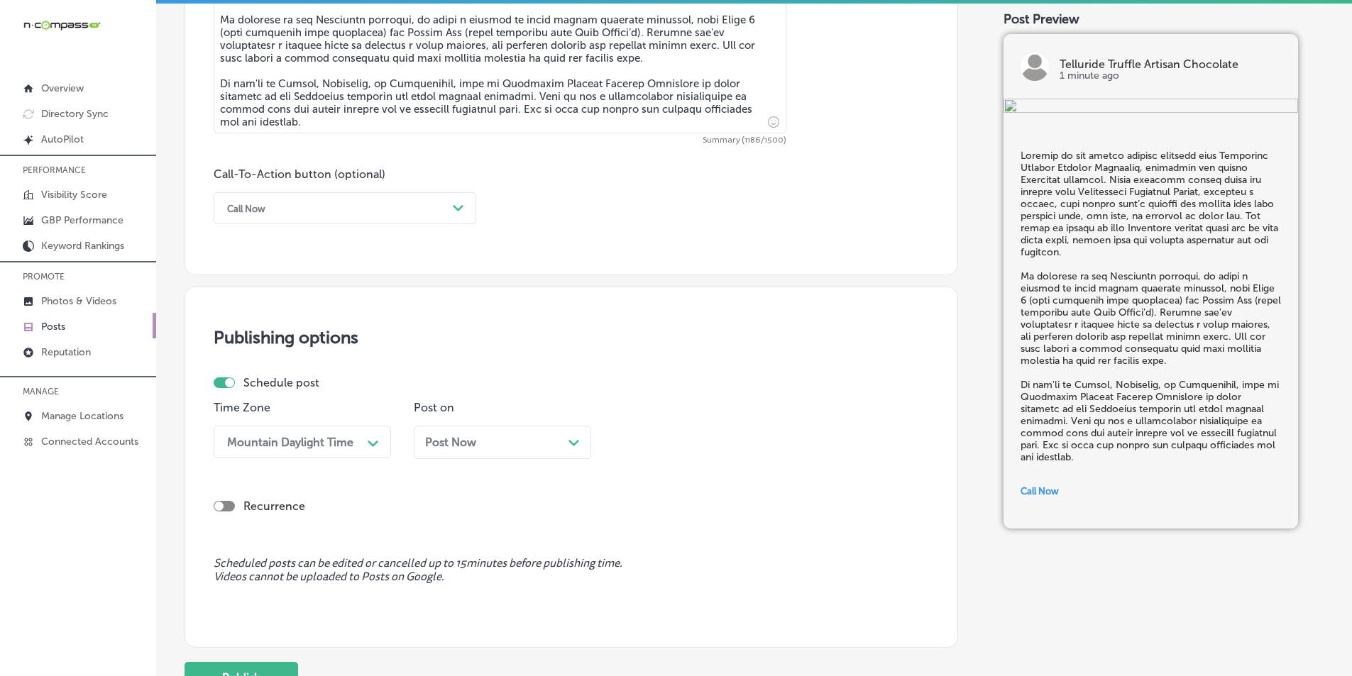
click at [569, 437] on div "Path Created with Sketch." at bounding box center [573, 441] width 11 height 11
click at [767, 439] on div "Path Created with Sketch." at bounding box center [773, 442] width 23 height 23
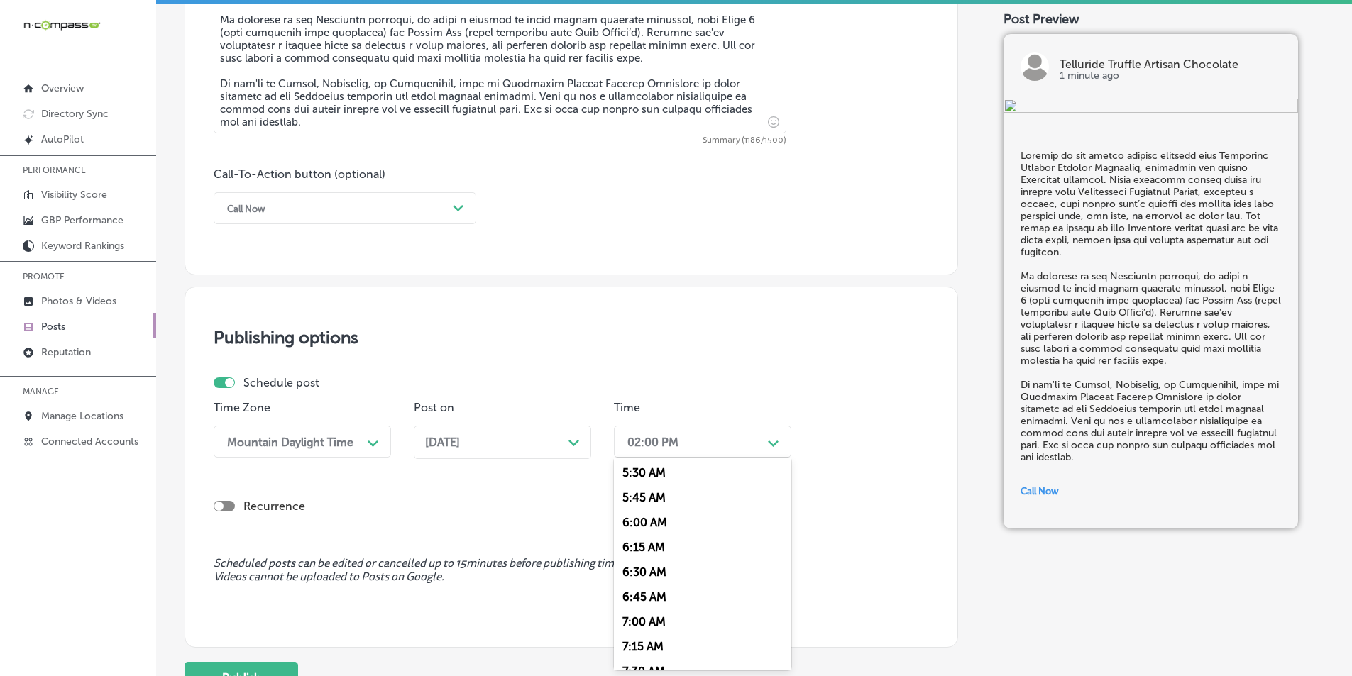
scroll to position [568, 0]
click at [634, 597] on div "7:00 AM" at bounding box center [702, 600] width 177 height 25
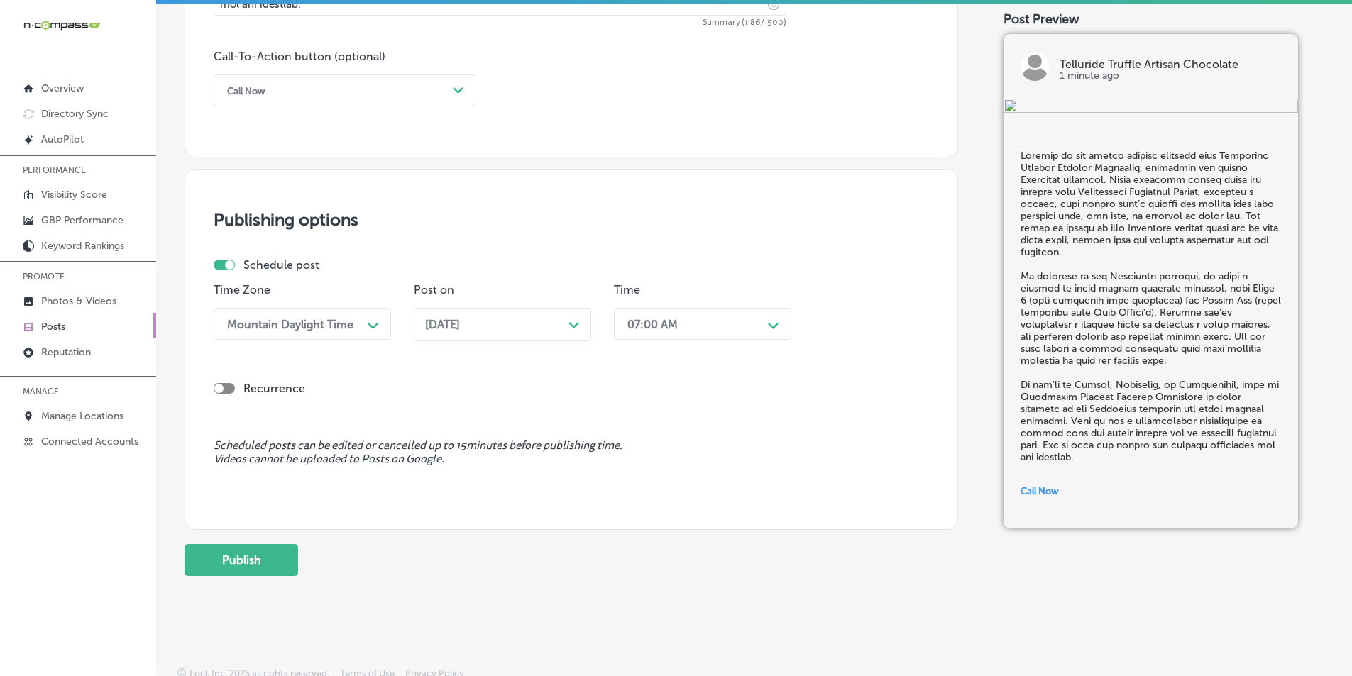
scroll to position [1045, 0]
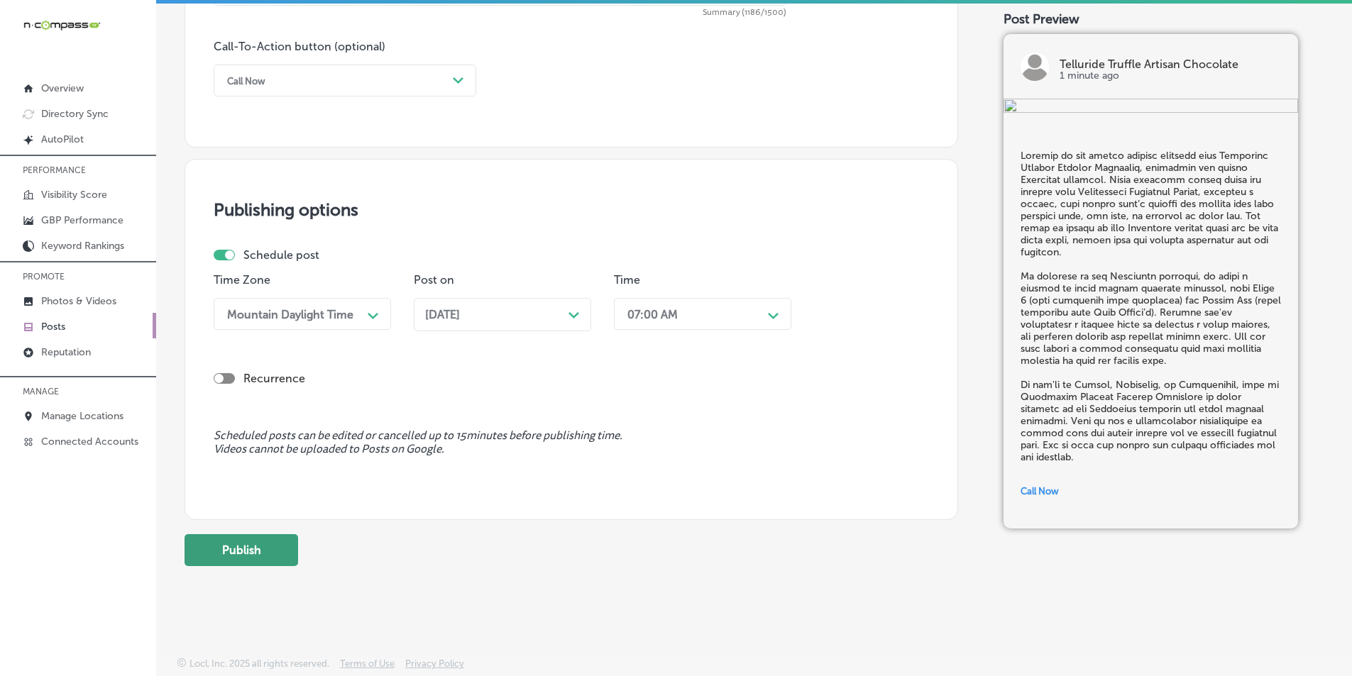
click at [250, 546] on button "Publish" at bounding box center [242, 550] width 114 height 32
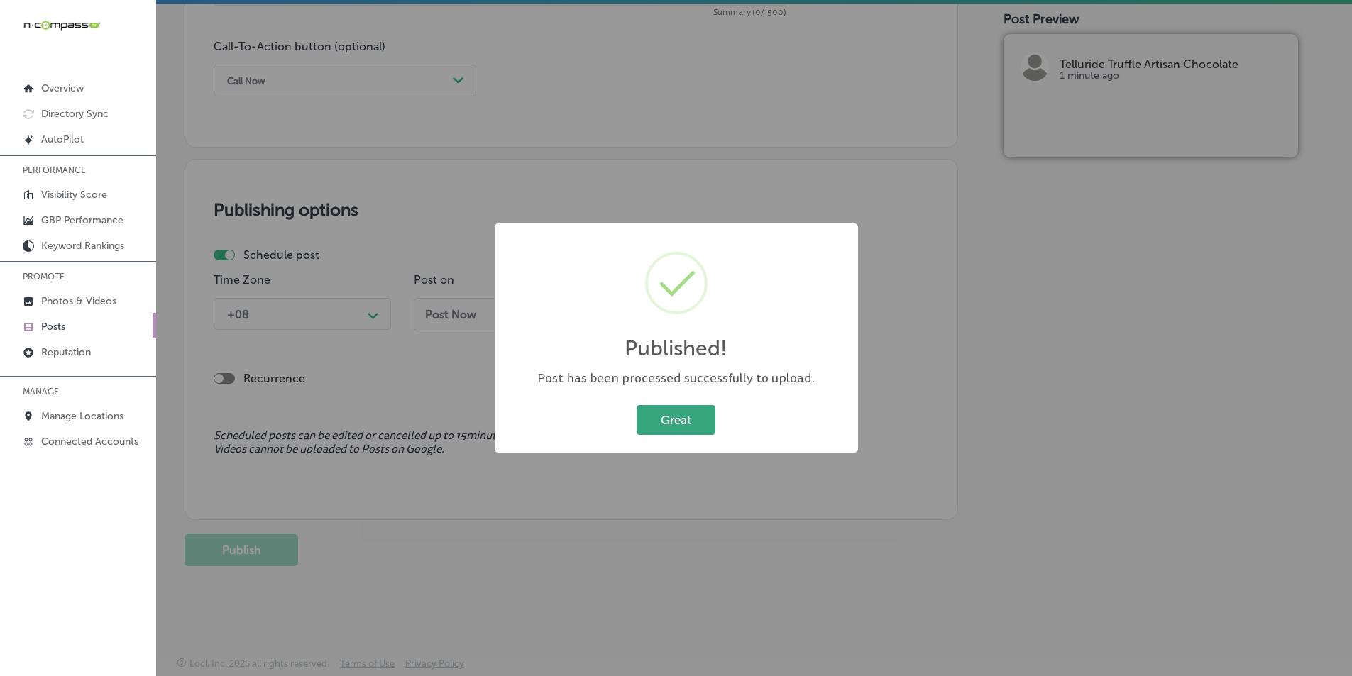
click at [669, 419] on button "Great" at bounding box center [676, 419] width 79 height 29
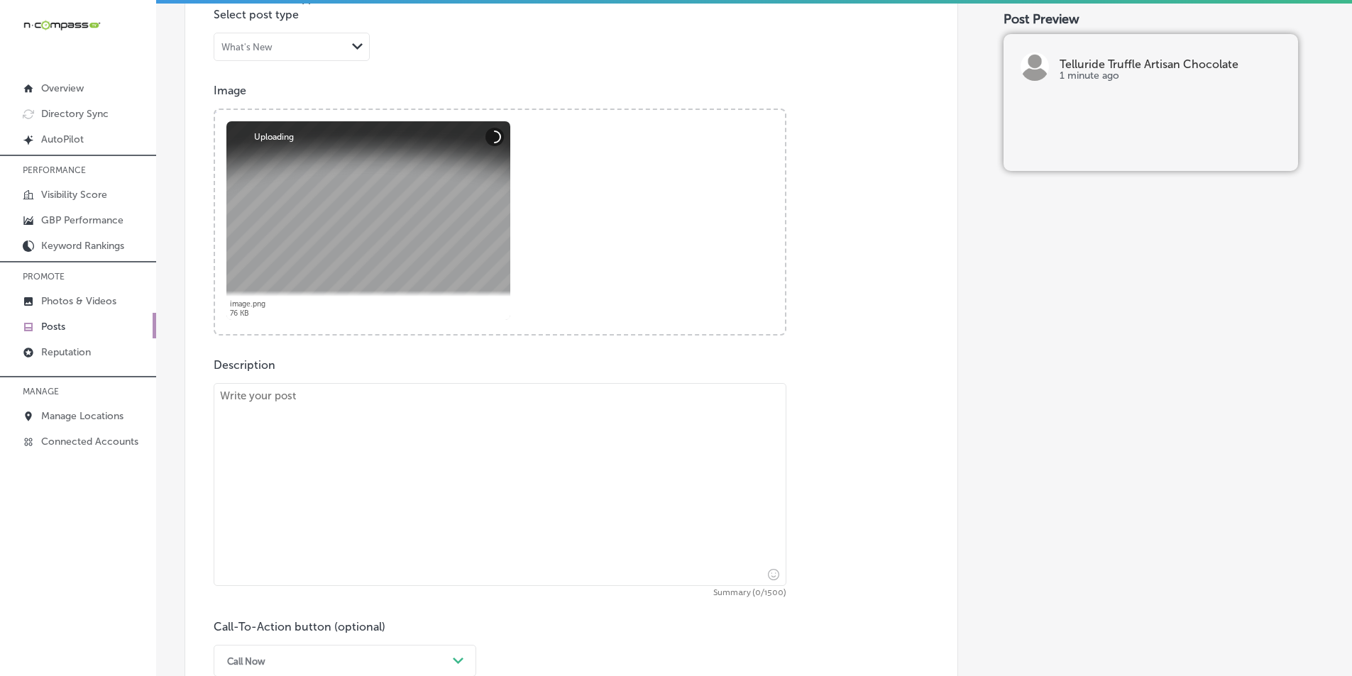
scroll to position [478, 0]
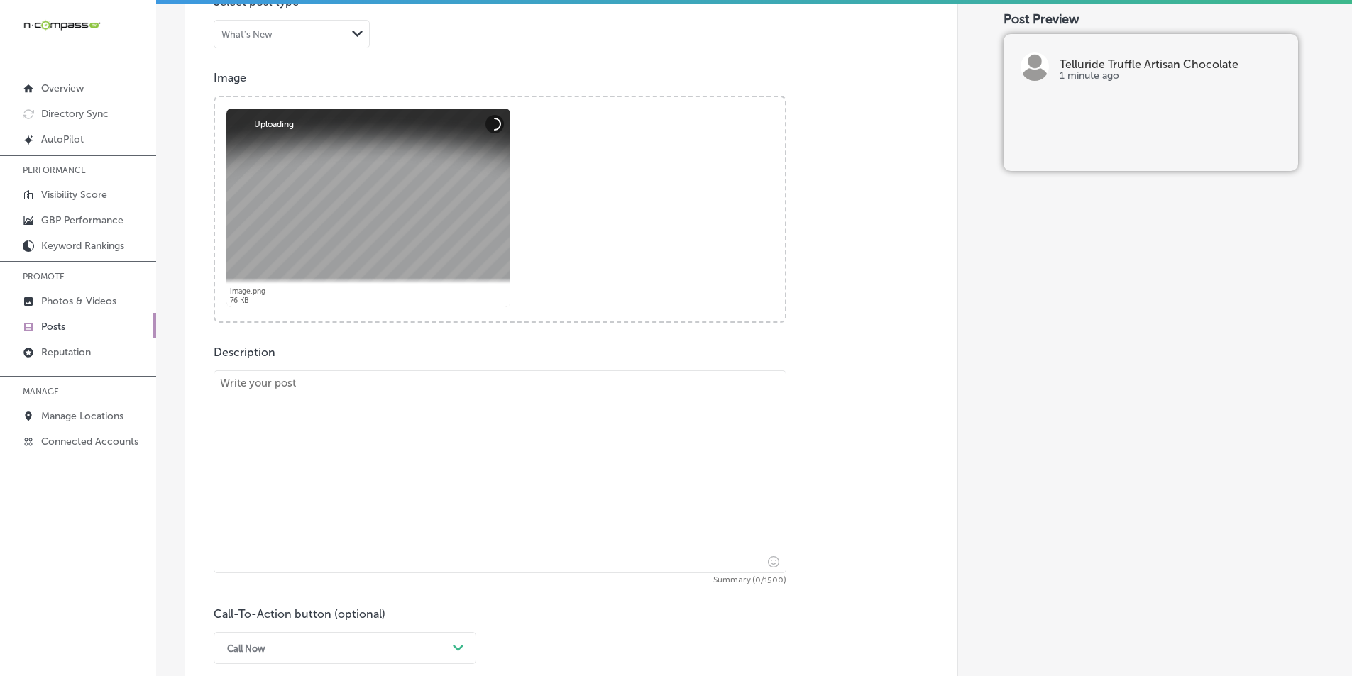
click at [387, 435] on textarea at bounding box center [500, 471] width 573 height 203
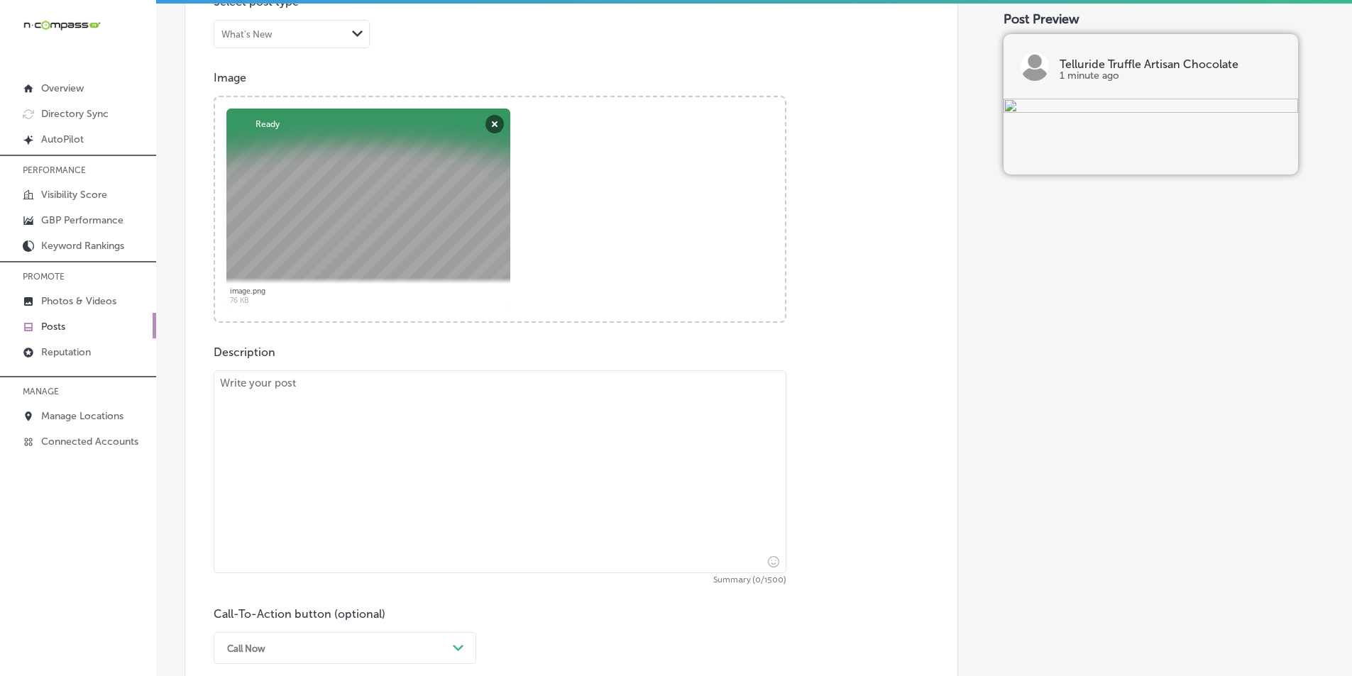
click at [350, 458] on textarea at bounding box center [500, 471] width 573 height 203
paste textarea "Lore ip dolo s ametconse adi el seddoei Tempori Utl Etdolorem aliq Enimadmin Ve…"
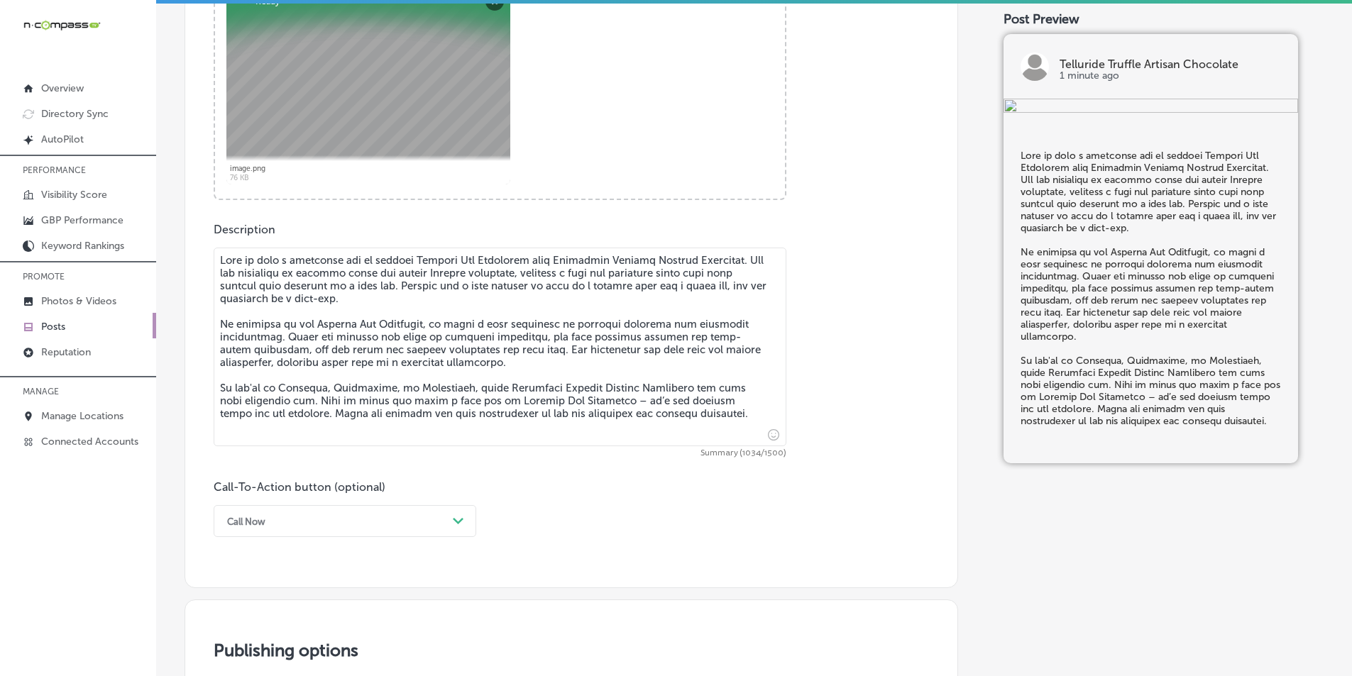
scroll to position [620, 0]
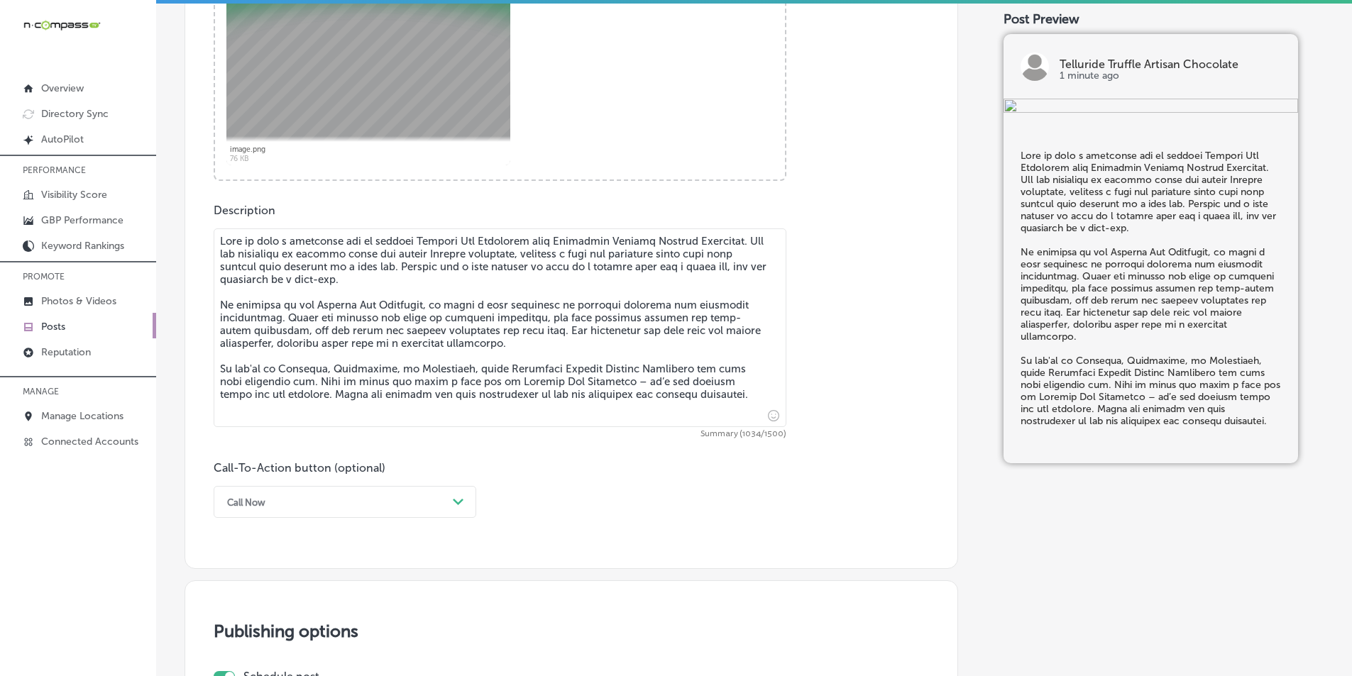
type textarea "Lore ip dolo s ametconse adi el seddoei Tempori Utl Etdolorem aliq Enimadmin Ve…"
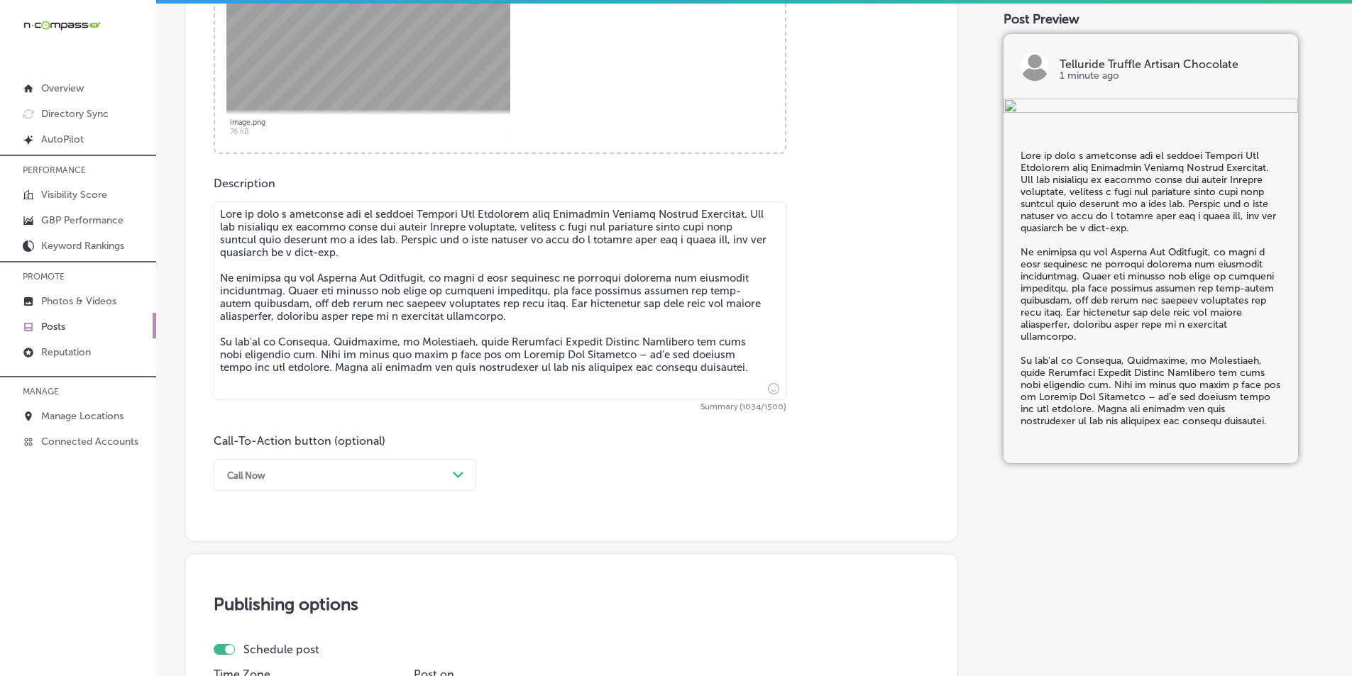
click at [458, 491] on div "Call Now Path Created with Sketch." at bounding box center [345, 475] width 263 height 32
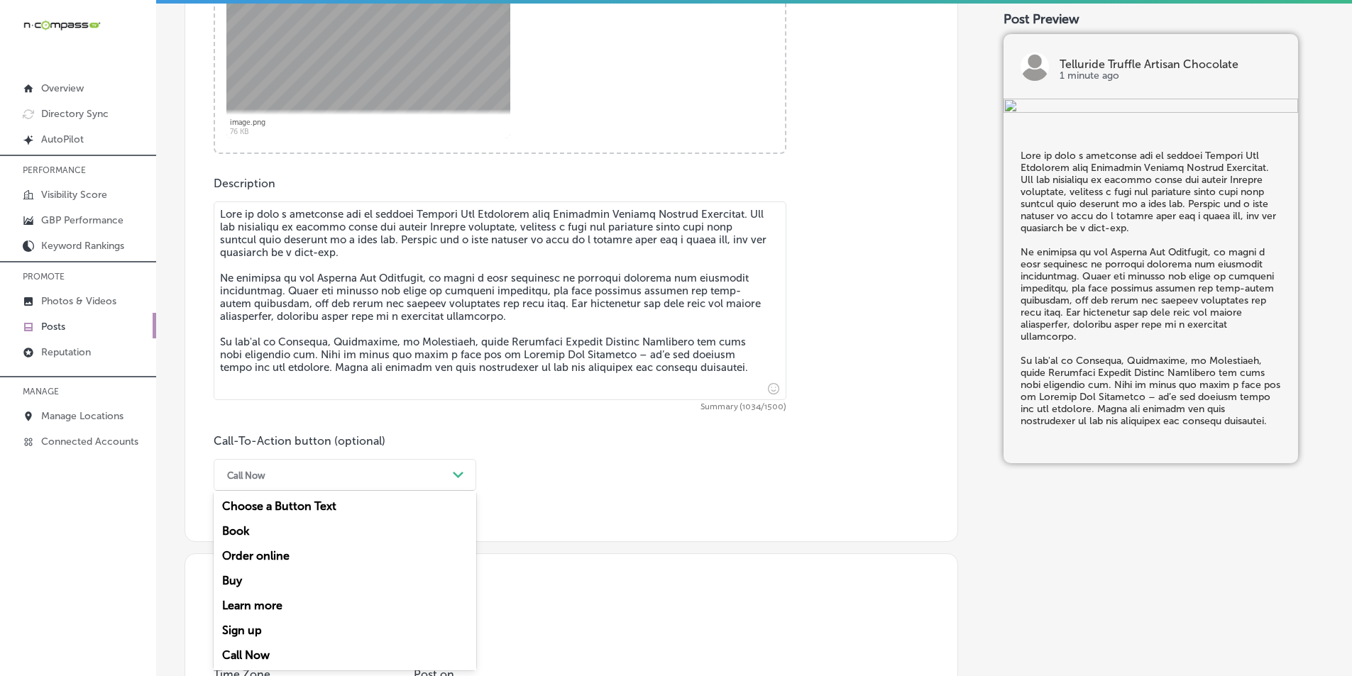
click at [272, 605] on div "Learn more" at bounding box center [345, 605] width 263 height 25
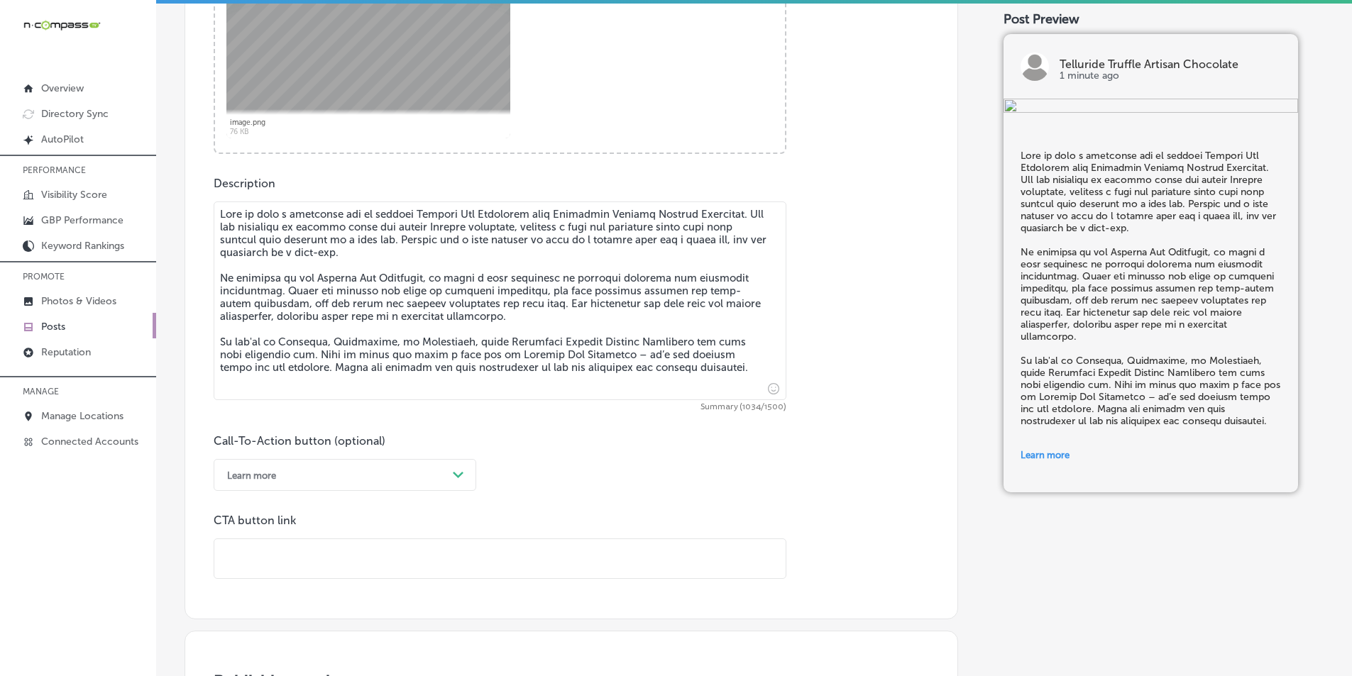
paste input "[URL][DOMAIN_NAME]"
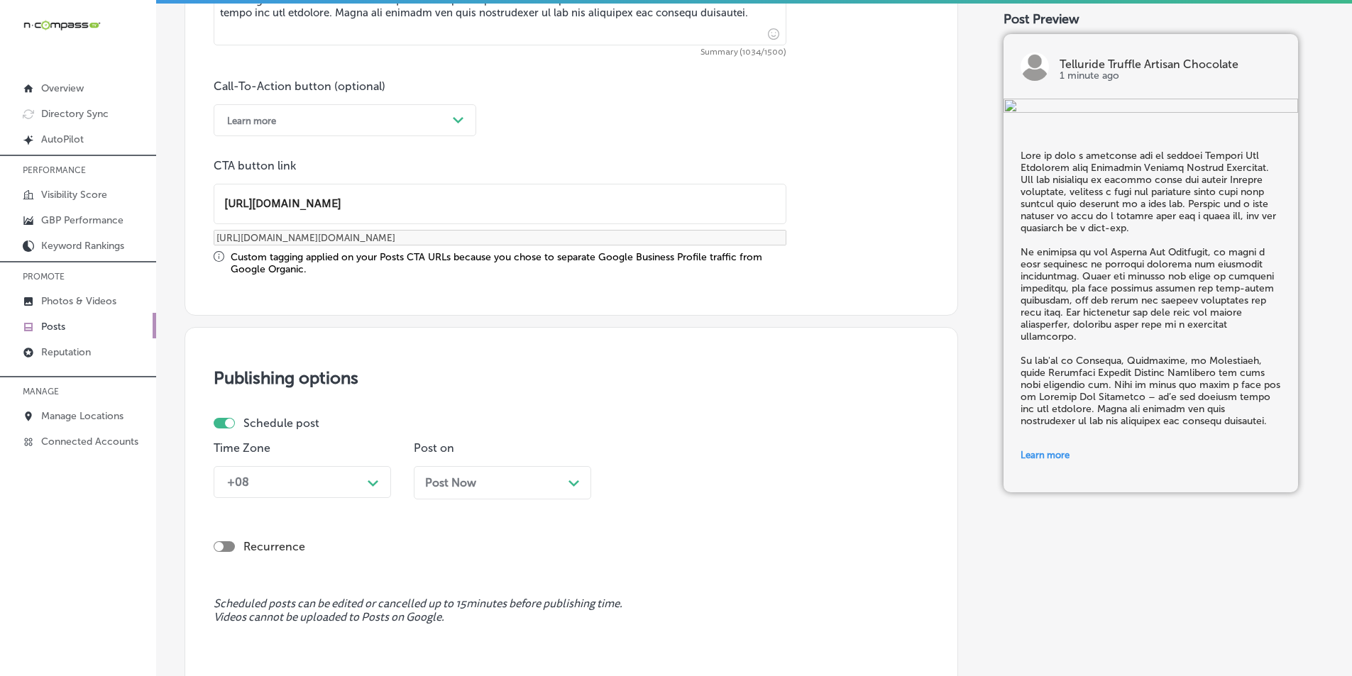
type input "[URL][DOMAIN_NAME]"
click at [368, 485] on div "+08 Path Created with Sketch." at bounding box center [302, 482] width 177 height 32
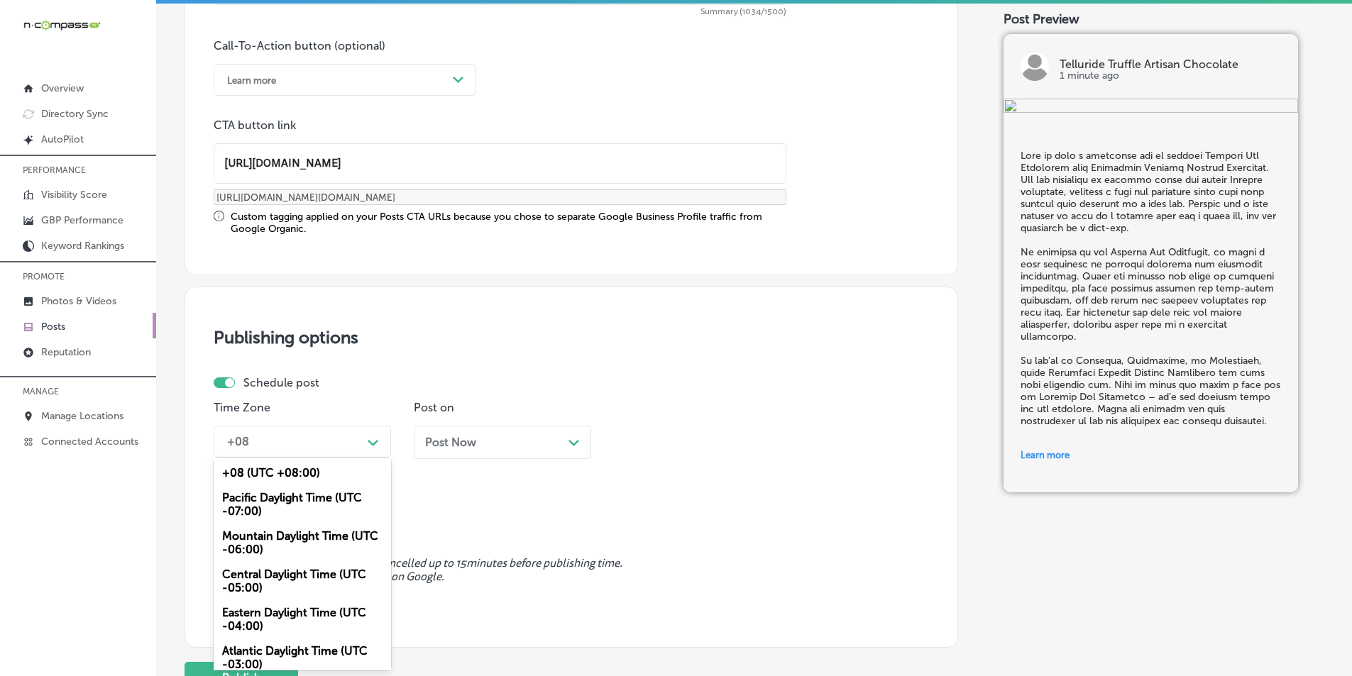
click at [269, 539] on div "Mountain Daylight Time (UTC -06:00)" at bounding box center [302, 543] width 177 height 38
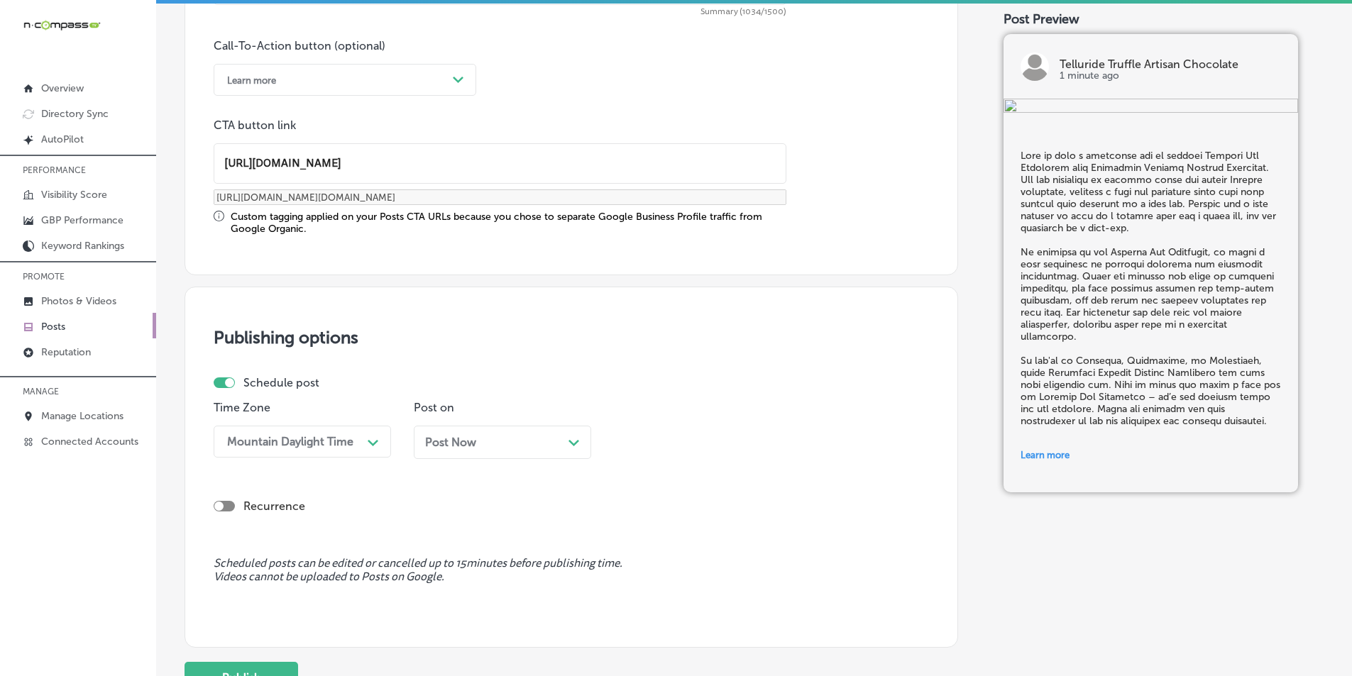
click at [566, 439] on div "Post Now Path Created with Sketch." at bounding box center [502, 442] width 155 height 13
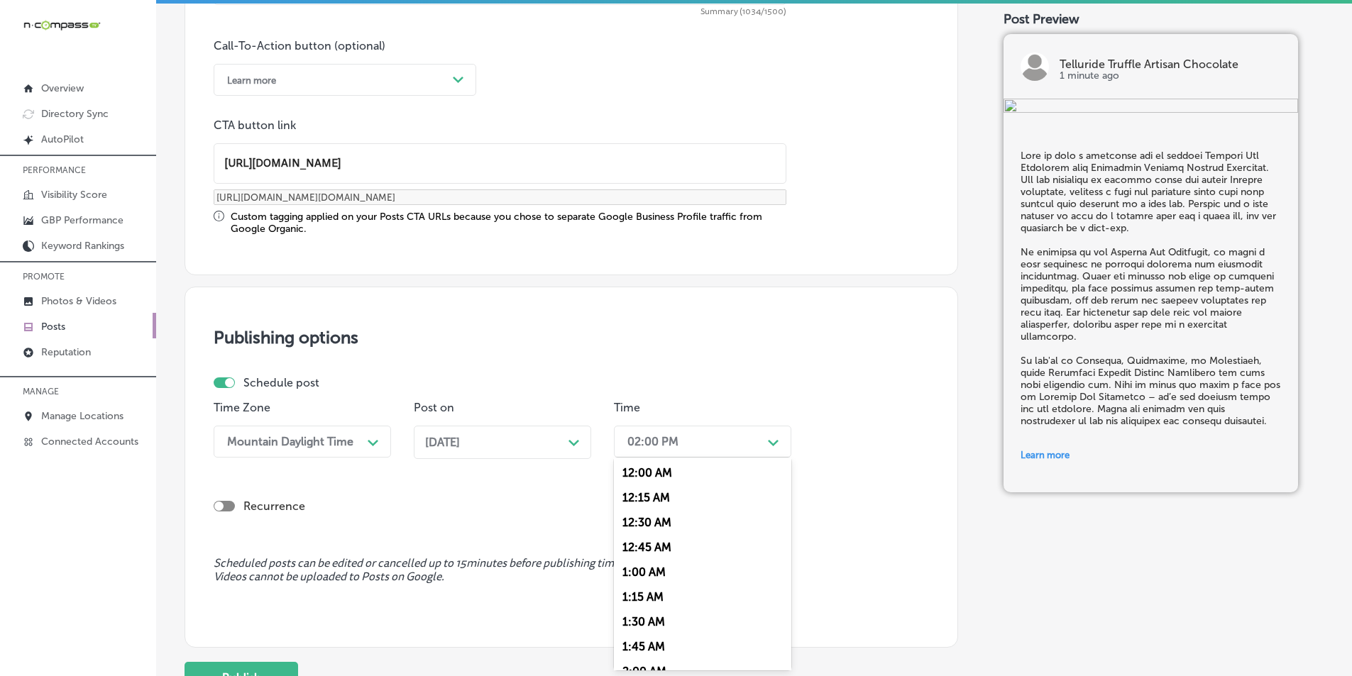
click at [774, 442] on icon "Path Created with Sketch." at bounding box center [773, 443] width 11 height 6
click at [643, 598] on div "7:00 AM" at bounding box center [702, 600] width 177 height 25
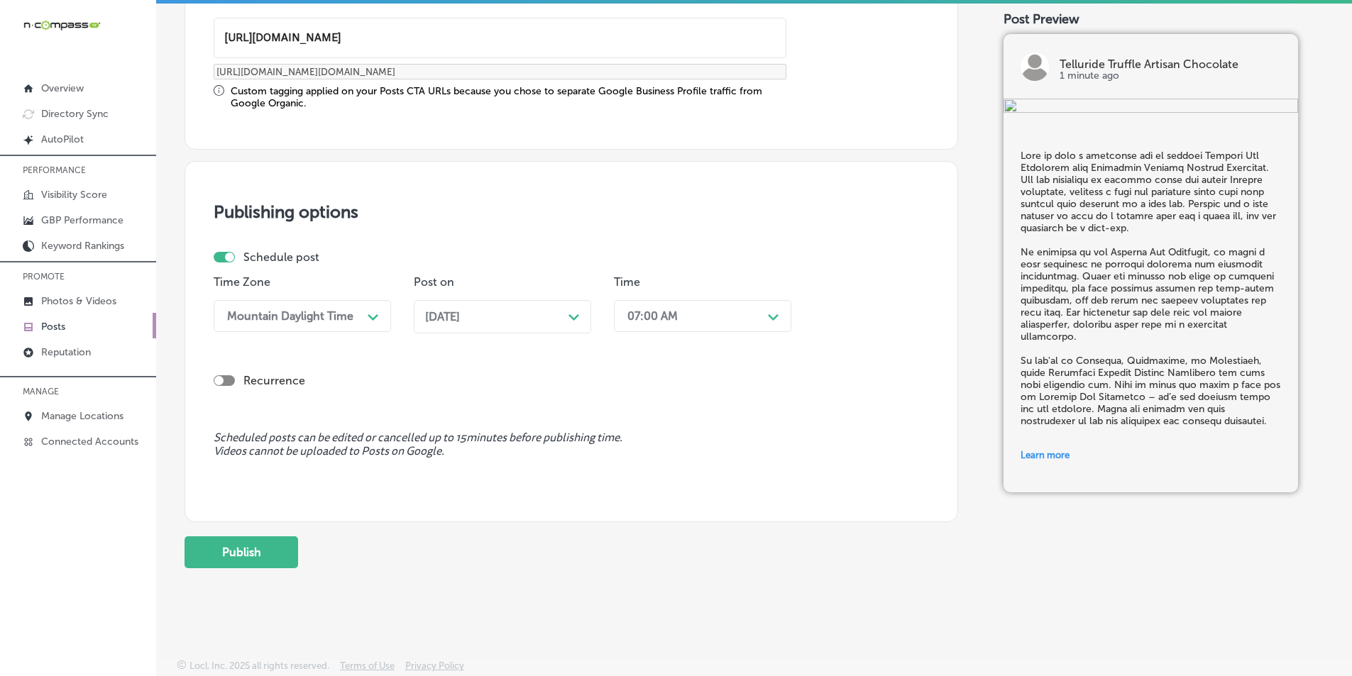
scroll to position [1169, 0]
click at [245, 547] on button "Publish" at bounding box center [242, 550] width 114 height 32
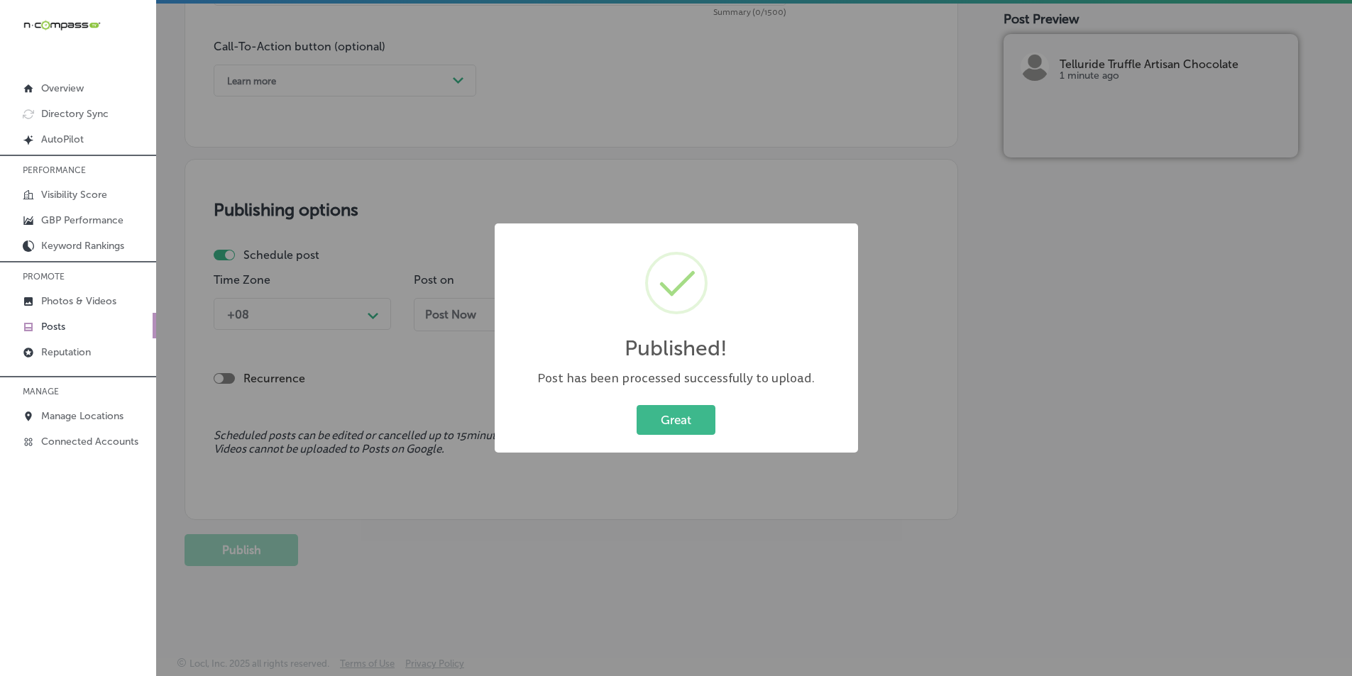
scroll to position [1041, 0]
click at [669, 417] on button "Great" at bounding box center [676, 419] width 79 height 29
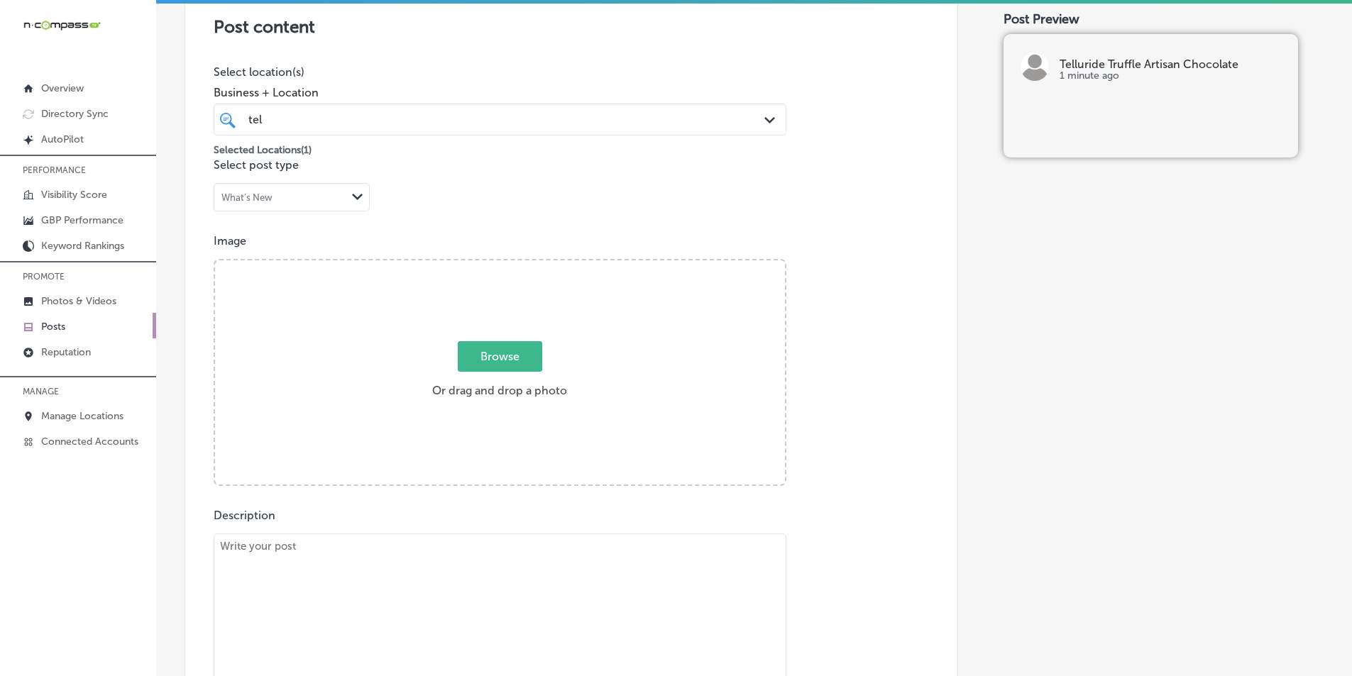
scroll to position [331, 0]
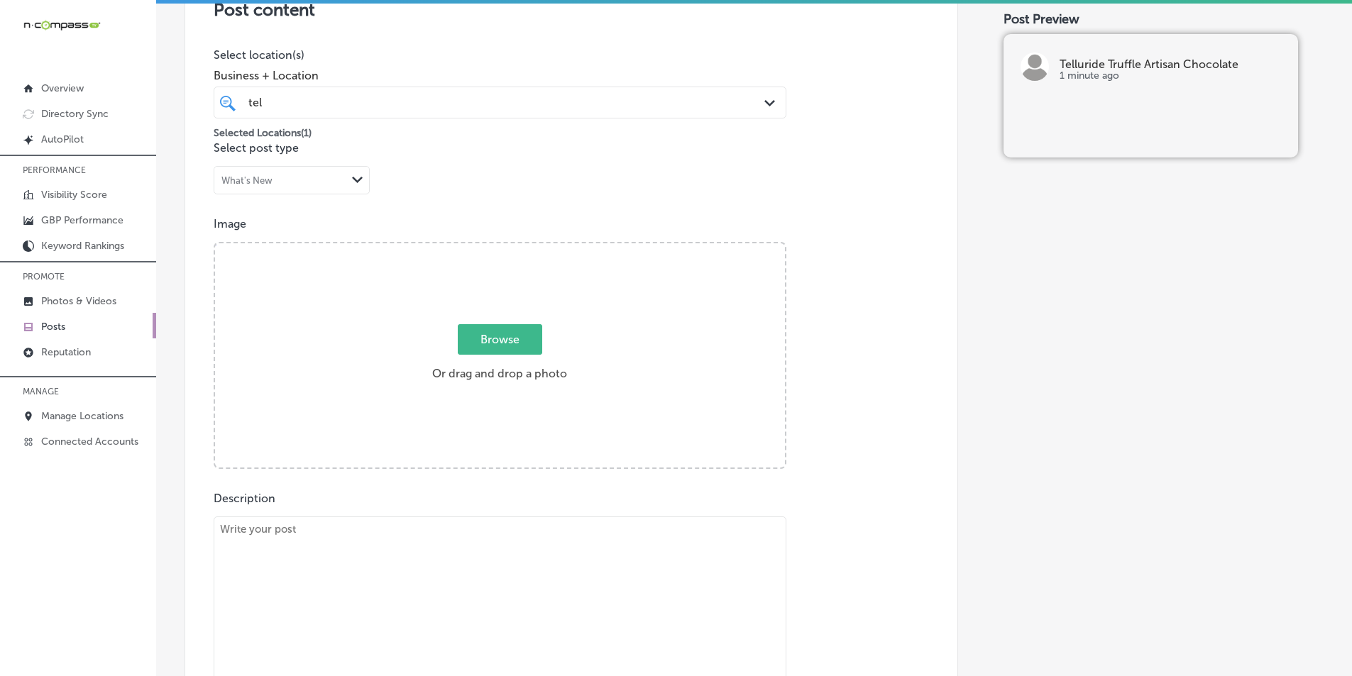
click at [376, 99] on div "tel tel" at bounding box center [474, 102] width 455 height 19
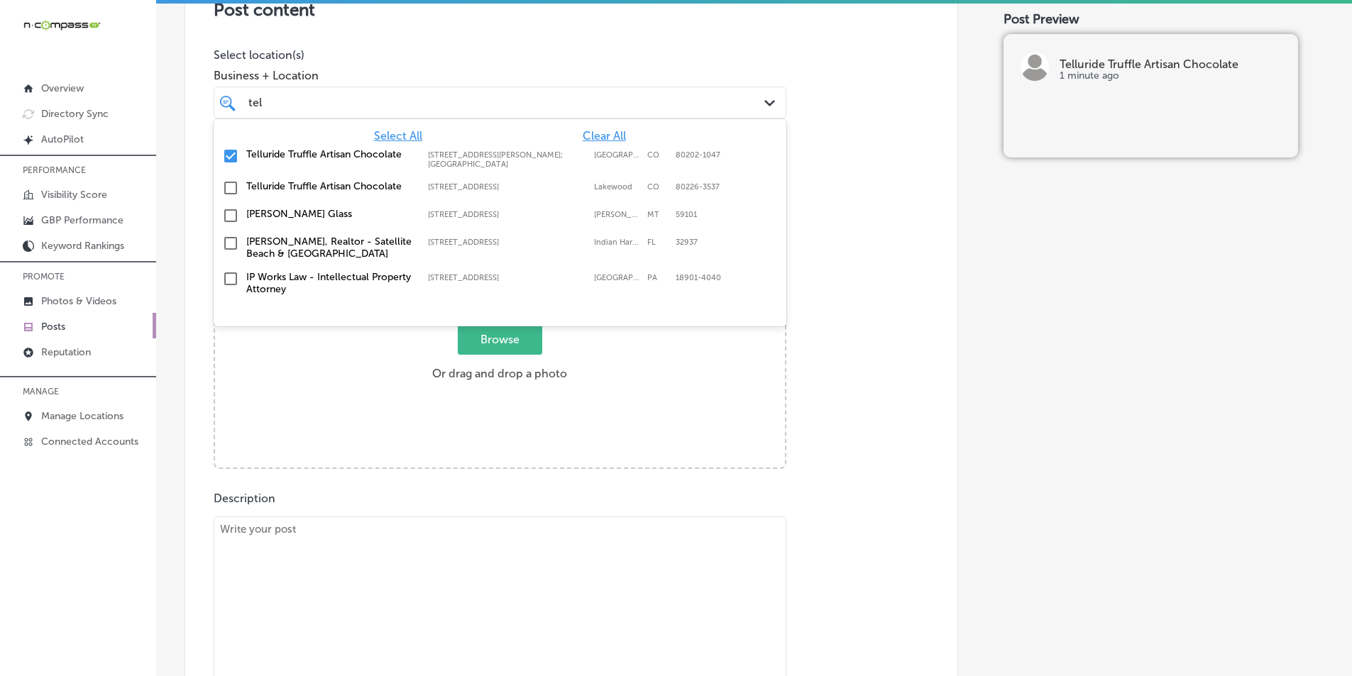
click at [315, 351] on div "Browse Or drag and drop a photo" at bounding box center [500, 356] width 570 height 227
click at [215, 243] on input "Browse Or drag and drop a photo" at bounding box center [500, 245] width 570 height 4
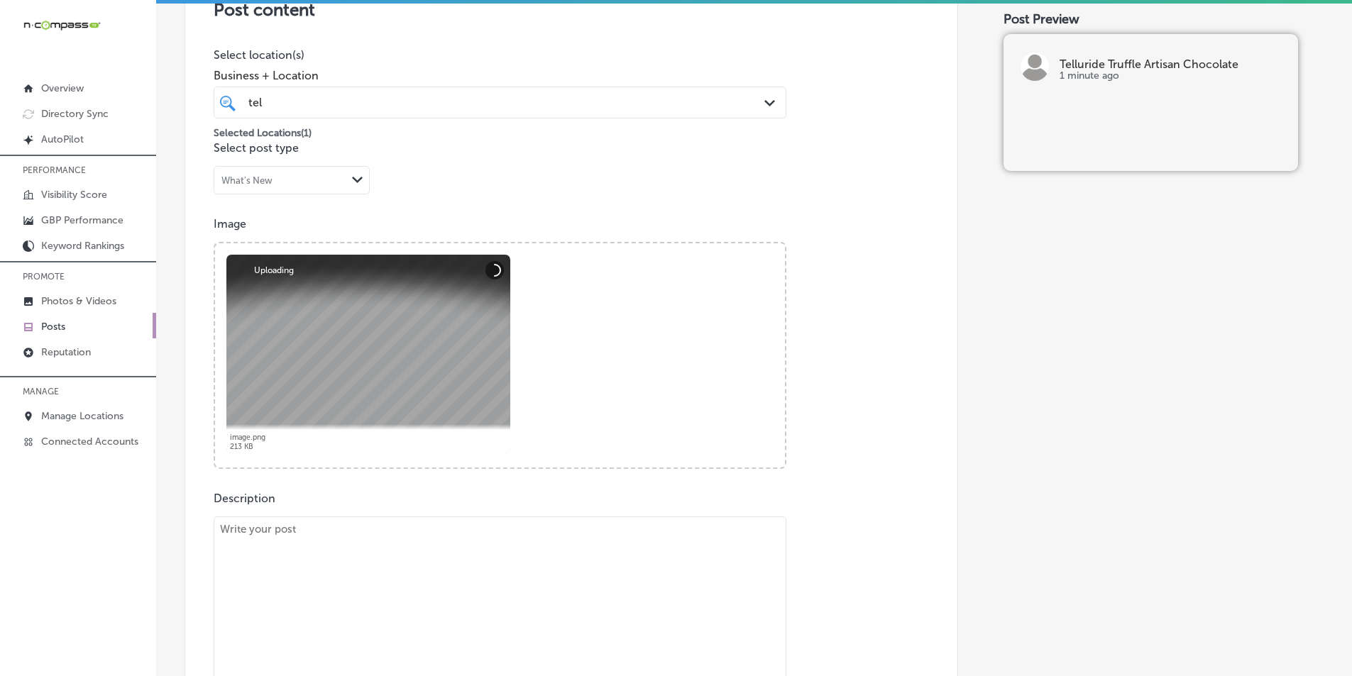
drag, startPoint x: 305, startPoint y: 591, endPoint x: 301, endPoint y: 585, distance: 7.7
click at [304, 589] on textarea at bounding box center [500, 616] width 573 height 199
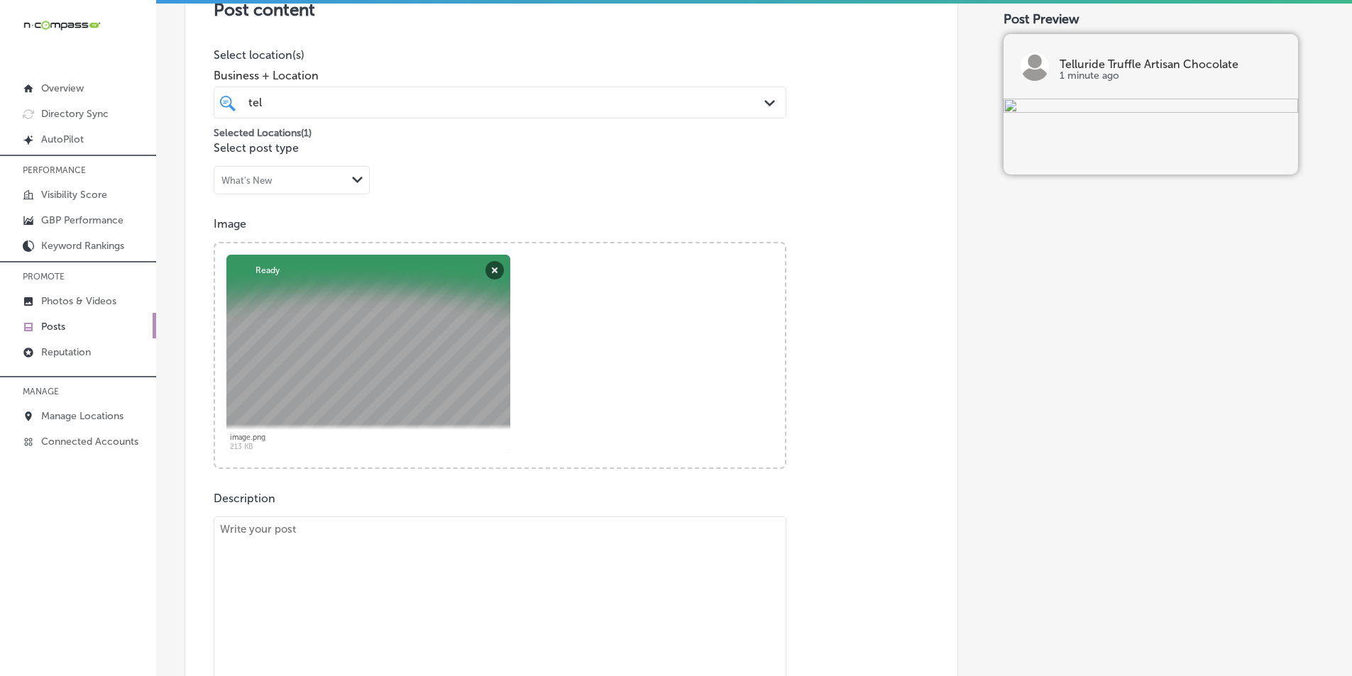
click at [324, 599] on textarea at bounding box center [500, 616] width 573 height 199
paste textarea "Looking for the perfect gift? Telluride Truffle Artisan Chocolate offers a vari…"
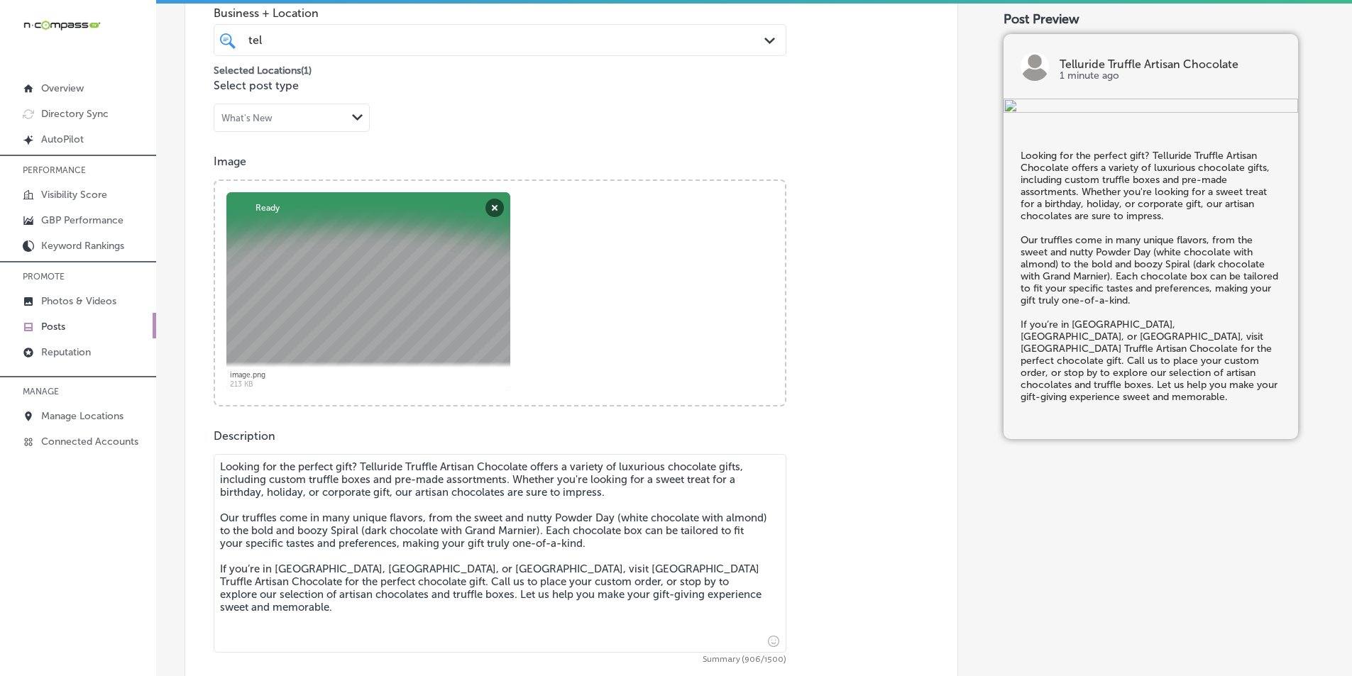
scroll to position [615, 0]
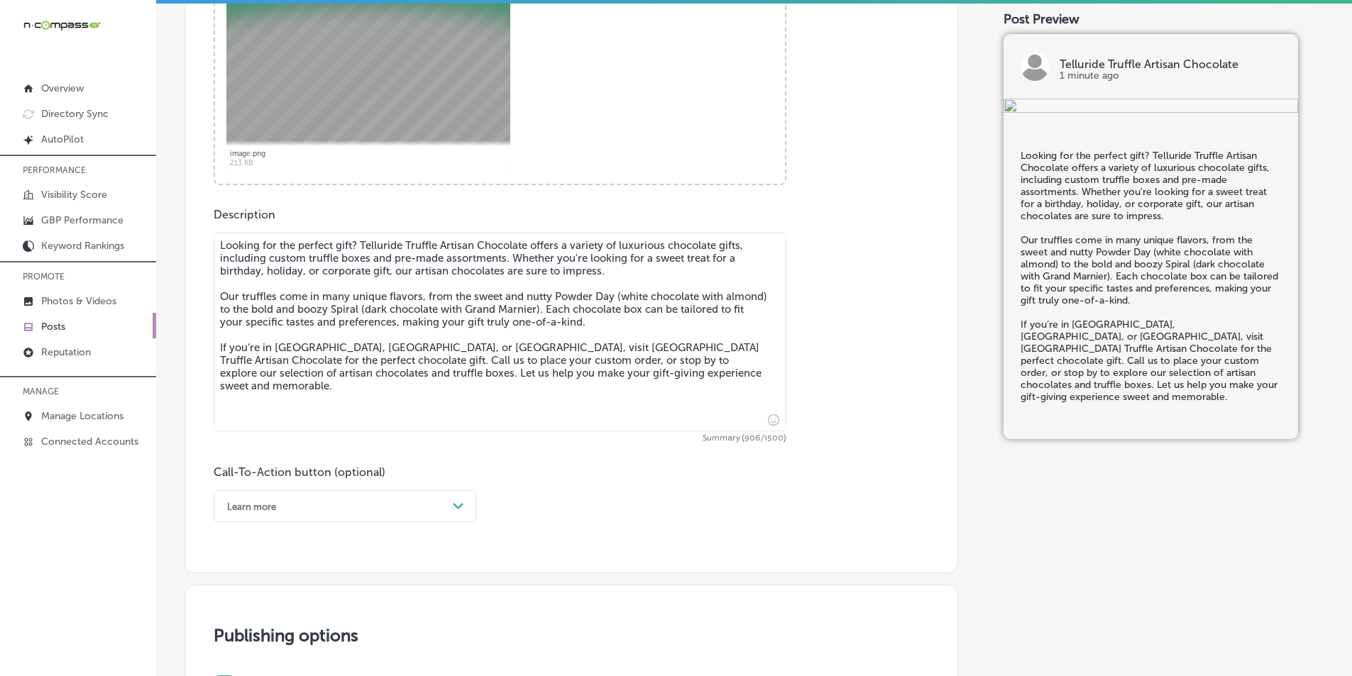
type textarea "Looking for the perfect gift? Telluride Truffle Artisan Chocolate offers a vari…"
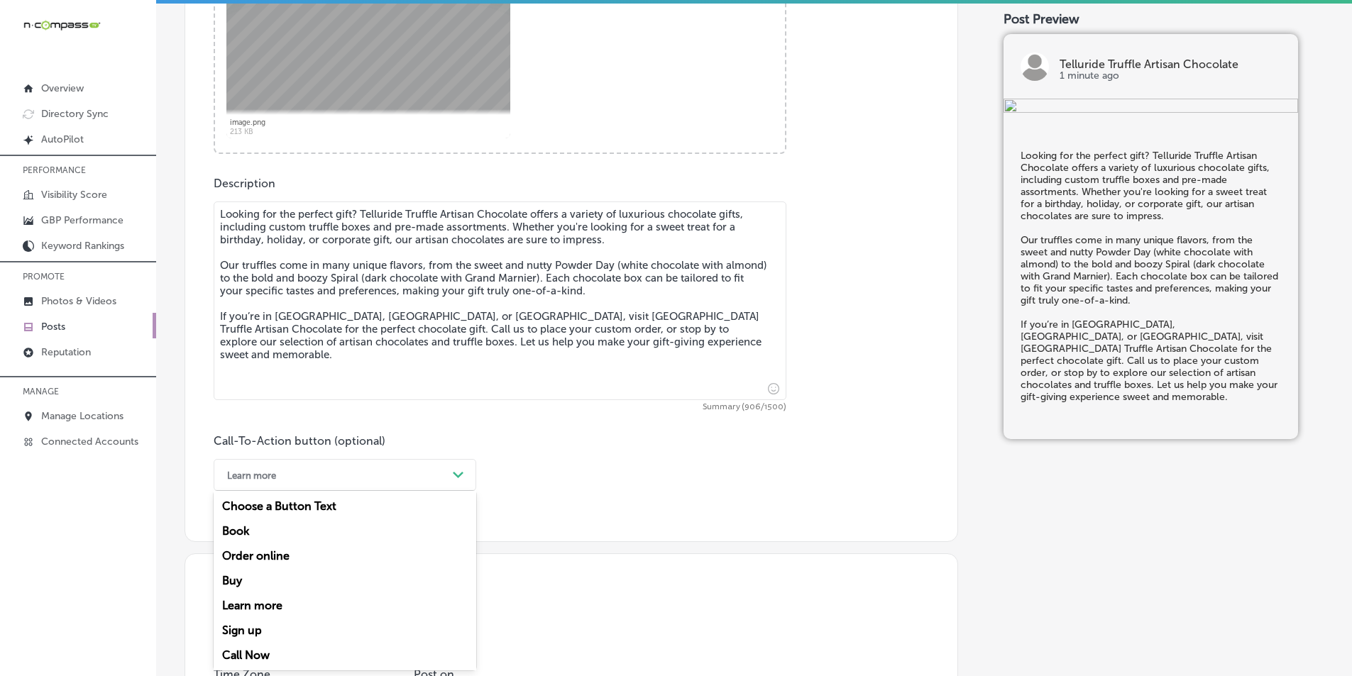
click at [455, 491] on div "option Learn more, selected. option Choose a Button Text focused, 1 of 7. 7 res…" at bounding box center [345, 475] width 263 height 32
click at [258, 650] on div "Call Now" at bounding box center [345, 655] width 263 height 25
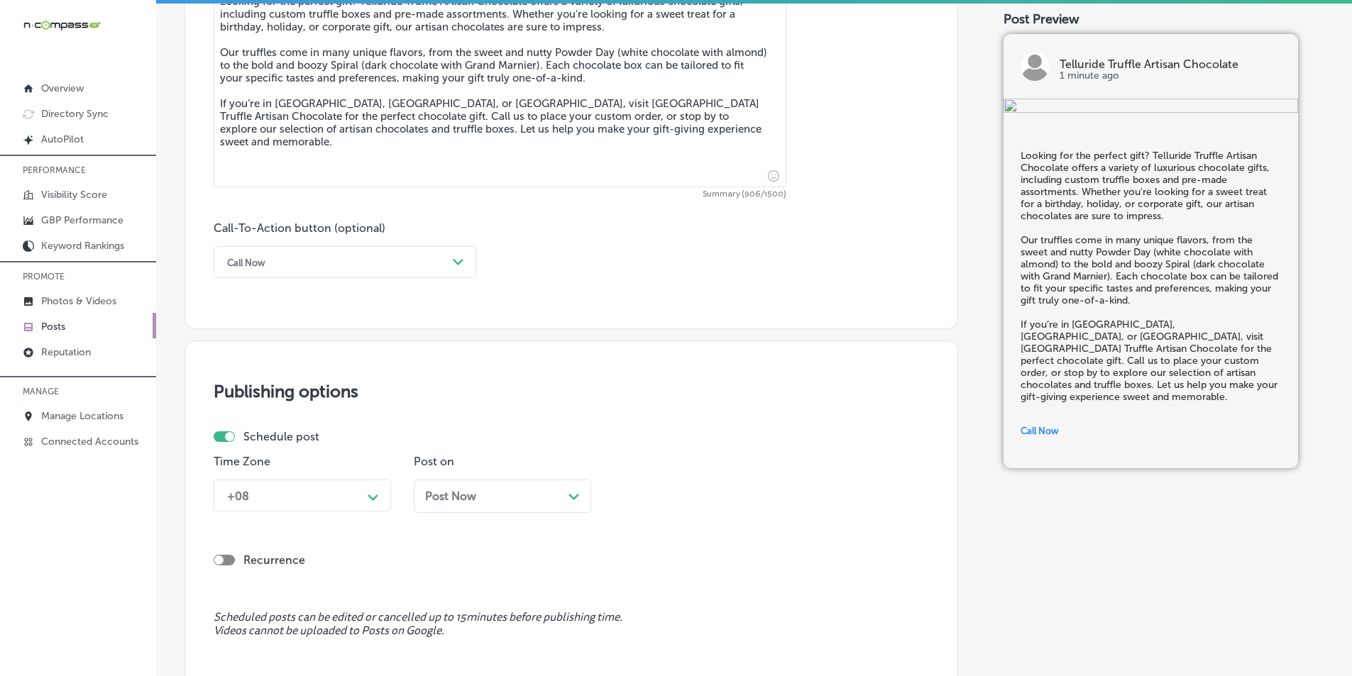
click at [358, 486] on div "+08 Path Created with Sketch." at bounding box center [302, 496] width 177 height 32
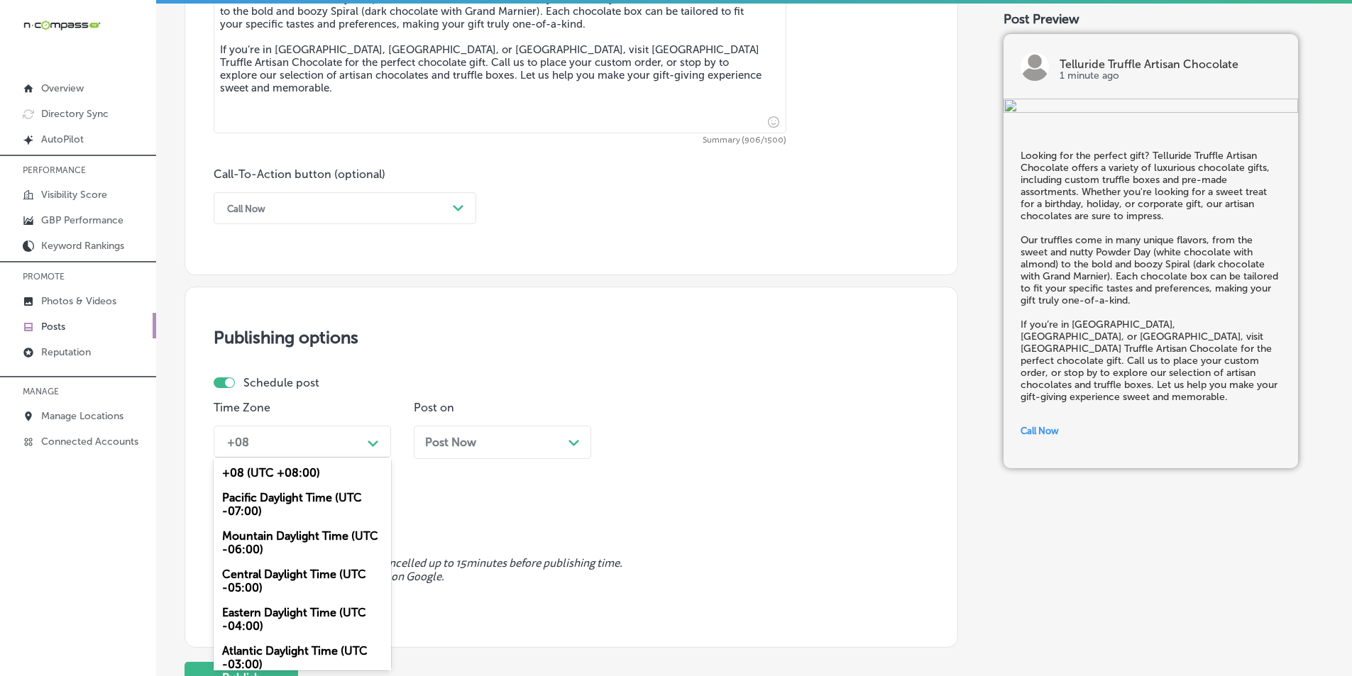
drag, startPoint x: 268, startPoint y: 539, endPoint x: 319, endPoint y: 531, distance: 51.1
click at [270, 539] on div "Mountain Daylight Time (UTC -06:00)" at bounding box center [302, 543] width 177 height 38
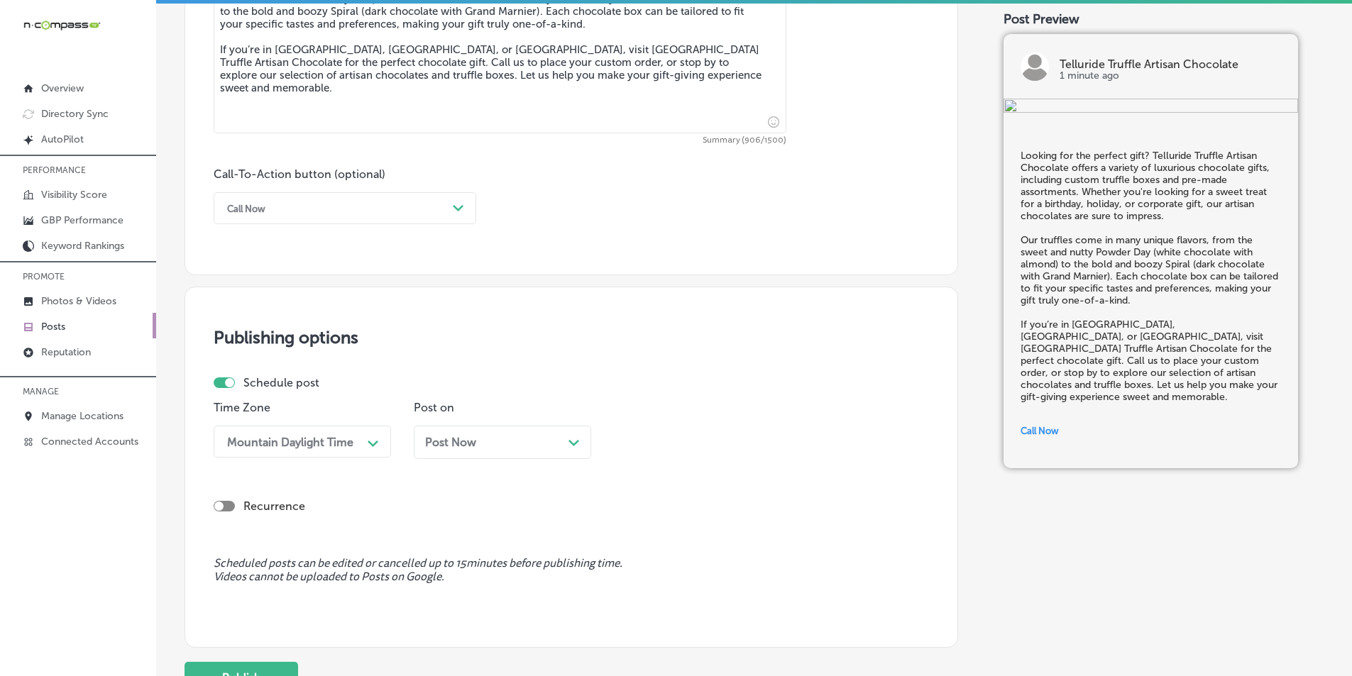
click at [568, 443] on icon "Path Created with Sketch." at bounding box center [573, 443] width 11 height 6
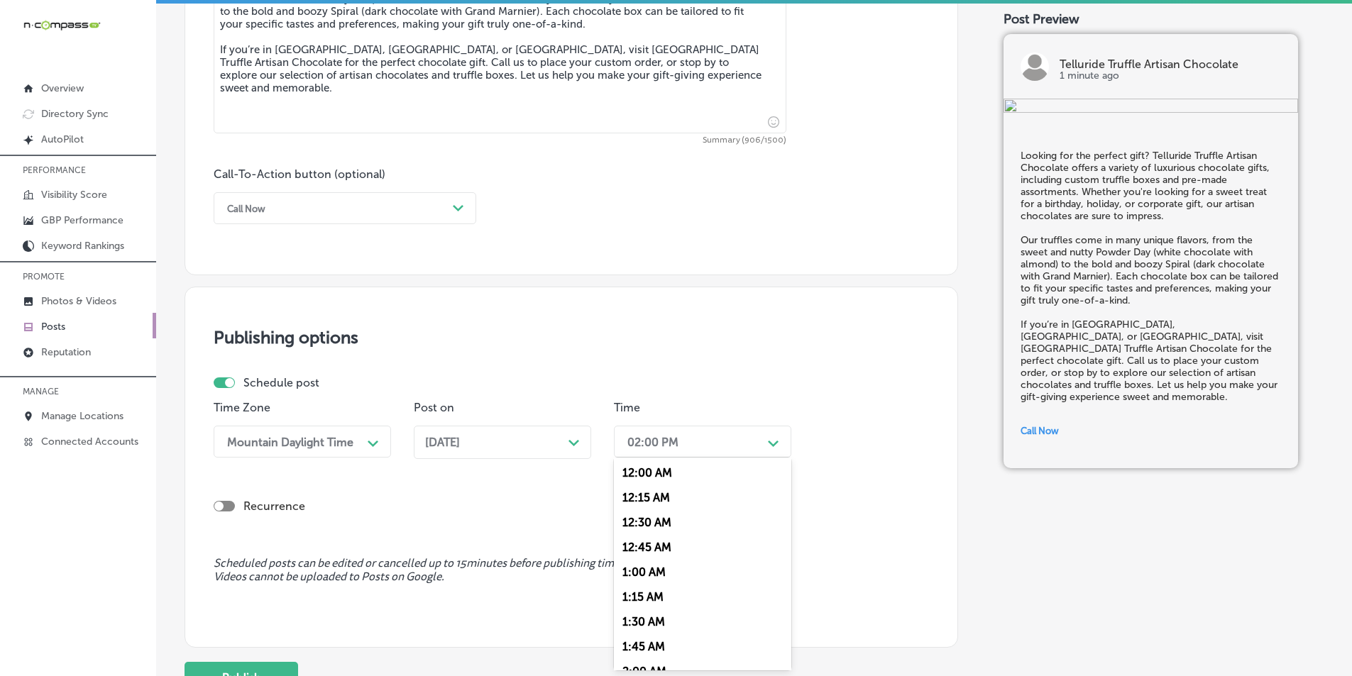
click at [734, 444] on div "02:00 PM" at bounding box center [691, 441] width 142 height 25
click at [647, 595] on div "7:00 AM" at bounding box center [702, 600] width 177 height 25
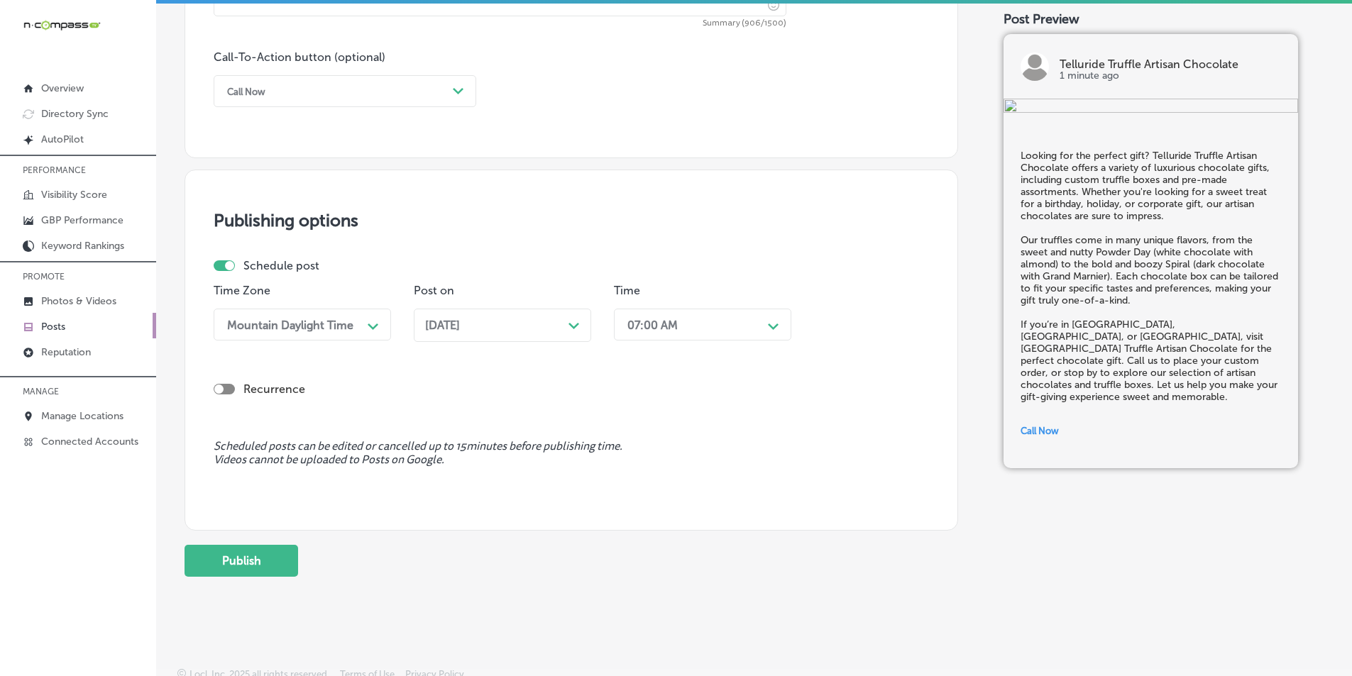
scroll to position [1041, 0]
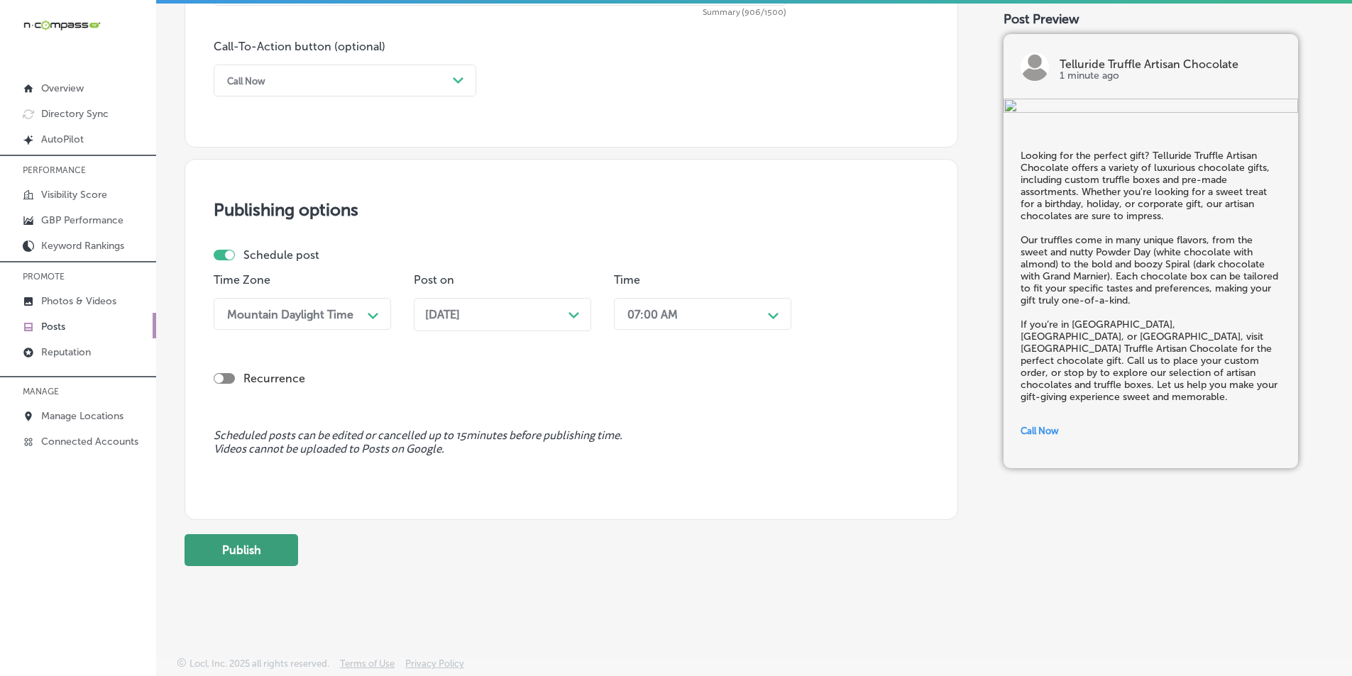
click at [239, 544] on button "Publish" at bounding box center [242, 550] width 114 height 32
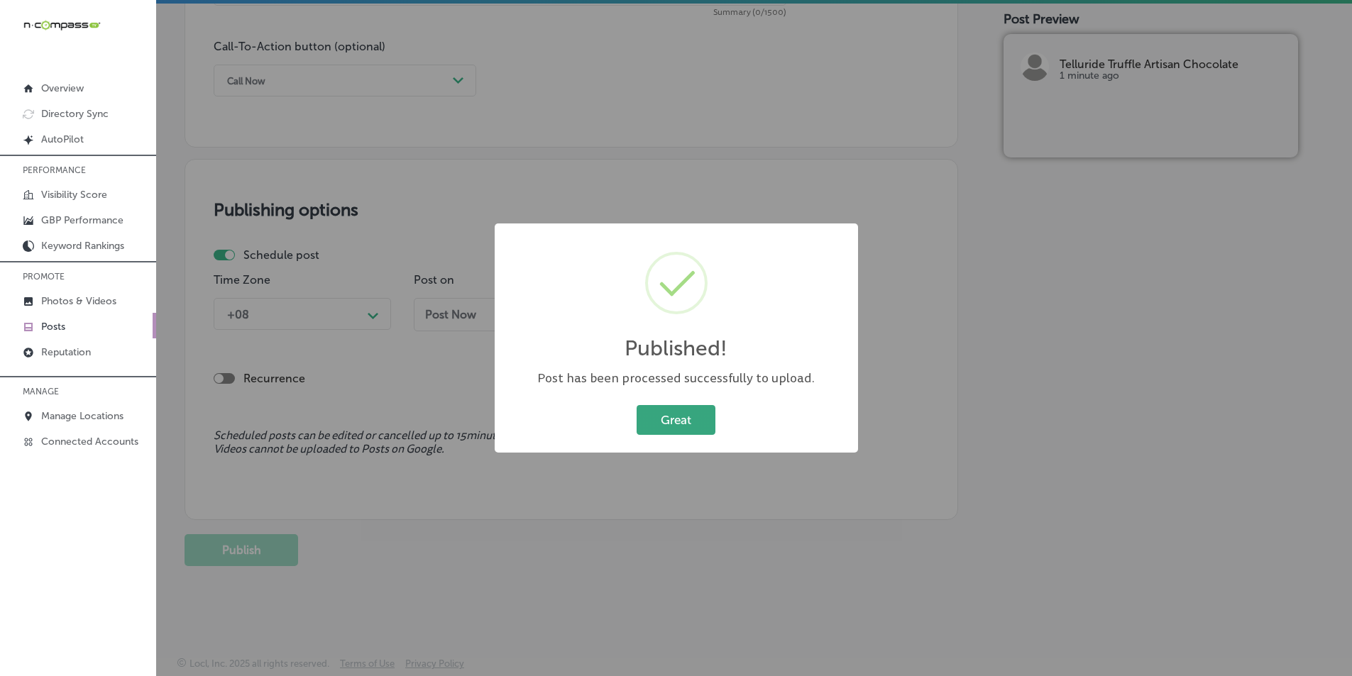
click at [681, 418] on button "Great" at bounding box center [676, 419] width 79 height 29
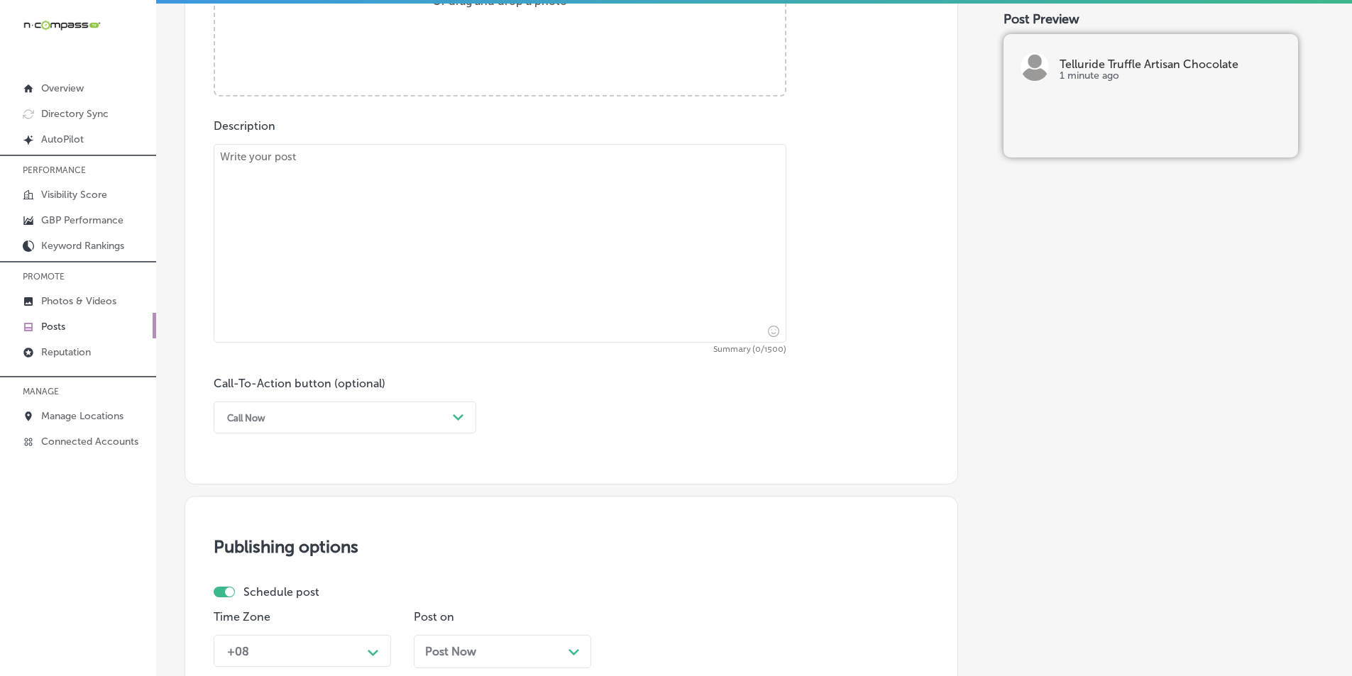
scroll to position [615, 0]
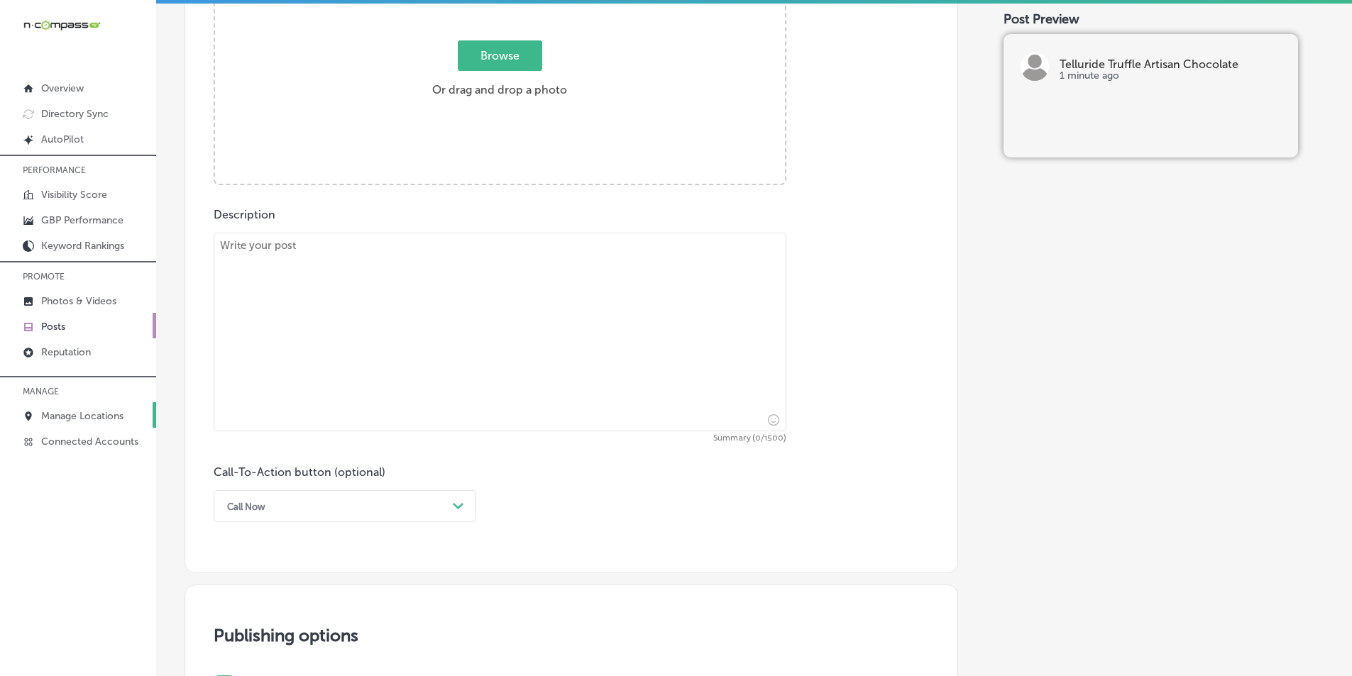
click at [65, 415] on p "Manage Locations" at bounding box center [82, 416] width 82 height 12
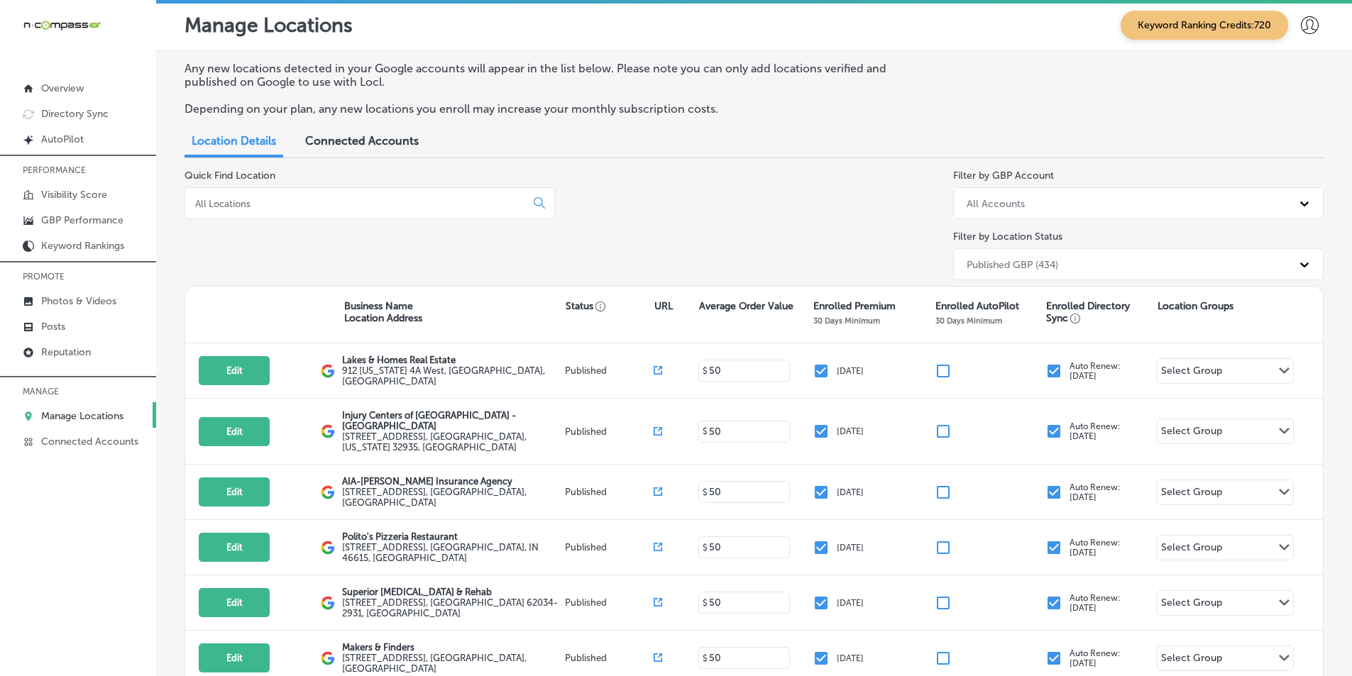
click at [320, 200] on input at bounding box center [358, 203] width 329 height 13
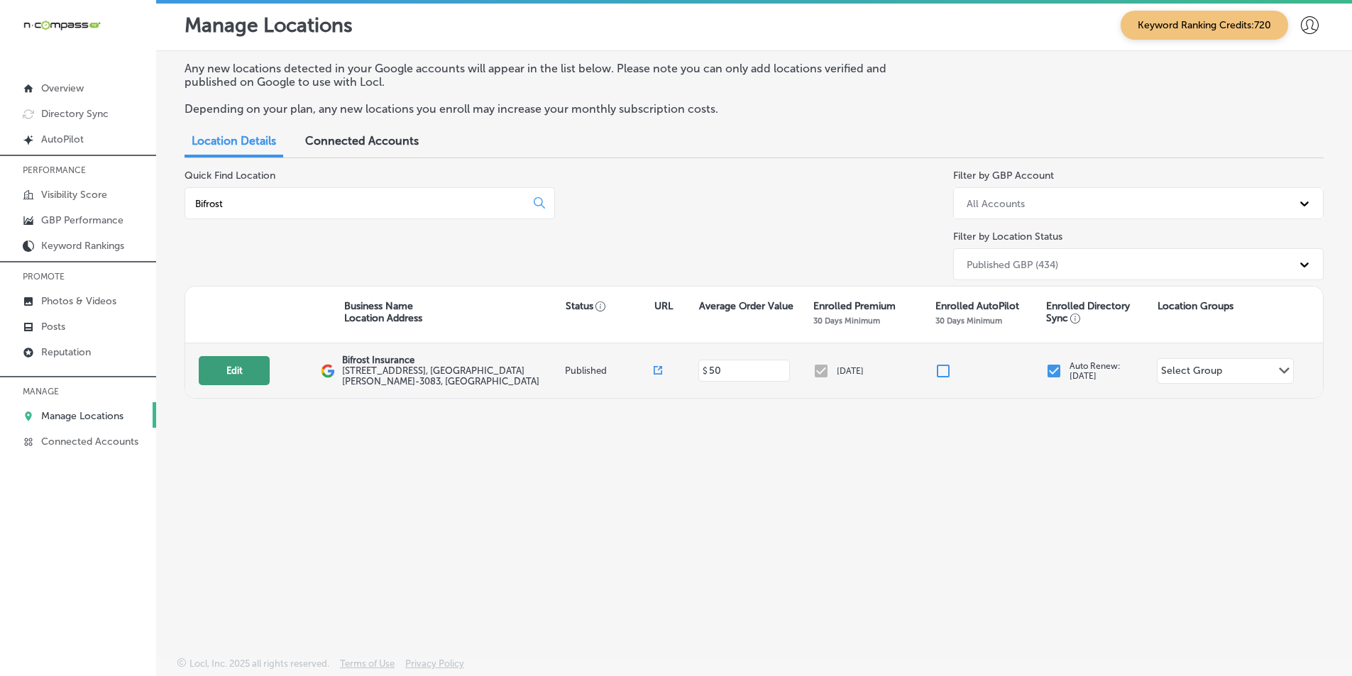
type input "Bifrost"
click at [246, 367] on button "Edit" at bounding box center [234, 370] width 71 height 29
select select "US"
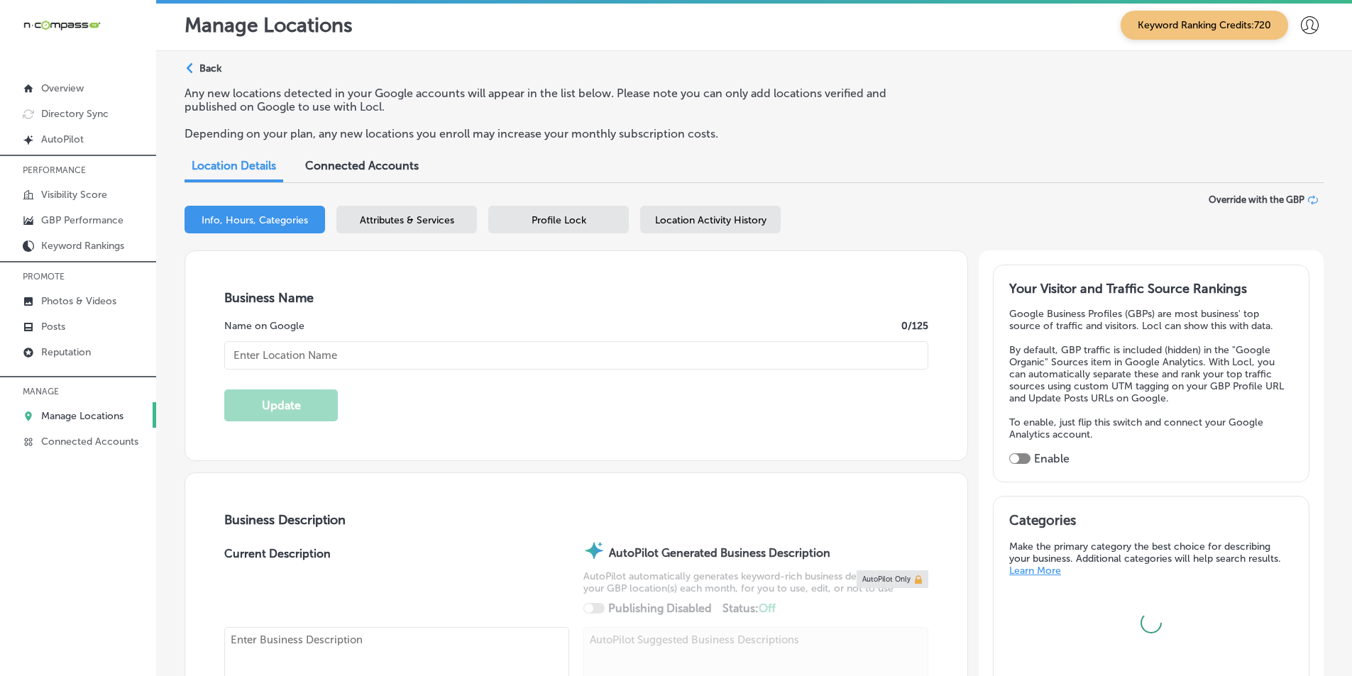
type input "Bifrost Insurance"
type input "[STREET_ADDRESS]"
type input "[GEOGRAPHIC_DATA][PERSON_NAME]"
type input "55109-3083"
type input "US"
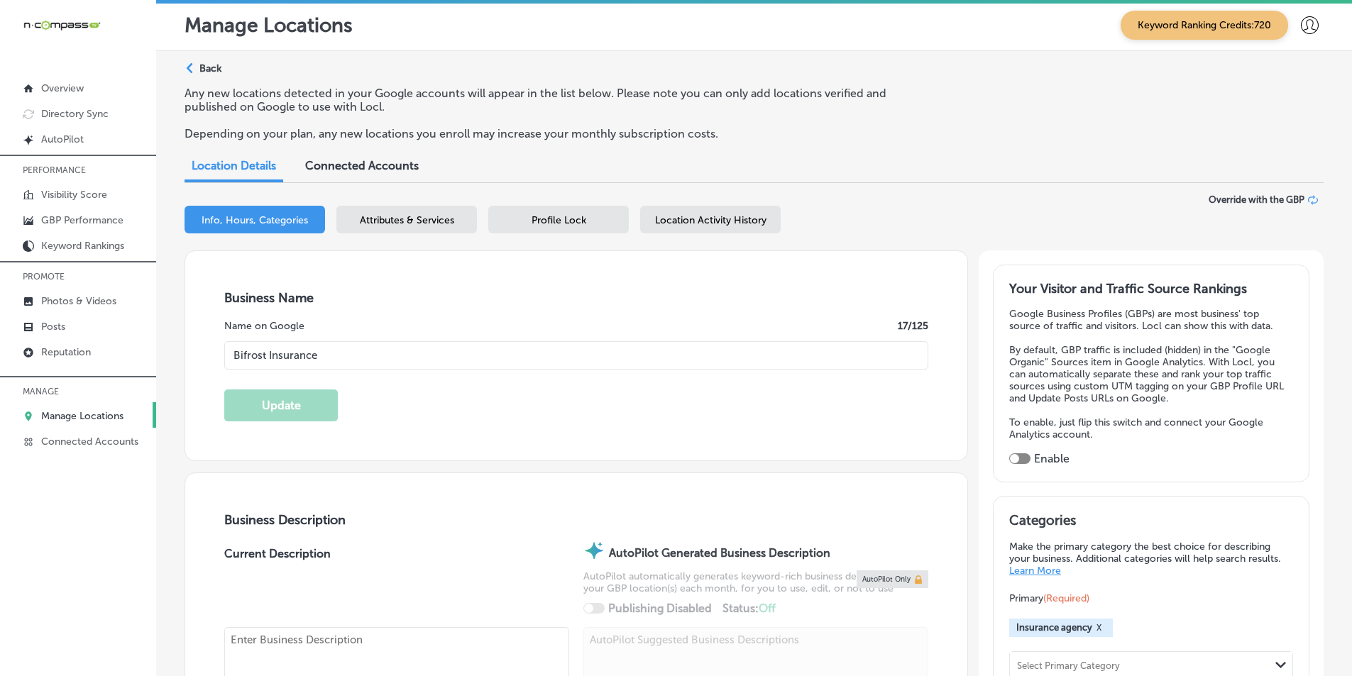
type input "[URL][DOMAIN_NAME]"
type textarea "Bifrost Insurance is a woman-run family business started in [DATE]. We are inde…"
type input "[PHONE_NUMBER]"
click at [412, 217] on span "Attributes & Services" at bounding box center [407, 220] width 94 height 12
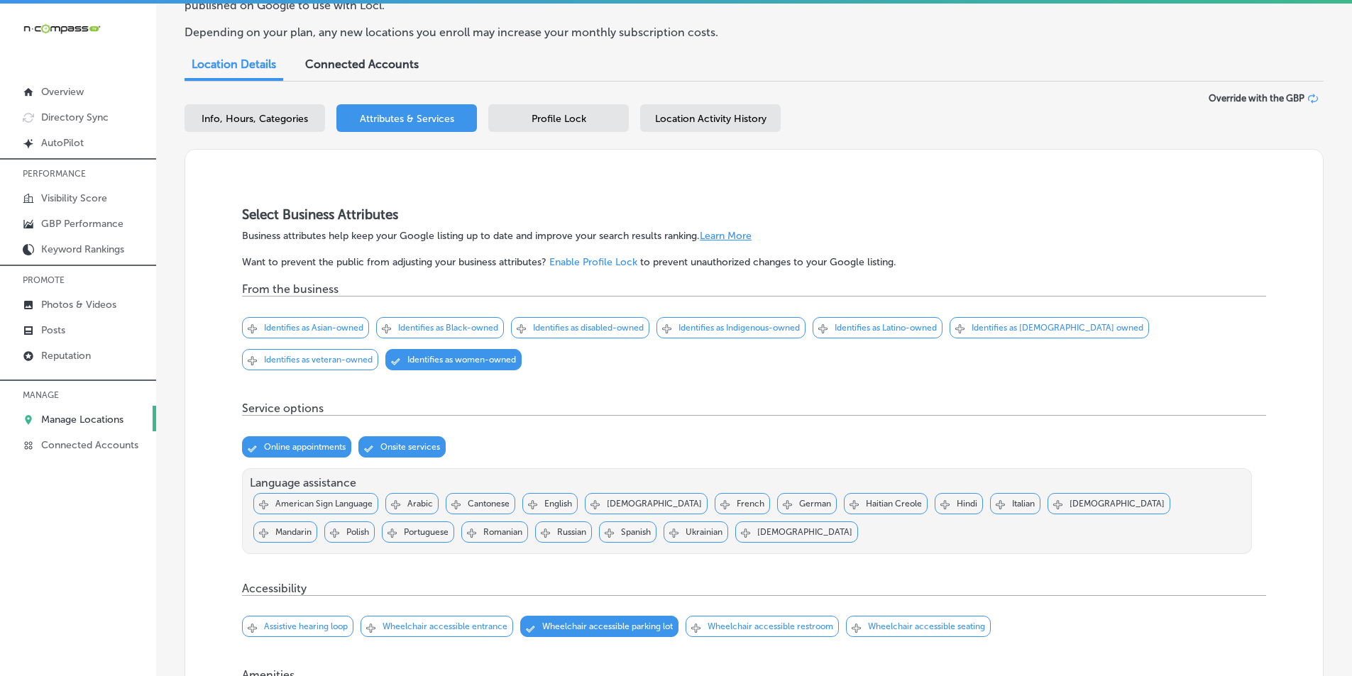
scroll to position [75, 0]
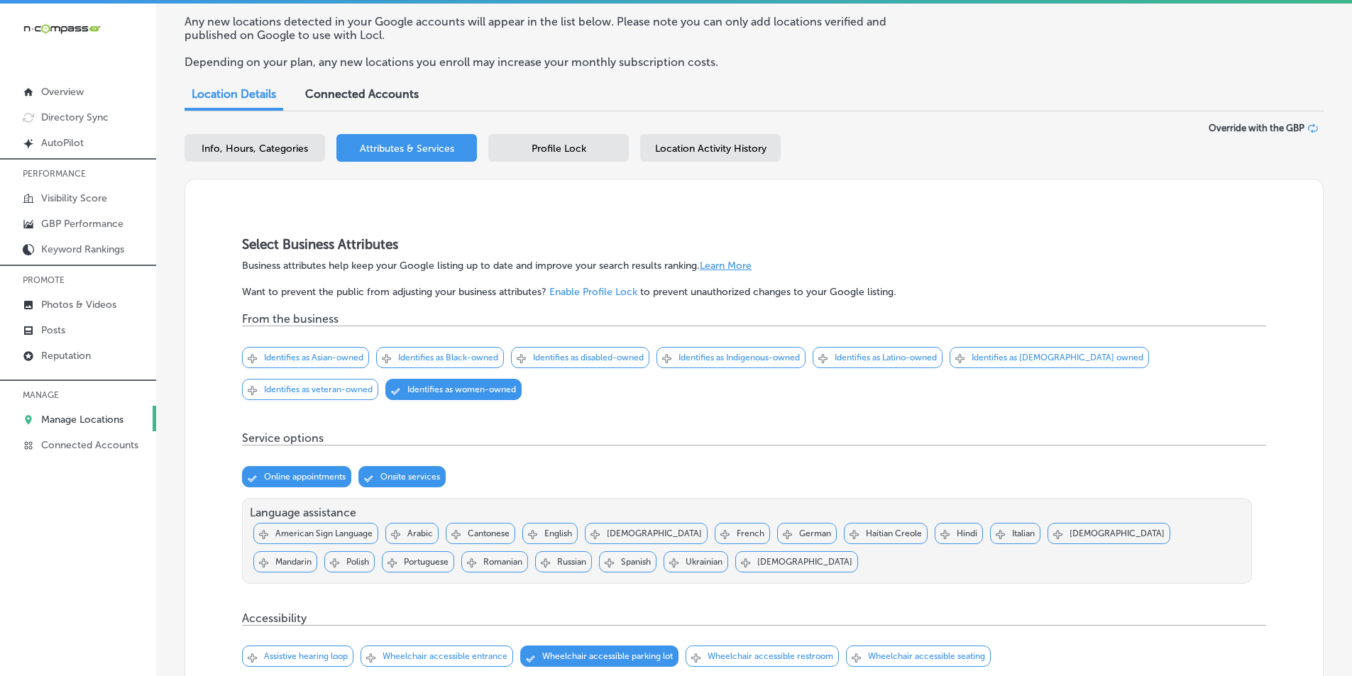
click at [541, 148] on span "Profile Lock" at bounding box center [559, 149] width 55 height 12
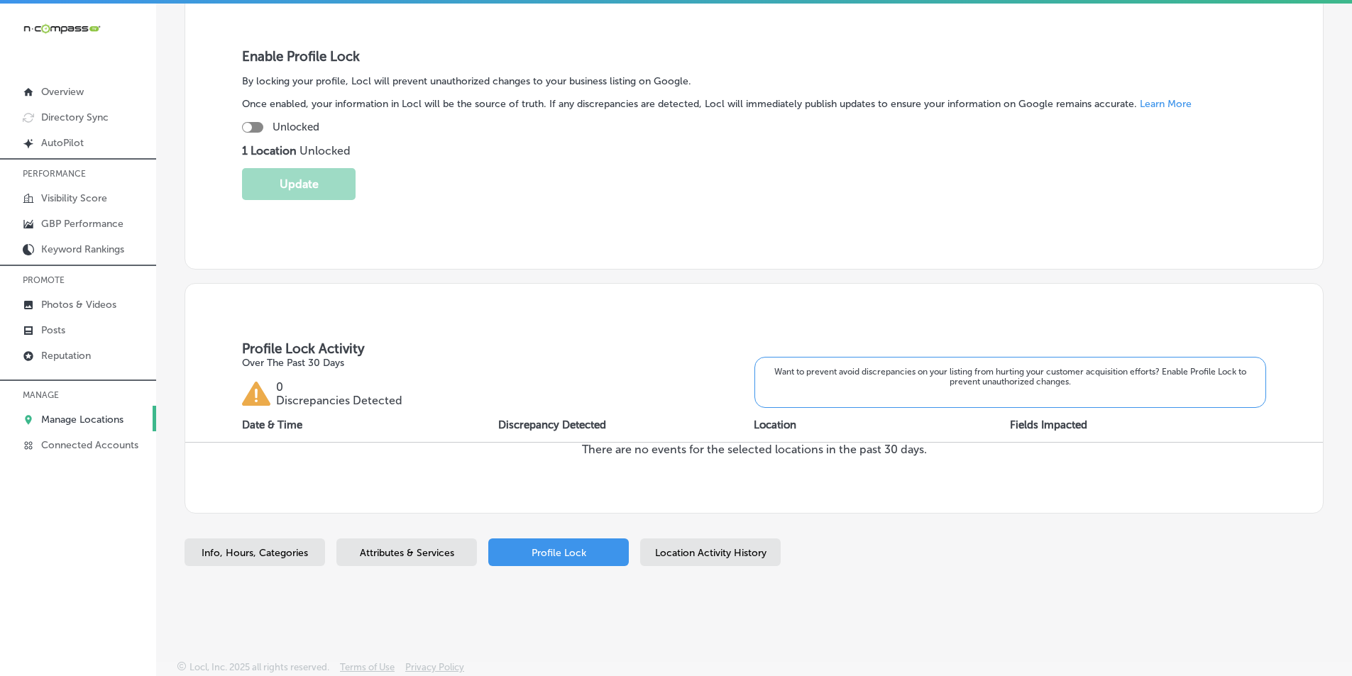
scroll to position [261, 0]
click at [67, 304] on p "Photos & Videos" at bounding box center [78, 305] width 75 height 12
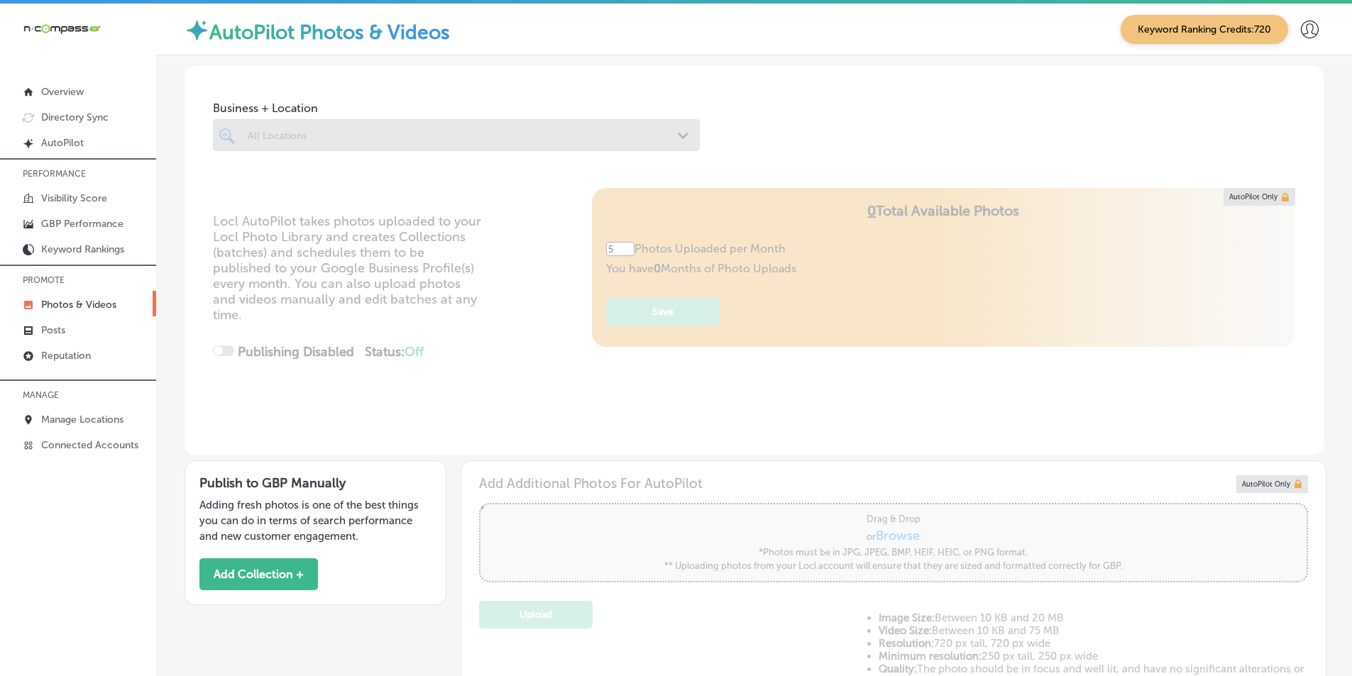
type input "0"
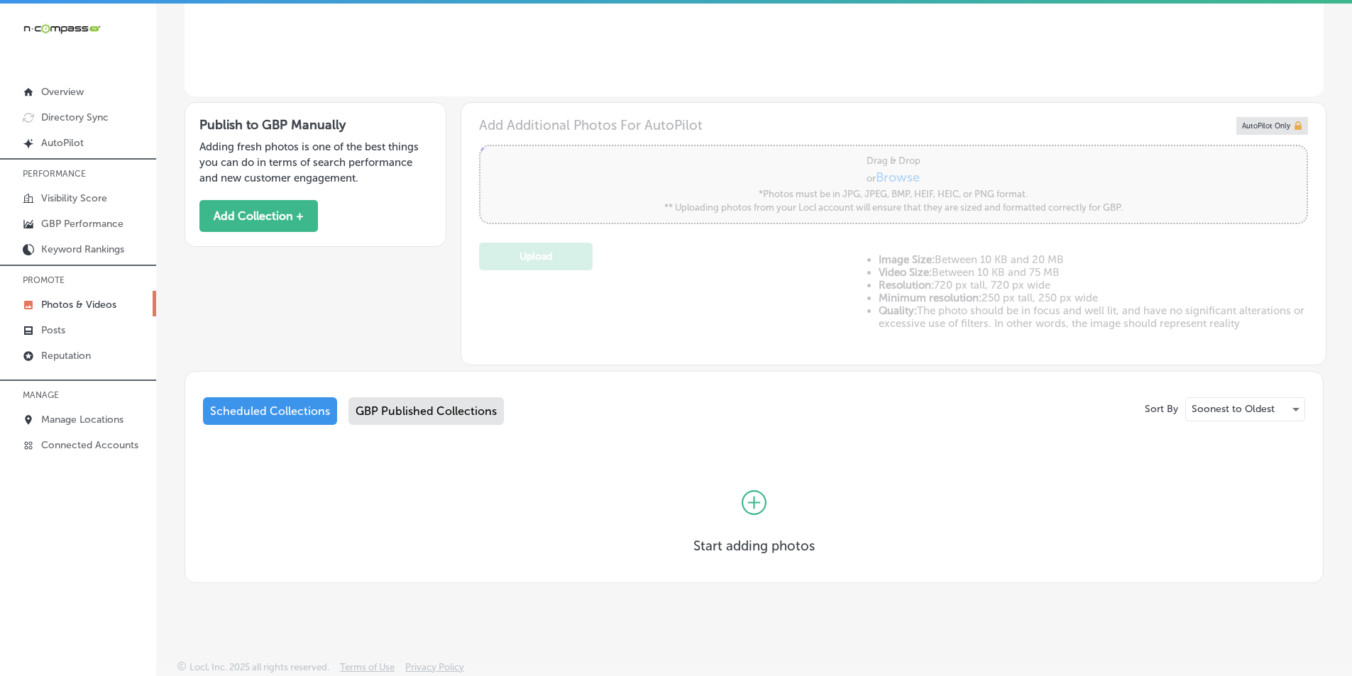
scroll to position [358, 0]
click at [78, 321] on link "Posts" at bounding box center [78, 329] width 156 height 26
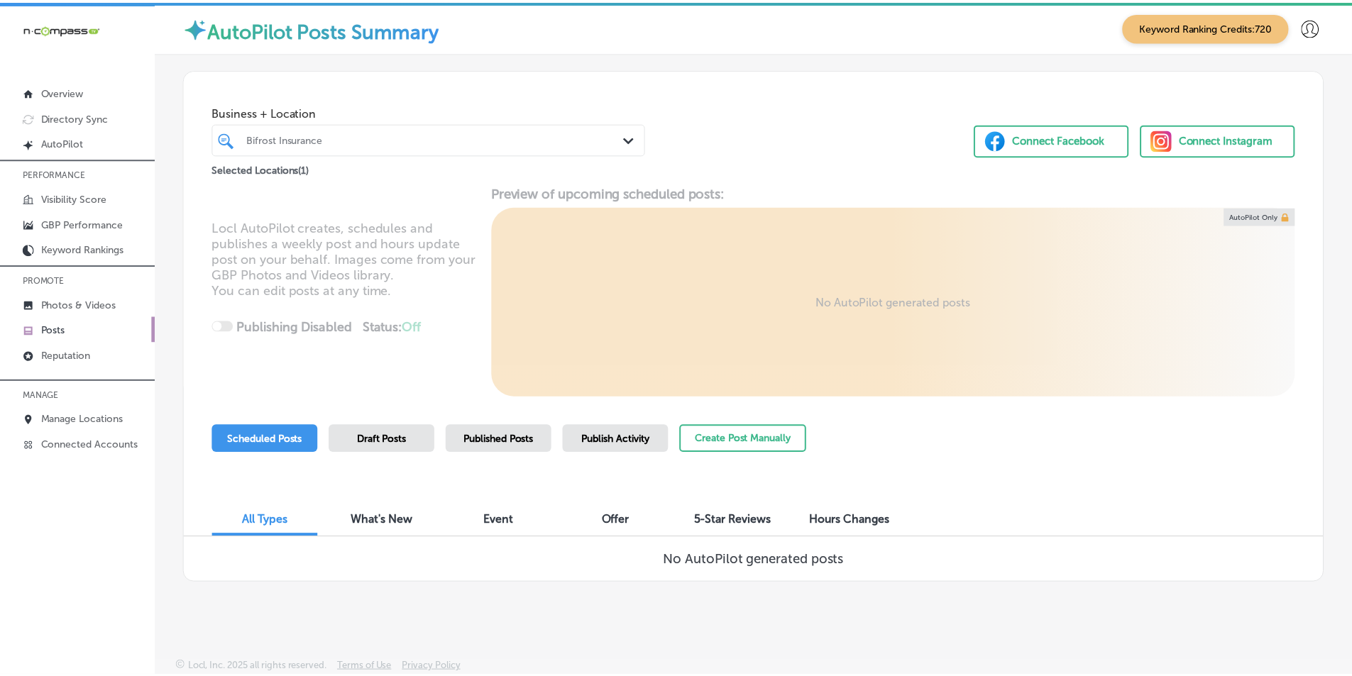
scroll to position [4, 0]
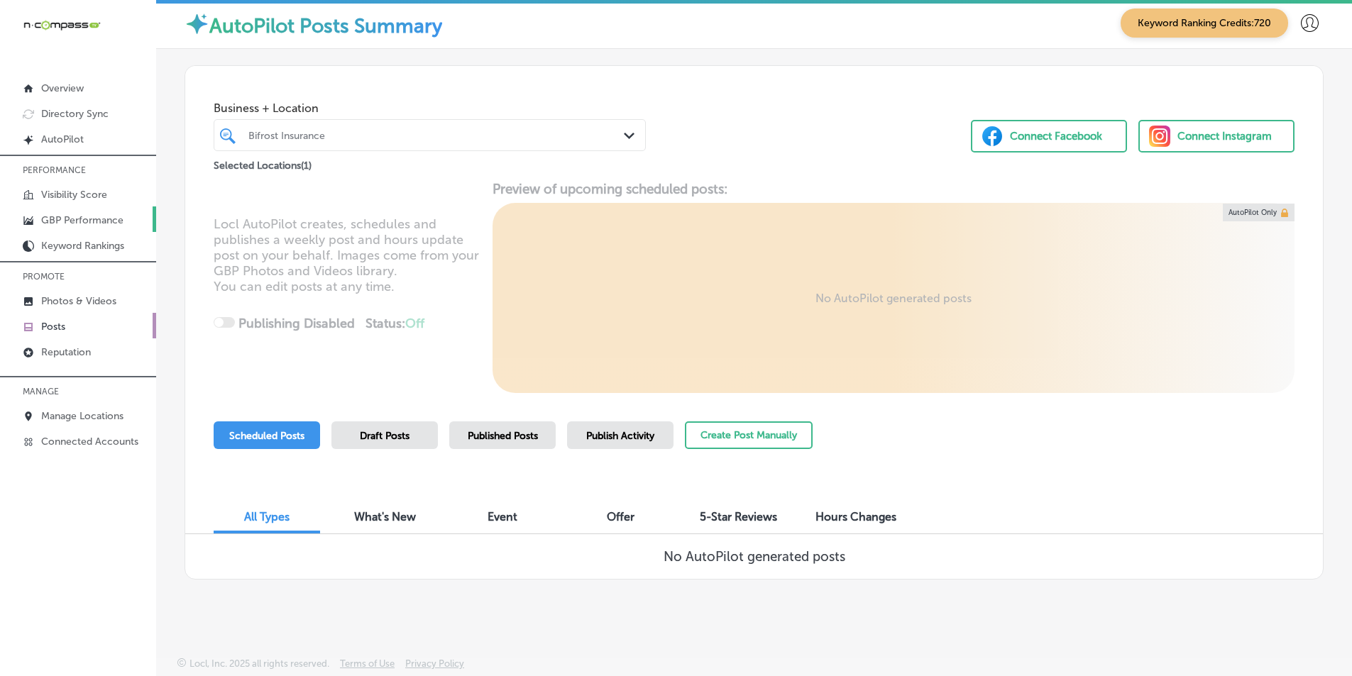
click at [59, 216] on p "GBP Performance" at bounding box center [82, 220] width 82 height 12
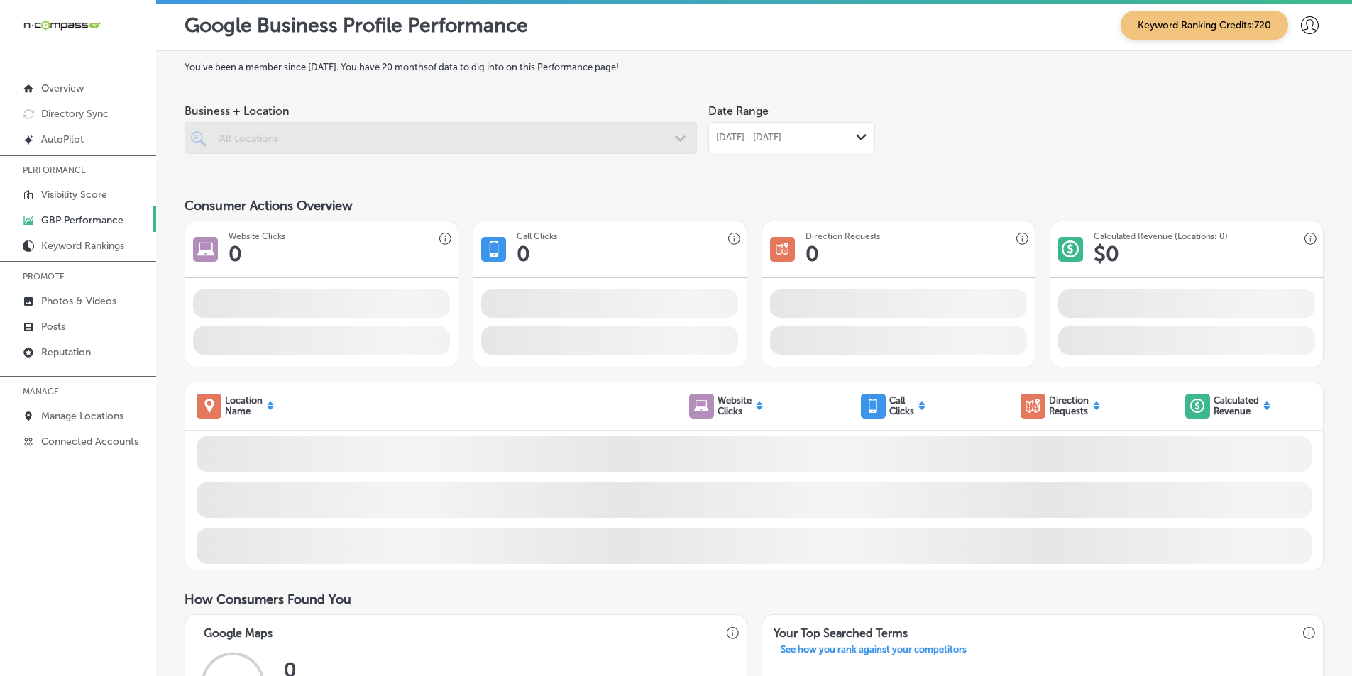
click at [467, 140] on div at bounding box center [441, 138] width 512 height 32
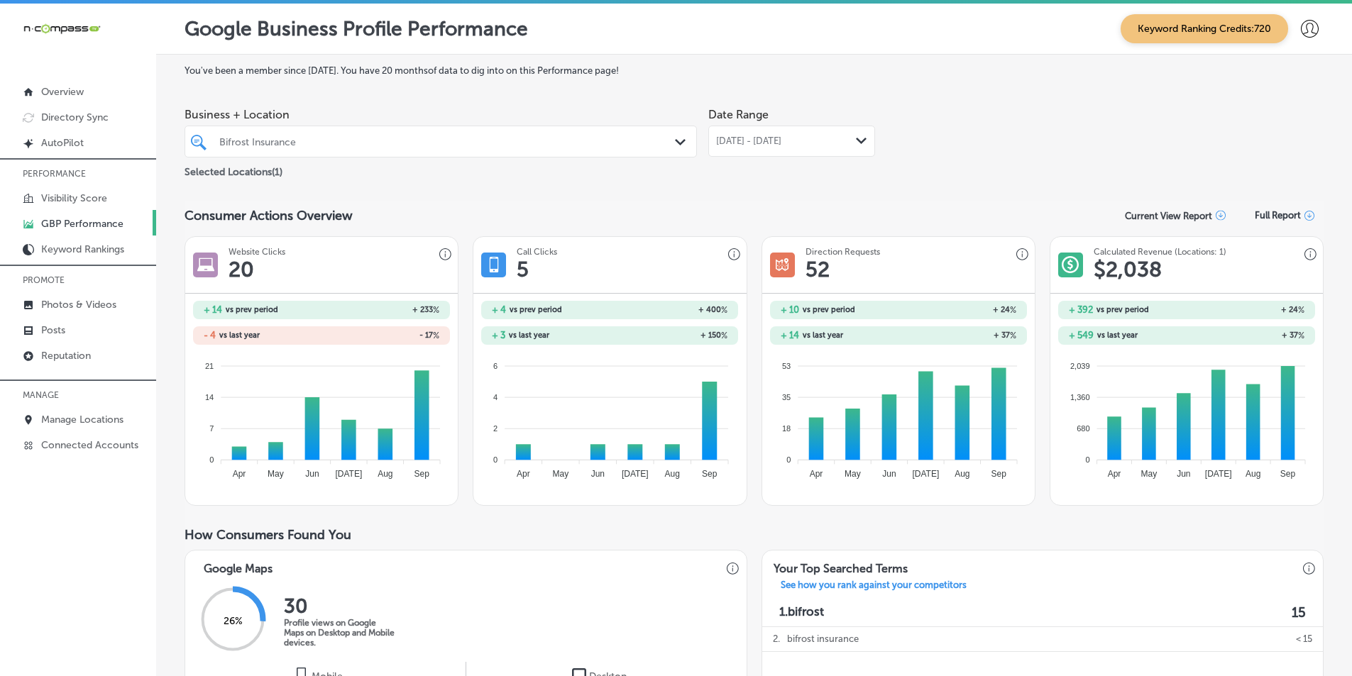
click at [859, 140] on polygon at bounding box center [861, 141] width 11 height 6
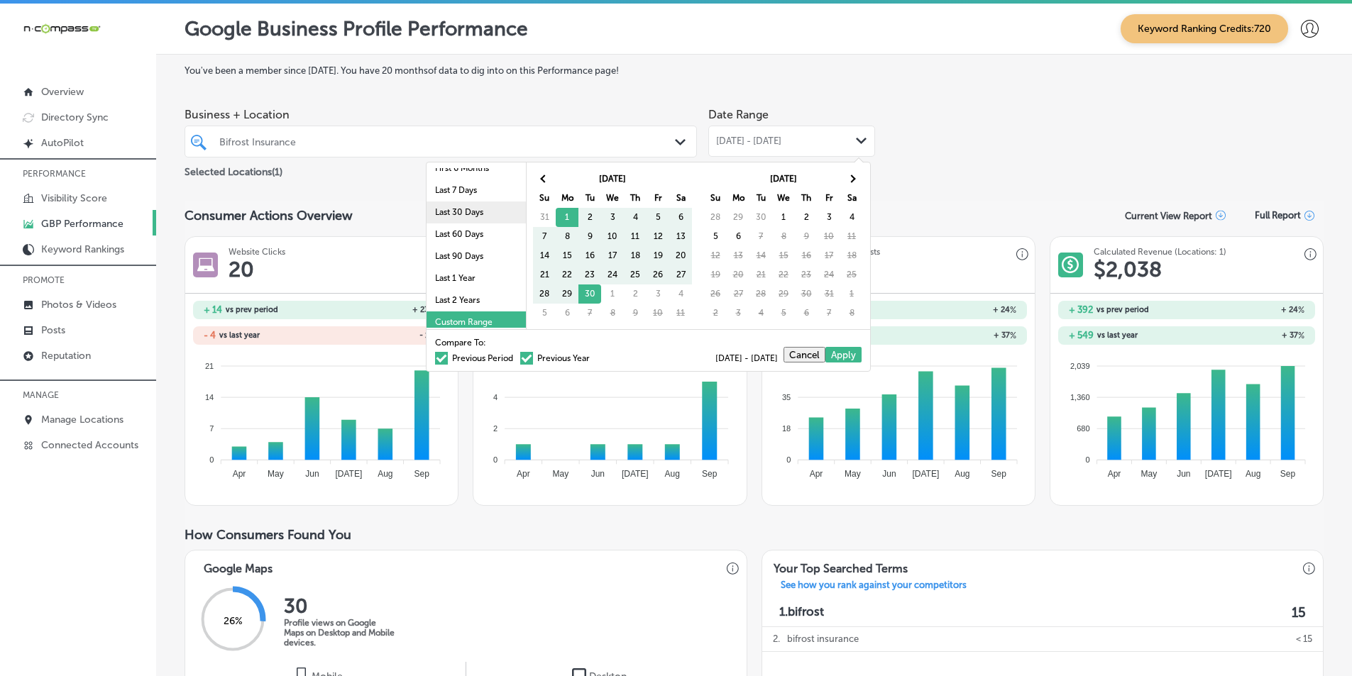
scroll to position [82, 0]
click at [453, 246] on li "Last 90 Days" at bounding box center [475, 251] width 99 height 22
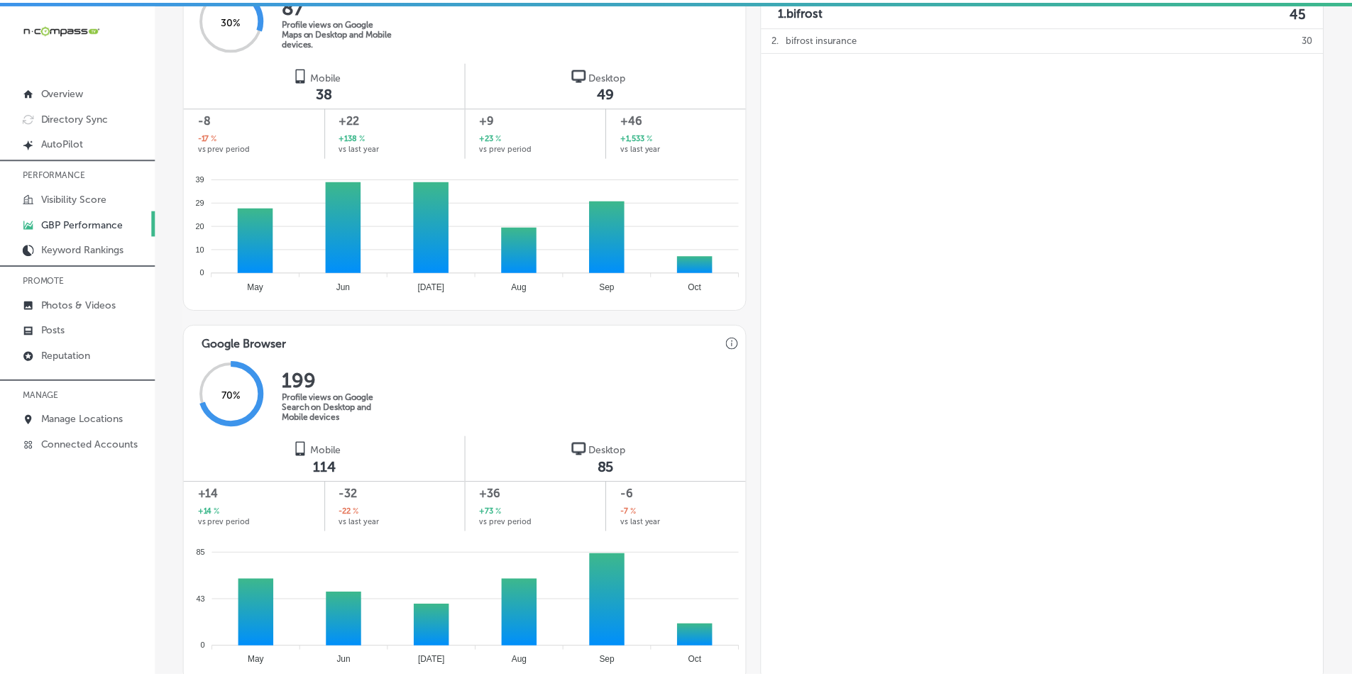
scroll to position [868, 0]
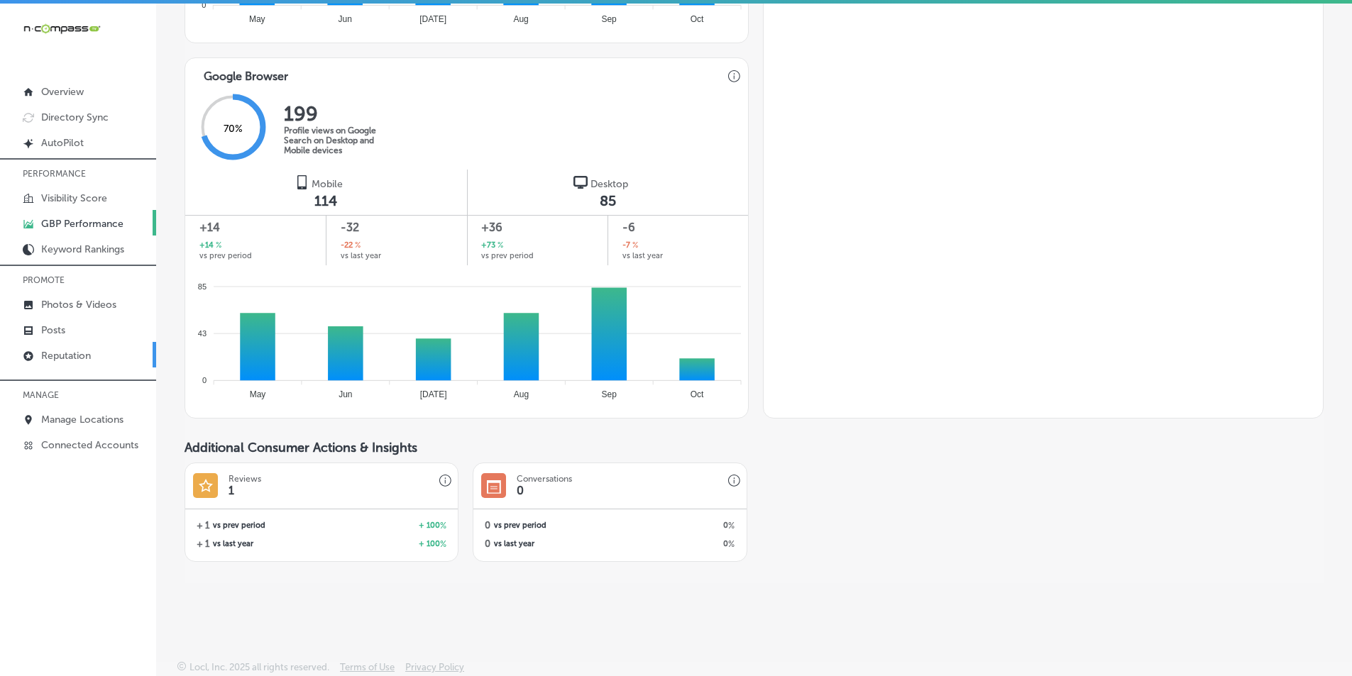
click at [89, 353] on p "Reputation" at bounding box center [66, 356] width 50 height 12
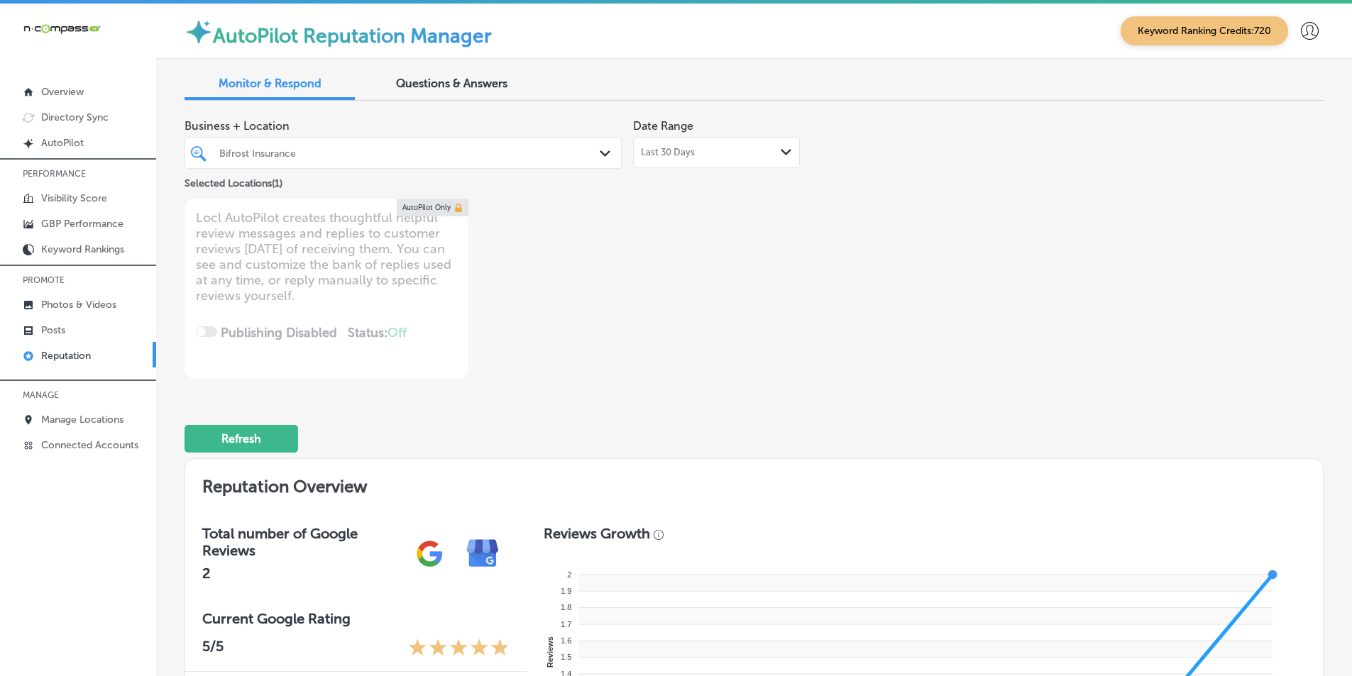
click at [783, 148] on div "Path Created with Sketch." at bounding box center [786, 152] width 11 height 11
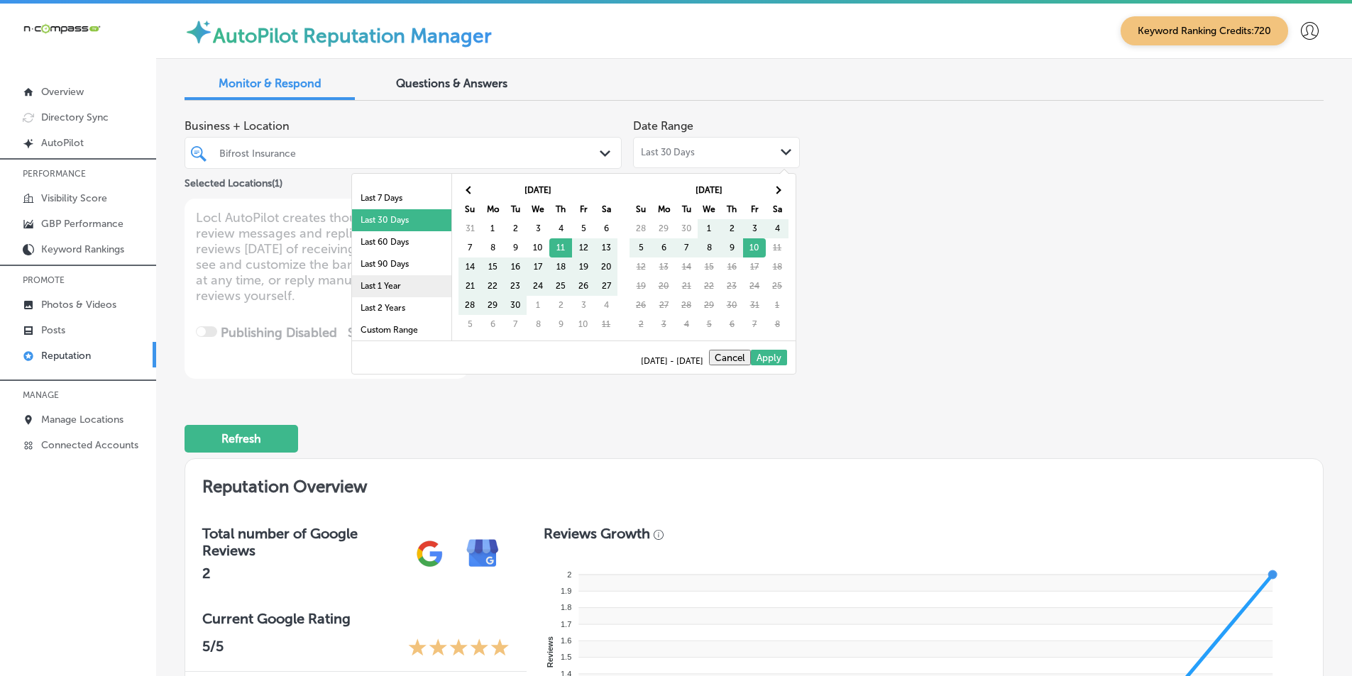
scroll to position [82, 0]
click at [385, 257] on li "Last 90 Days" at bounding box center [401, 262] width 99 height 22
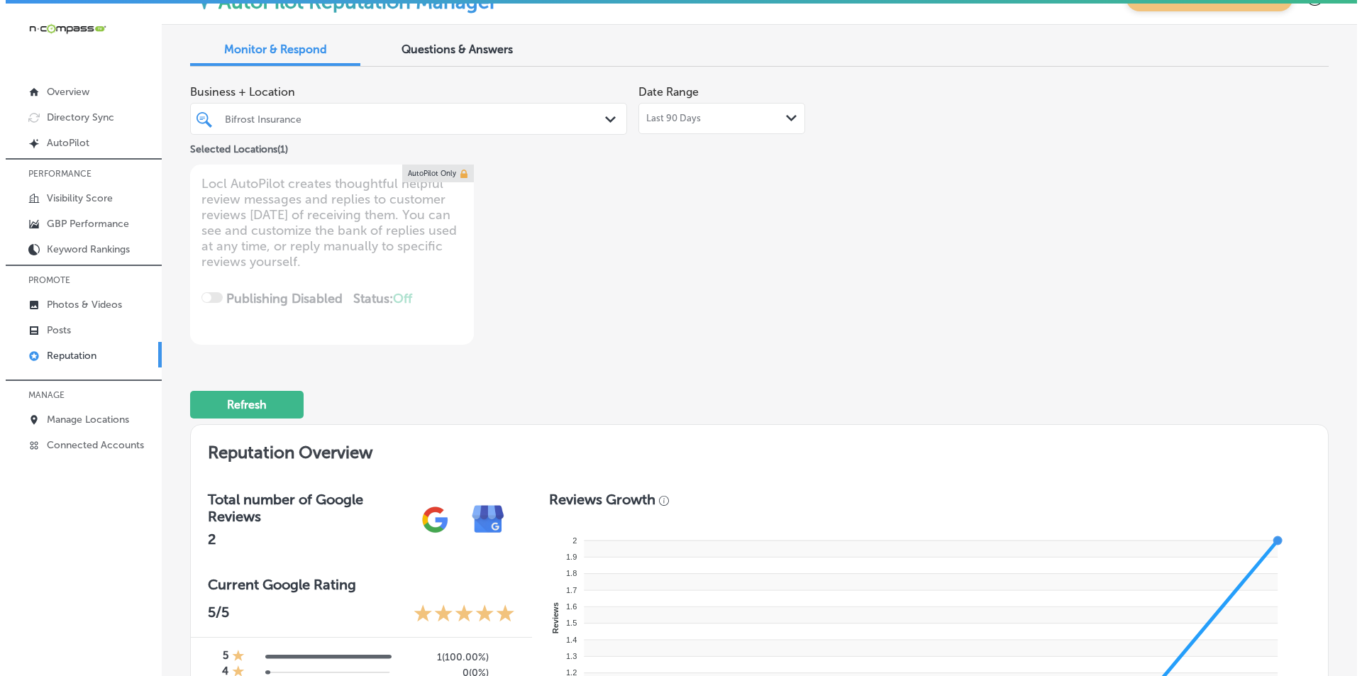
scroll to position [0, 0]
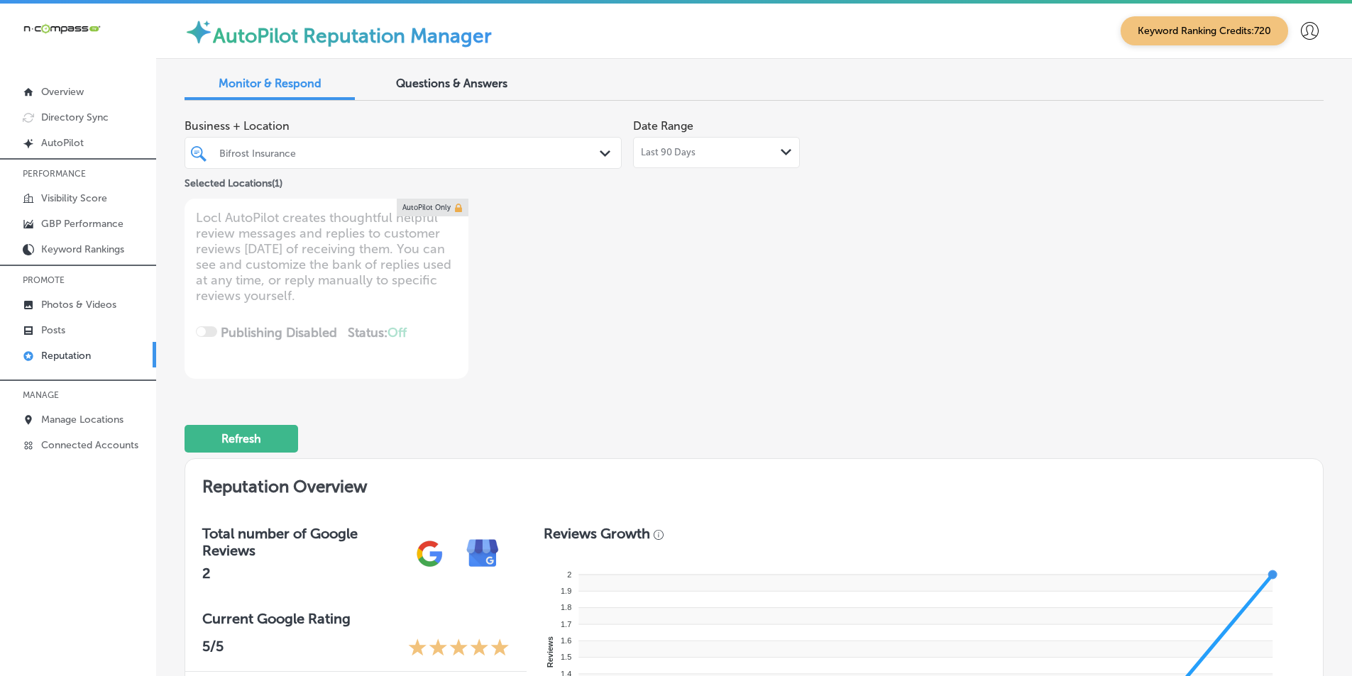
type textarea "x"
click at [510, 150] on div "Bifrost Insurance" at bounding box center [410, 153] width 382 height 12
click at [72, 194] on p "Visibility Score" at bounding box center [74, 198] width 66 height 12
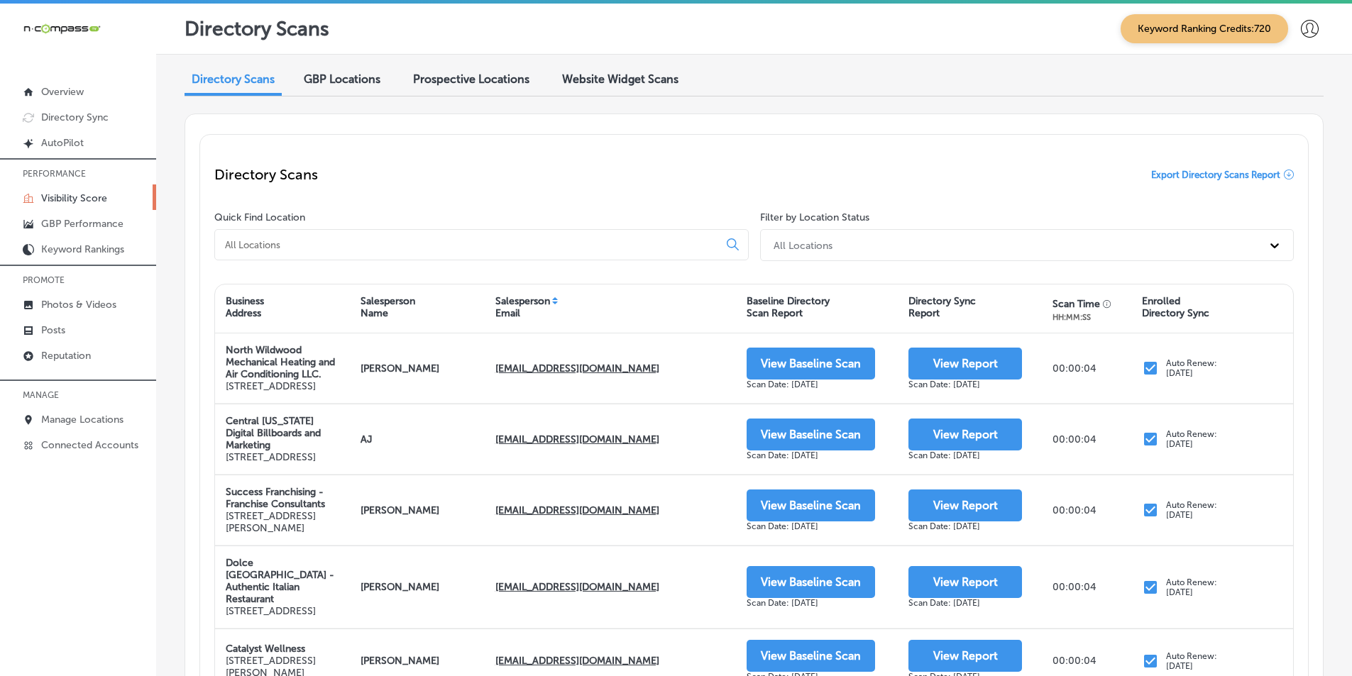
click at [400, 247] on input at bounding box center [470, 244] width 492 height 13
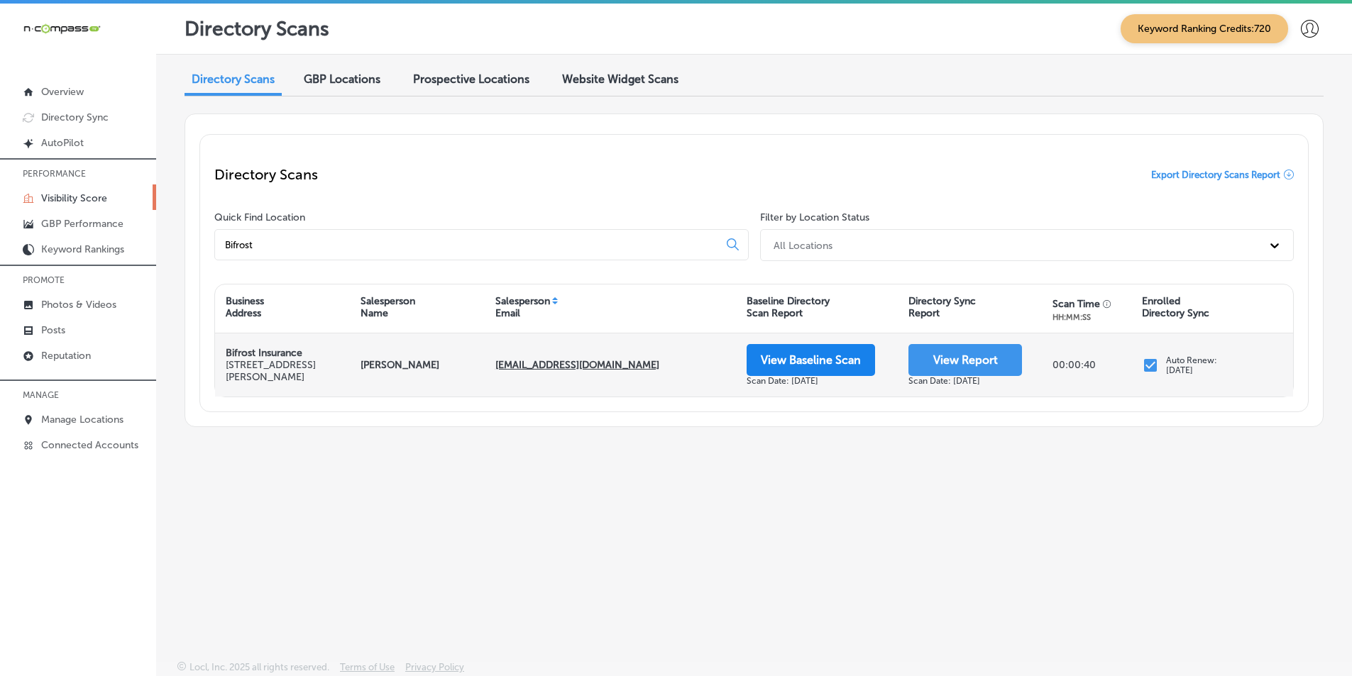
type input "Bifrost"
click at [820, 359] on button "View Baseline Scan" at bounding box center [811, 360] width 128 height 32
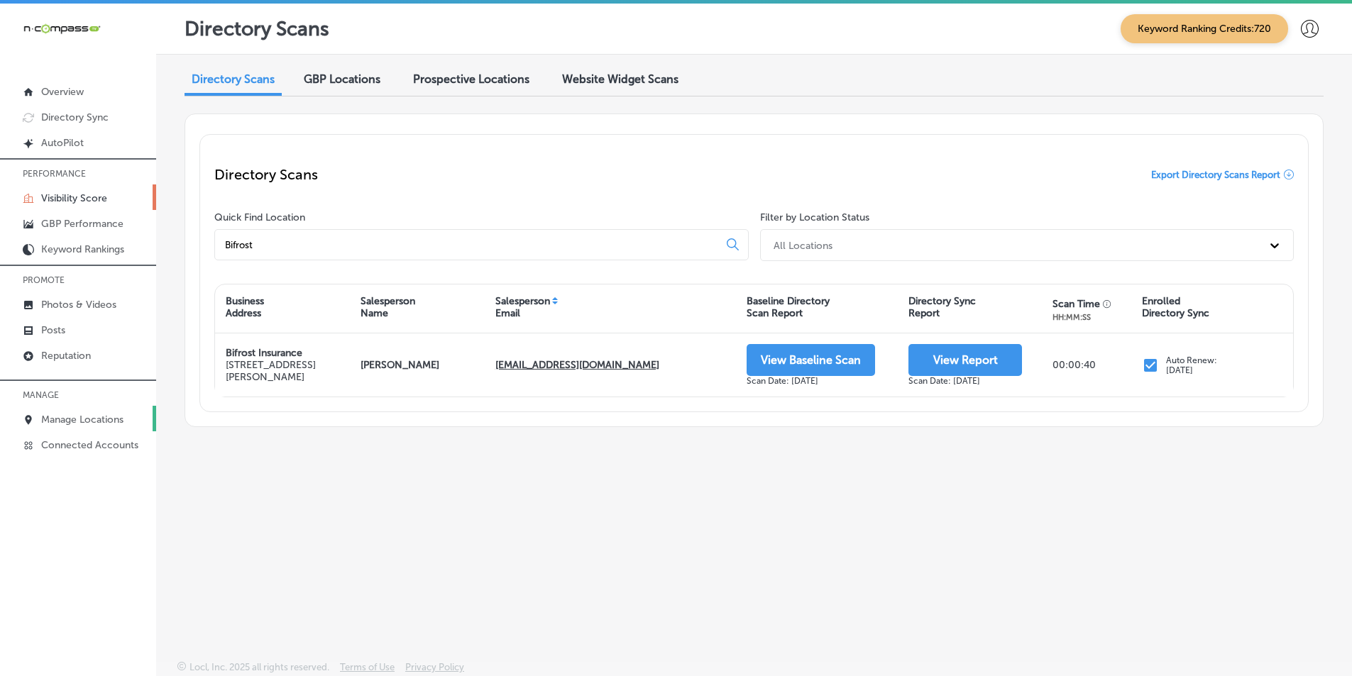
click at [75, 414] on p "Manage Locations" at bounding box center [82, 420] width 82 height 12
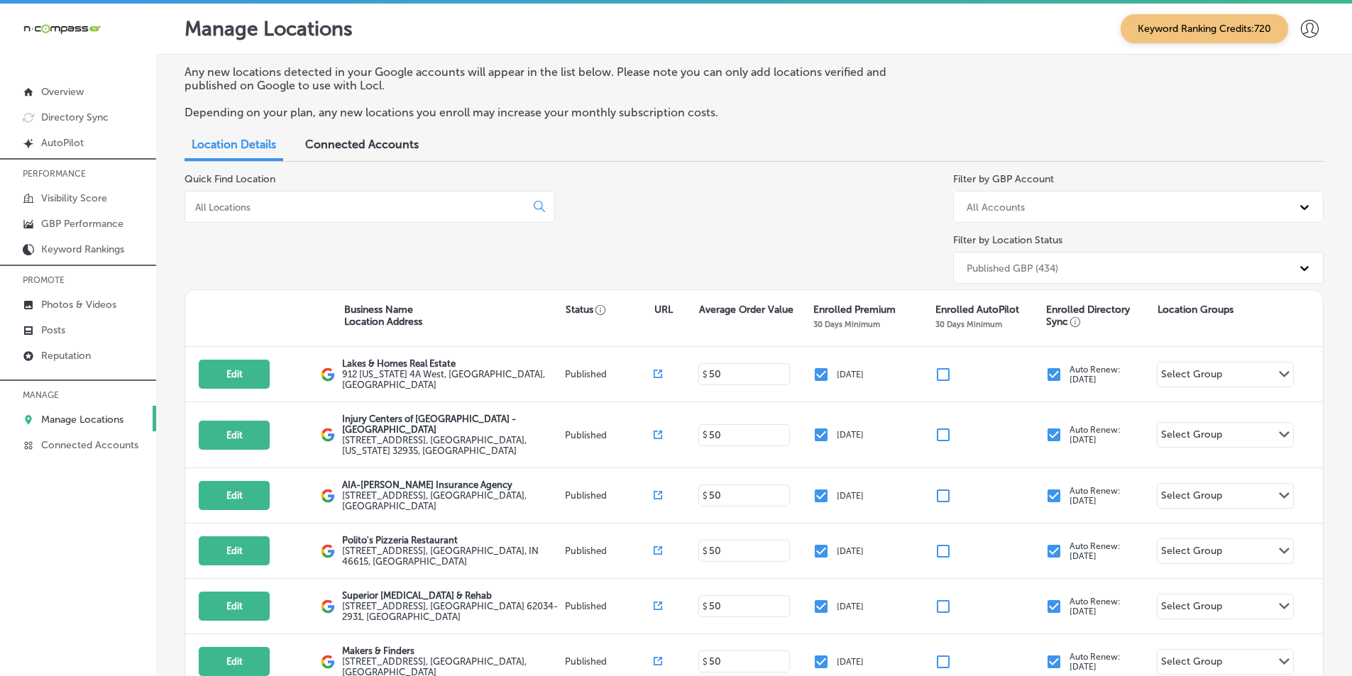
click at [320, 201] on input at bounding box center [358, 207] width 329 height 13
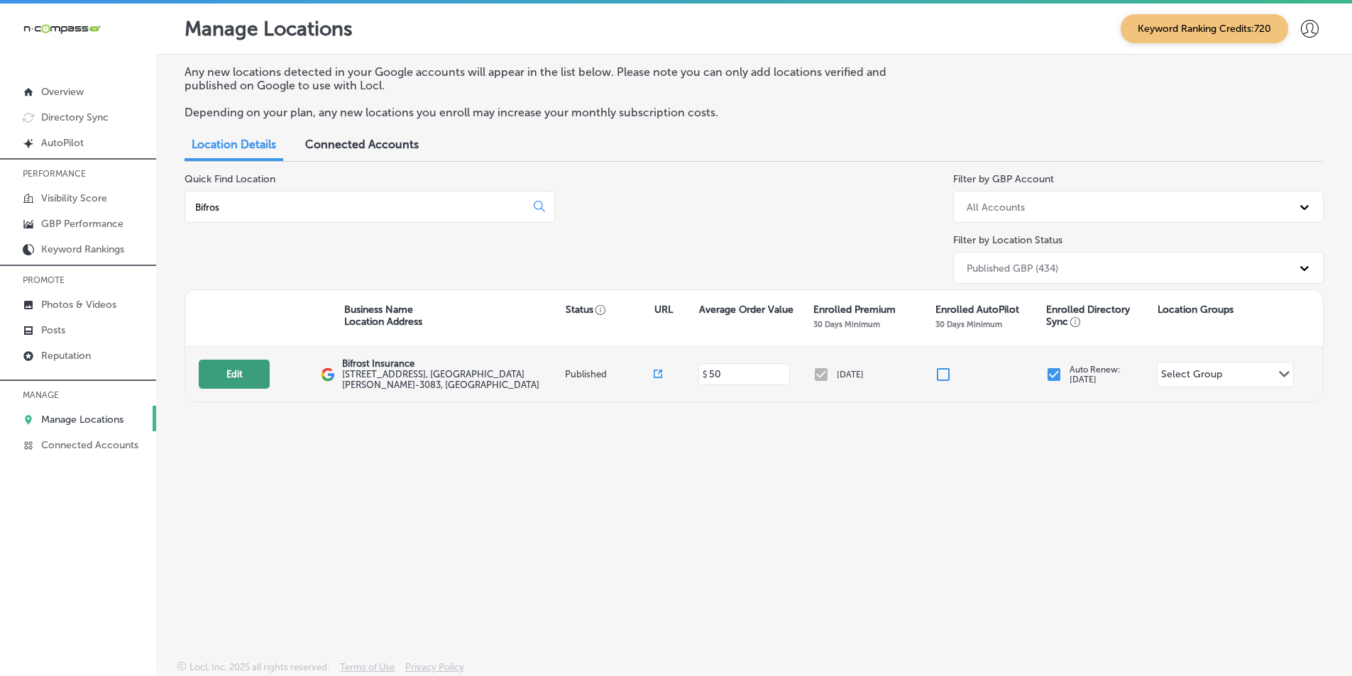
type input "Bifros"
click at [224, 373] on button "Edit" at bounding box center [234, 374] width 71 height 29
select select "US"
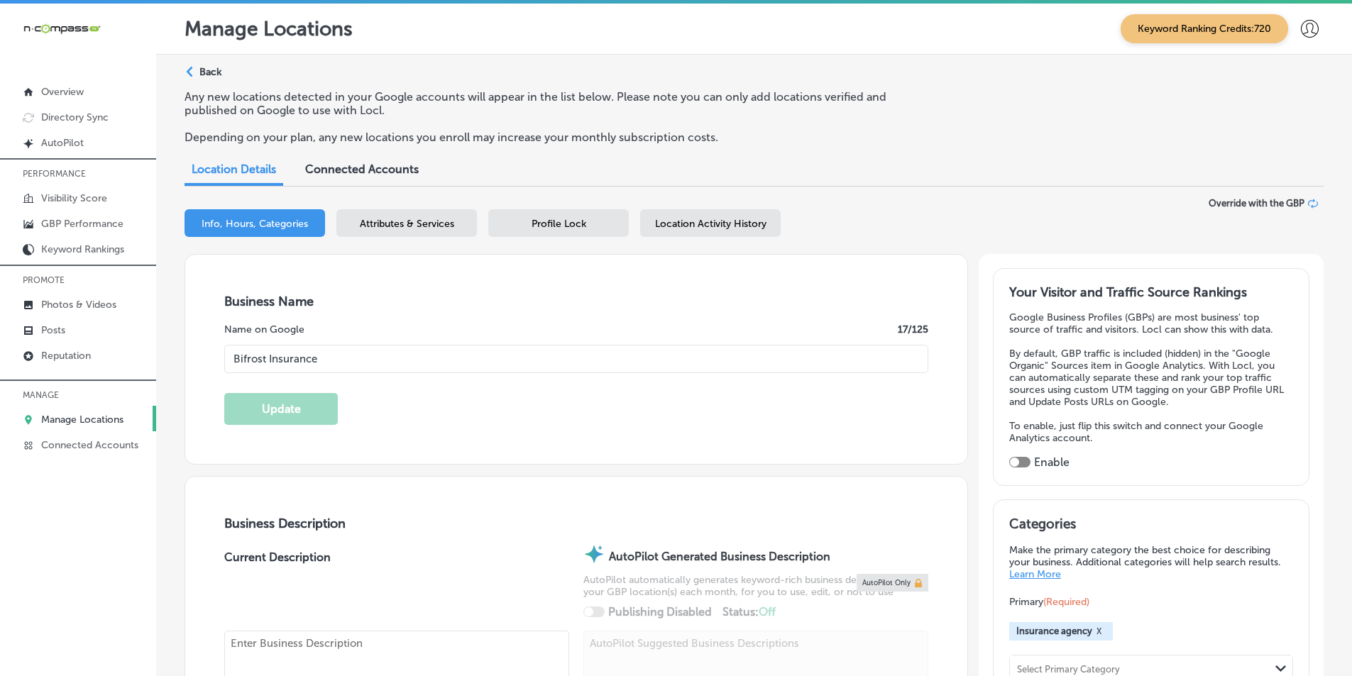
type input "Bifrost Insurance"
type input "[STREET_ADDRESS]"
type input "[GEOGRAPHIC_DATA][PERSON_NAME]"
type input "55109-3083"
type input "US"
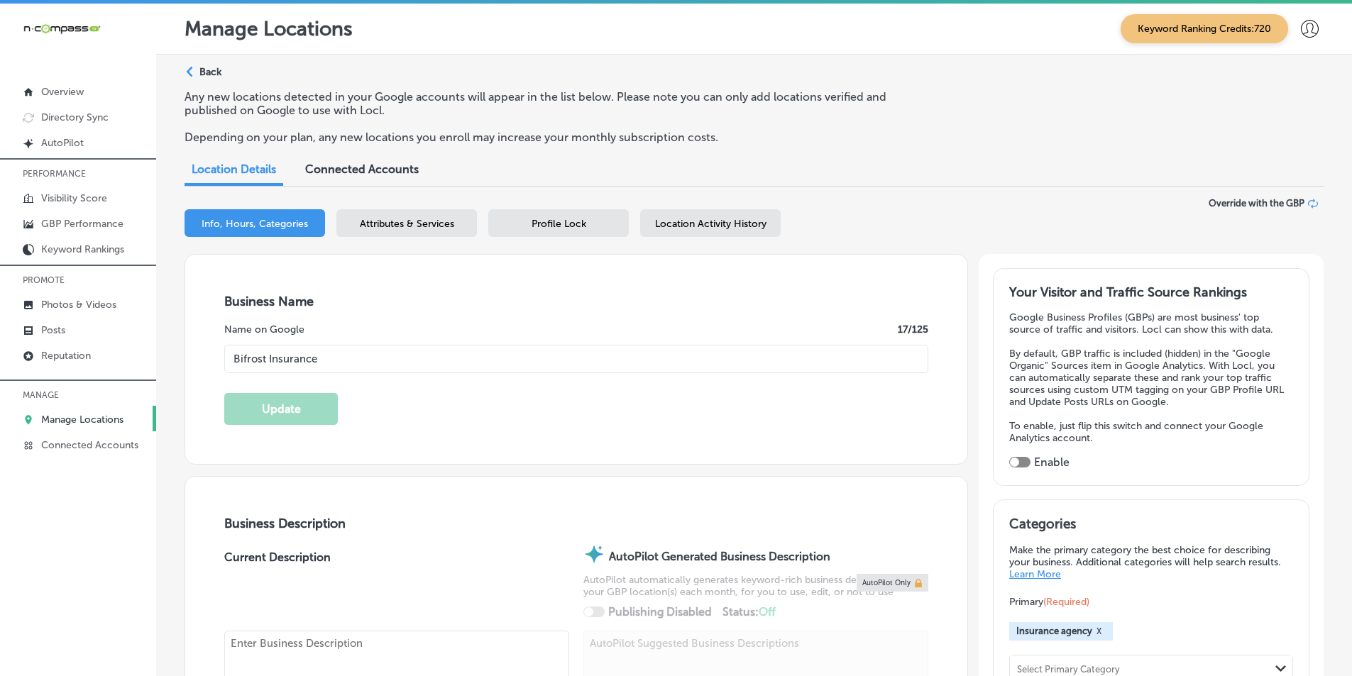
type input "[URL][DOMAIN_NAME]"
type textarea "Bifrost Insurance is a woman-run family business started in [DATE]. We are inde…"
type input "[PHONE_NUMBER]"
click at [1010, 460] on div at bounding box center [1014, 462] width 9 height 9
click at [1015, 459] on div at bounding box center [1019, 462] width 21 height 11
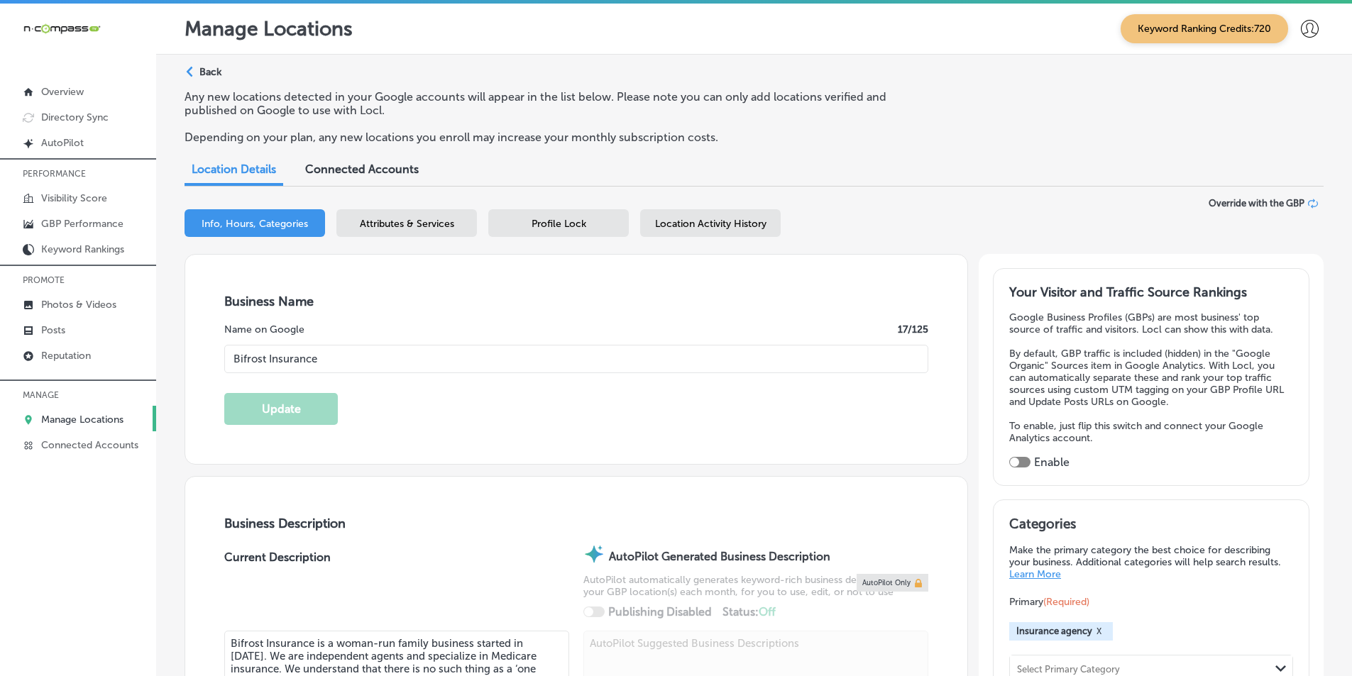
checkbox input "true"
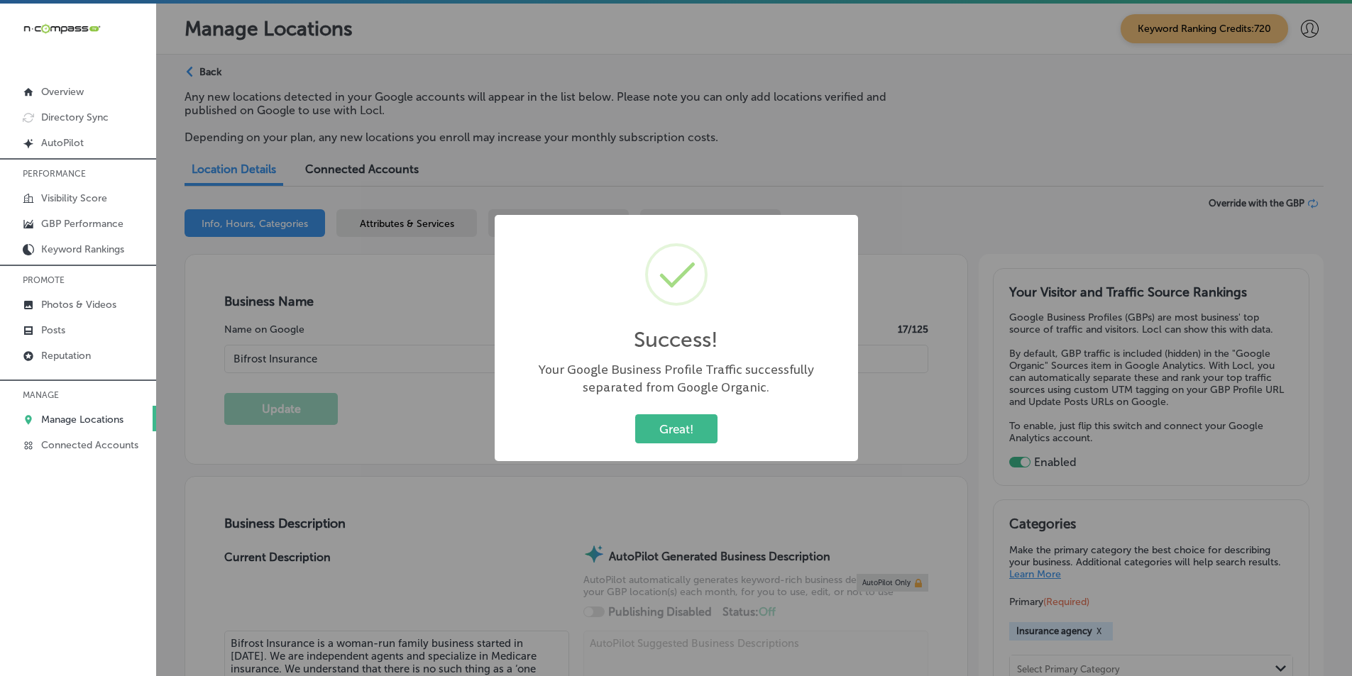
type input "[URL][DOMAIN_NAME]"
click at [682, 429] on button "Great!" at bounding box center [676, 428] width 82 height 29
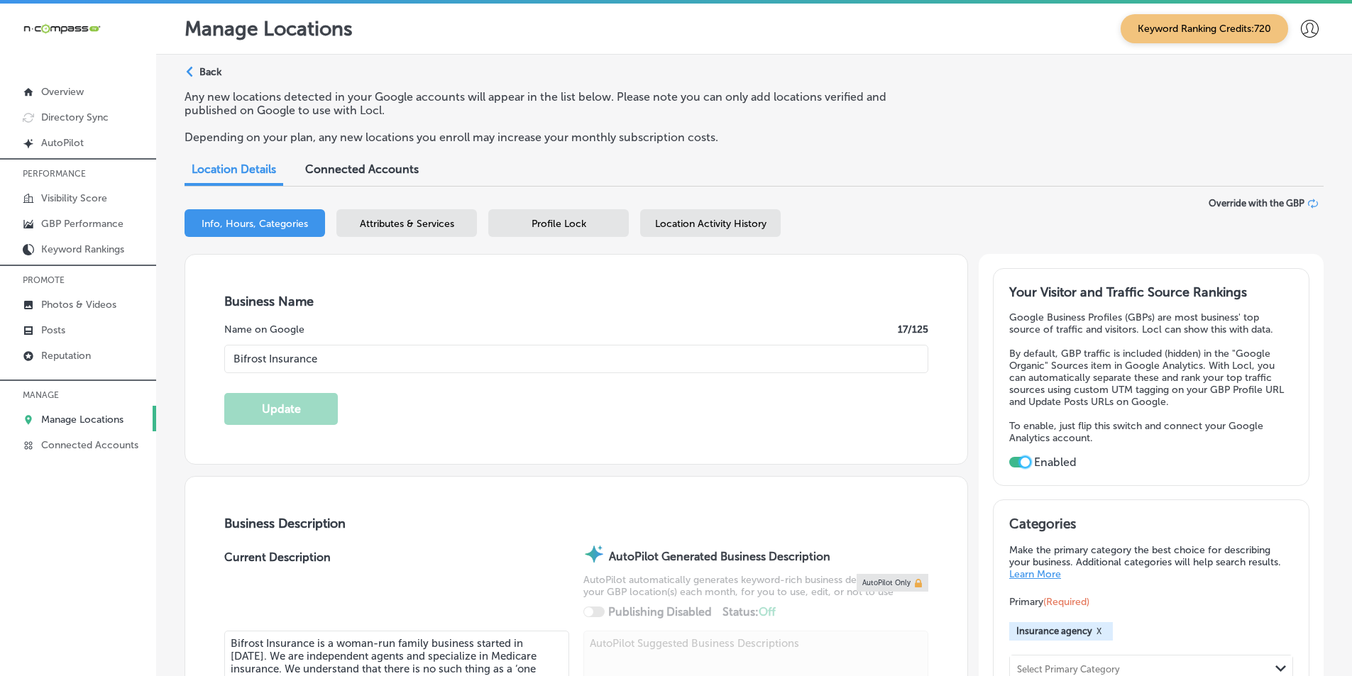
click at [579, 224] on span "Profile Lock" at bounding box center [559, 224] width 55 height 12
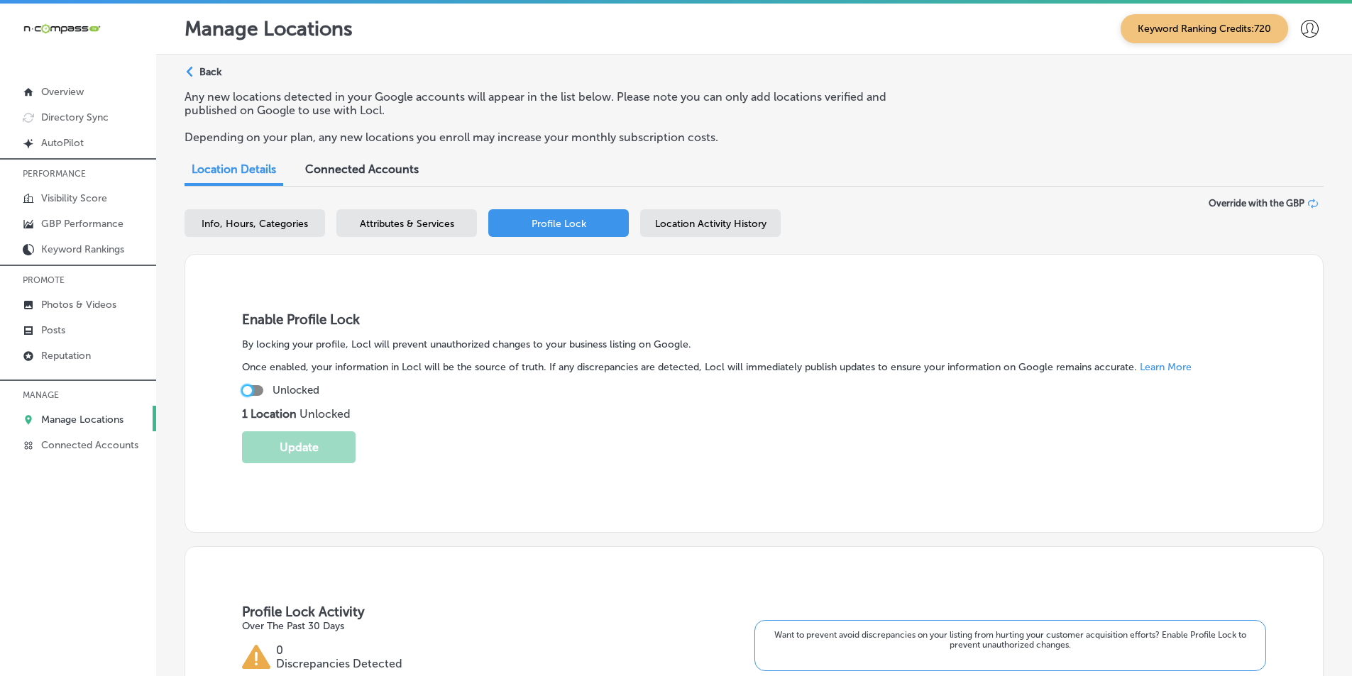
click at [247, 387] on div at bounding box center [247, 390] width 9 height 9
checkbox input "true"
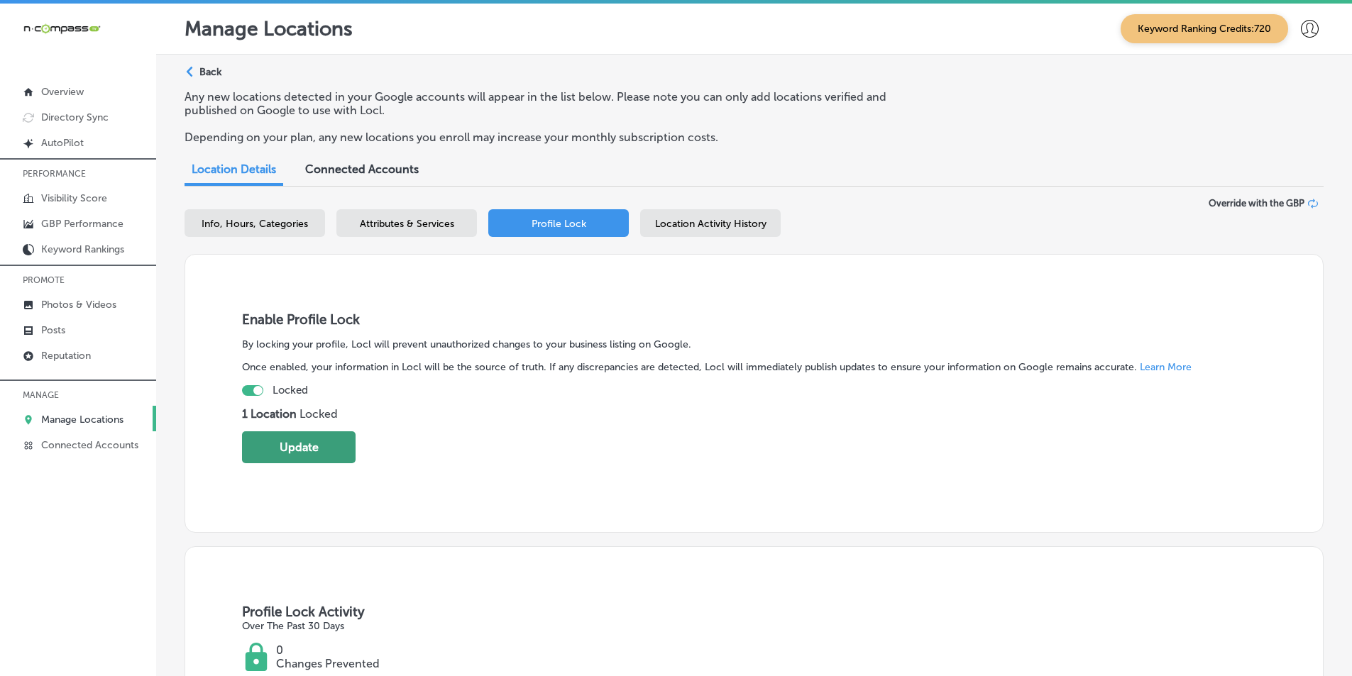
click at [299, 445] on button "Update" at bounding box center [299, 447] width 114 height 32
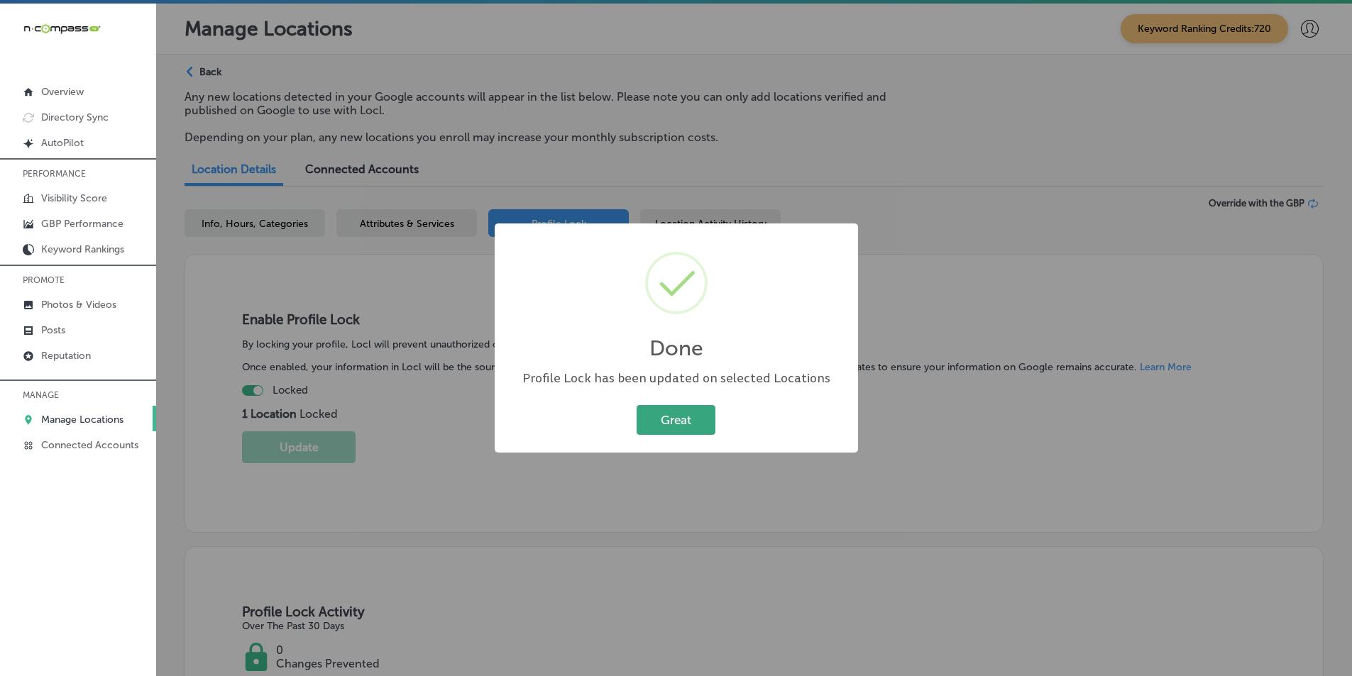
click at [662, 422] on button "Great" at bounding box center [676, 419] width 79 height 29
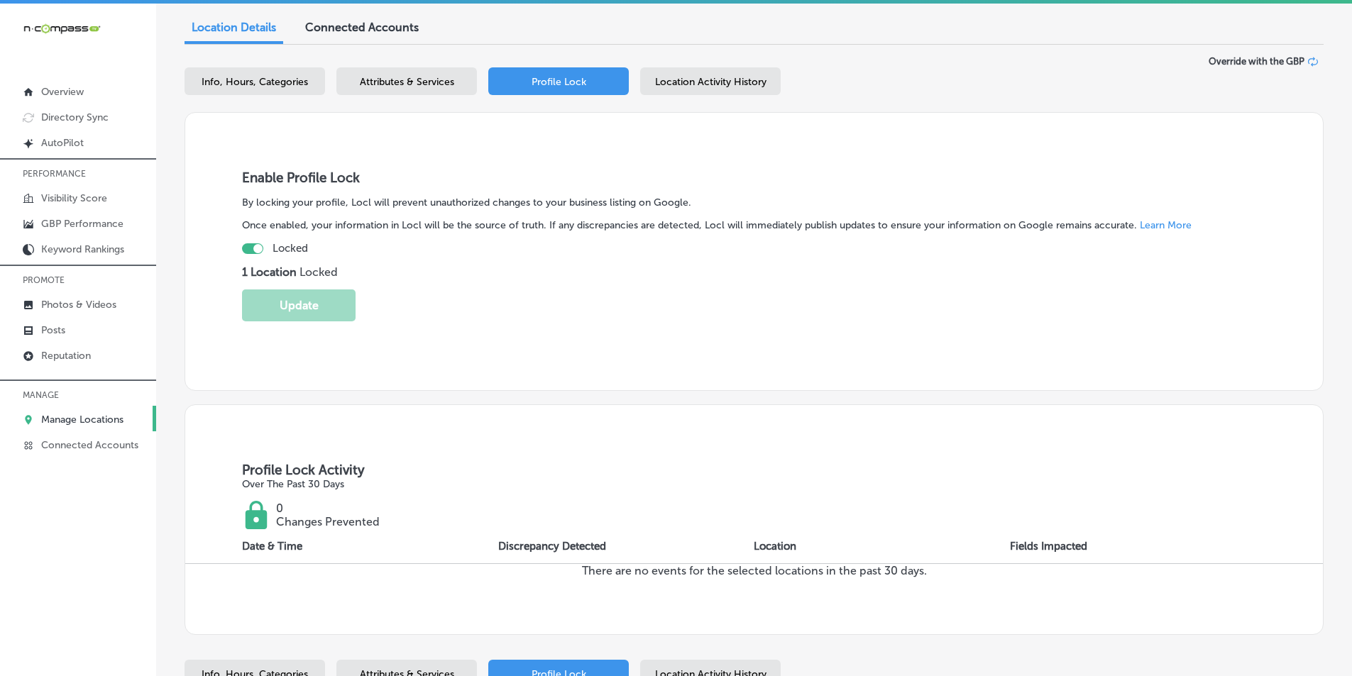
scroll to position [71, 0]
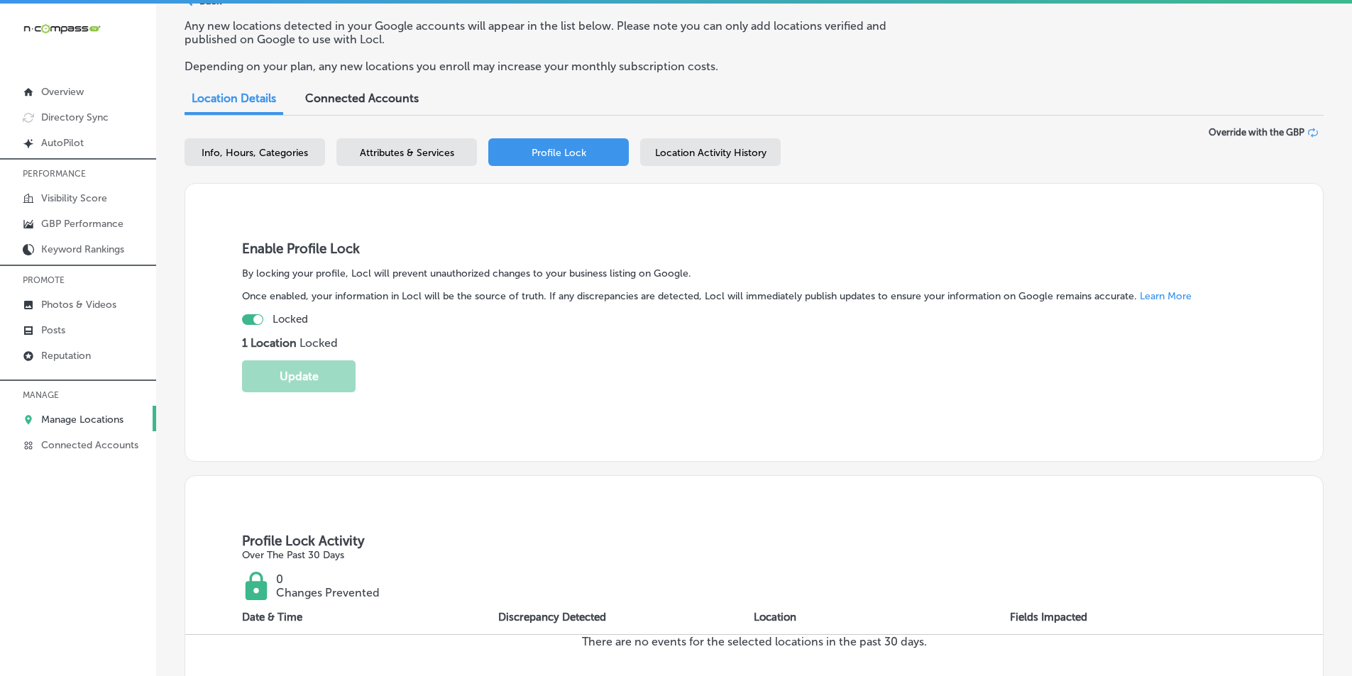
click at [238, 150] on span "Info, Hours, Categories" at bounding box center [255, 153] width 106 height 12
select select "US"
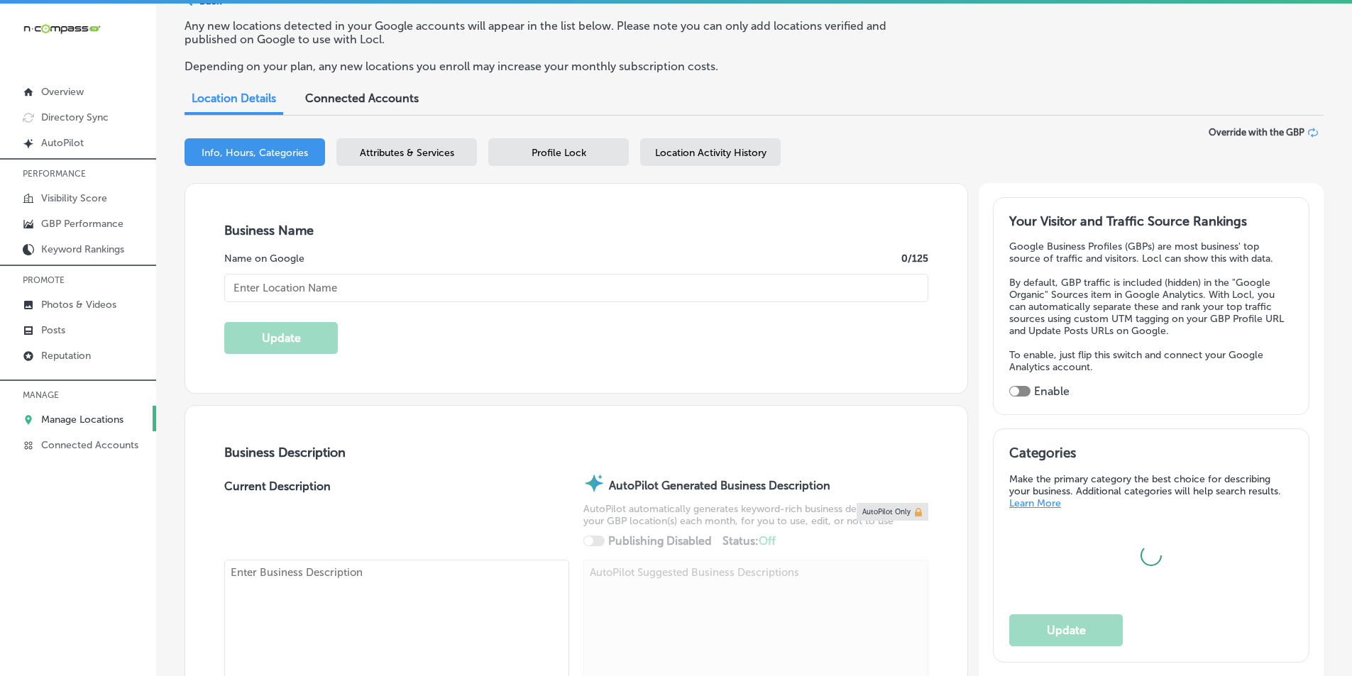
type input "Bifrost Insurance"
type input "[STREET_ADDRESS]"
type input "[GEOGRAPHIC_DATA][PERSON_NAME]"
type input "55109-3083"
type input "US"
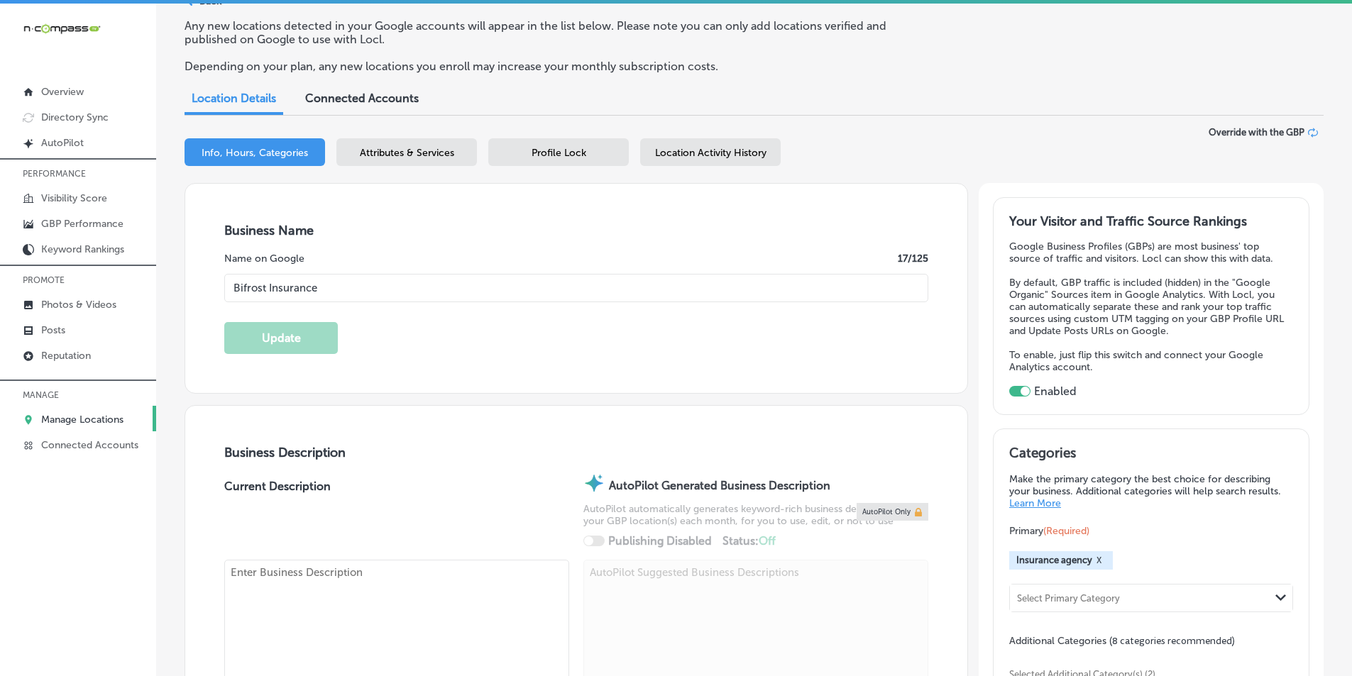
checkbox input "true"
type textarea "Bifrost Insurance is a woman-run family business started in [DATE]. We are inde…"
type input "[URL][DOMAIN_NAME]"
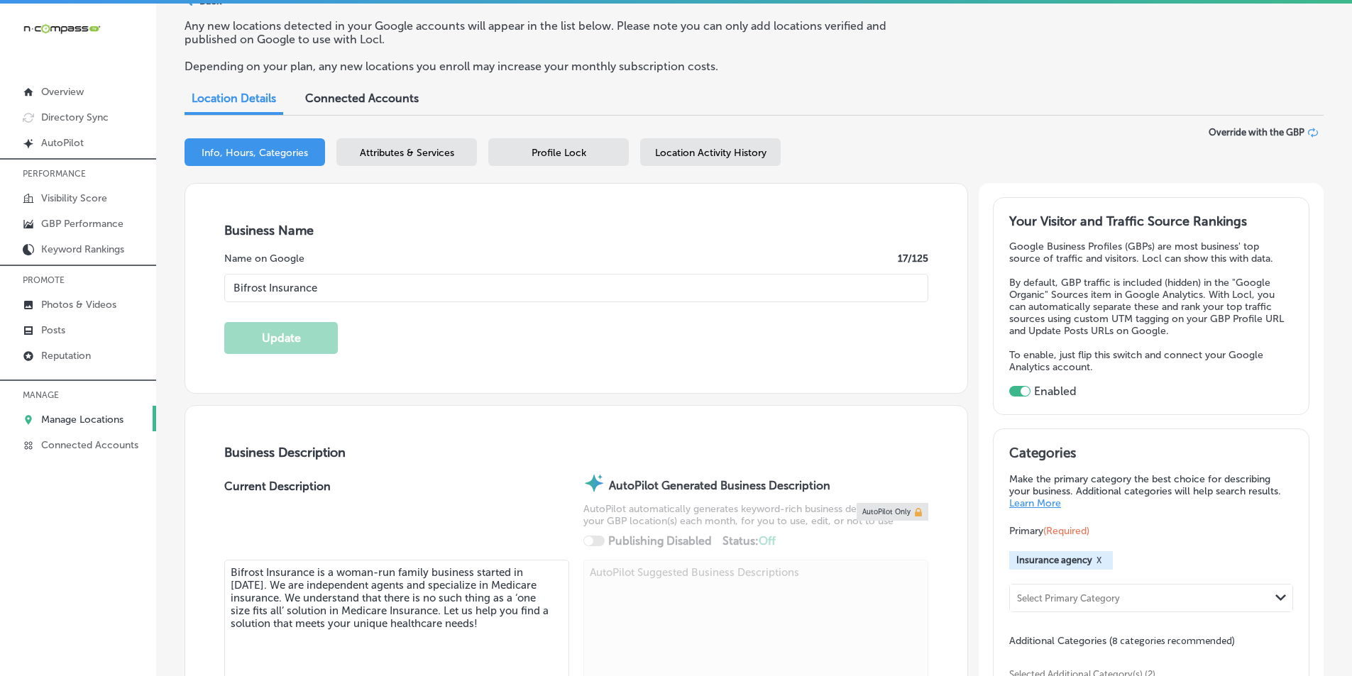
type input "[PHONE_NUMBER]"
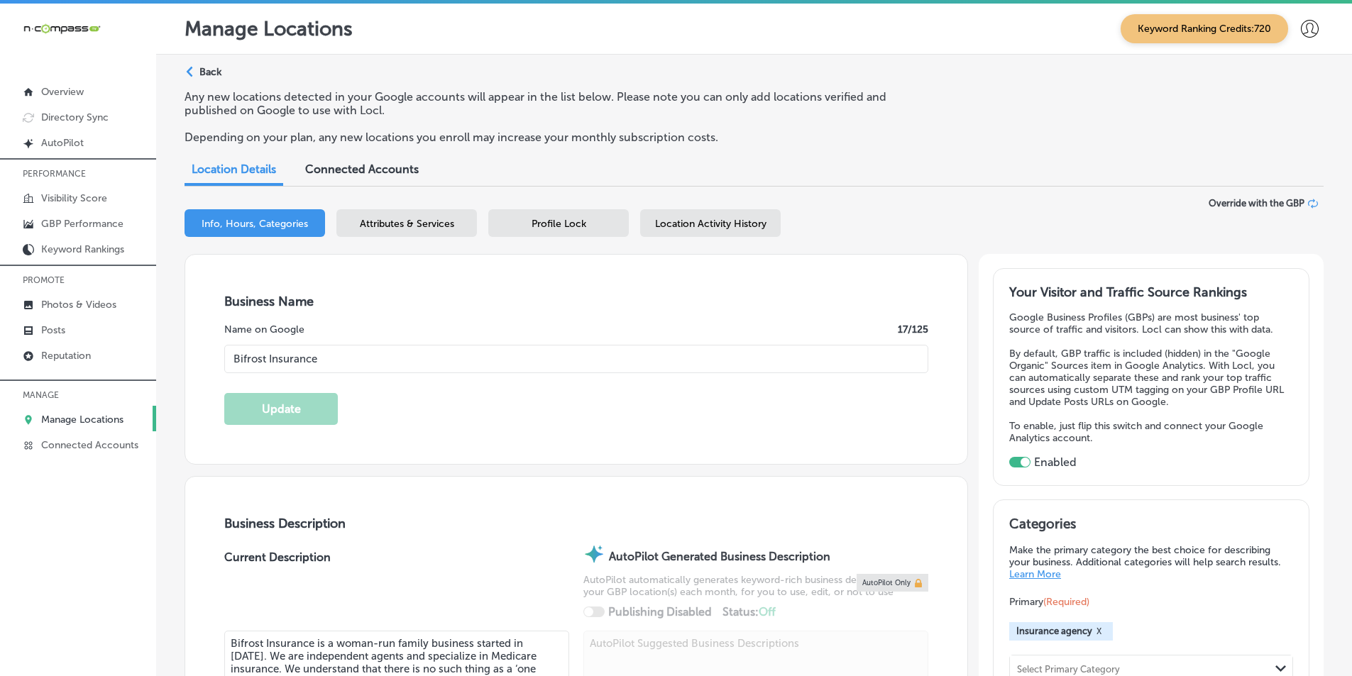
click at [588, 219] on div "Profile Lock" at bounding box center [558, 223] width 141 height 28
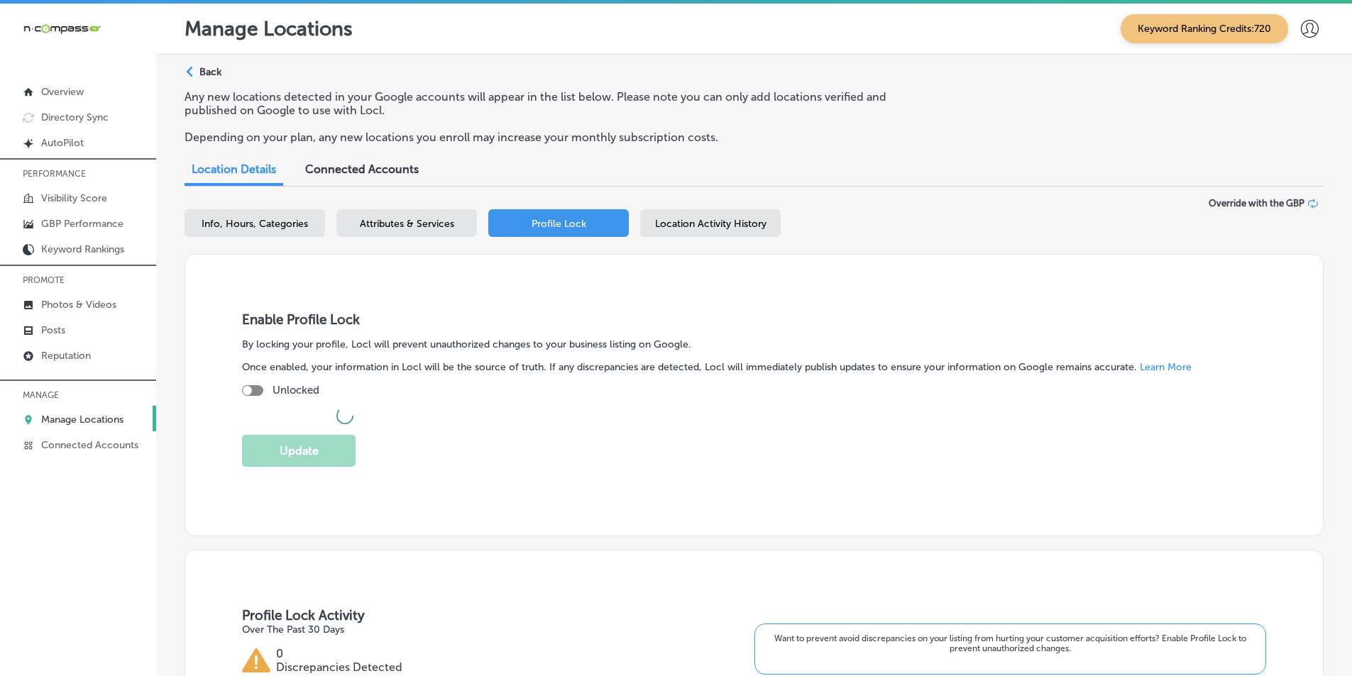
checkbox input "true"
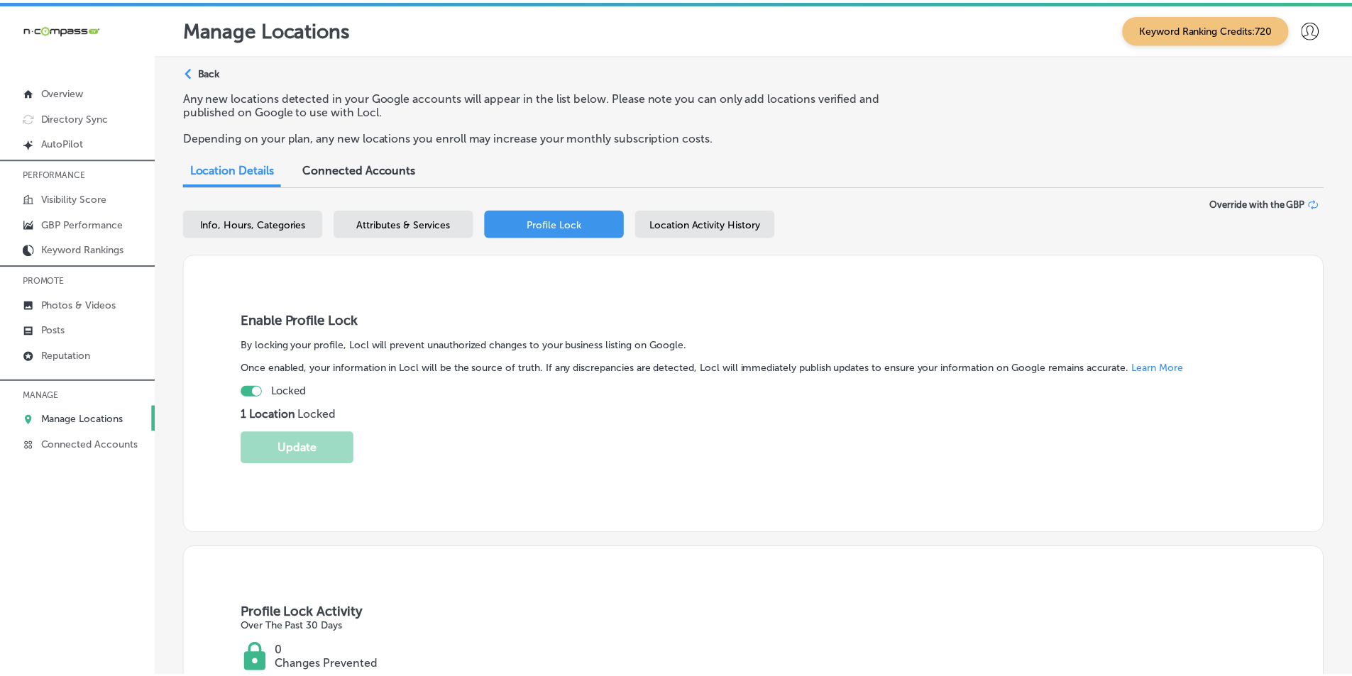
scroll to position [21, 0]
